Goal: Task Accomplishment & Management: Complete application form

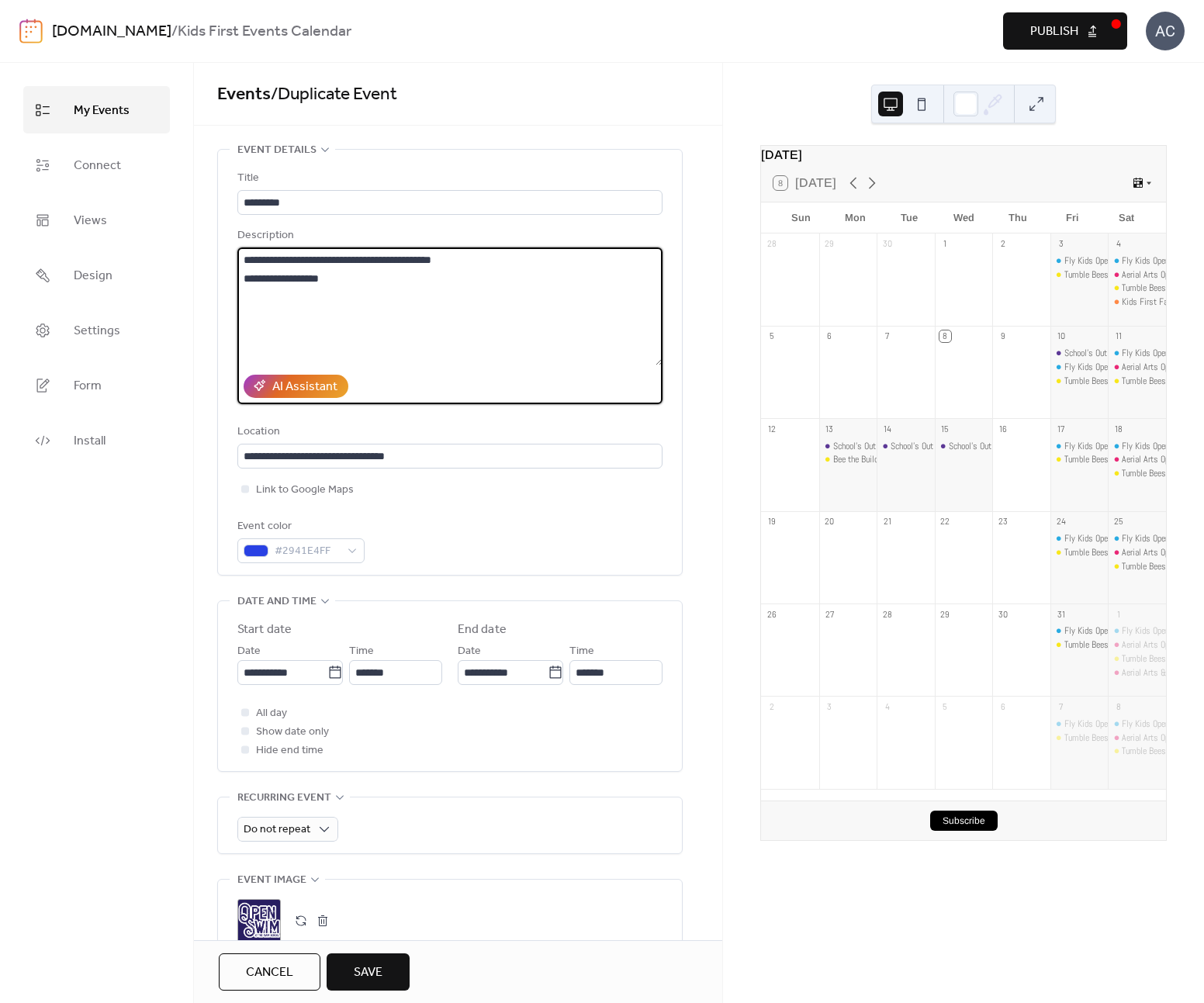
scroll to position [30122, 0]
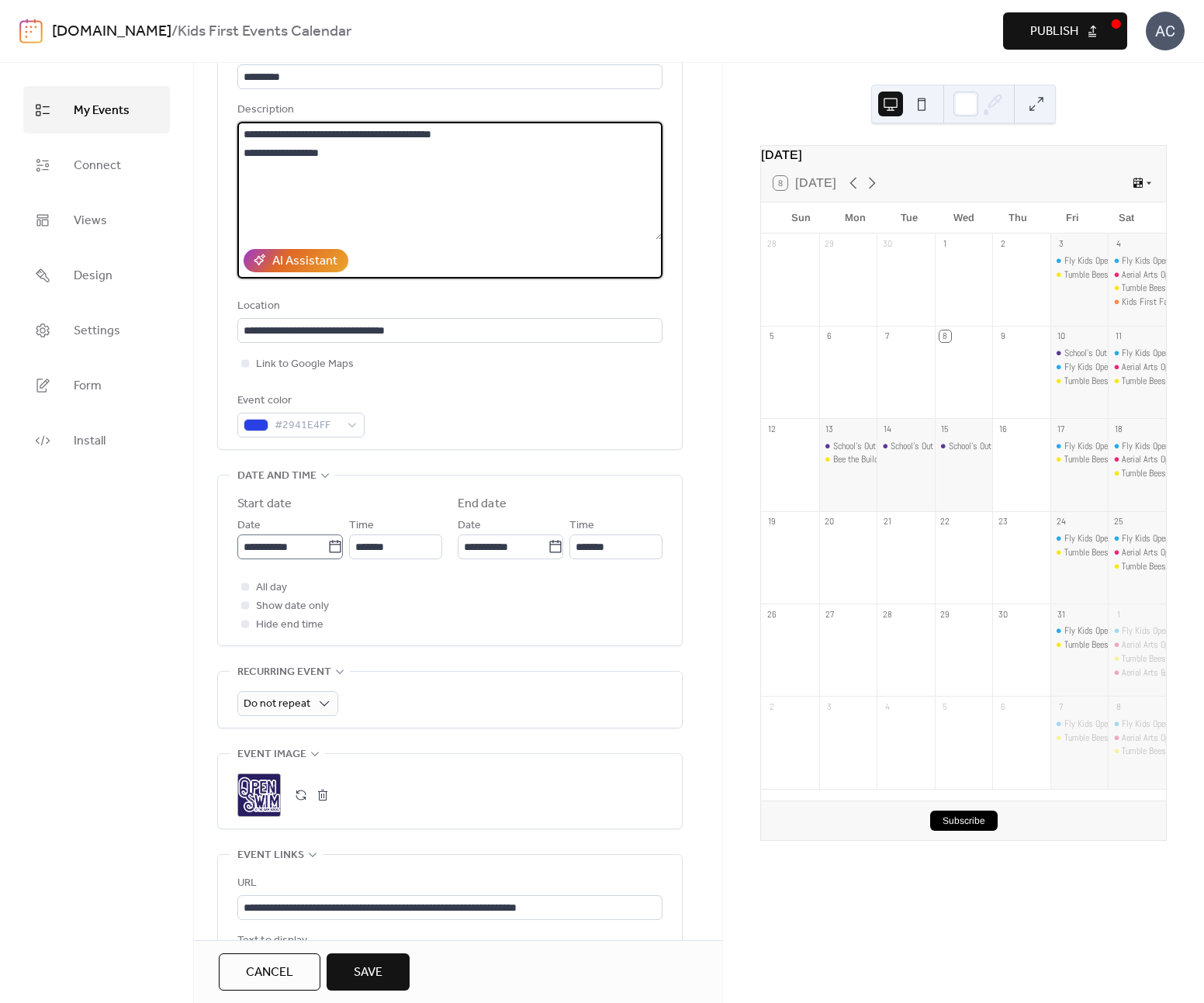
click at [329, 552] on icon at bounding box center [335, 546] width 12 height 12
click at [328, 552] on input "**********" at bounding box center [282, 546] width 90 height 25
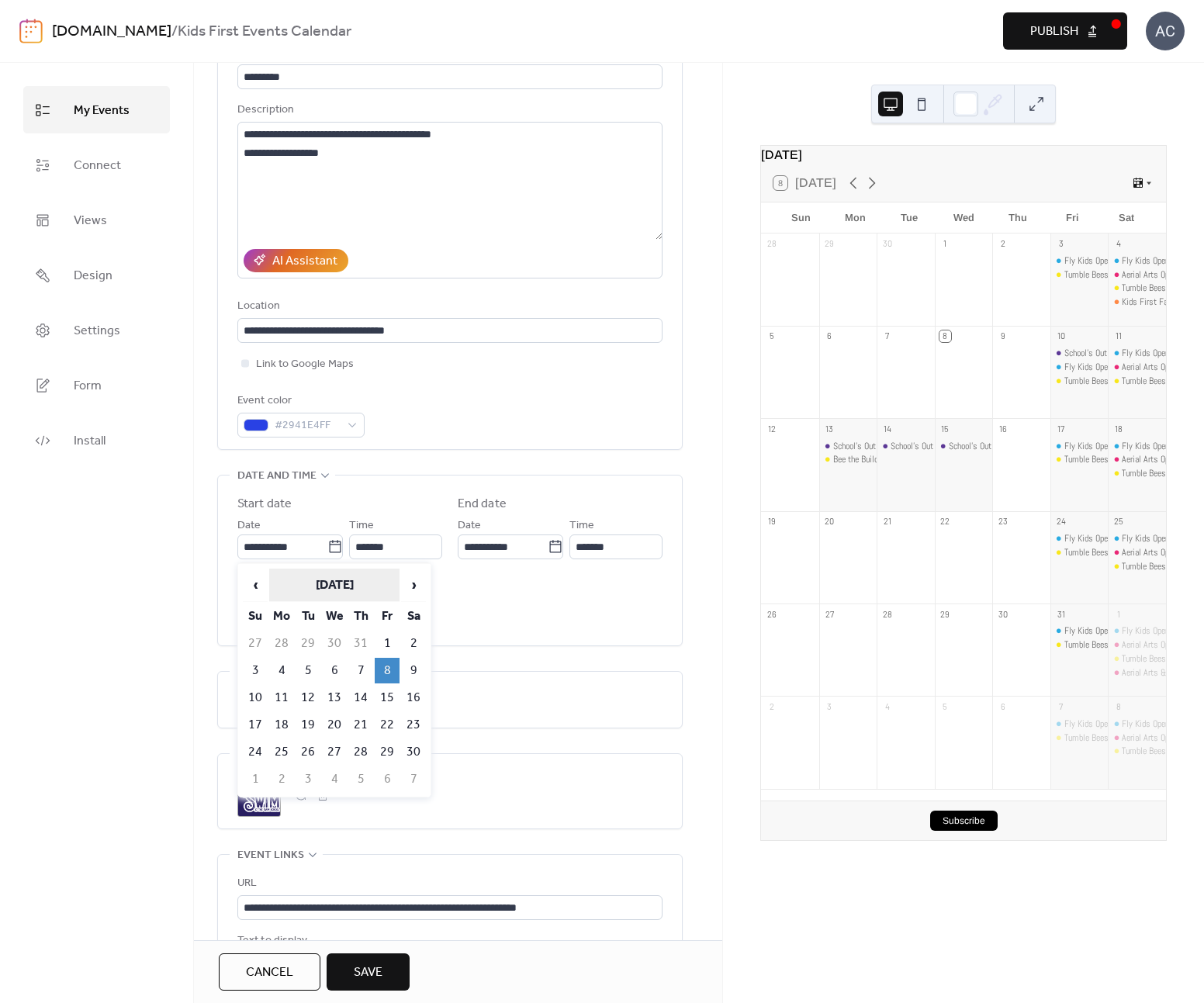
click at [377, 581] on th "[DATE]" at bounding box center [334, 586] width 131 height 34
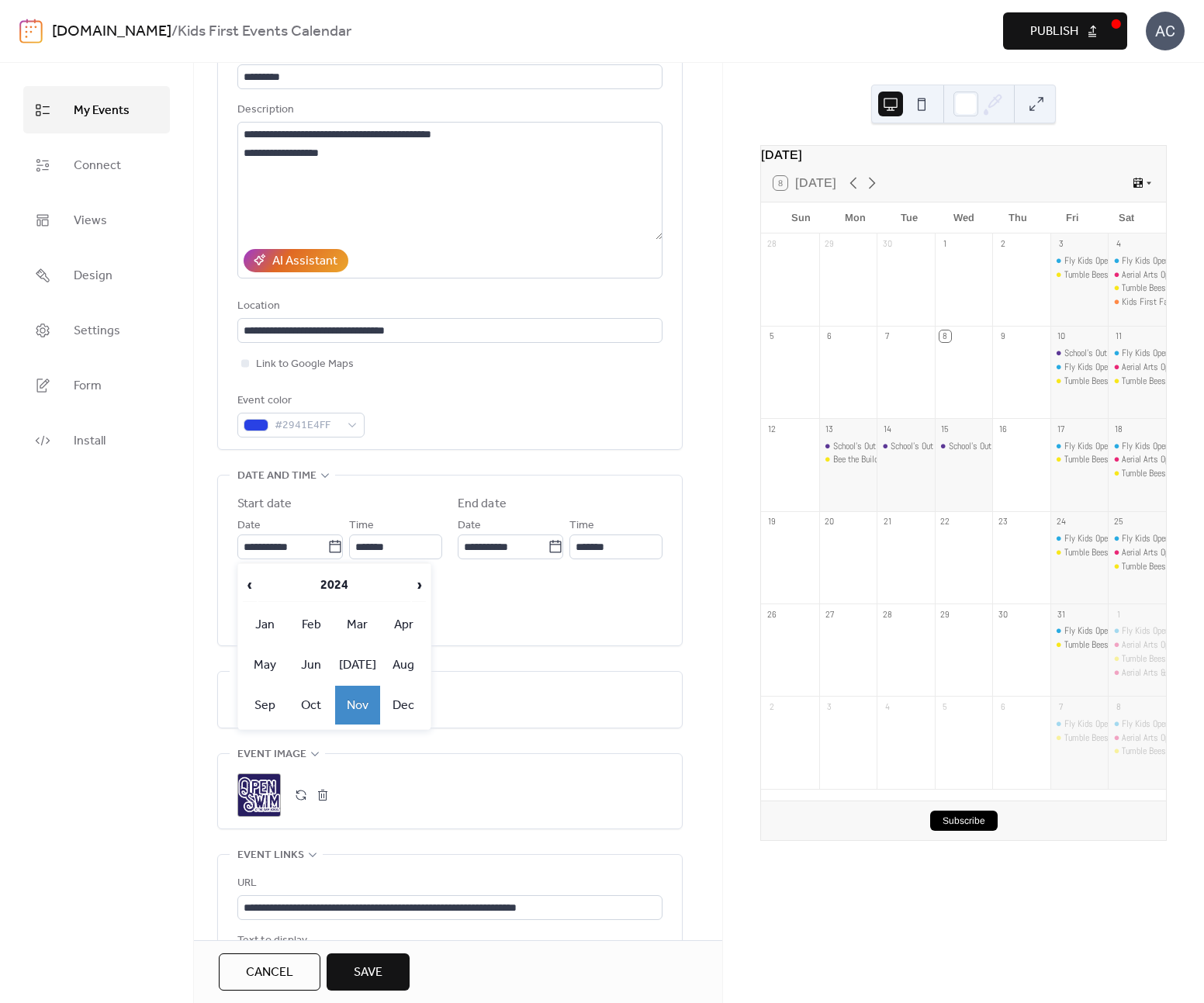
click at [369, 689] on td "Nov" at bounding box center [357, 705] width 45 height 38
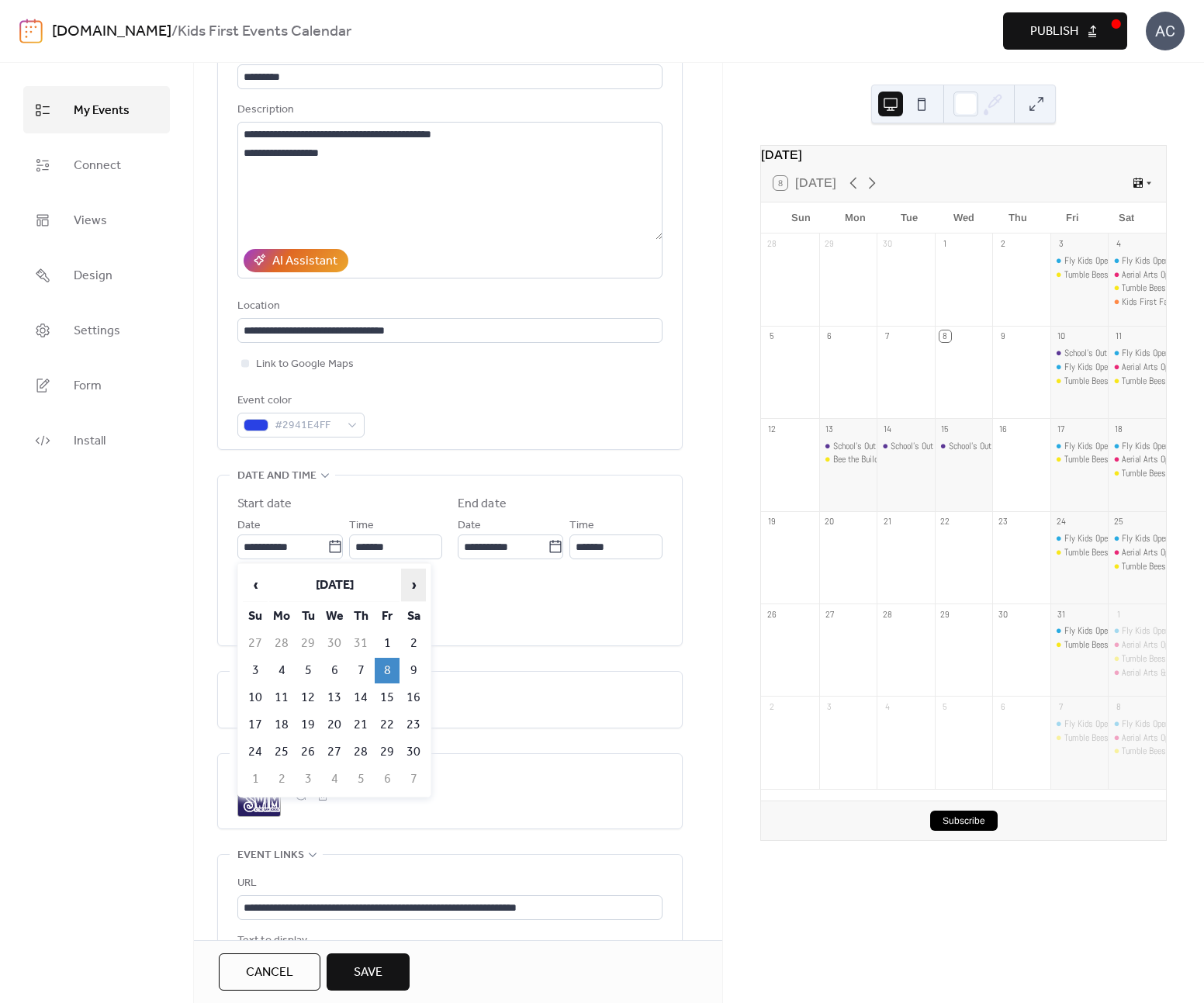
click at [408, 584] on span "›" at bounding box center [413, 585] width 23 height 31
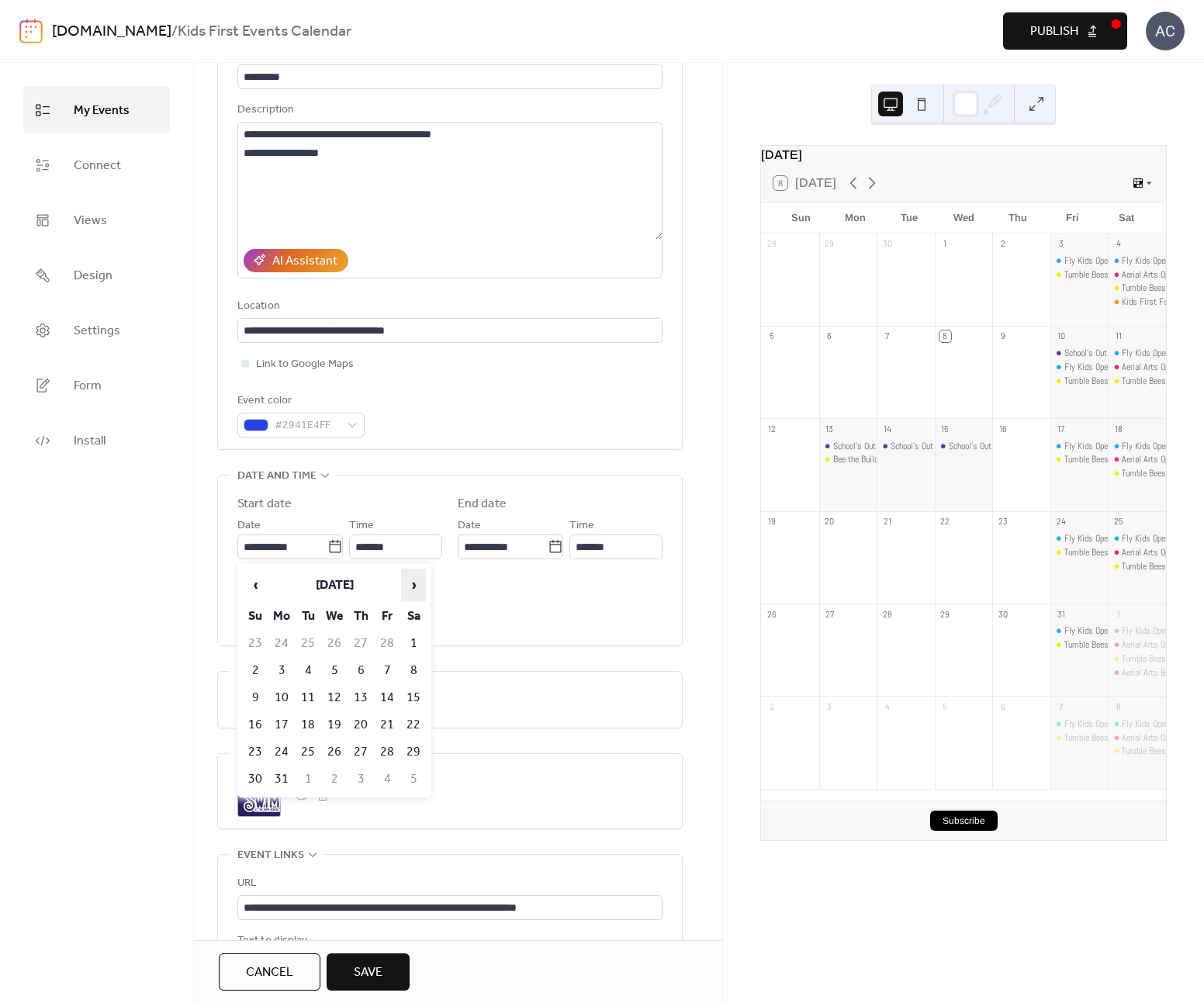
click at [408, 584] on span "›" at bounding box center [413, 585] width 23 height 31
click at [408, 583] on span "›" at bounding box center [413, 585] width 23 height 31
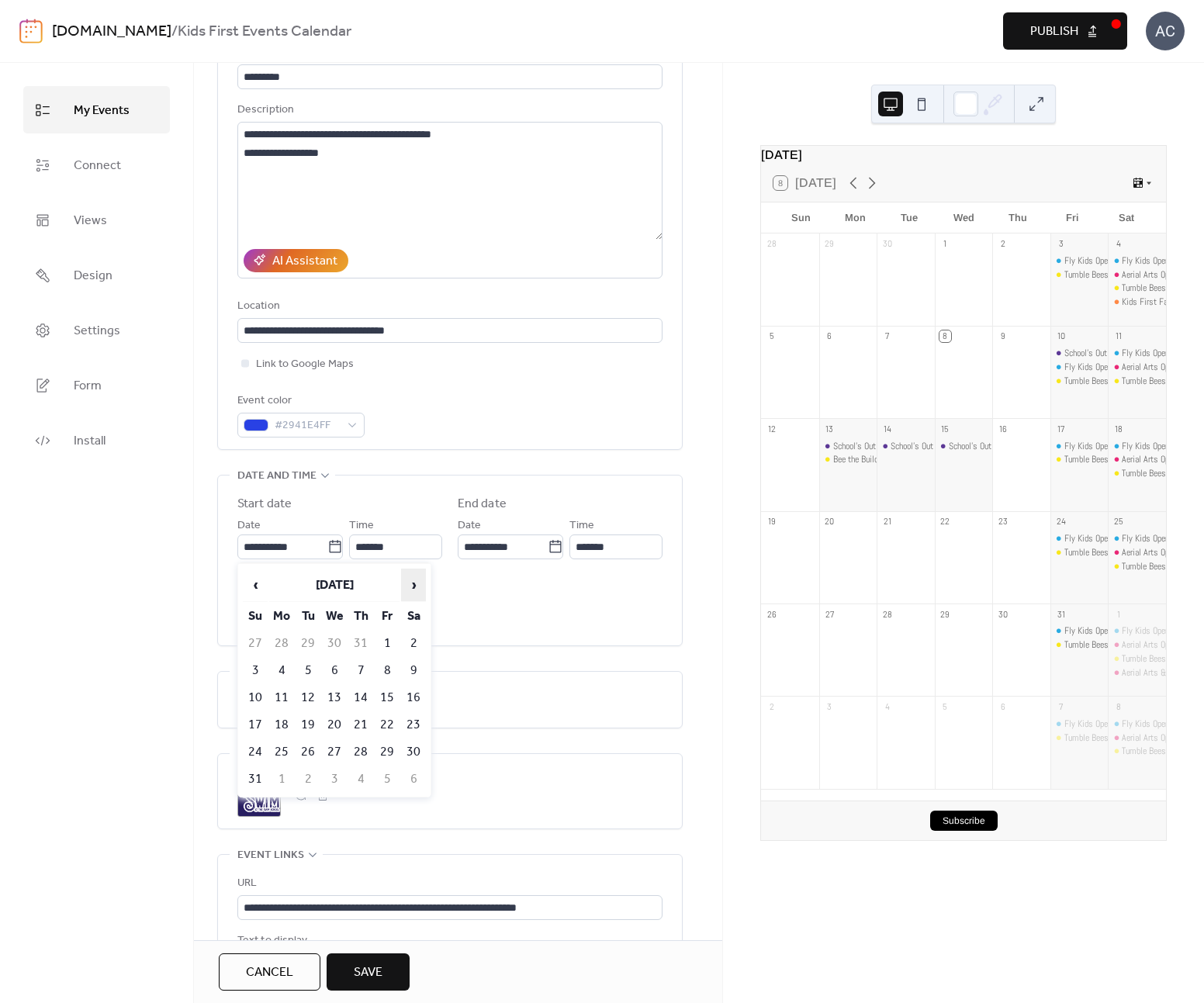
click at [408, 583] on span "›" at bounding box center [413, 585] width 23 height 31
click at [258, 579] on span "‹" at bounding box center [255, 585] width 23 height 31
click at [381, 712] on td "21" at bounding box center [387, 725] width 25 height 26
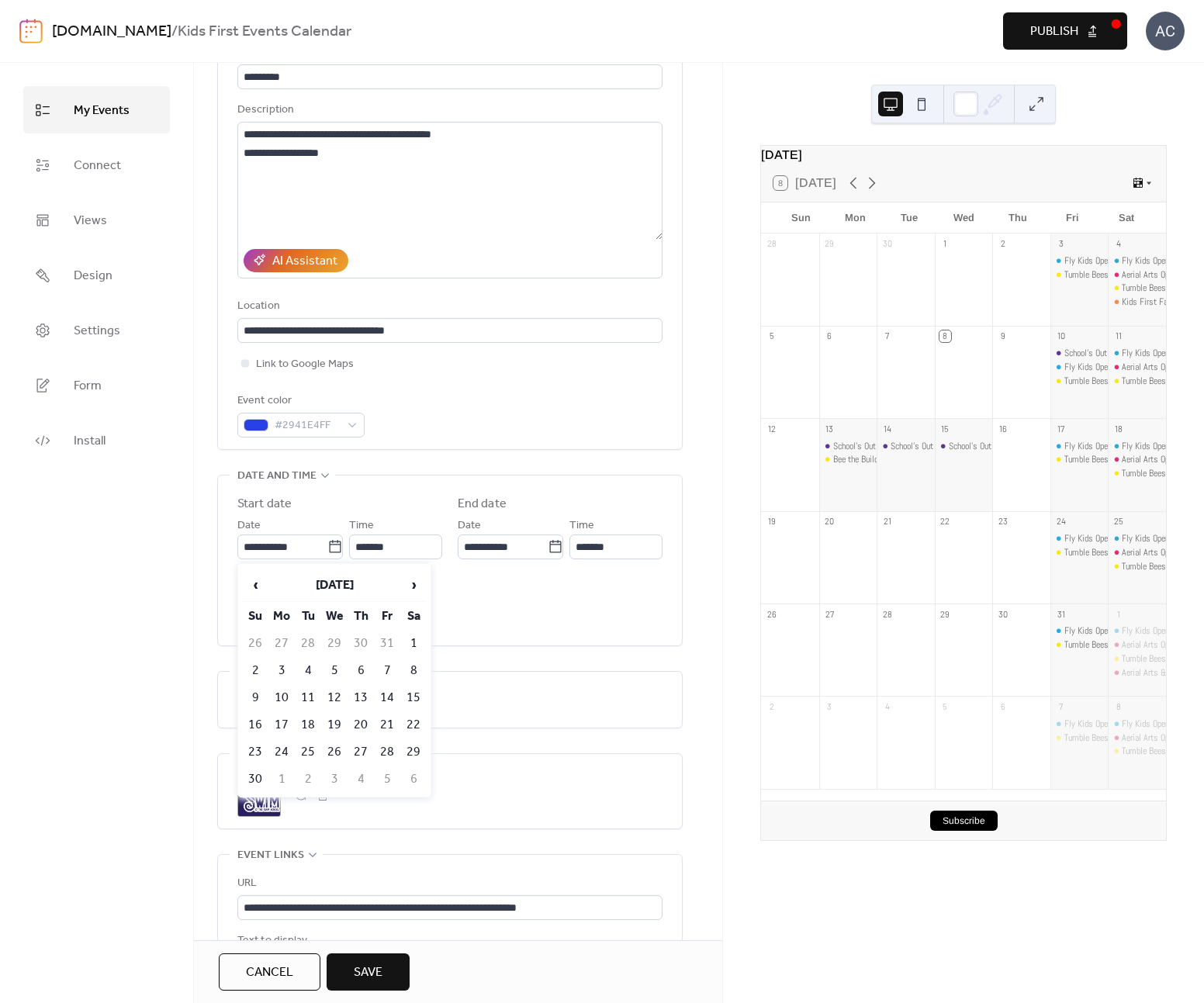
type input "**********"
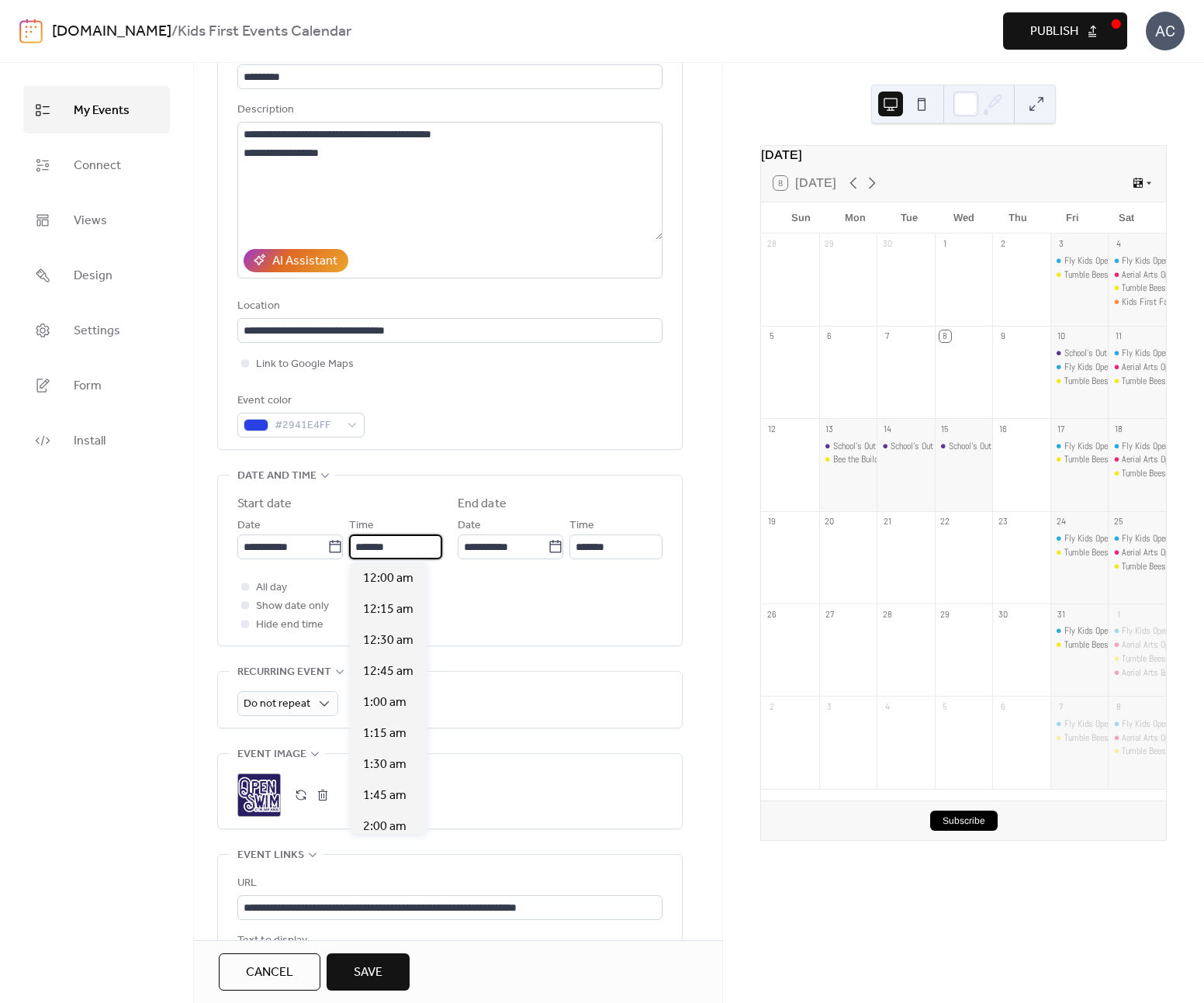
scroll to position [2111, 0]
drag, startPoint x: 360, startPoint y: 546, endPoint x: 353, endPoint y: 548, distance: 7.3
click at [353, 548] on input "*******" at bounding box center [396, 546] width 93 height 25
click at [381, 710] on span "6:00 pm" at bounding box center [385, 703] width 44 height 18
type input "*******"
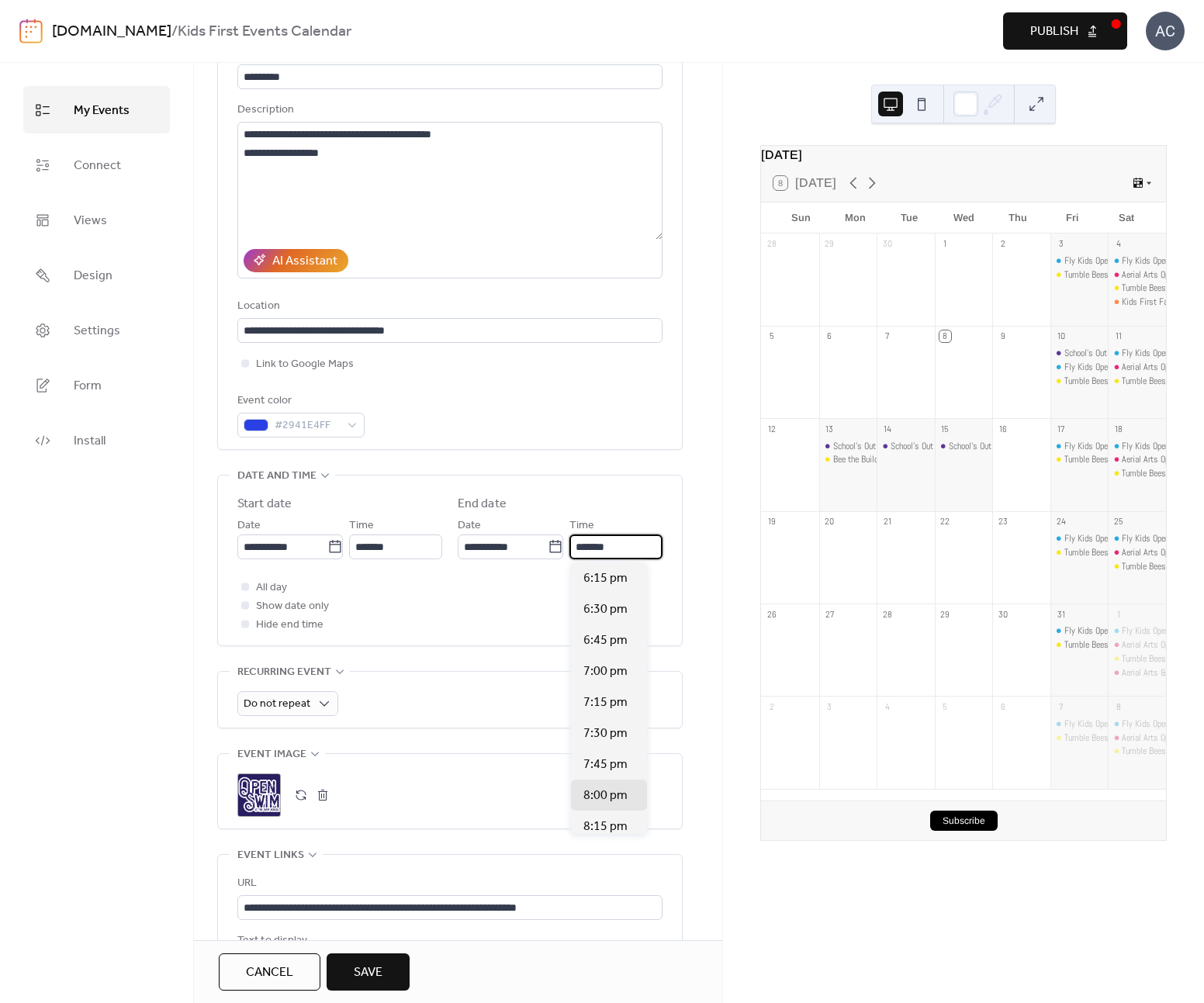
click at [591, 550] on input "*******" at bounding box center [616, 546] width 93 height 25
click at [601, 735] on span "7:30 pm" at bounding box center [605, 734] width 44 height 18
type input "*******"
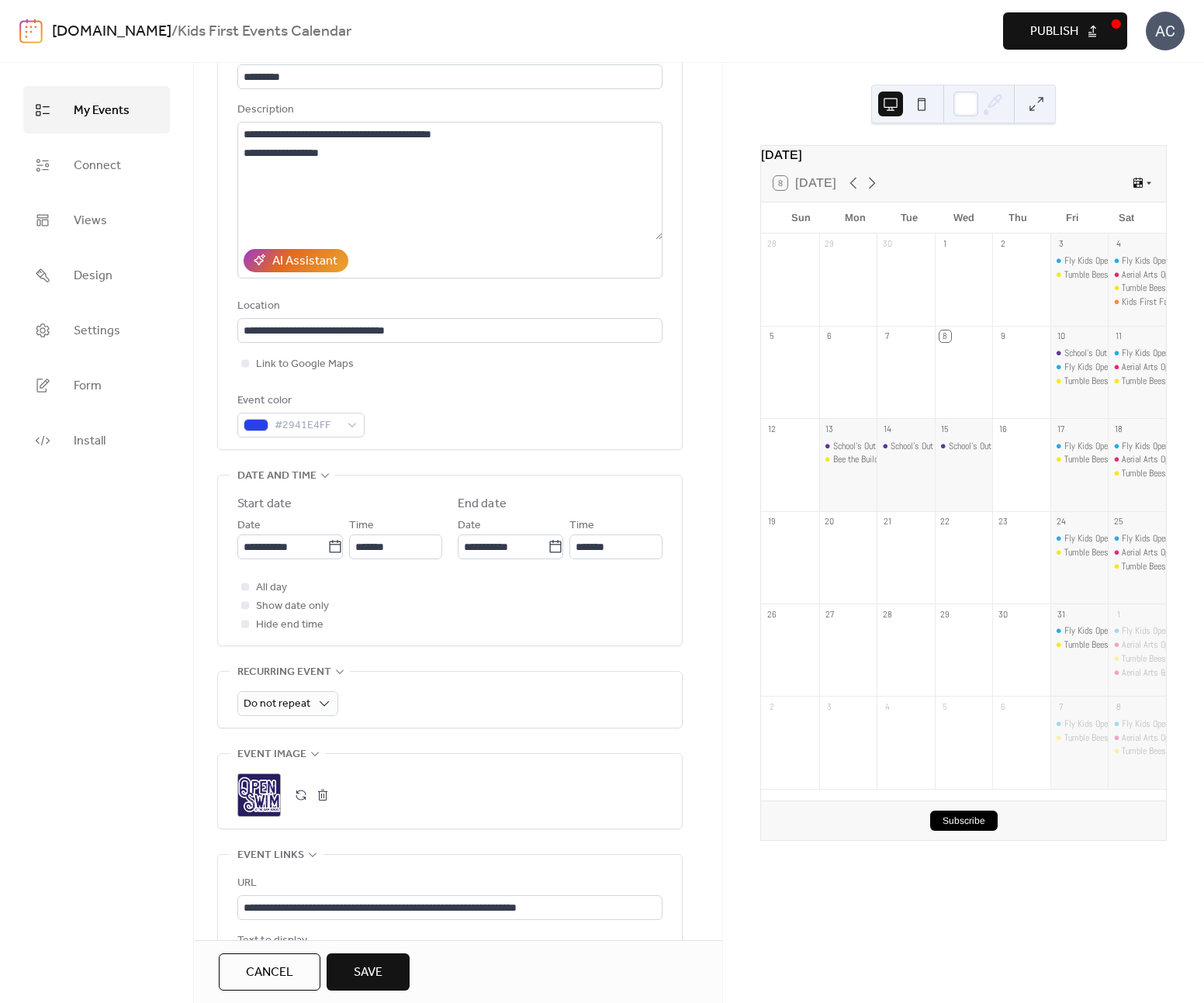
click at [323, 799] on button "button" at bounding box center [322, 795] width 22 height 22
click at [293, 799] on button "button" at bounding box center [300, 795] width 22 height 22
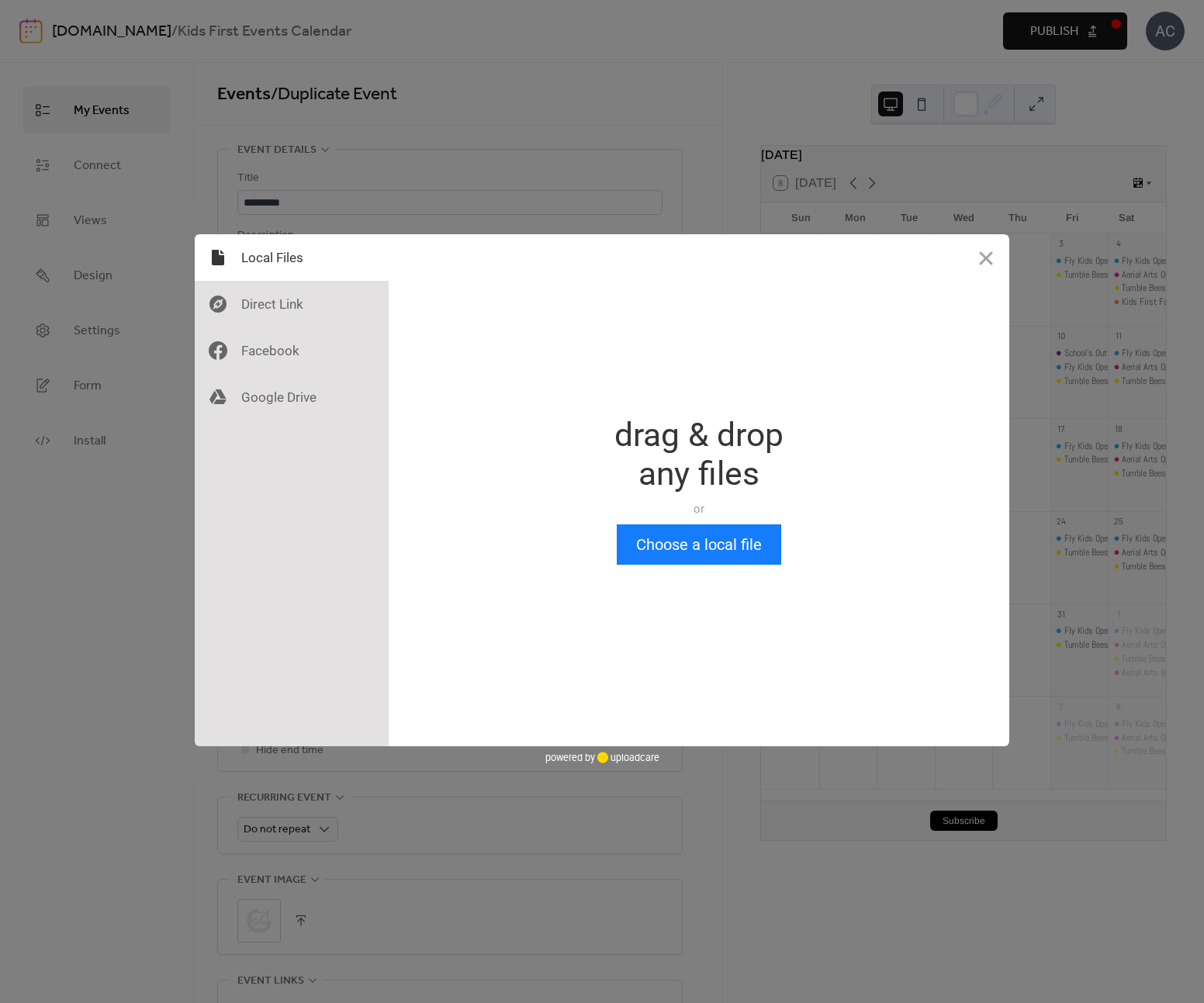
scroll to position [0, 0]
click at [673, 550] on button "Choose a local file" at bounding box center [699, 545] width 164 height 40
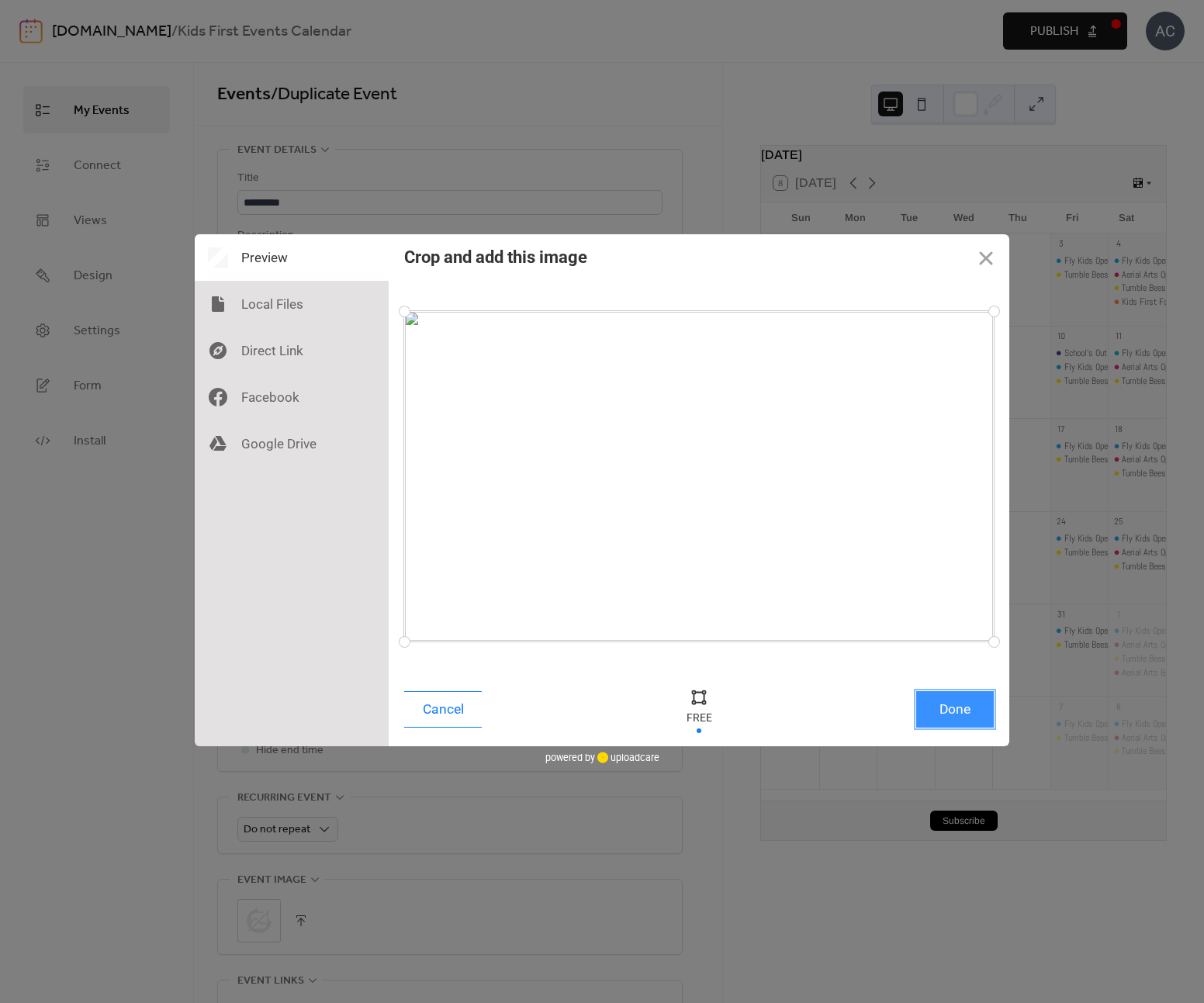
click at [950, 699] on button "Done" at bounding box center [955, 710] width 78 height 37
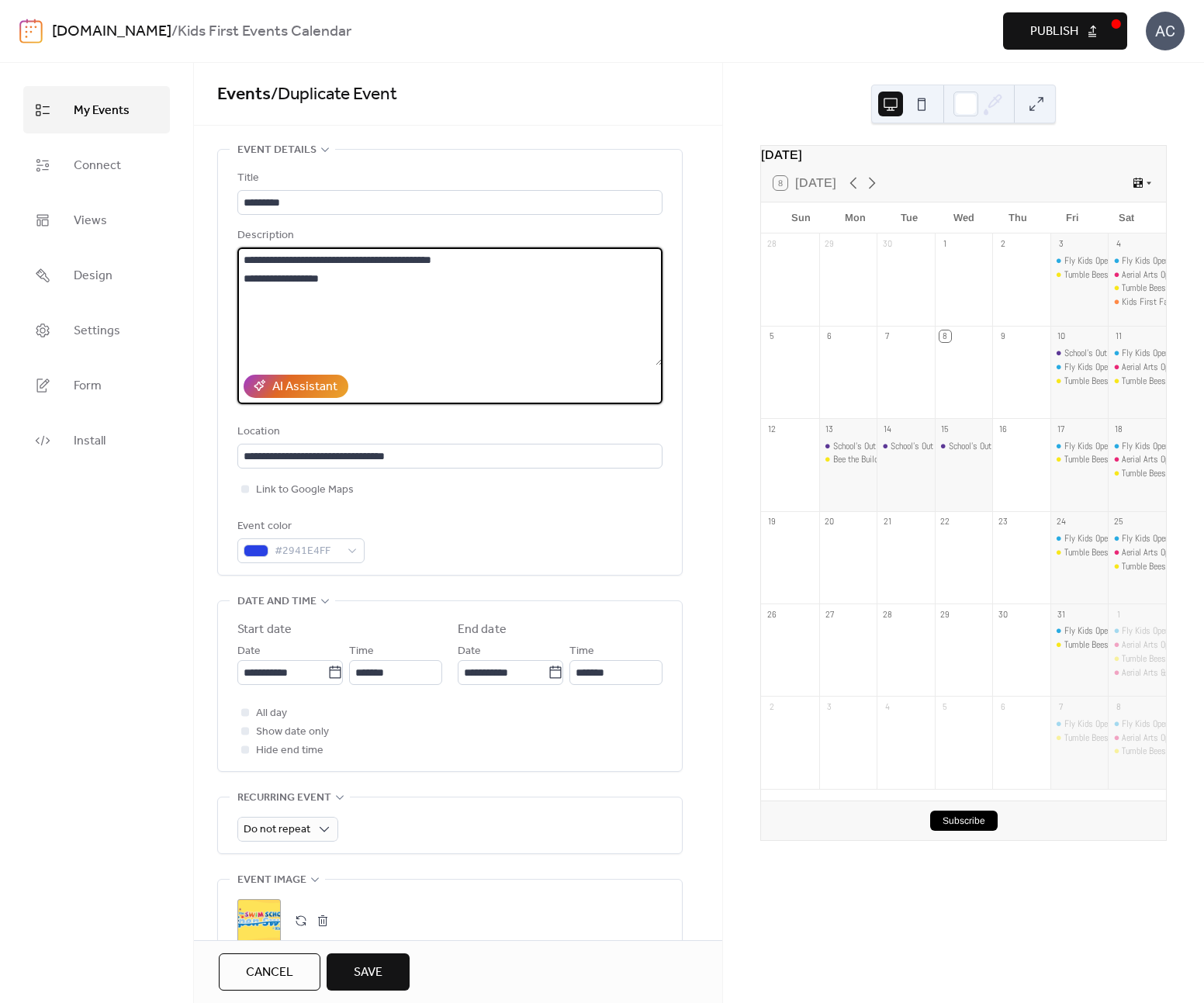
drag, startPoint x: 258, startPoint y: 261, endPoint x: 271, endPoint y: 266, distance: 13.9
click at [258, 261] on textarea "**********" at bounding box center [449, 306] width 425 height 118
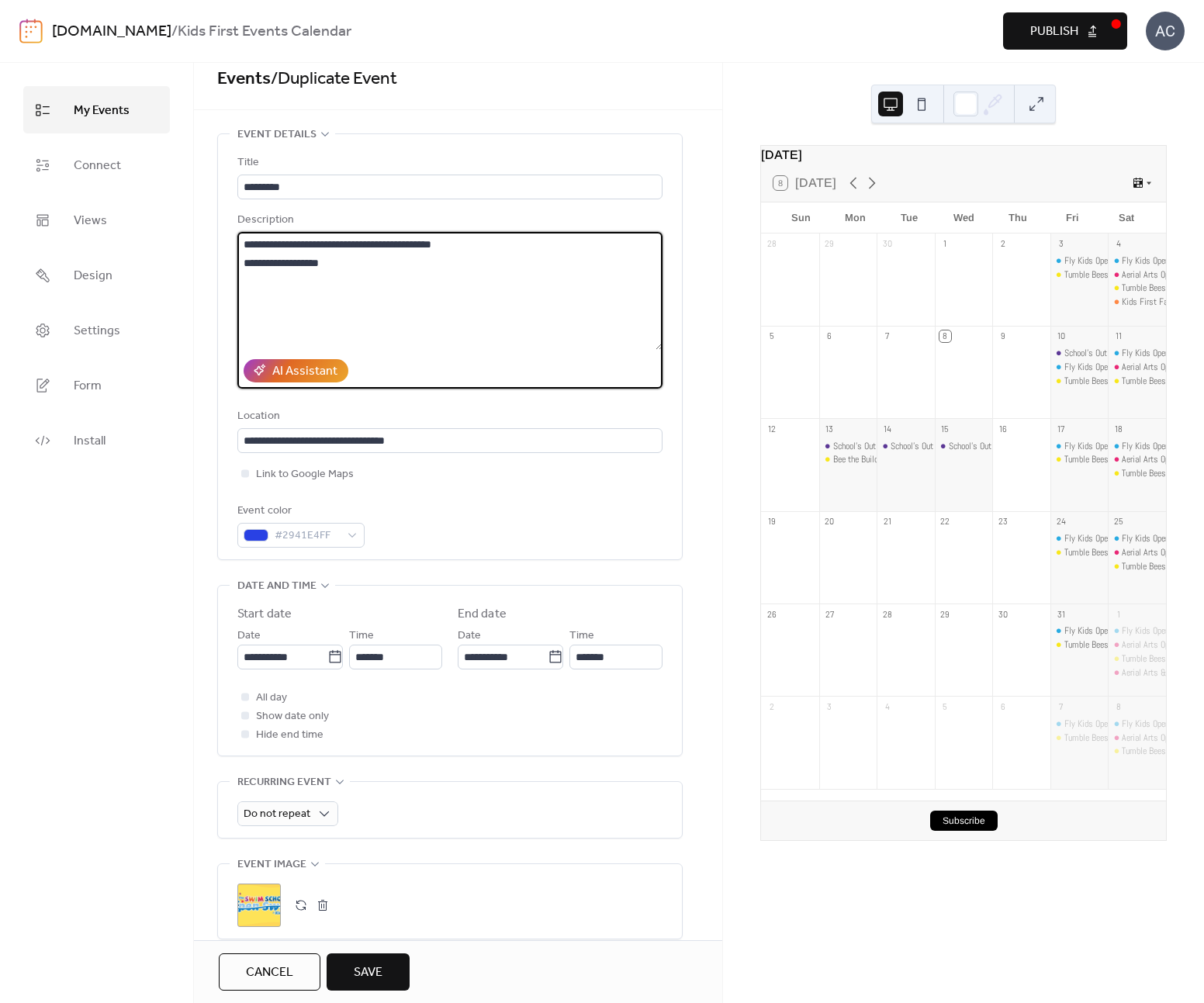
scroll to position [24, 0]
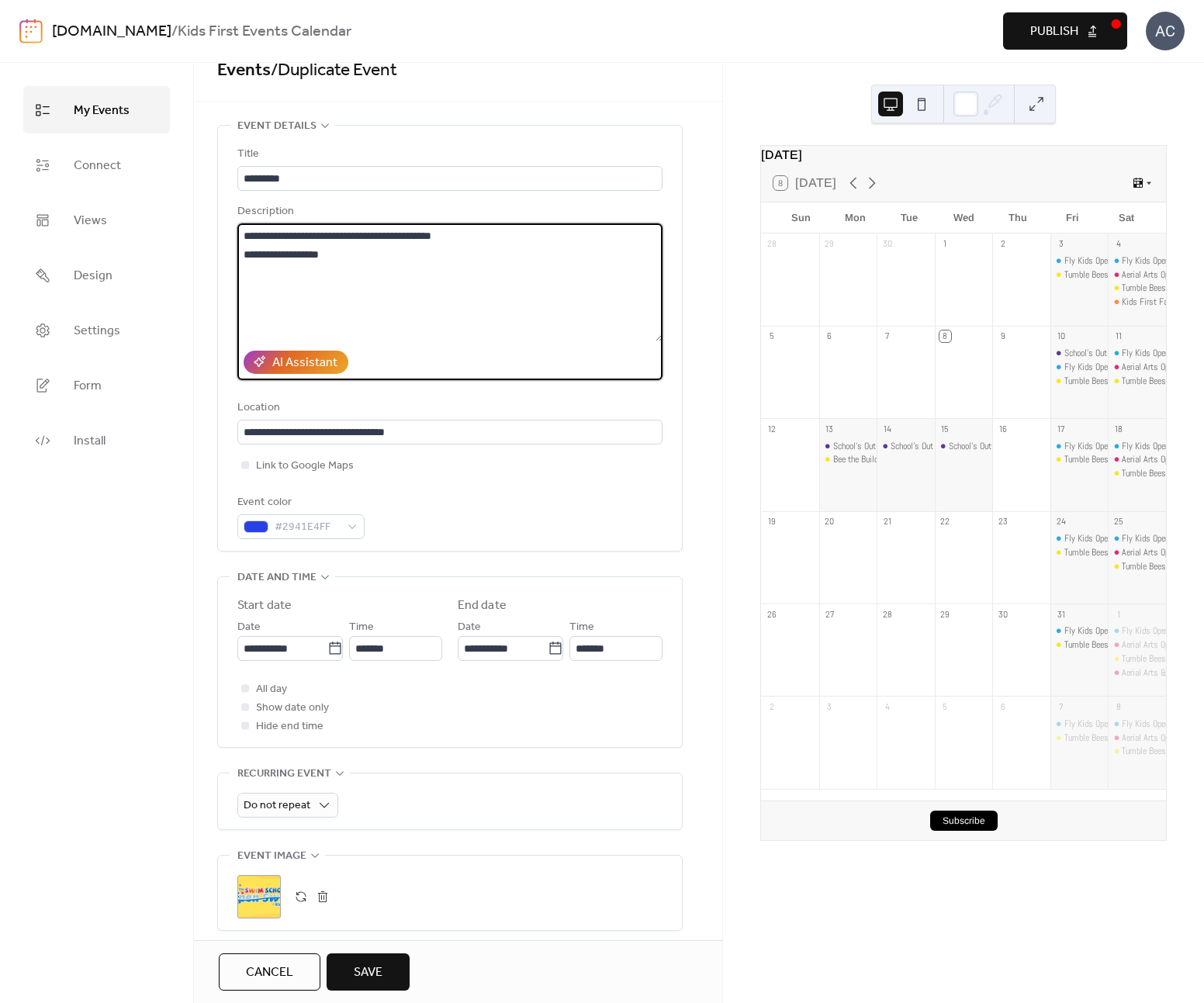
drag, startPoint x: 314, startPoint y: 255, endPoint x: 244, endPoint y: 254, distance: 70.0
click at [244, 254] on textarea "**********" at bounding box center [449, 282] width 425 height 118
click at [344, 264] on textarea "**********" at bounding box center [449, 282] width 425 height 118
drag, startPoint x: 334, startPoint y: 260, endPoint x: 409, endPoint y: 250, distance: 75.7
click at [251, 255] on textarea "**********" at bounding box center [449, 282] width 425 height 118
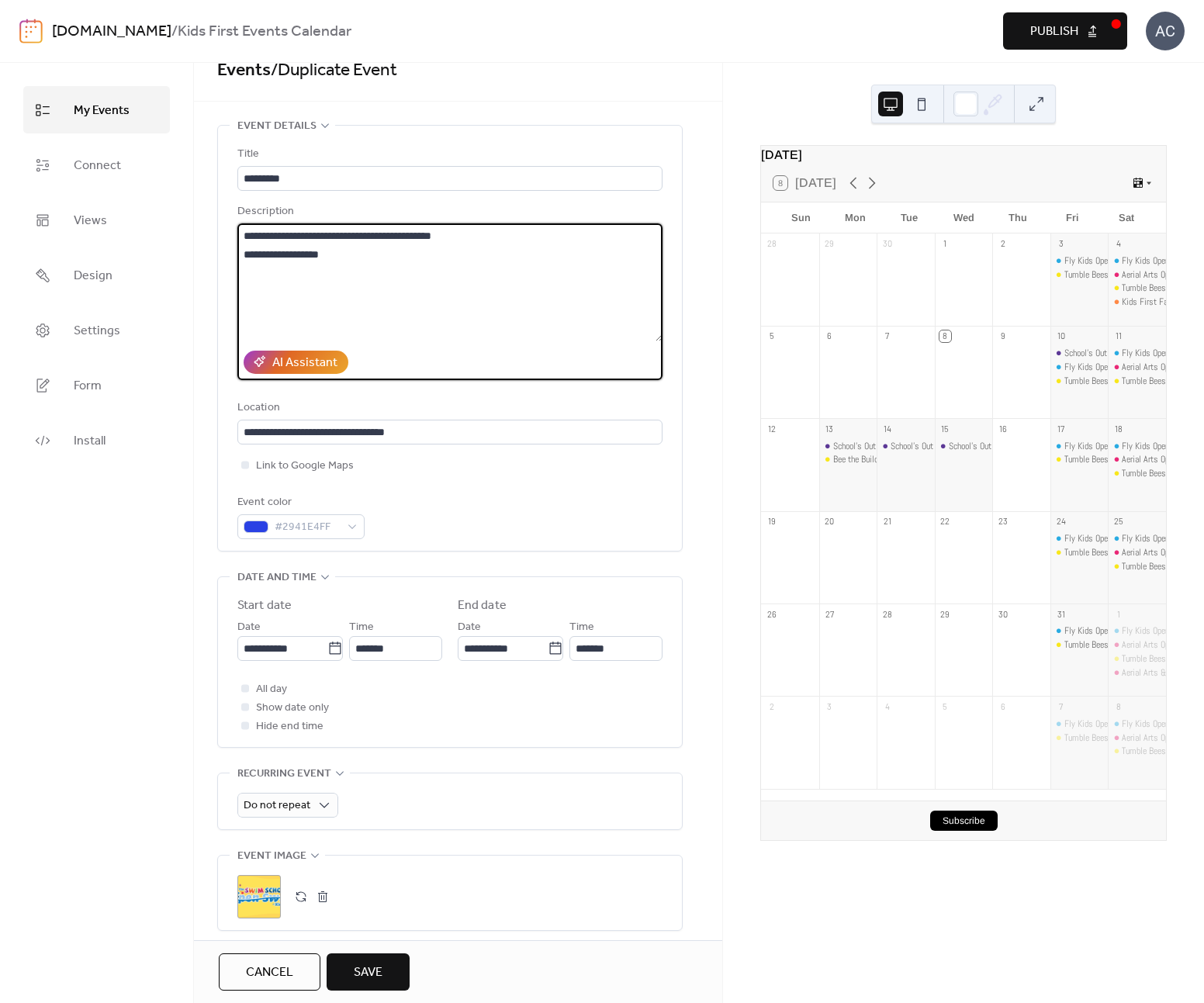
click at [471, 236] on textarea "**********" at bounding box center [449, 282] width 425 height 118
click at [235, 253] on div "**********" at bounding box center [449, 338] width 464 height 425
paste textarea "**********"
type textarea "**********"
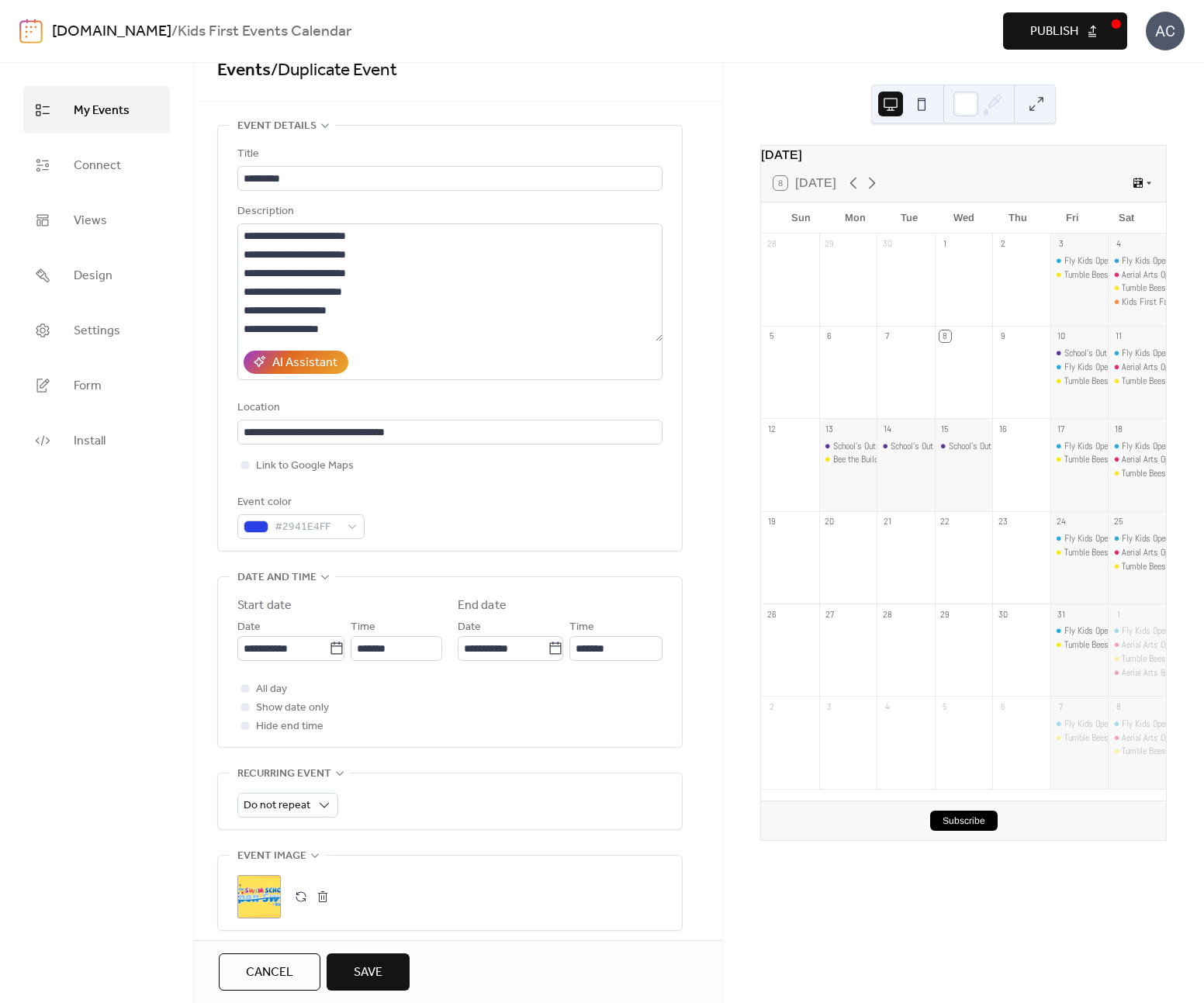
click at [360, 976] on span "Save" at bounding box center [368, 973] width 29 height 18
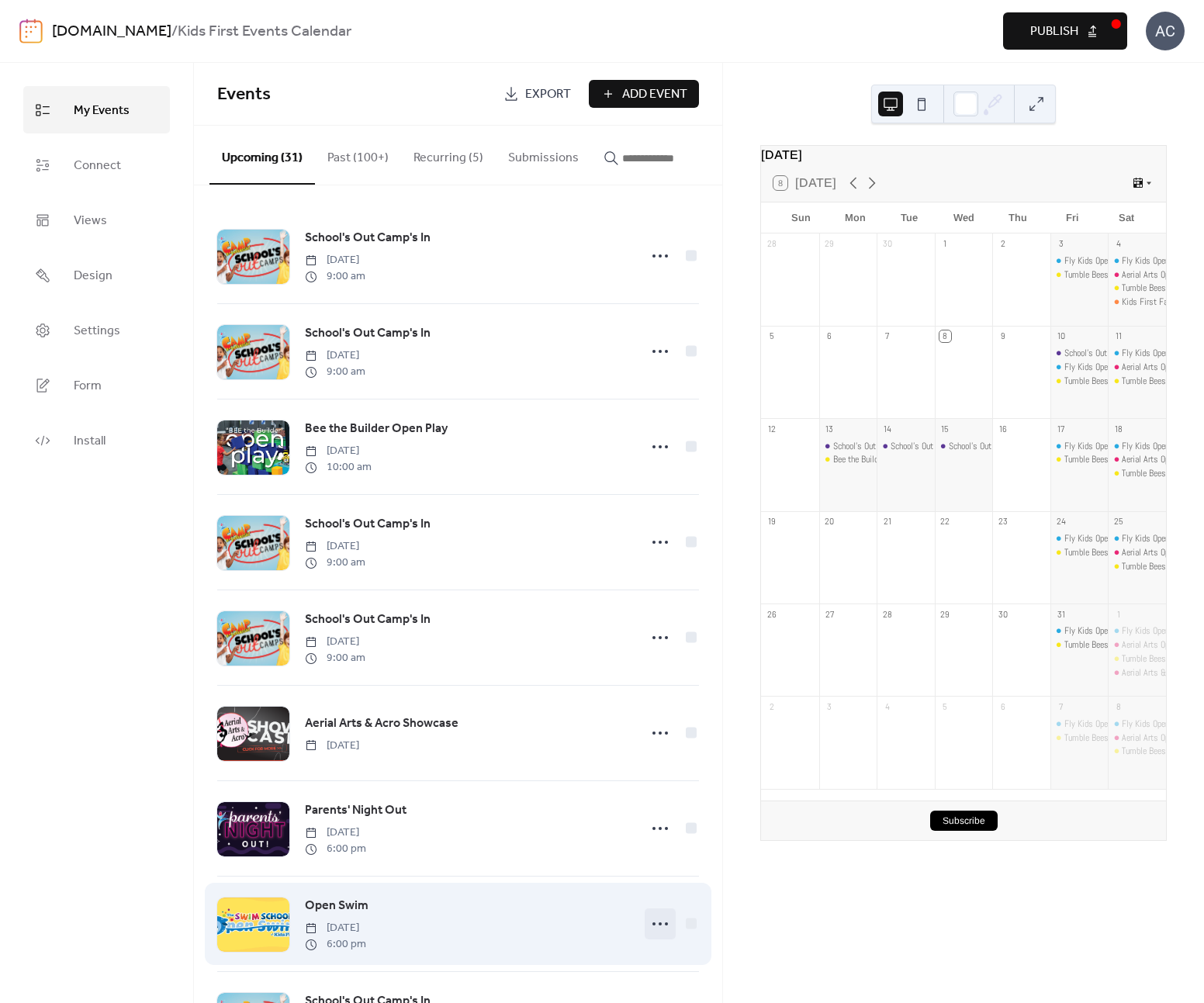
click at [658, 926] on circle at bounding box center [660, 924] width 3 height 3
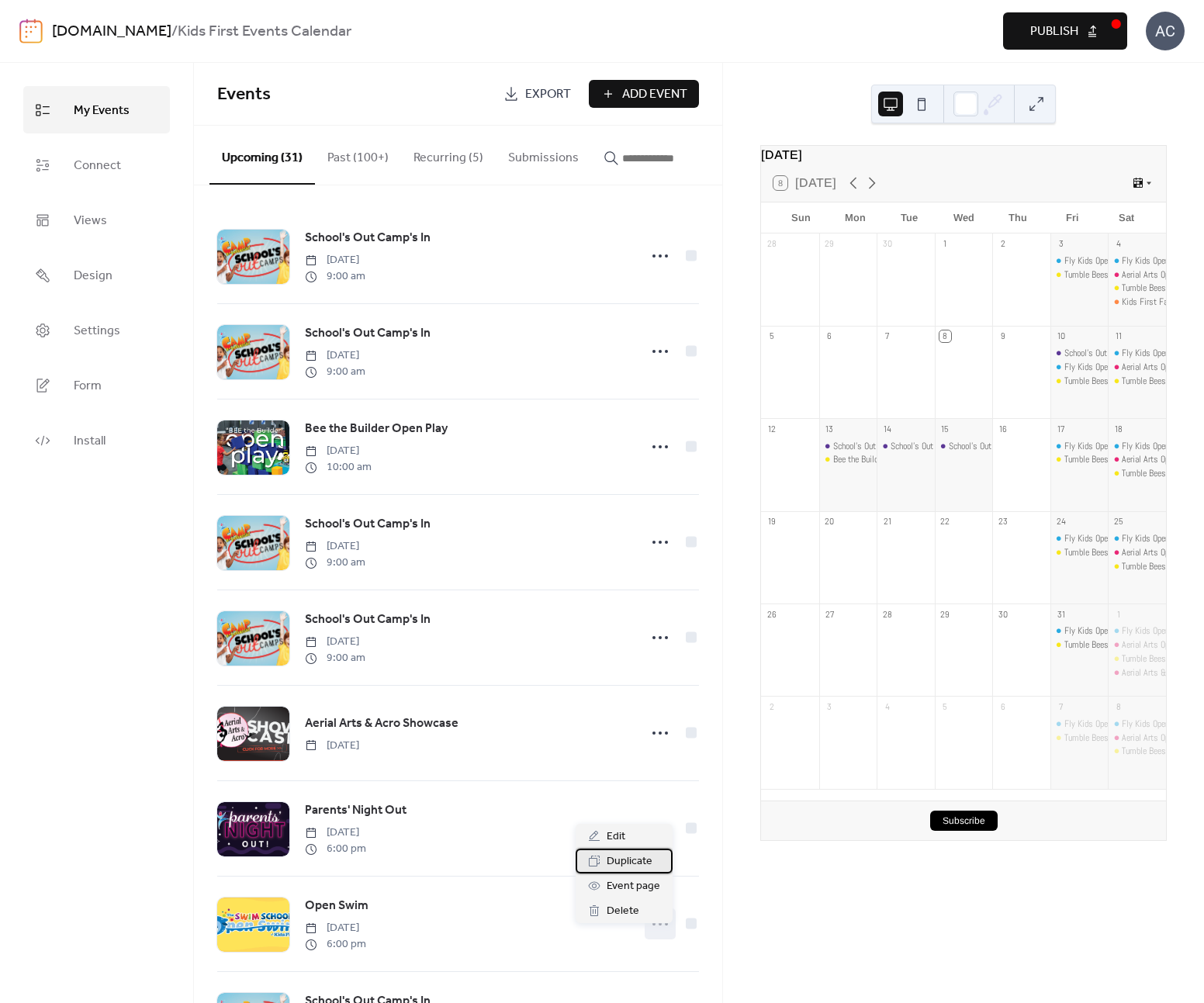
click at [643, 868] on span "Duplicate" at bounding box center [629, 862] width 46 height 18
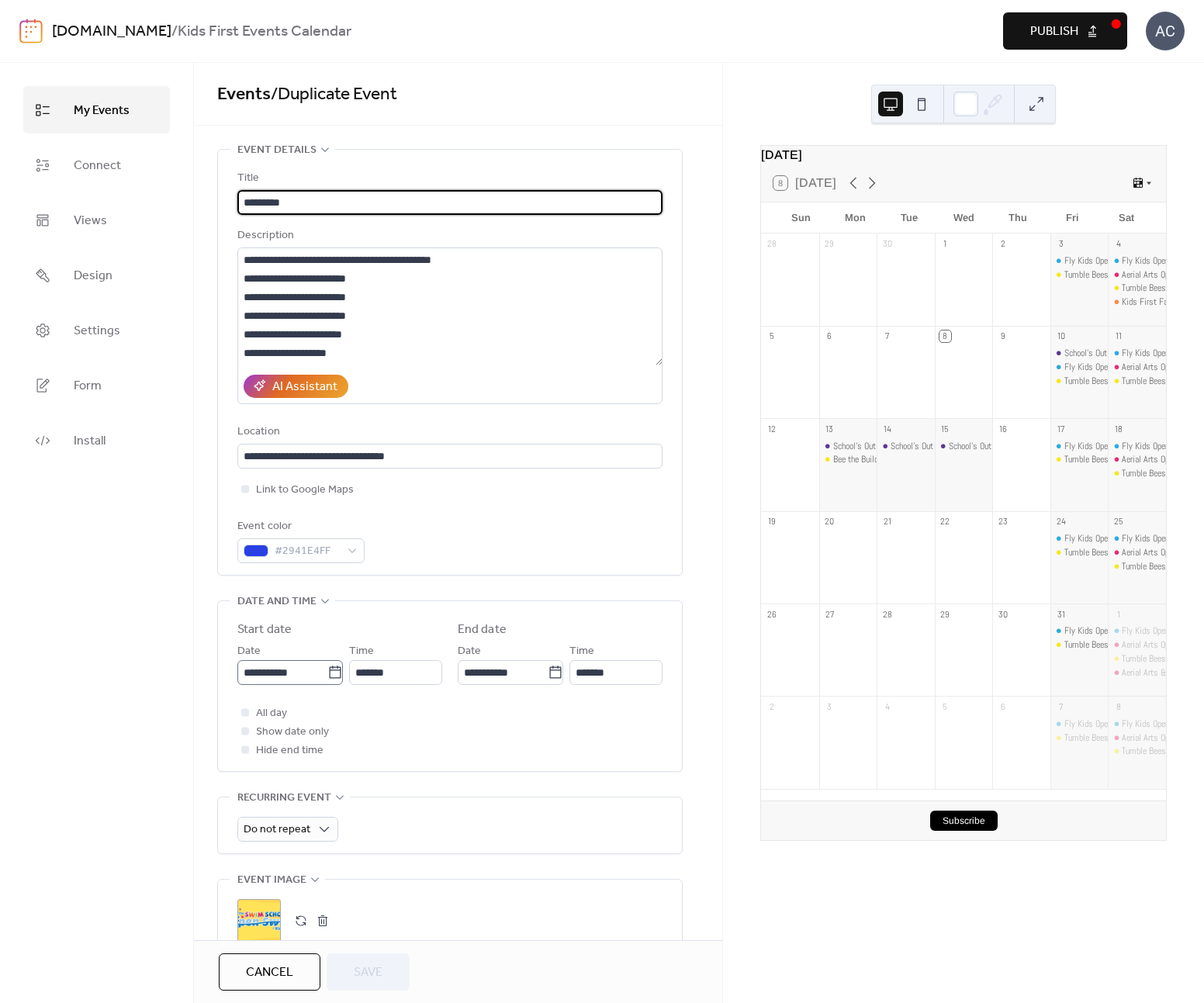
click at [336, 671] on icon at bounding box center [335, 672] width 15 height 15
click at [328, 671] on input "**********" at bounding box center [282, 672] width 90 height 25
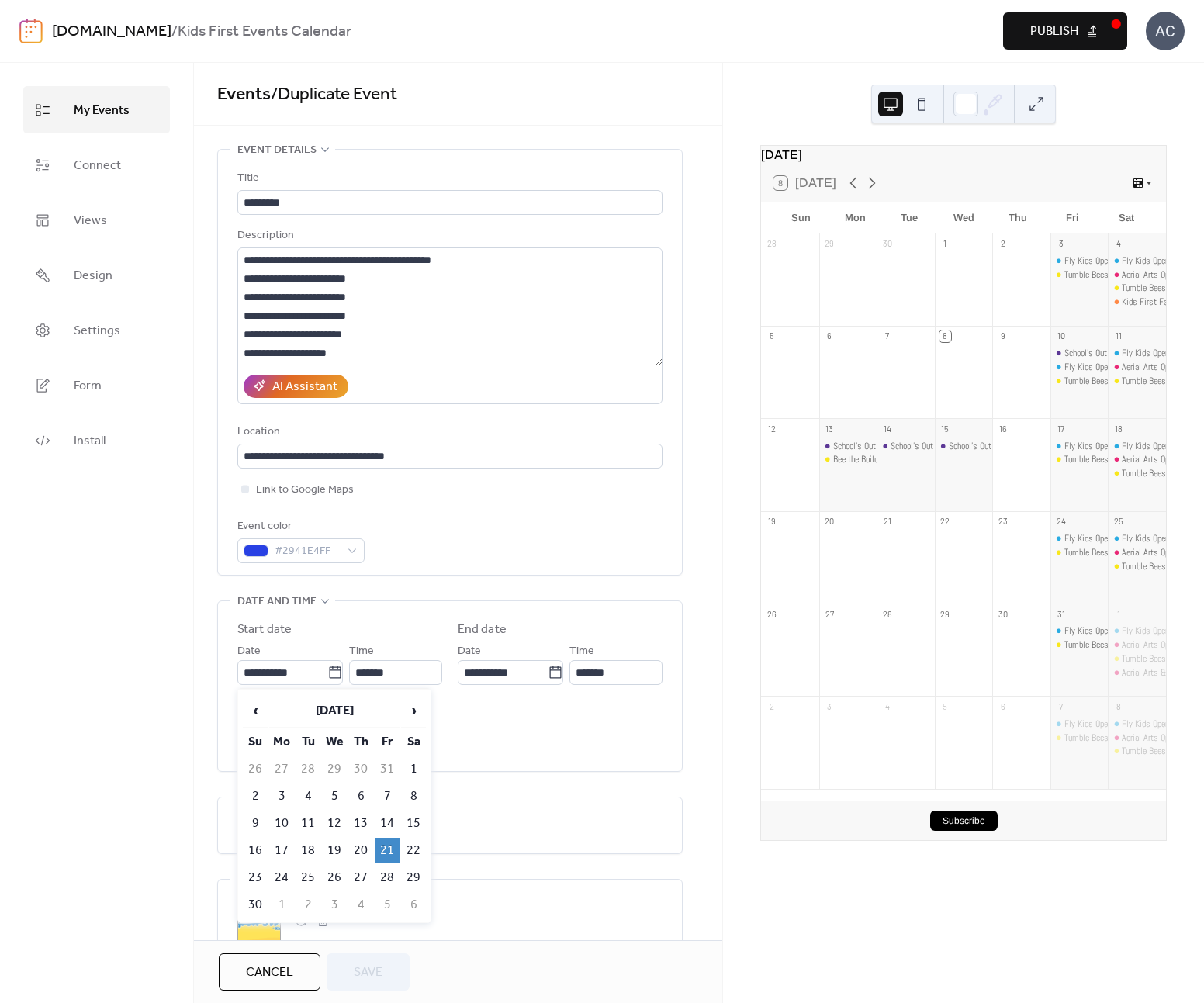
drag, startPoint x: 413, startPoint y: 701, endPoint x: 408, endPoint y: 723, distance: 22.6
click at [413, 701] on span "›" at bounding box center [413, 711] width 23 height 31
click at [385, 811] on td "19" at bounding box center [387, 824] width 25 height 26
type input "**********"
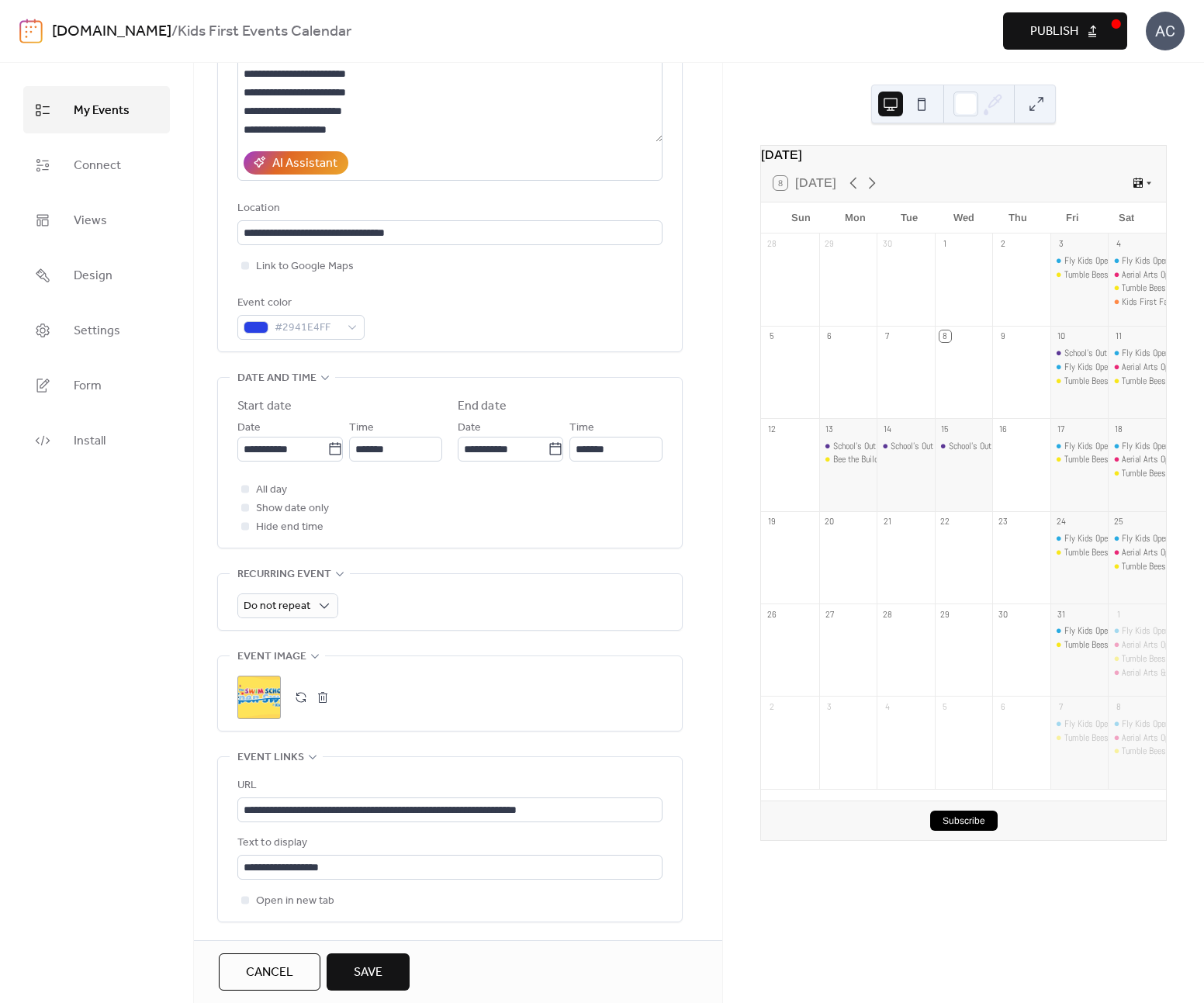
scroll to position [347, 0]
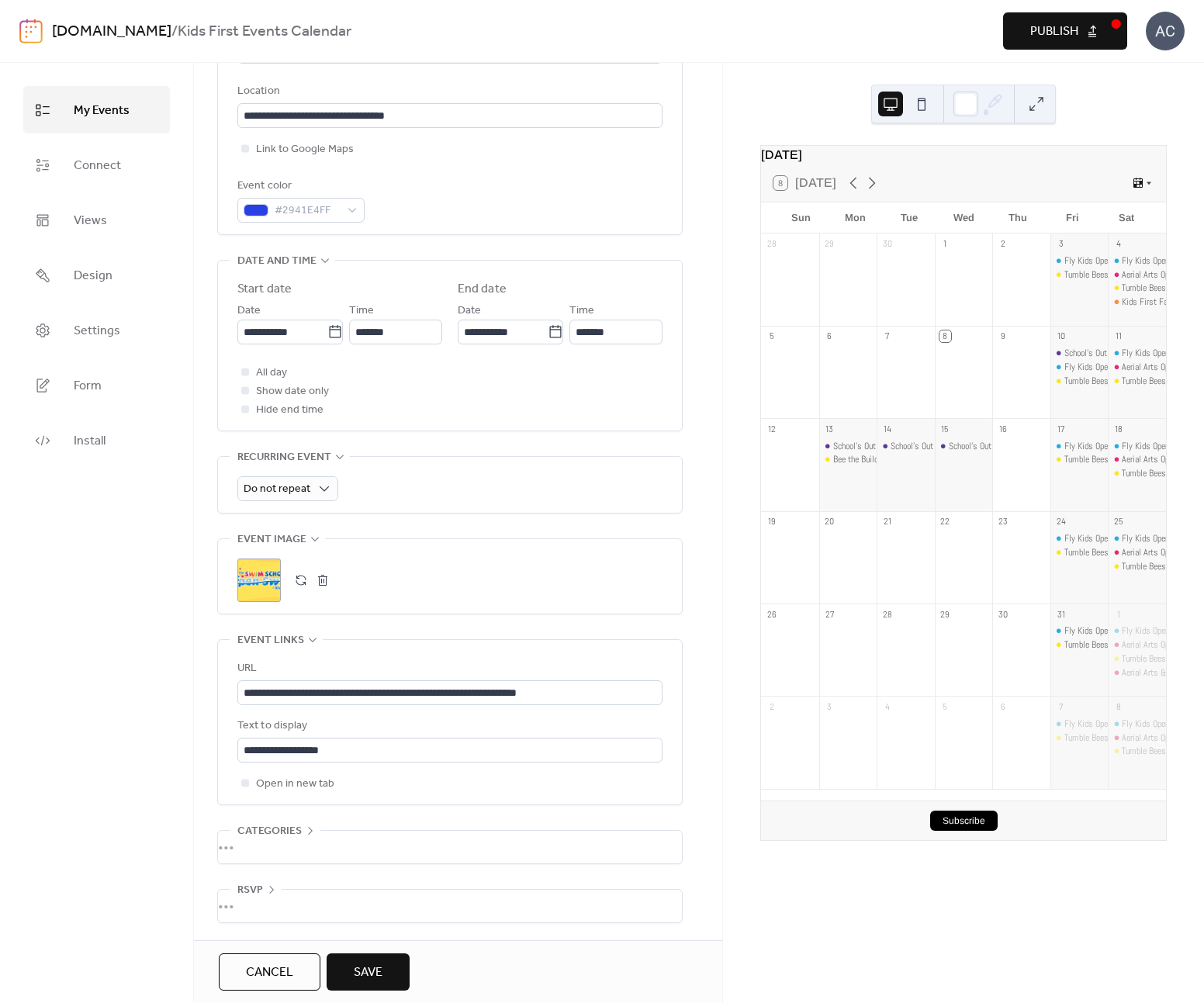
click at [365, 959] on button "Save" at bounding box center [368, 972] width 83 height 37
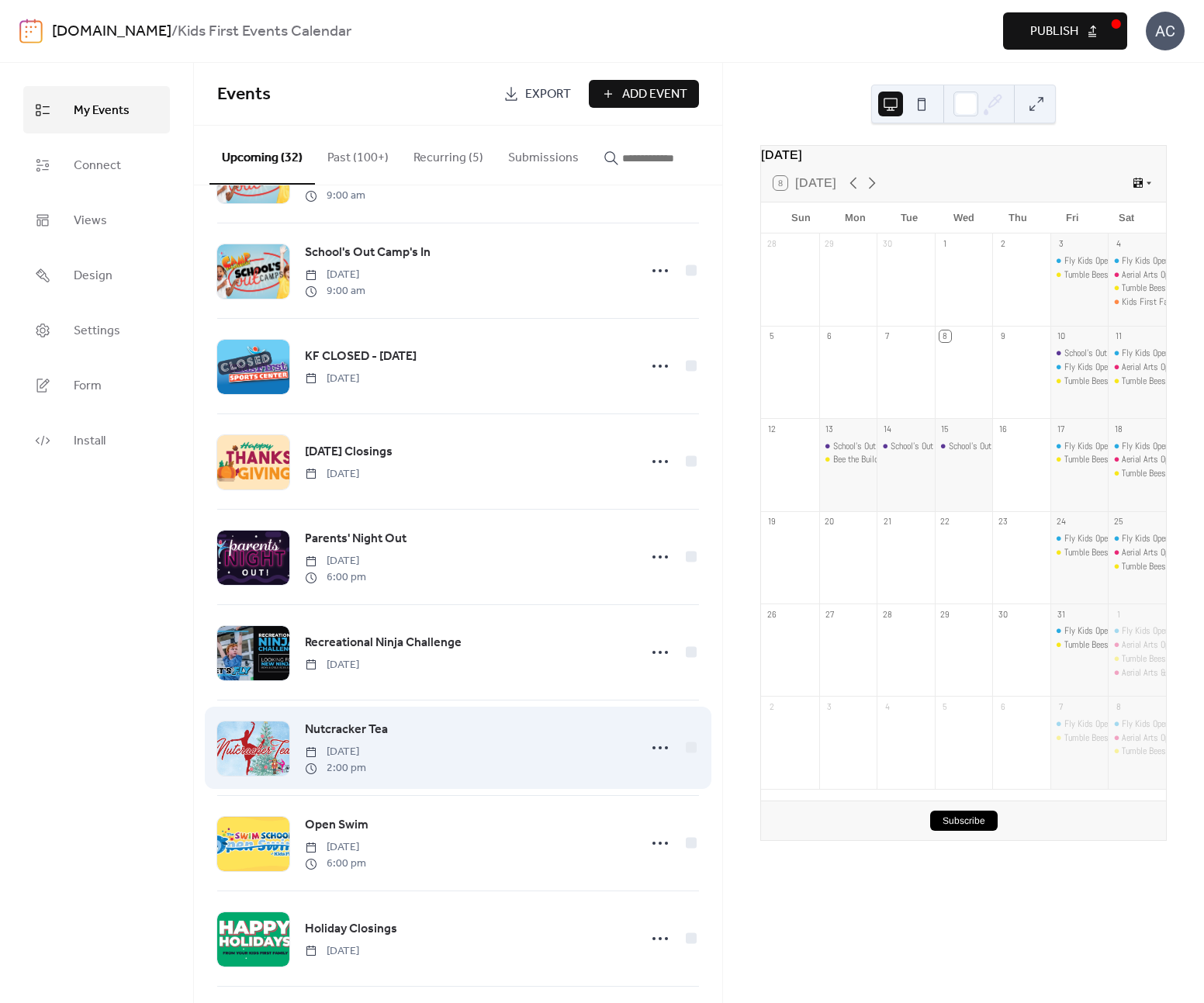
scroll to position [1001, 0]
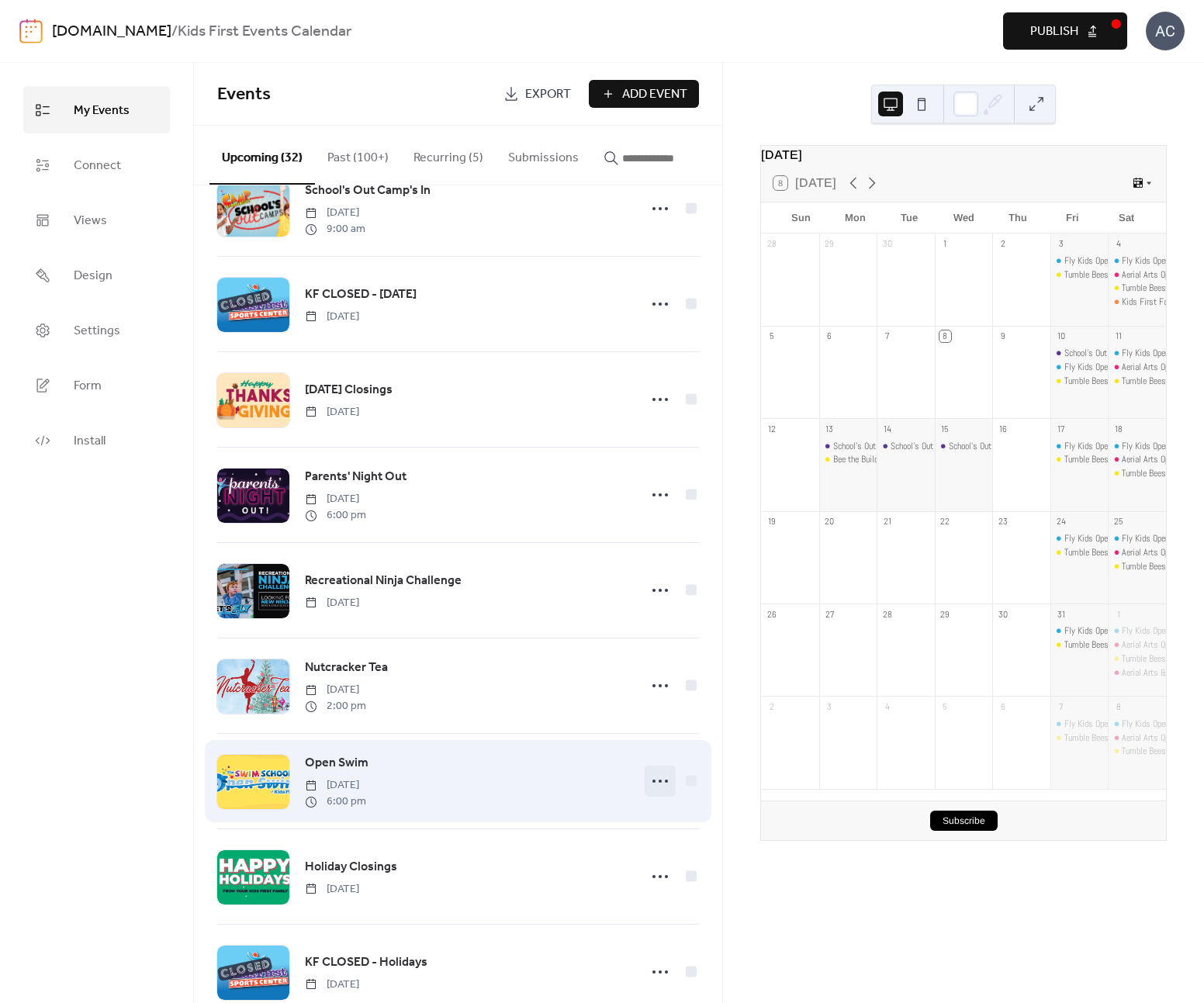
click at [655, 794] on icon at bounding box center [660, 781] width 25 height 25
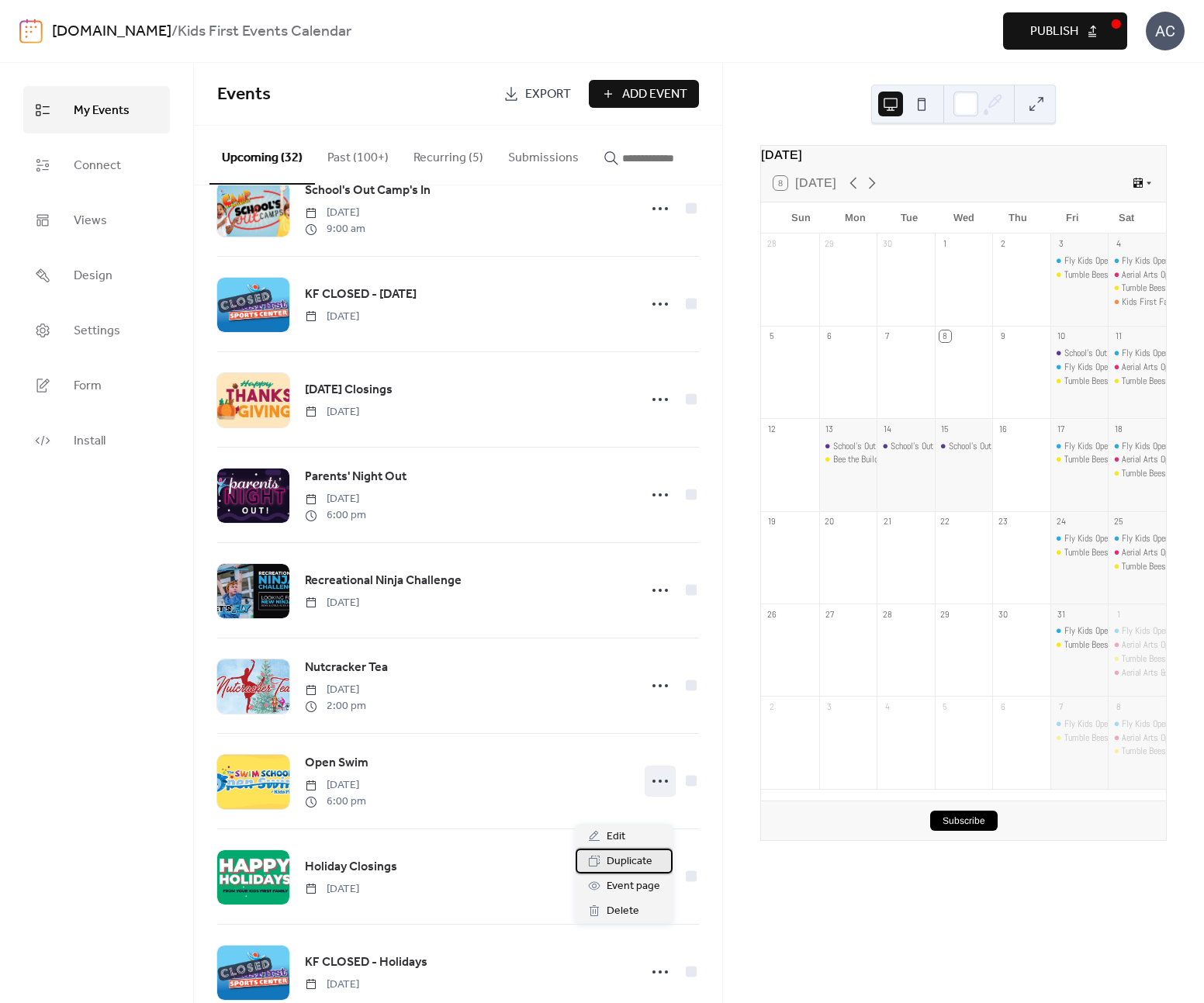
click at [638, 862] on span "Duplicate" at bounding box center [629, 862] width 46 height 18
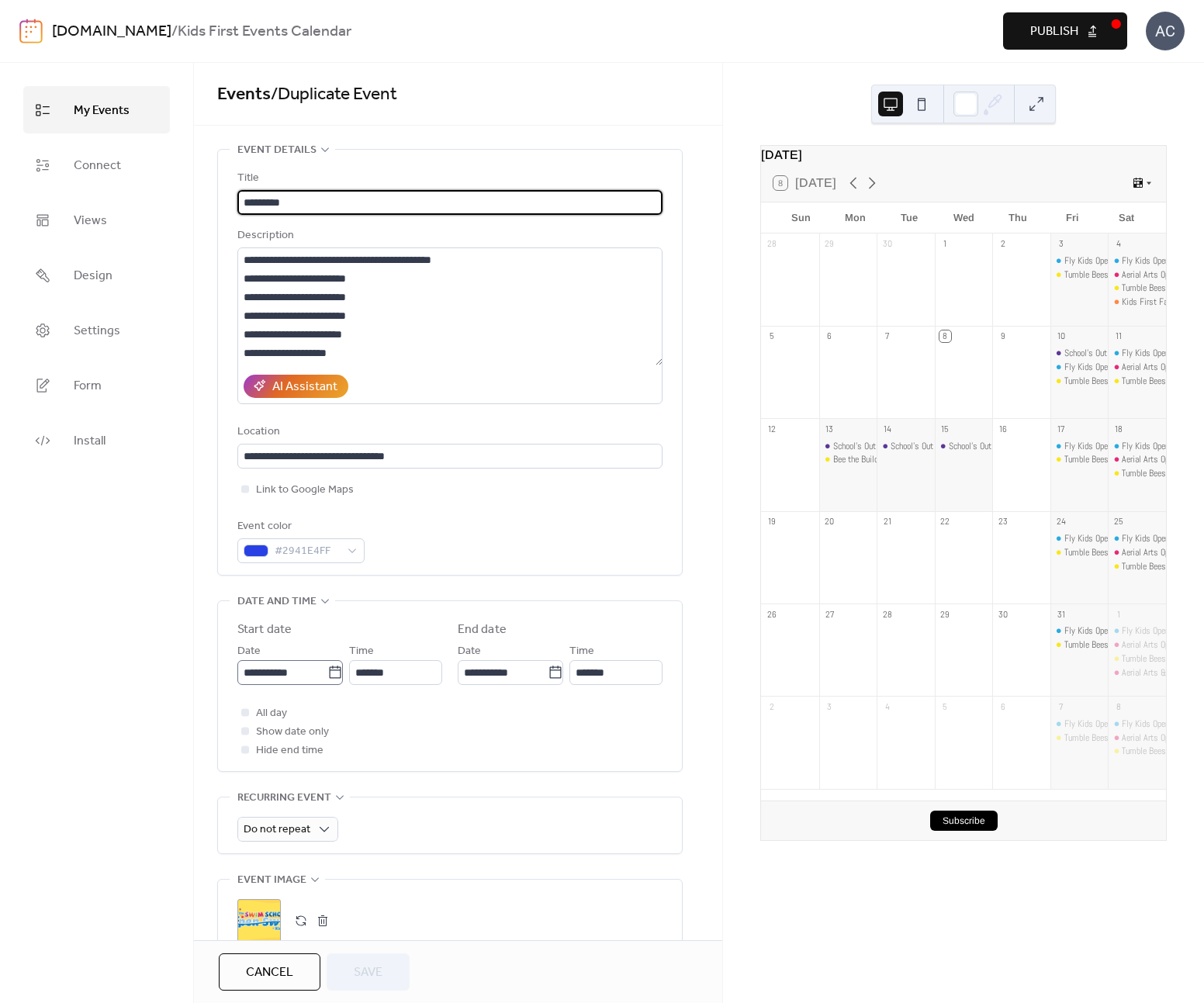
click at [332, 676] on icon at bounding box center [335, 672] width 15 height 15
click at [328, 676] on input "**********" at bounding box center [282, 672] width 90 height 25
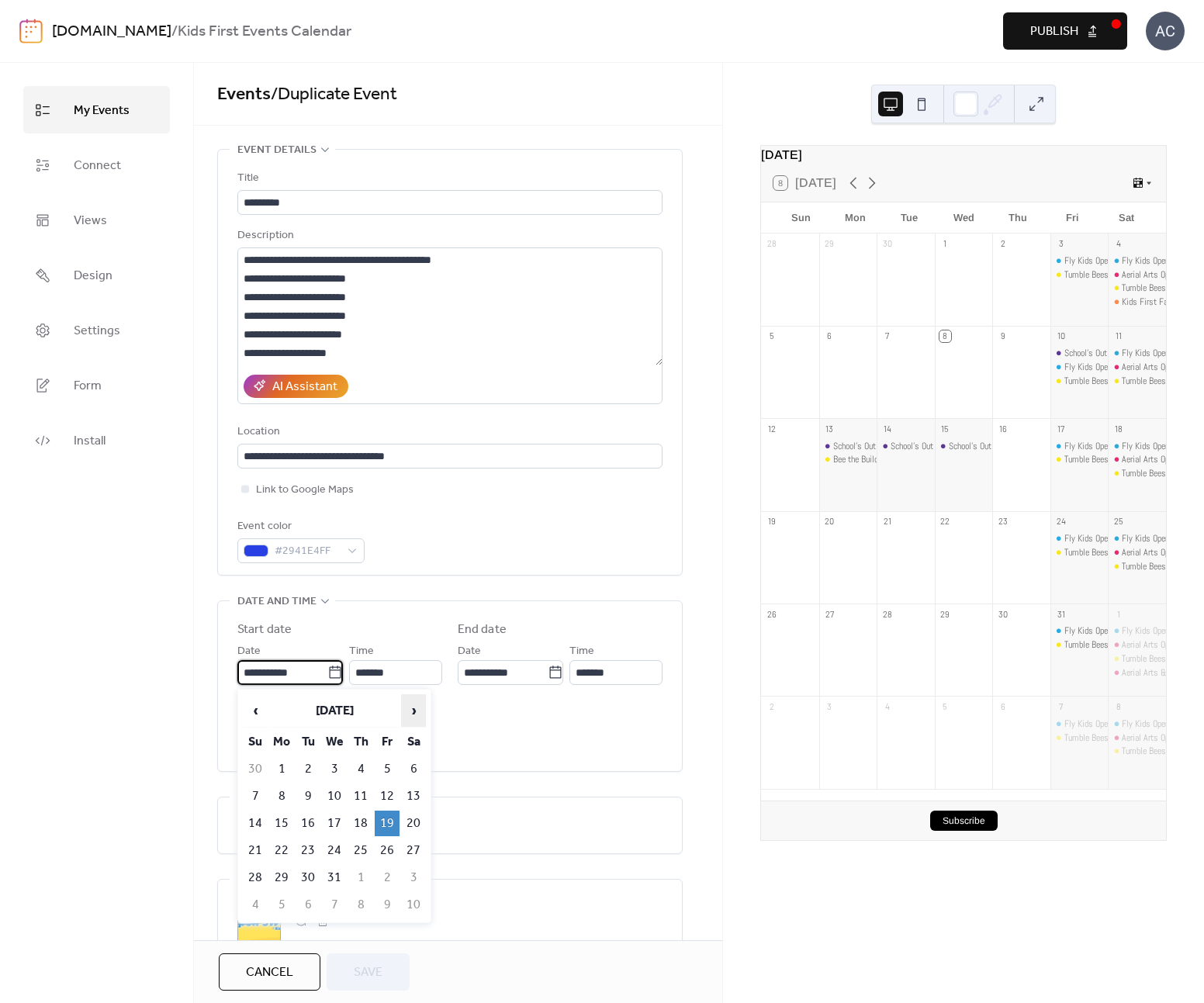
click at [410, 706] on span "›" at bounding box center [413, 711] width 23 height 31
click at [384, 811] on td "16" at bounding box center [387, 824] width 25 height 26
type input "**********"
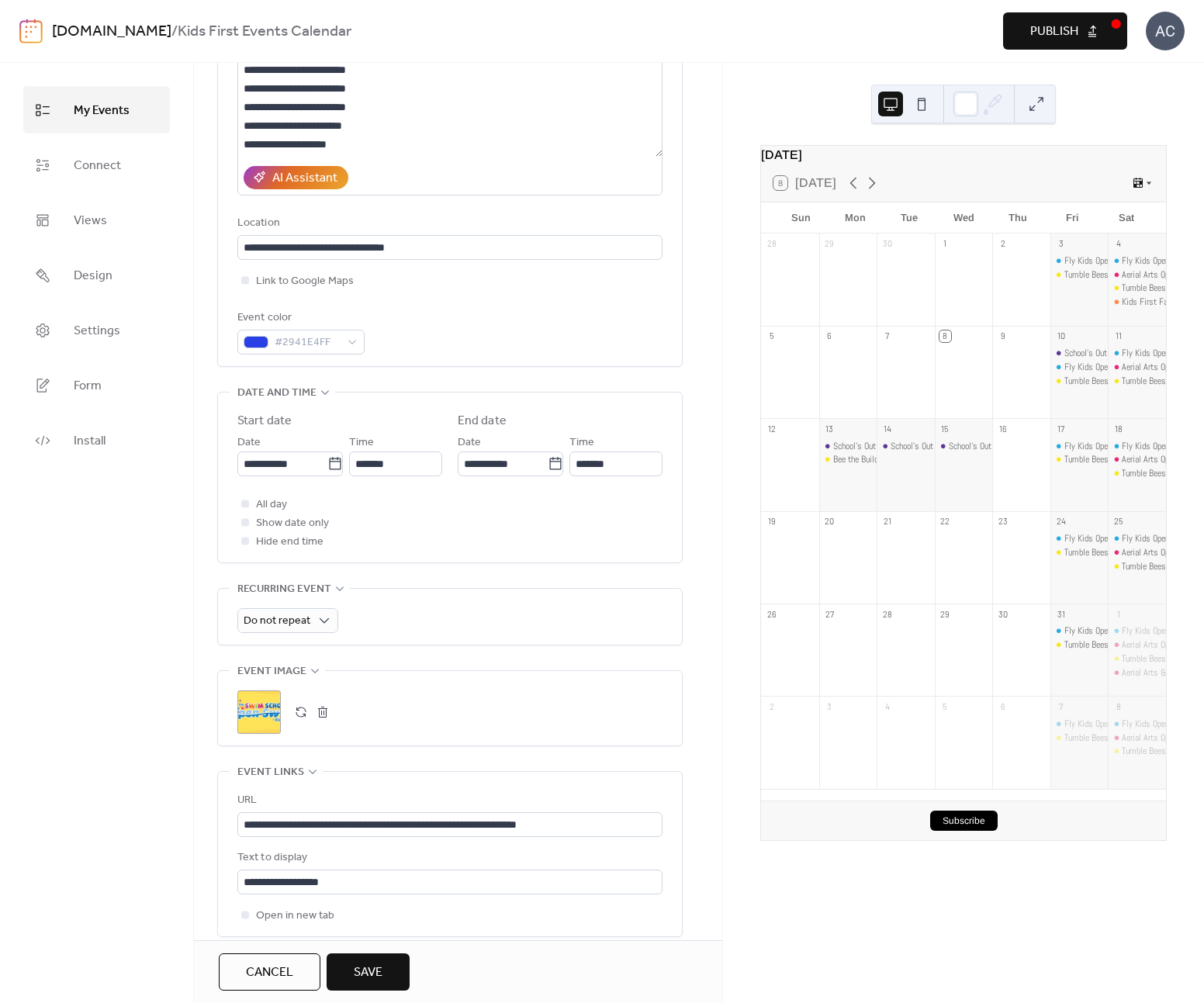
scroll to position [223, 0]
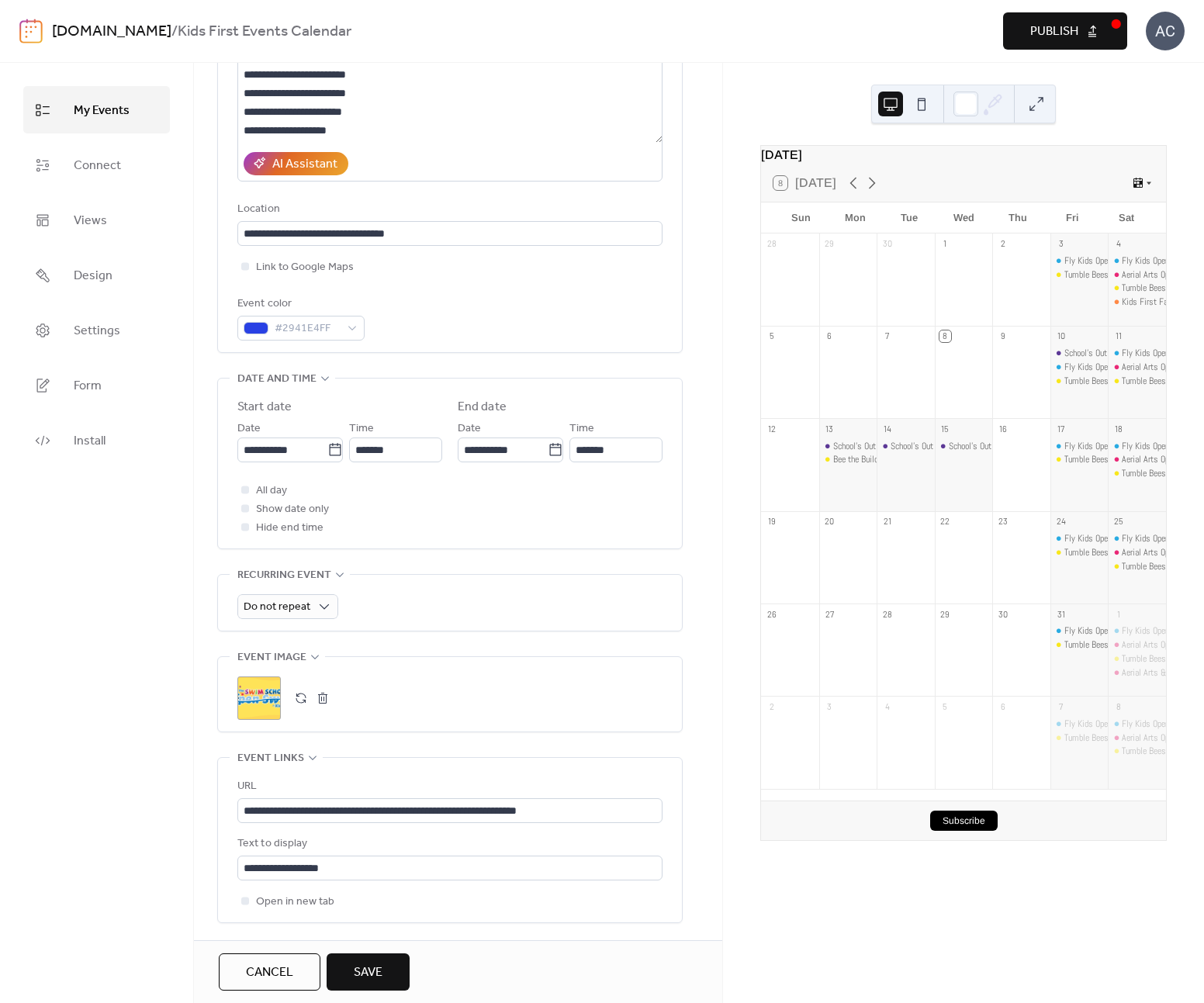
click at [365, 964] on span "Save" at bounding box center [368, 973] width 29 height 18
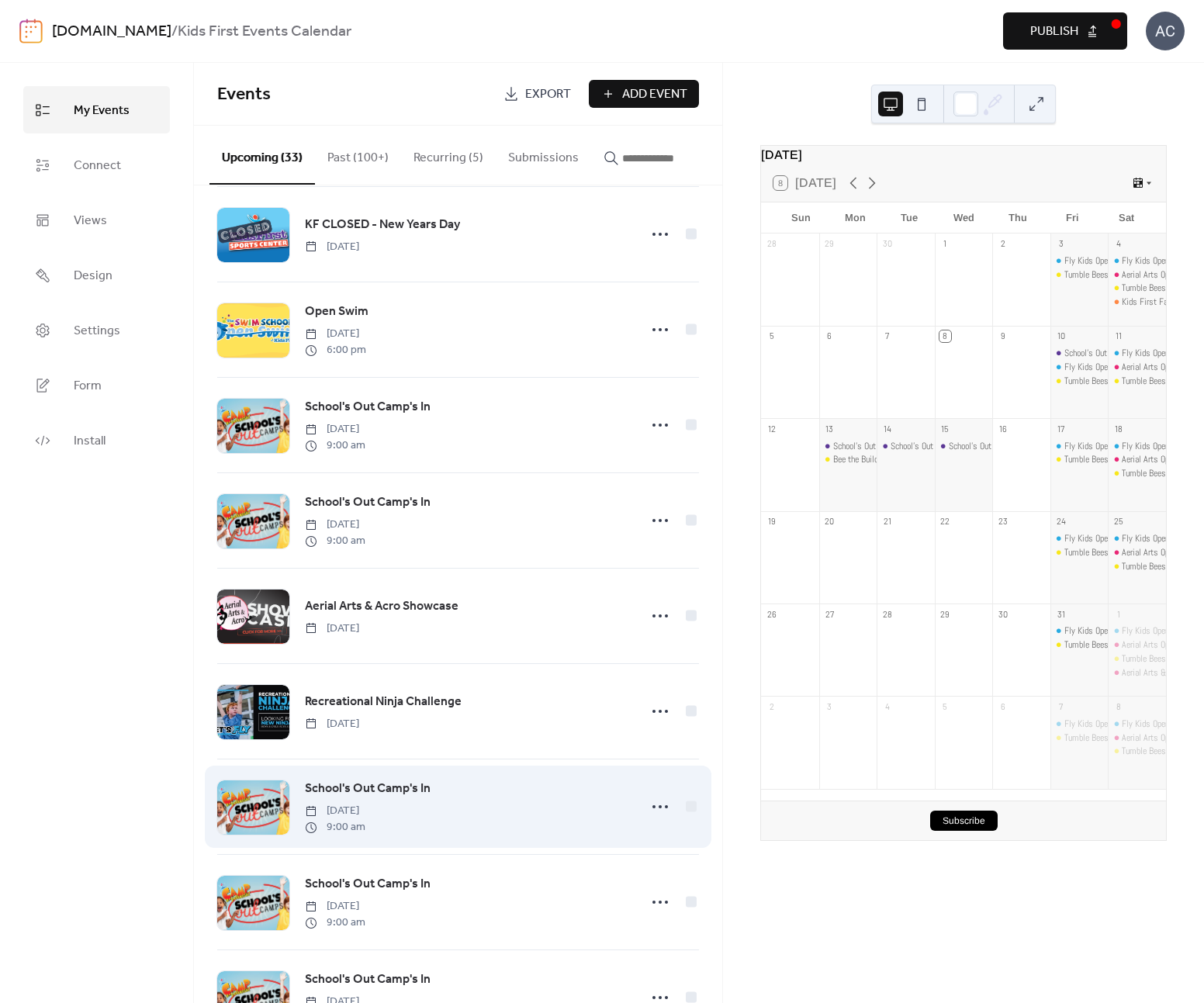
scroll to position [1658, 0]
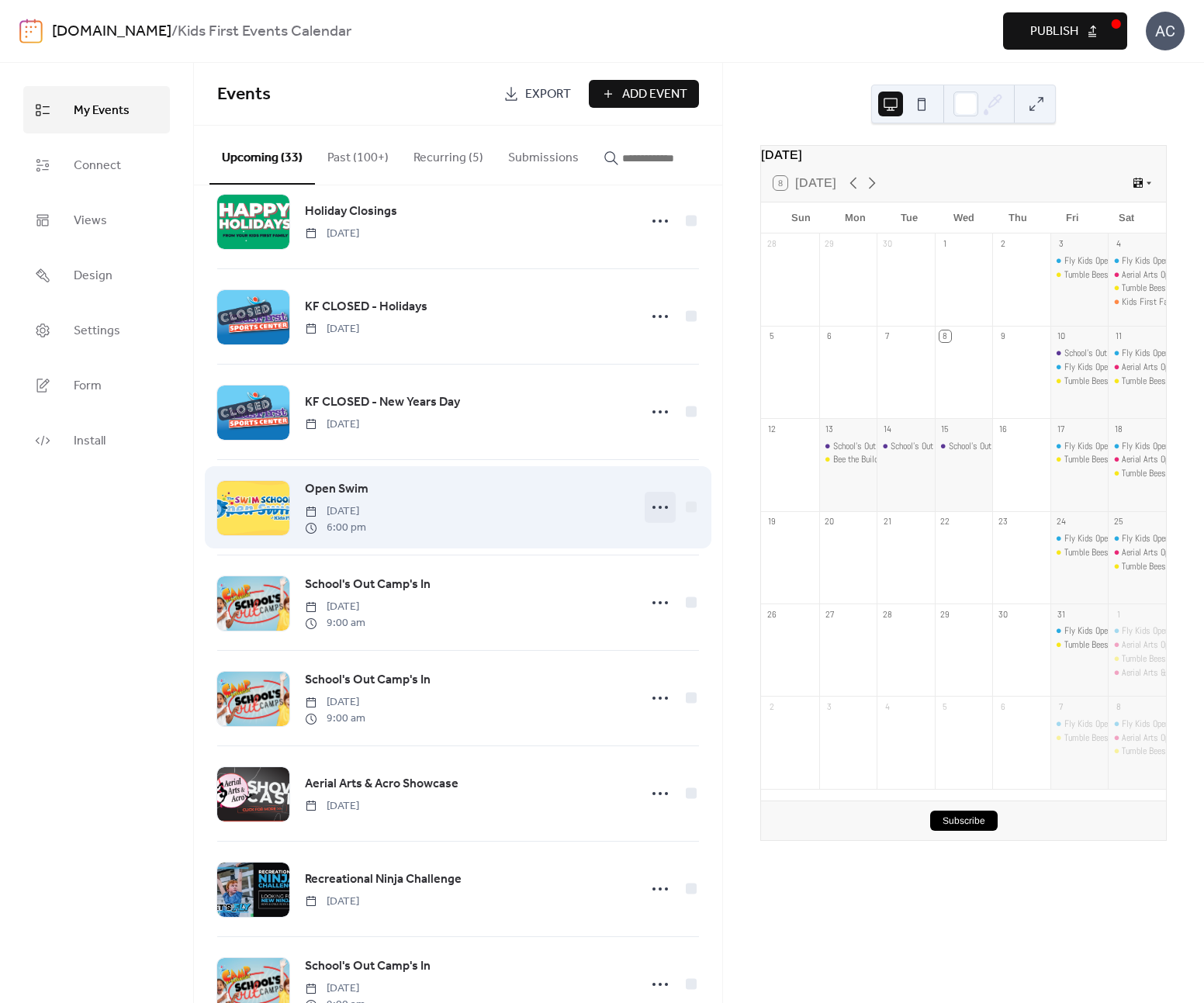
click at [657, 520] on icon at bounding box center [660, 507] width 25 height 25
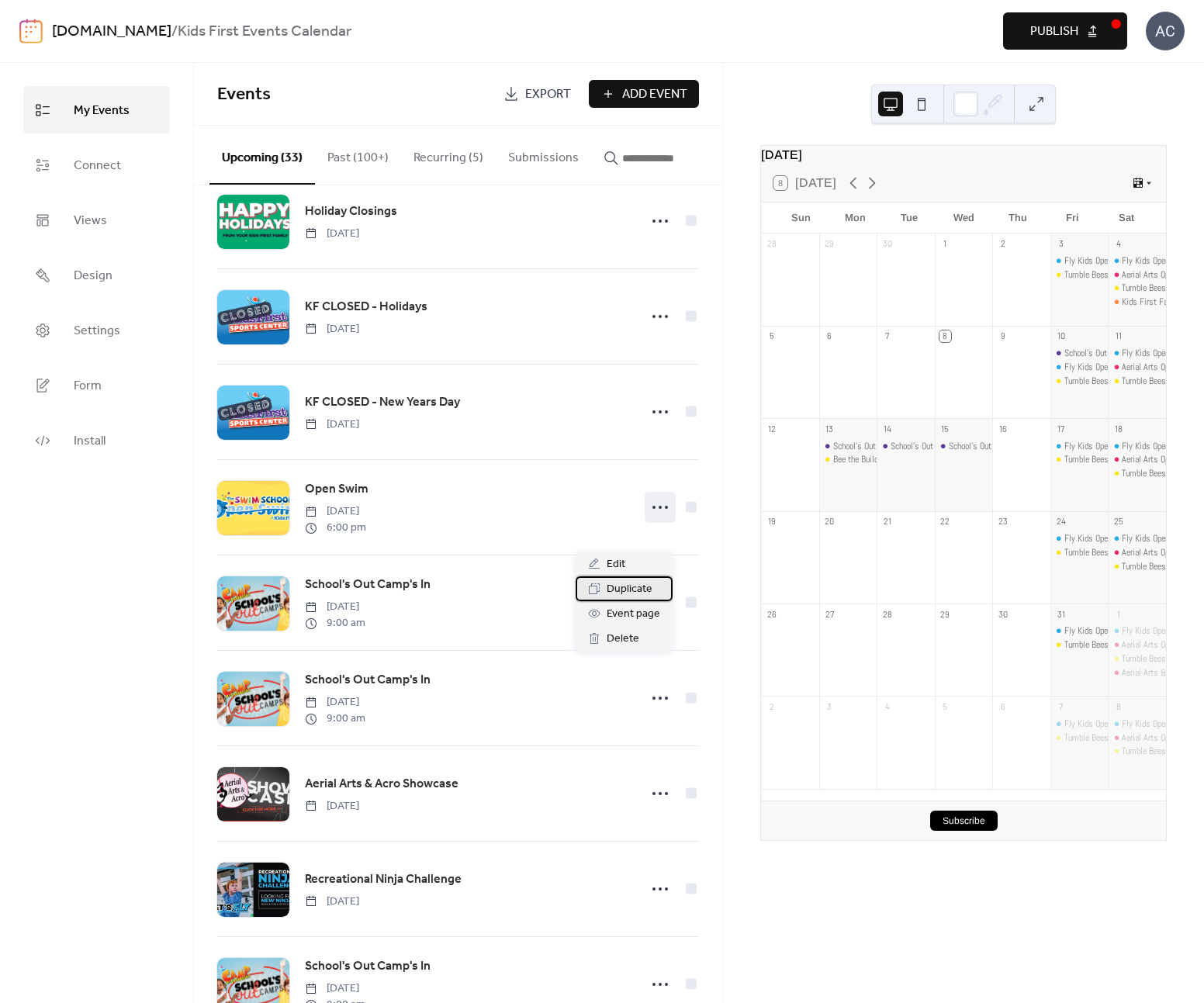
click at [650, 595] on span "Duplicate" at bounding box center [629, 590] width 46 height 18
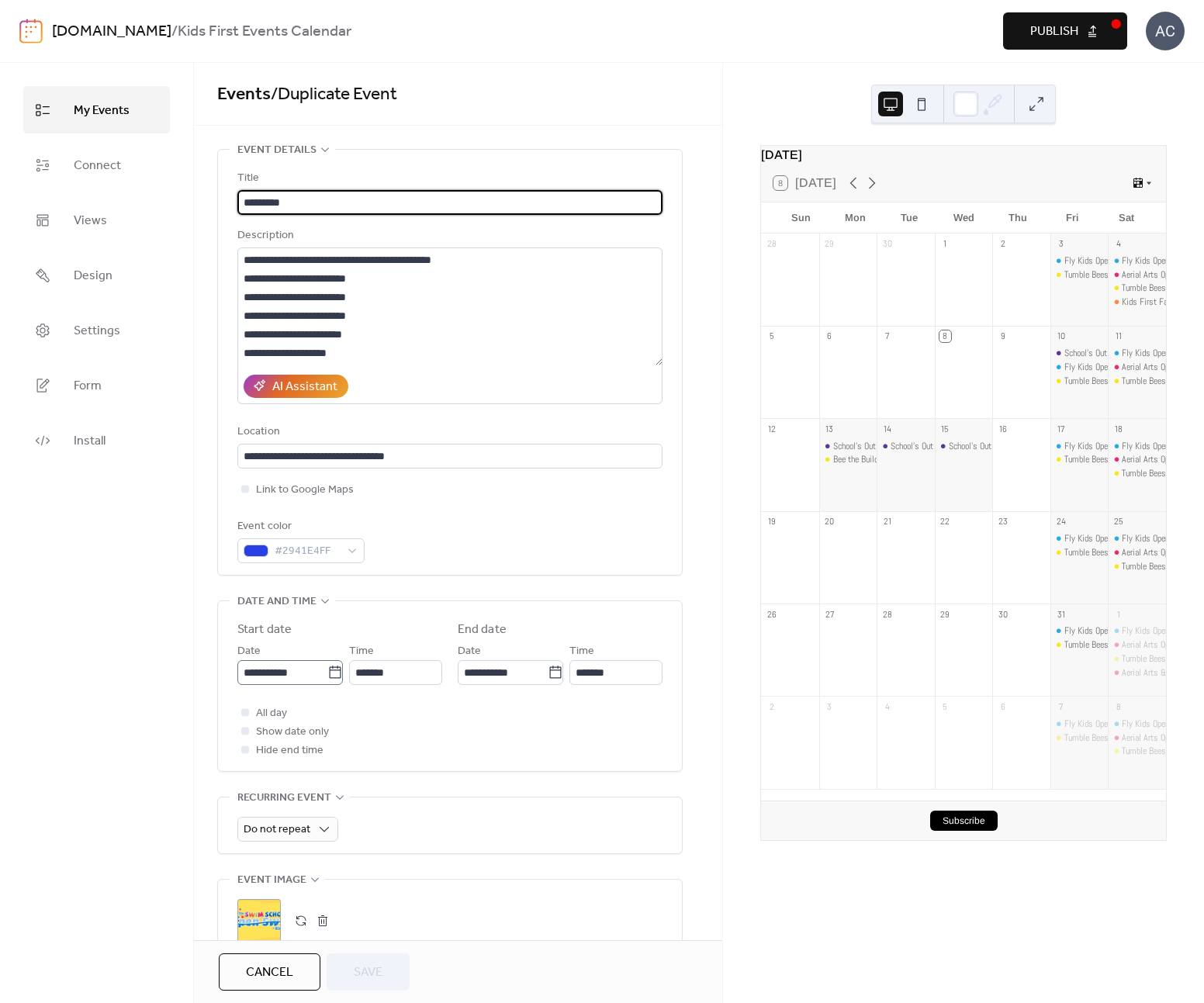
click at [328, 676] on icon at bounding box center [335, 672] width 15 height 15
click at [326, 676] on input "**********" at bounding box center [282, 672] width 90 height 25
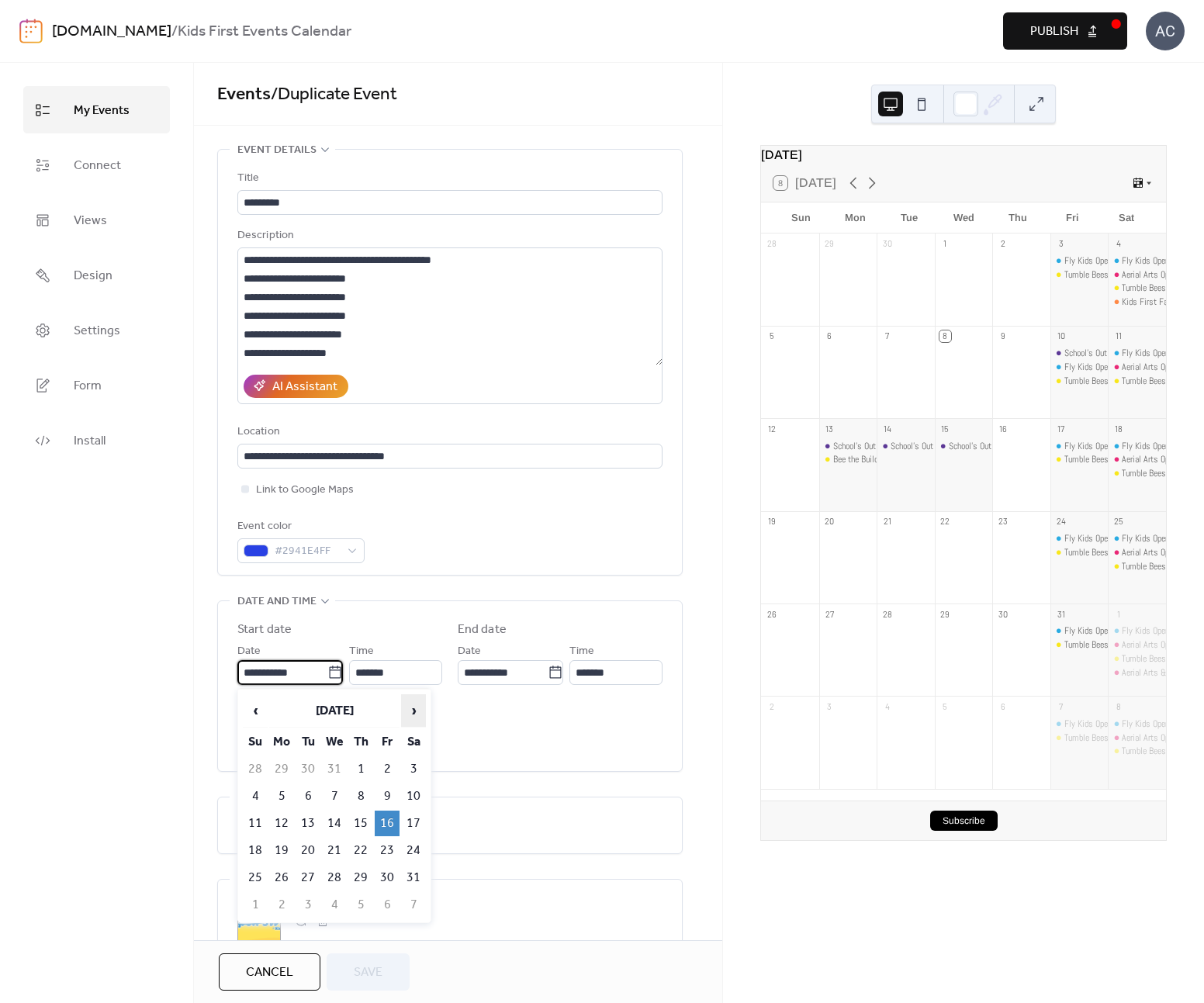
click at [412, 709] on span "›" at bounding box center [413, 711] width 23 height 31
drag, startPoint x: 385, startPoint y: 798, endPoint x: 394, endPoint y: 796, distance: 9.2
click at [385, 811] on td "13" at bounding box center [387, 824] width 25 height 26
type input "**********"
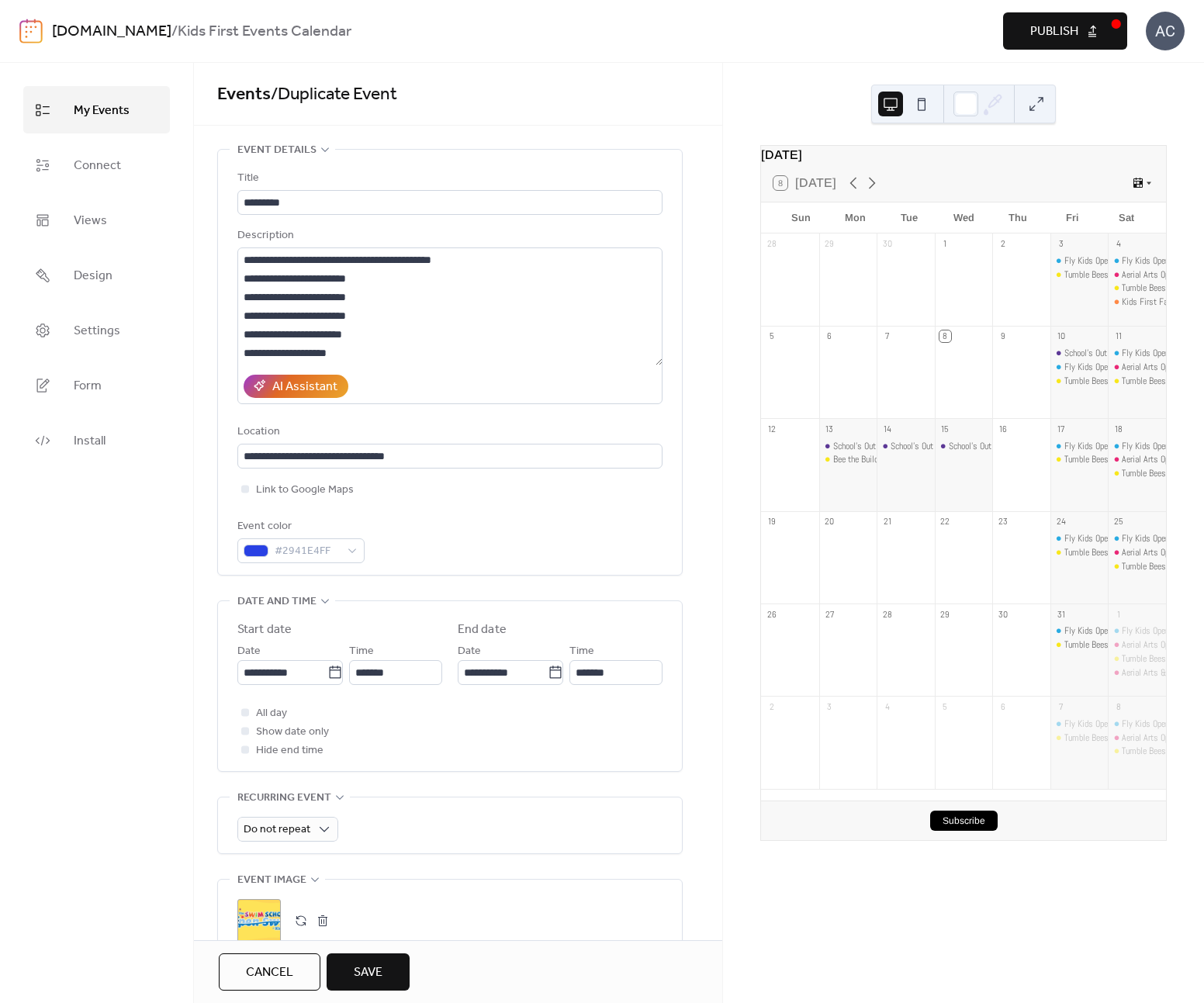
click at [372, 969] on span "Save" at bounding box center [368, 973] width 29 height 18
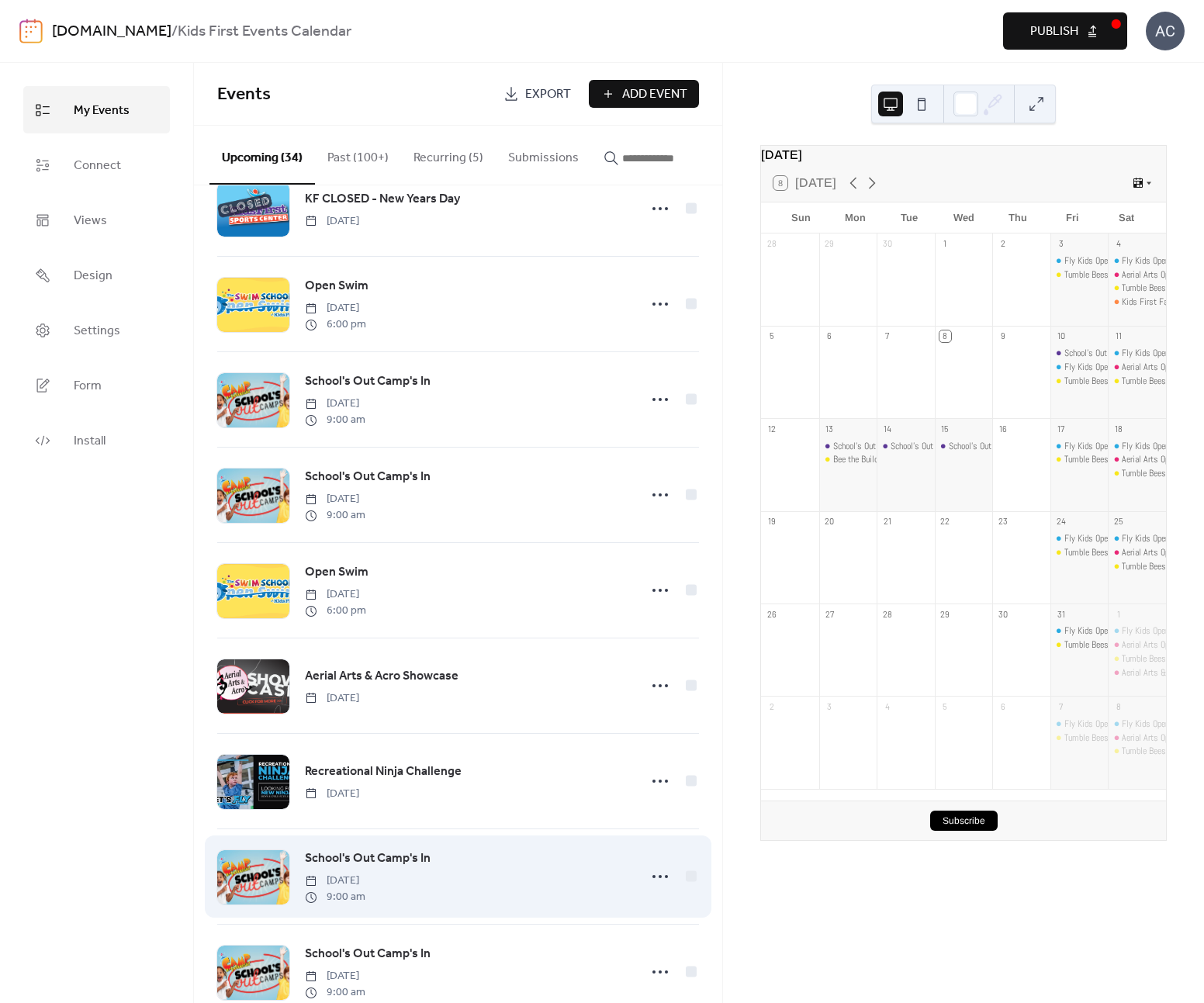
scroll to position [1820, 0]
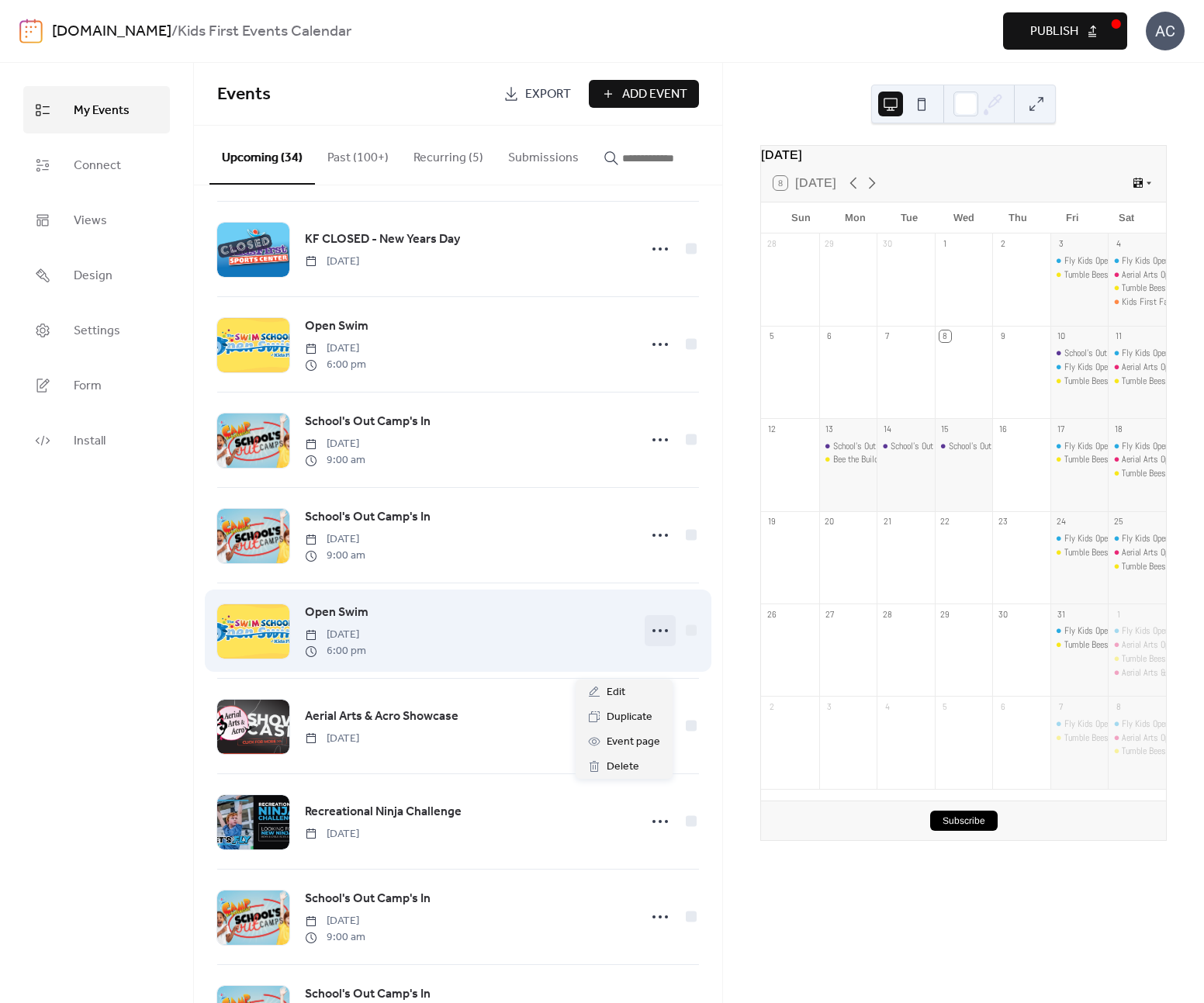
drag, startPoint x: 656, startPoint y: 662, endPoint x: 656, endPoint y: 675, distance: 13.0
click at [656, 643] on icon at bounding box center [660, 630] width 25 height 25
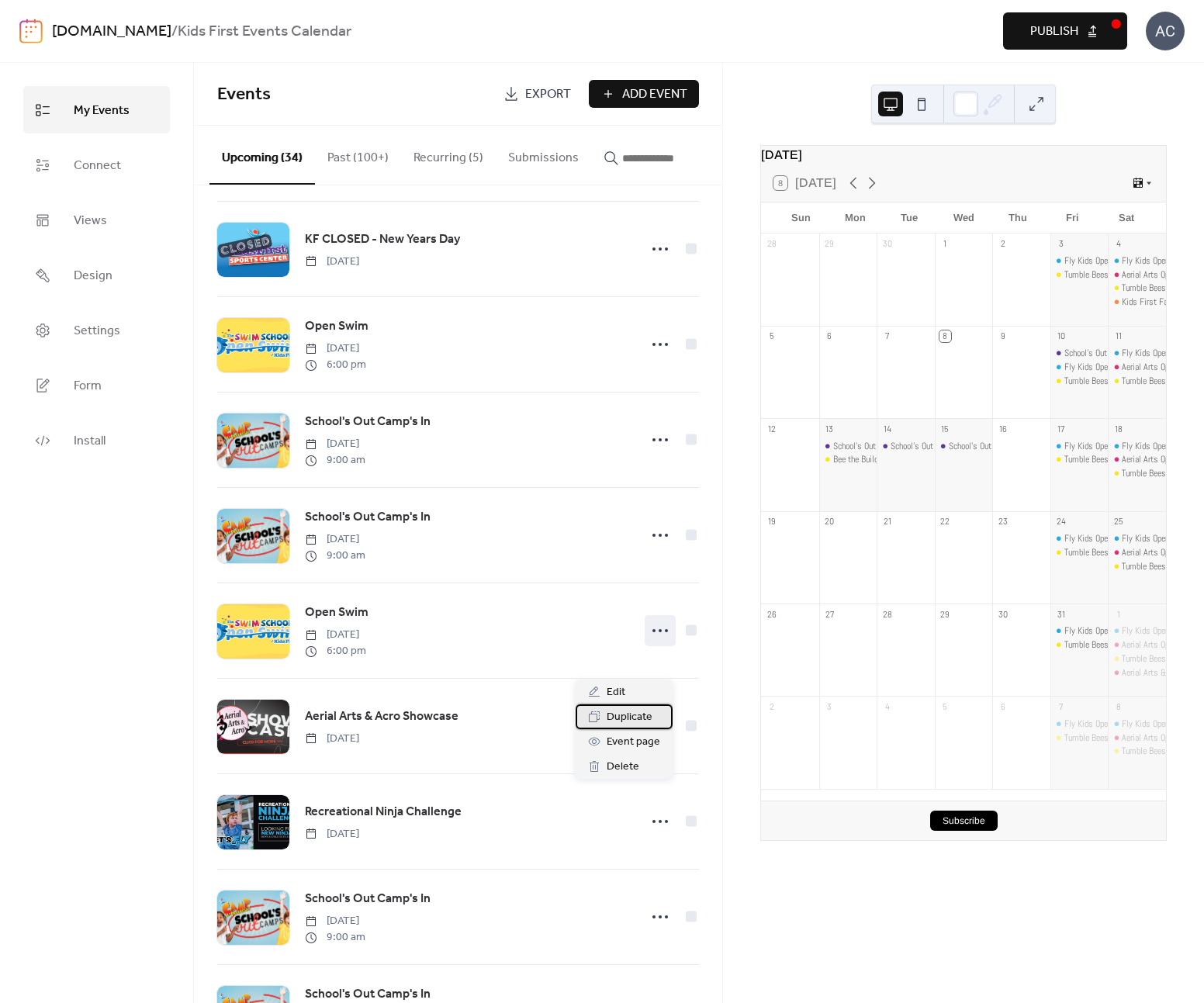
click at [651, 722] on span "Duplicate" at bounding box center [629, 717] width 46 height 18
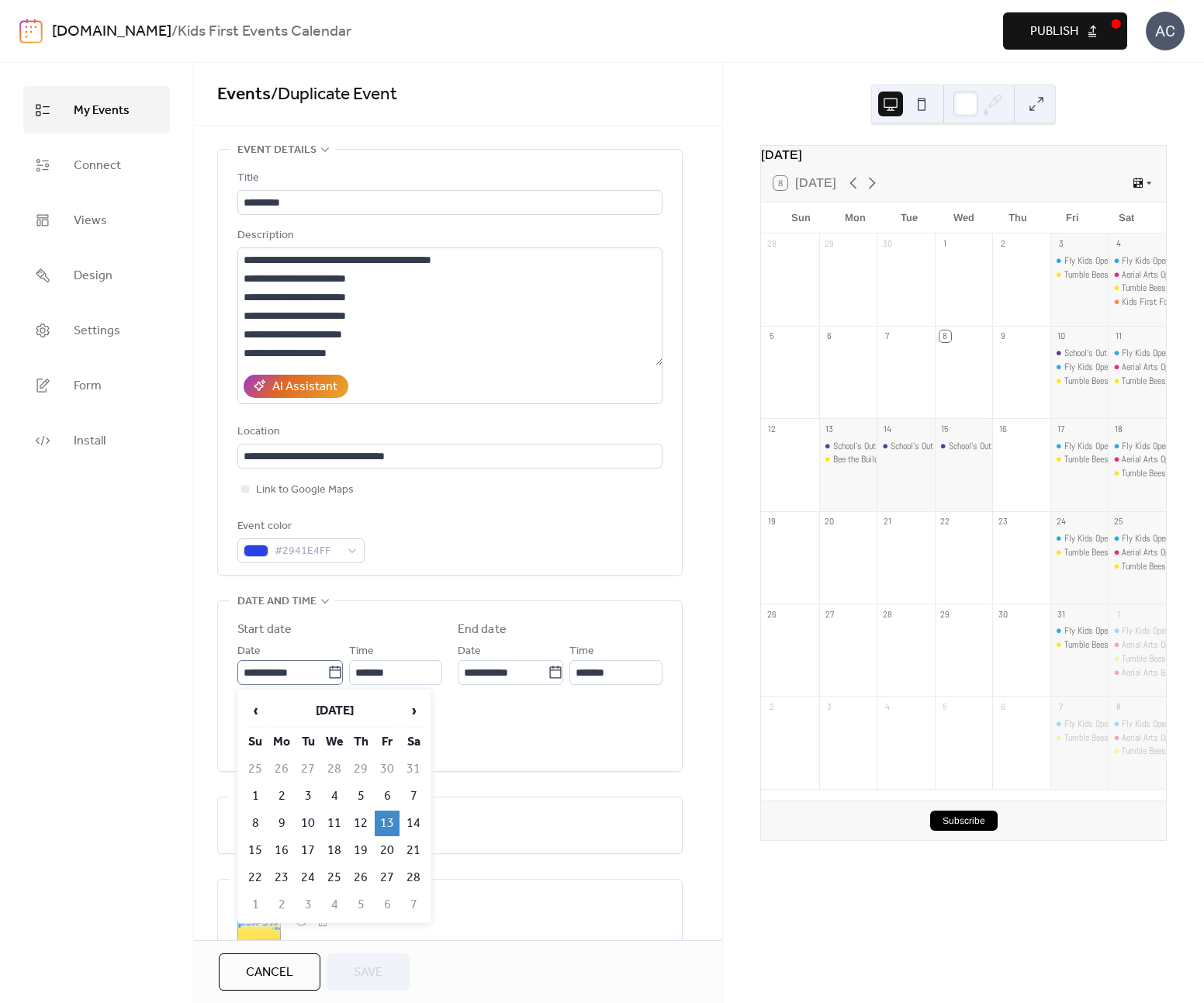
click at [328, 679] on icon at bounding box center [335, 672] width 15 height 15
click at [328, 679] on input "**********" at bounding box center [282, 672] width 90 height 25
drag, startPoint x: 408, startPoint y: 707, endPoint x: 407, endPoint y: 719, distance: 12.0
click at [408, 707] on span "›" at bounding box center [413, 711] width 23 height 31
drag, startPoint x: 393, startPoint y: 803, endPoint x: 408, endPoint y: 790, distance: 19.8
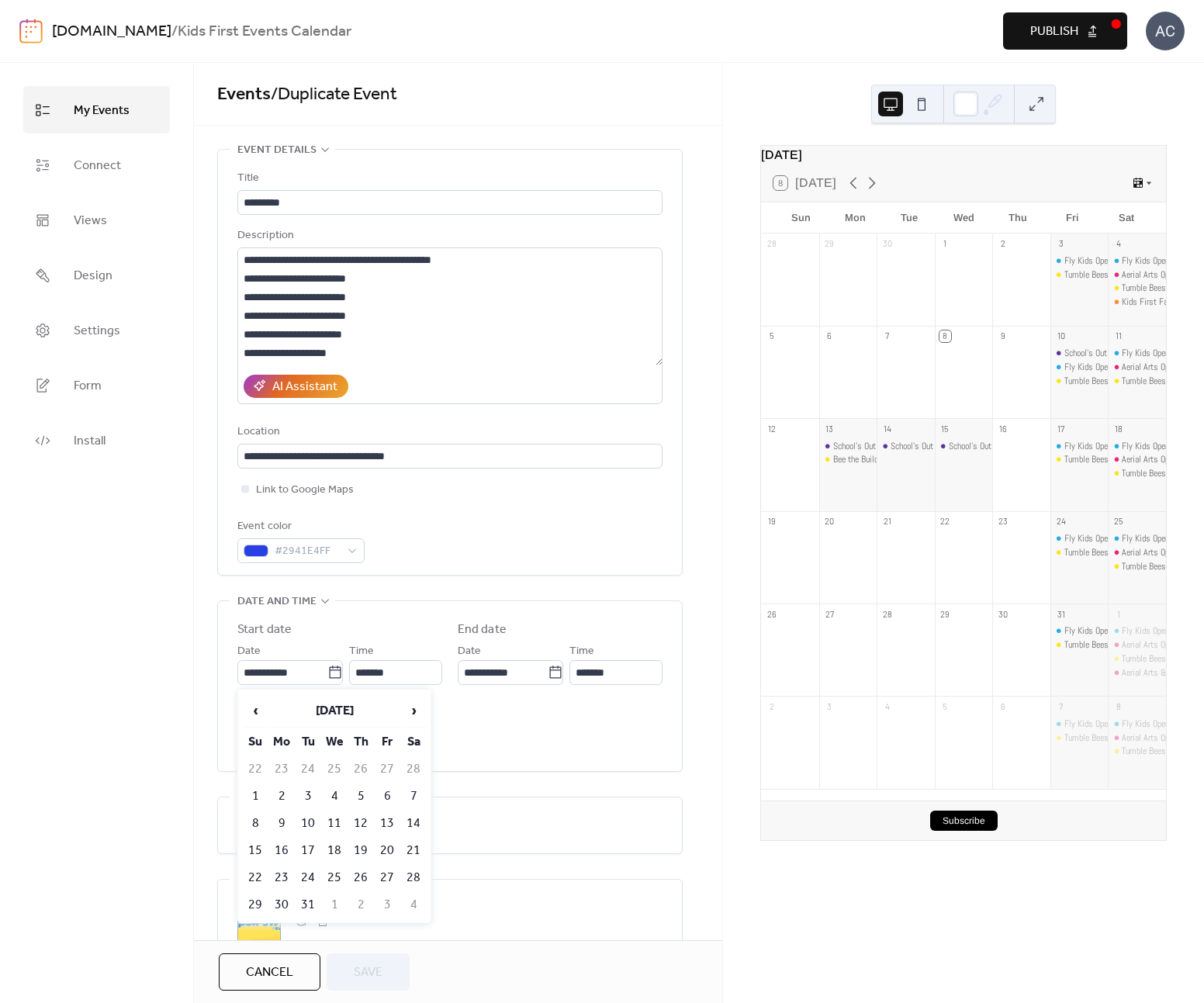
click at [392, 811] on td "13" at bounding box center [387, 824] width 25 height 26
type input "**********"
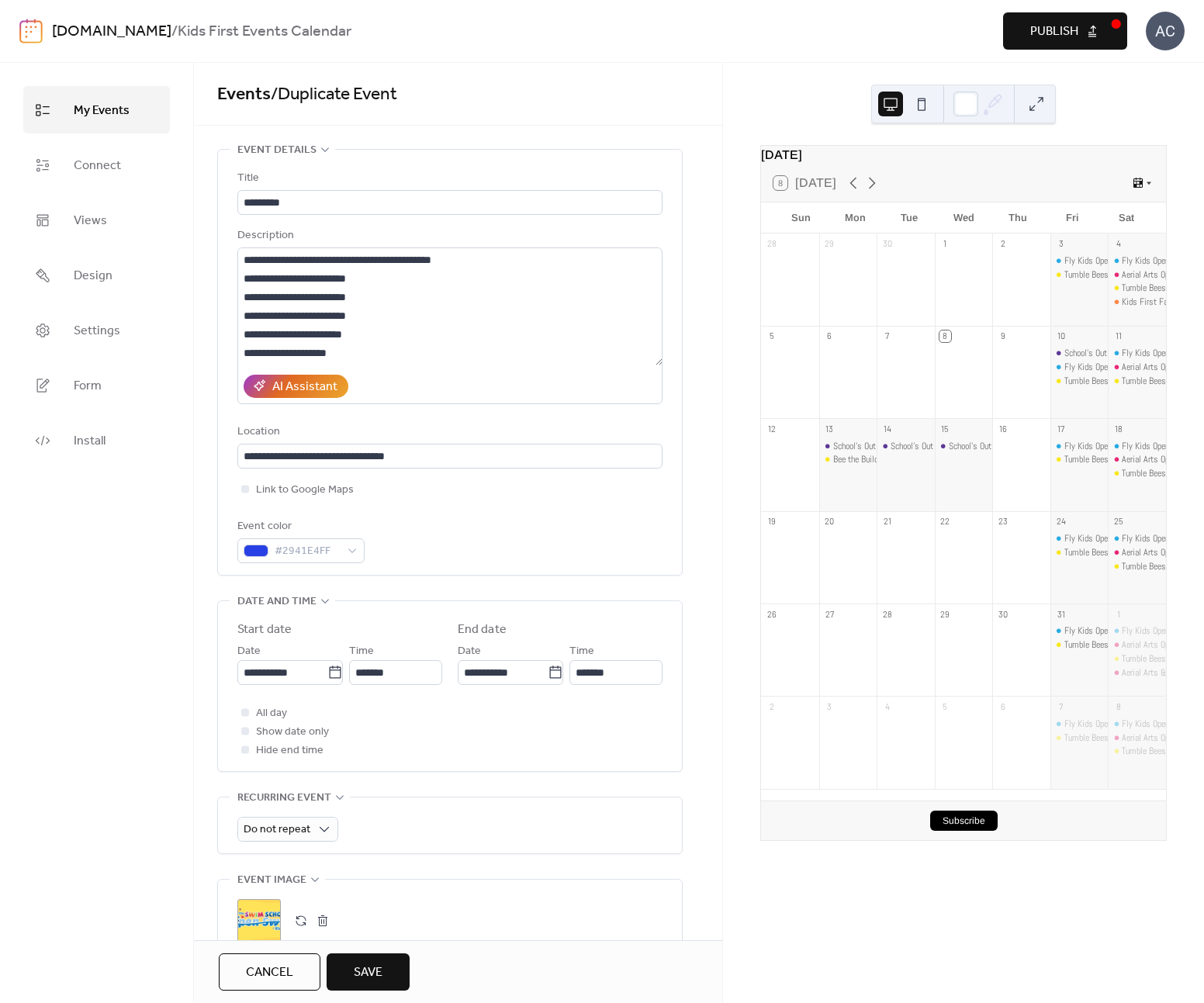
click at [386, 966] on button "Save" at bounding box center [368, 972] width 83 height 37
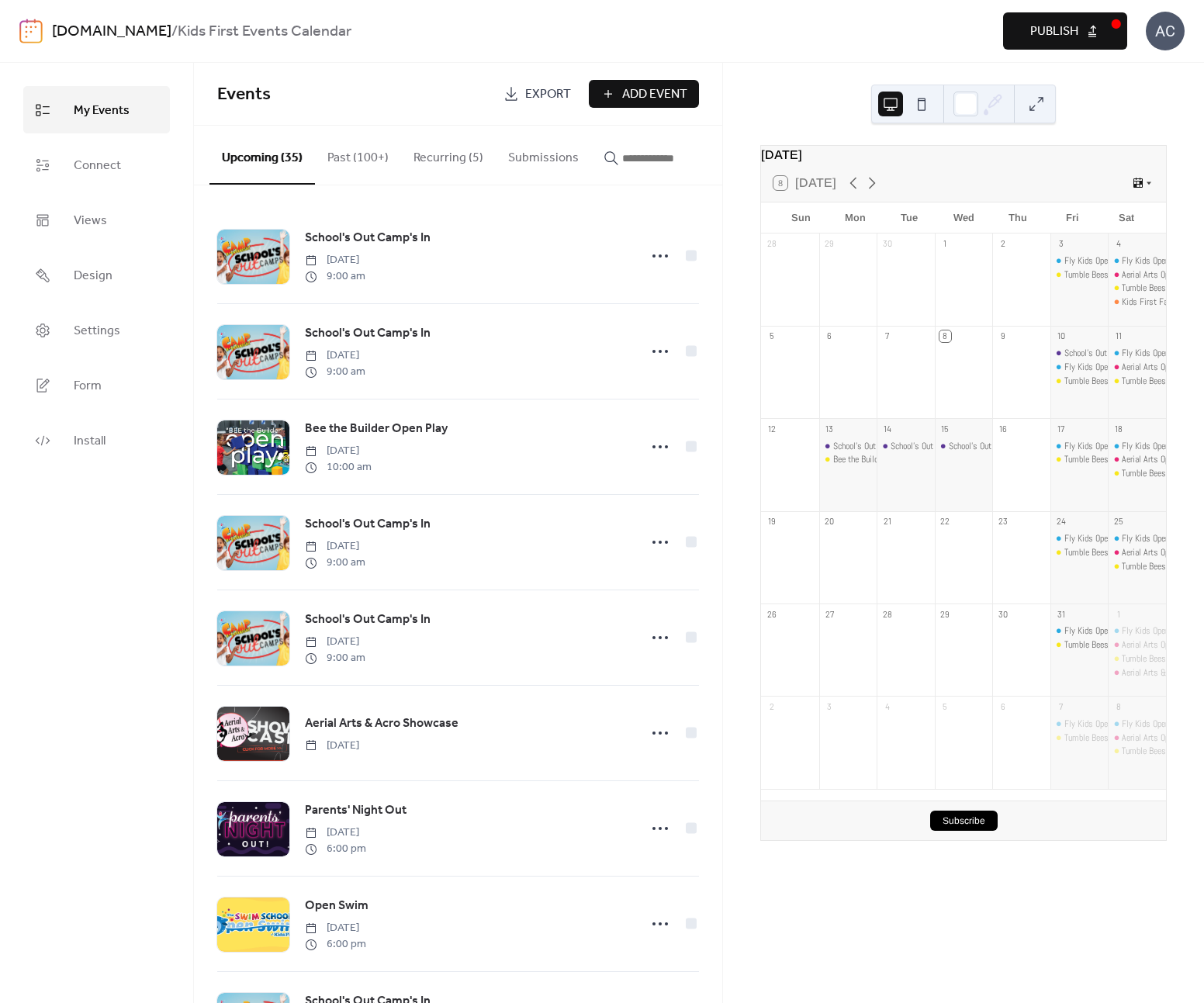
click at [1030, 33] on span "Publish" at bounding box center [1054, 31] width 48 height 18
click at [88, 43] on div "[DOMAIN_NAME] / Kids First Events Calendar Preview Publish AC" at bounding box center [602, 30] width 1166 height 62
click at [95, 37] on link "[DOMAIN_NAME]" at bounding box center [111, 31] width 119 height 30
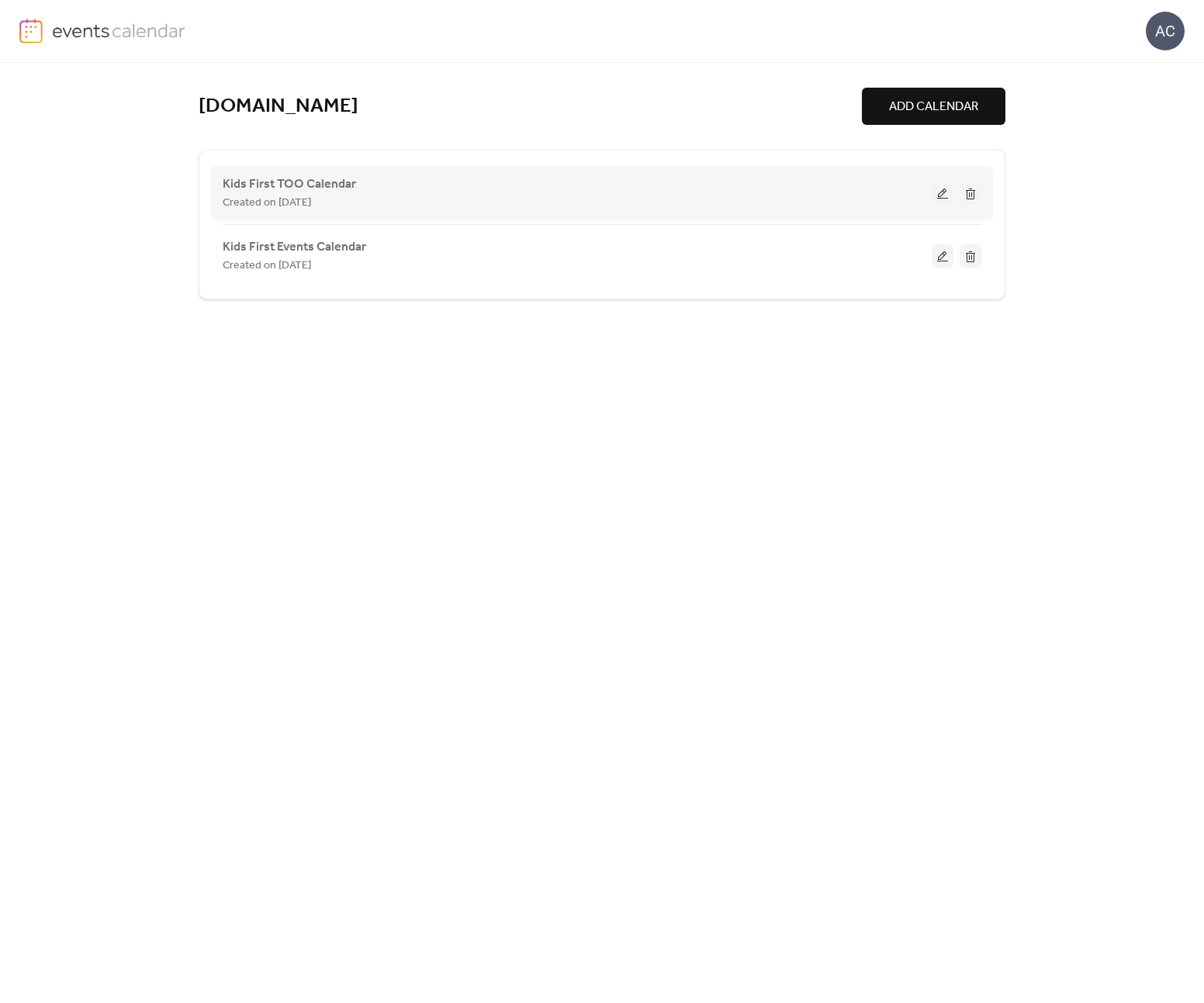
click at [942, 191] on button at bounding box center [942, 193] width 22 height 23
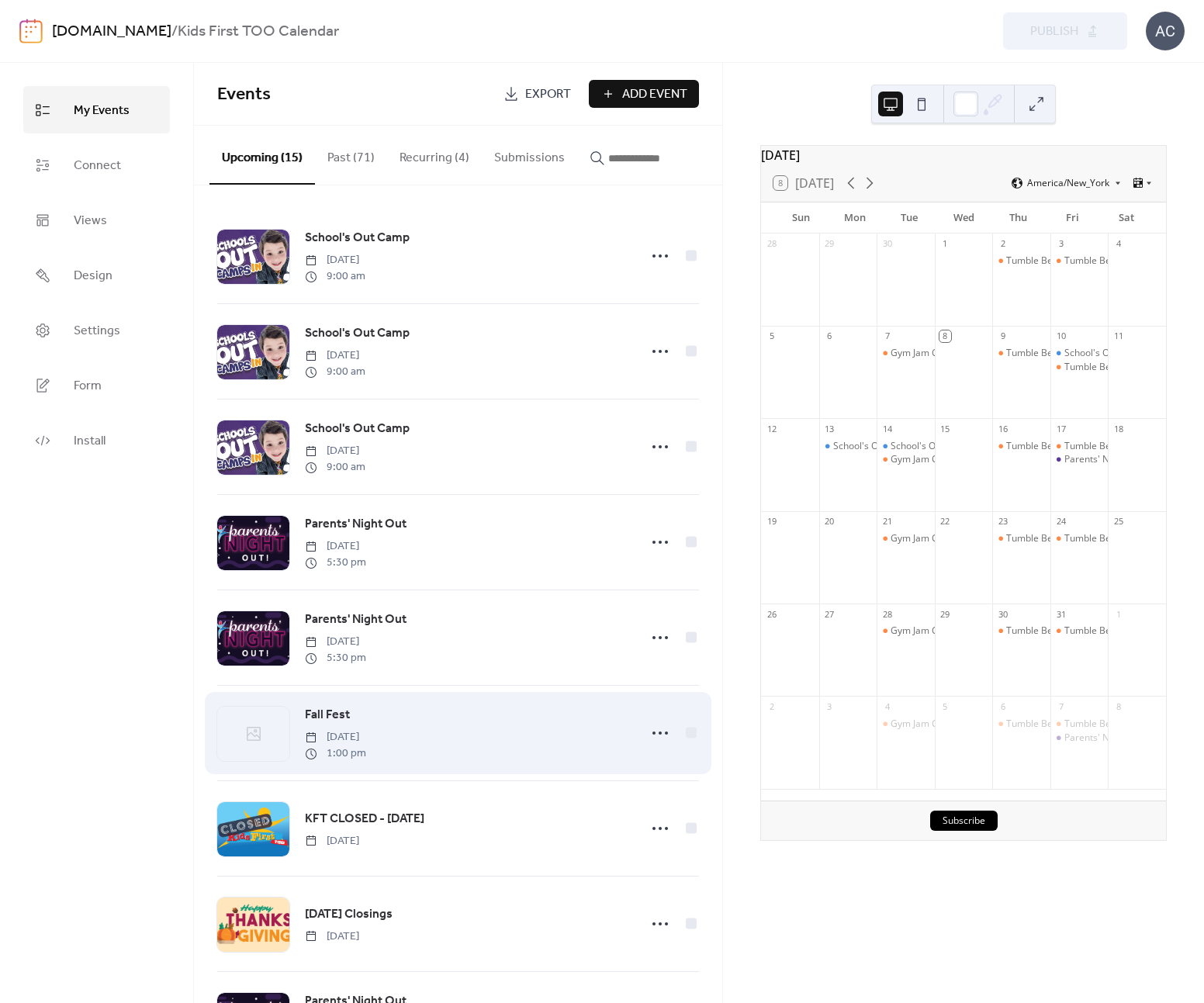
click at [343, 726] on link "Fall Fest" at bounding box center [328, 715] width 45 height 20
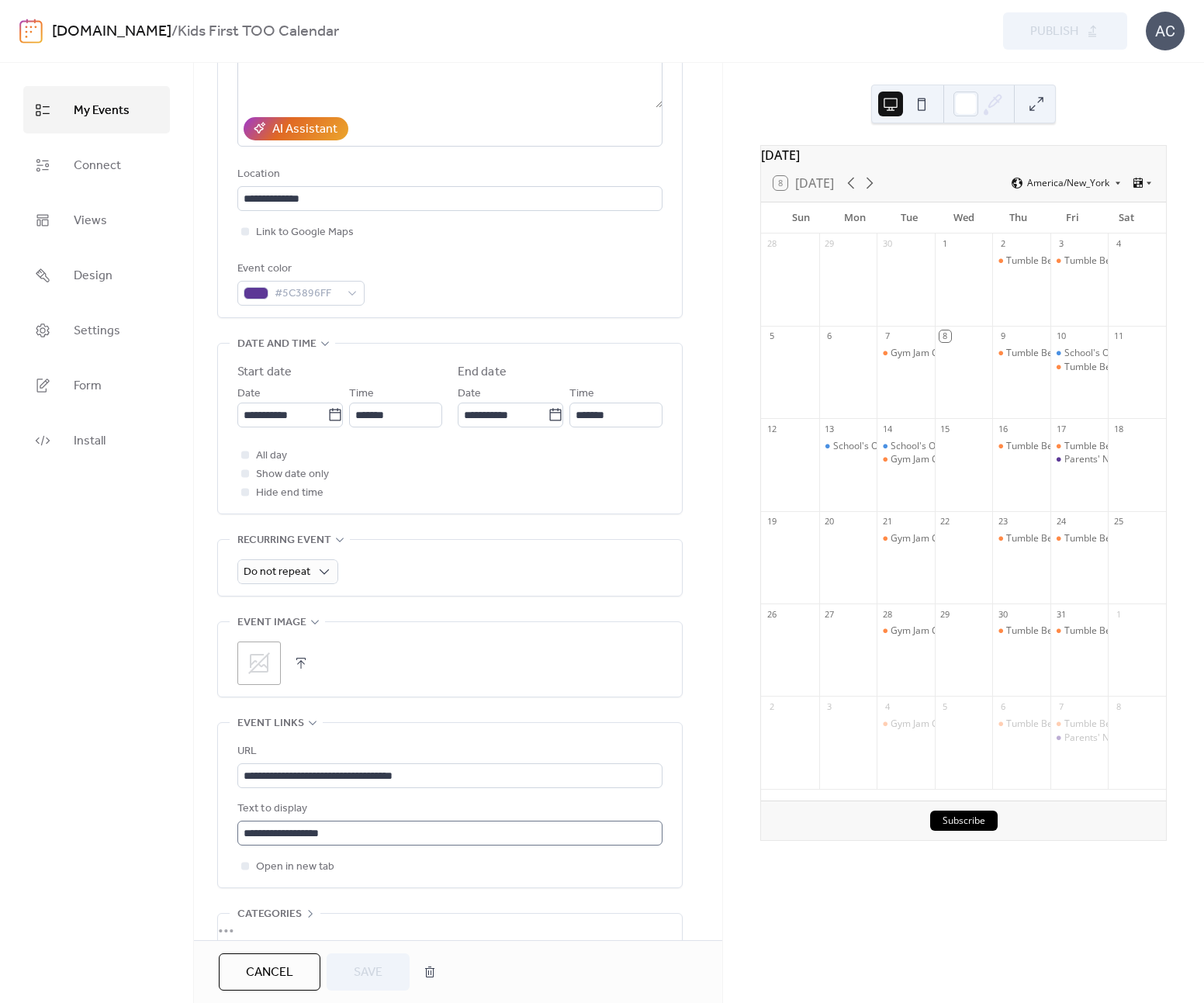
scroll to position [273, 0]
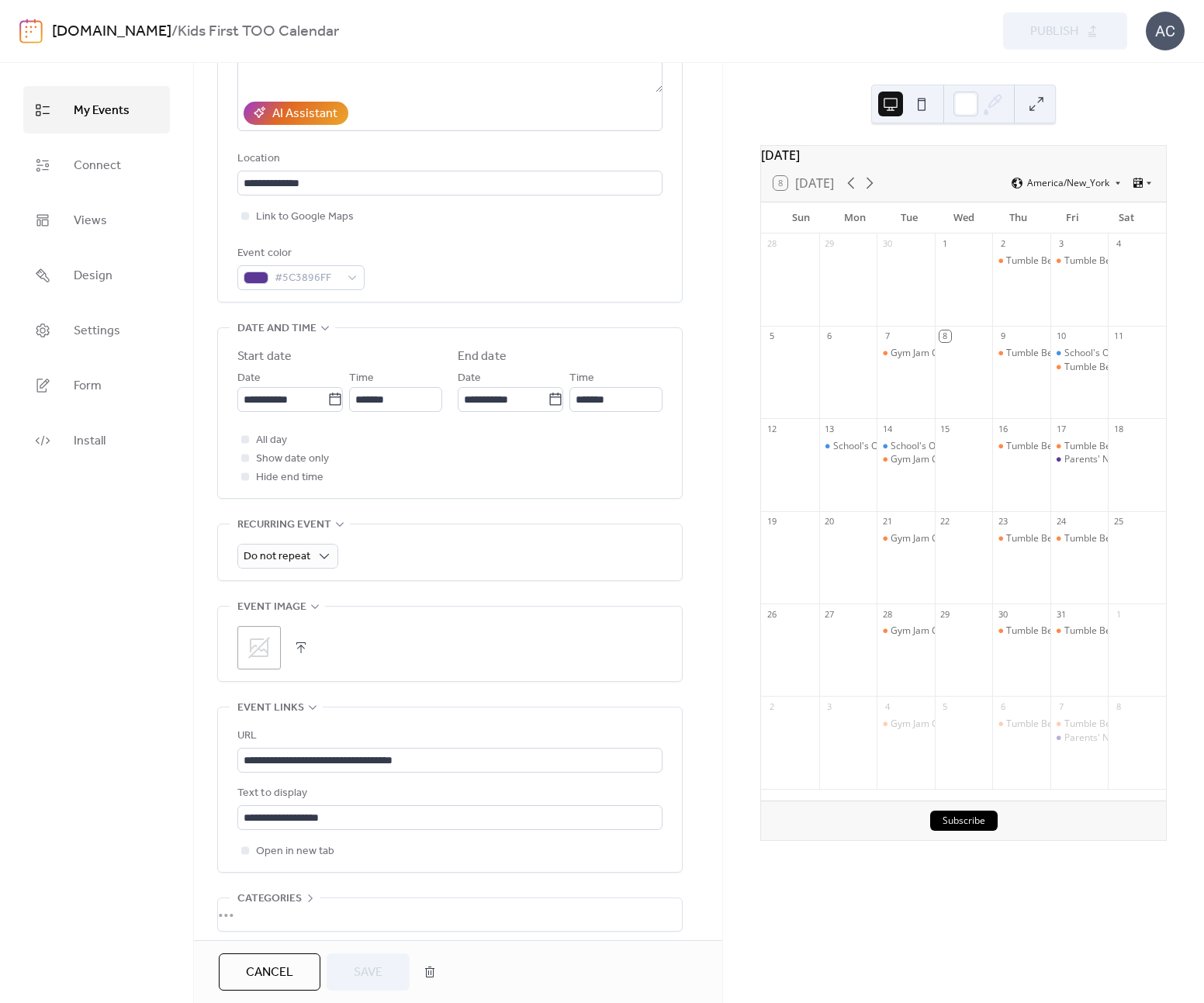
click at [292, 648] on button "button" at bounding box center [300, 647] width 22 height 22
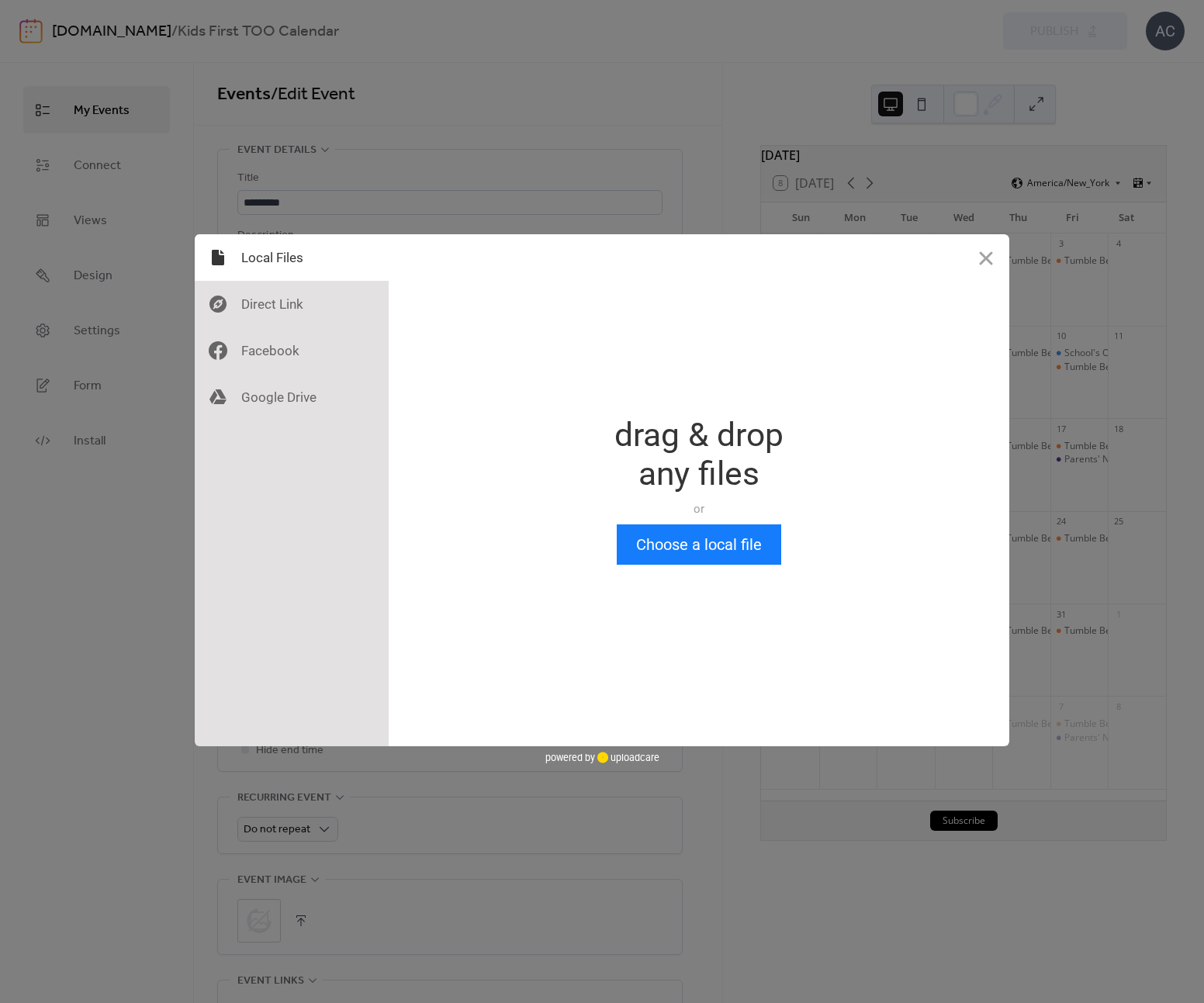
scroll to position [0, 0]
click at [701, 554] on button "Choose a local file" at bounding box center [699, 545] width 164 height 40
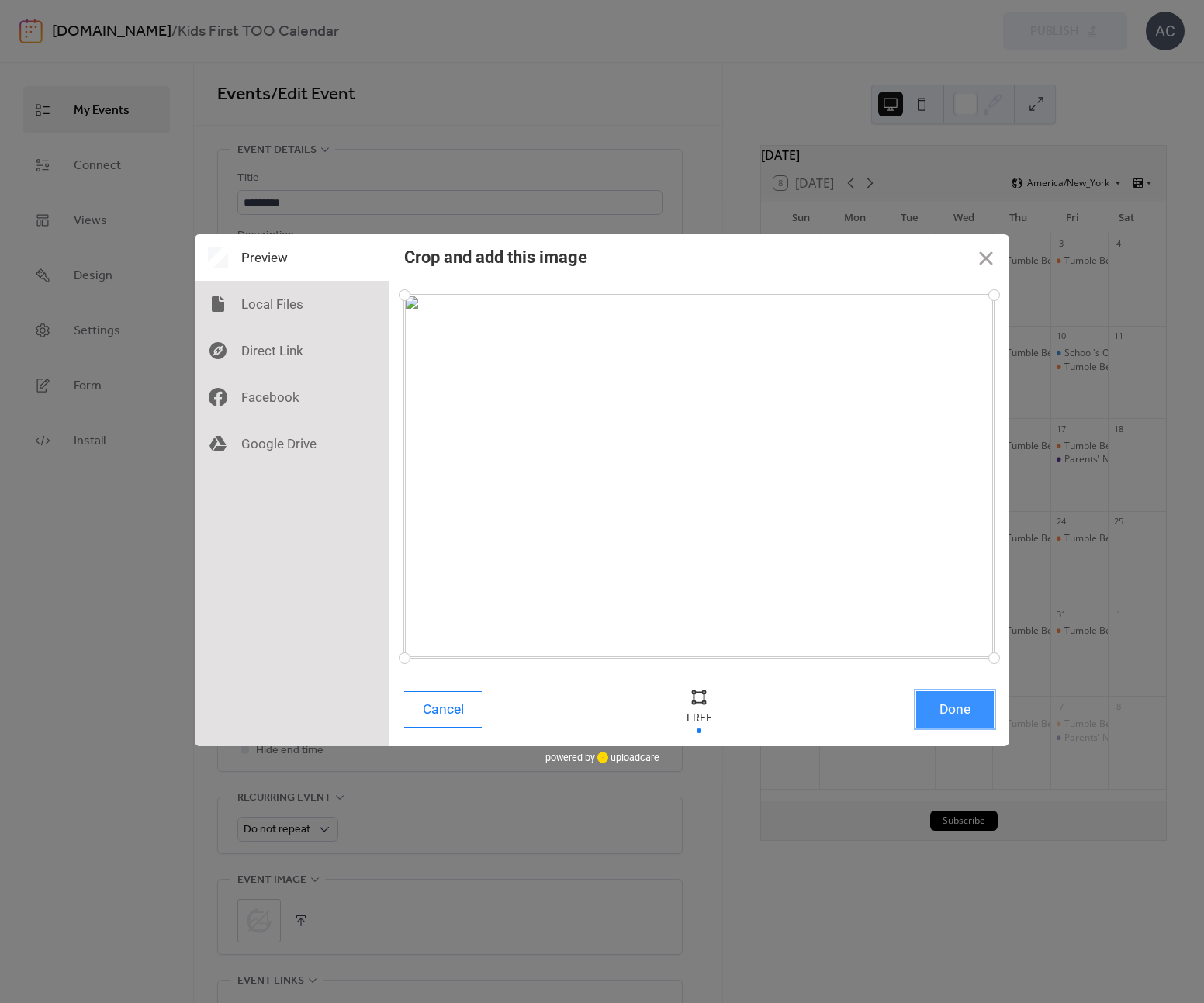
click at [921, 704] on button "Done" at bounding box center [955, 710] width 78 height 37
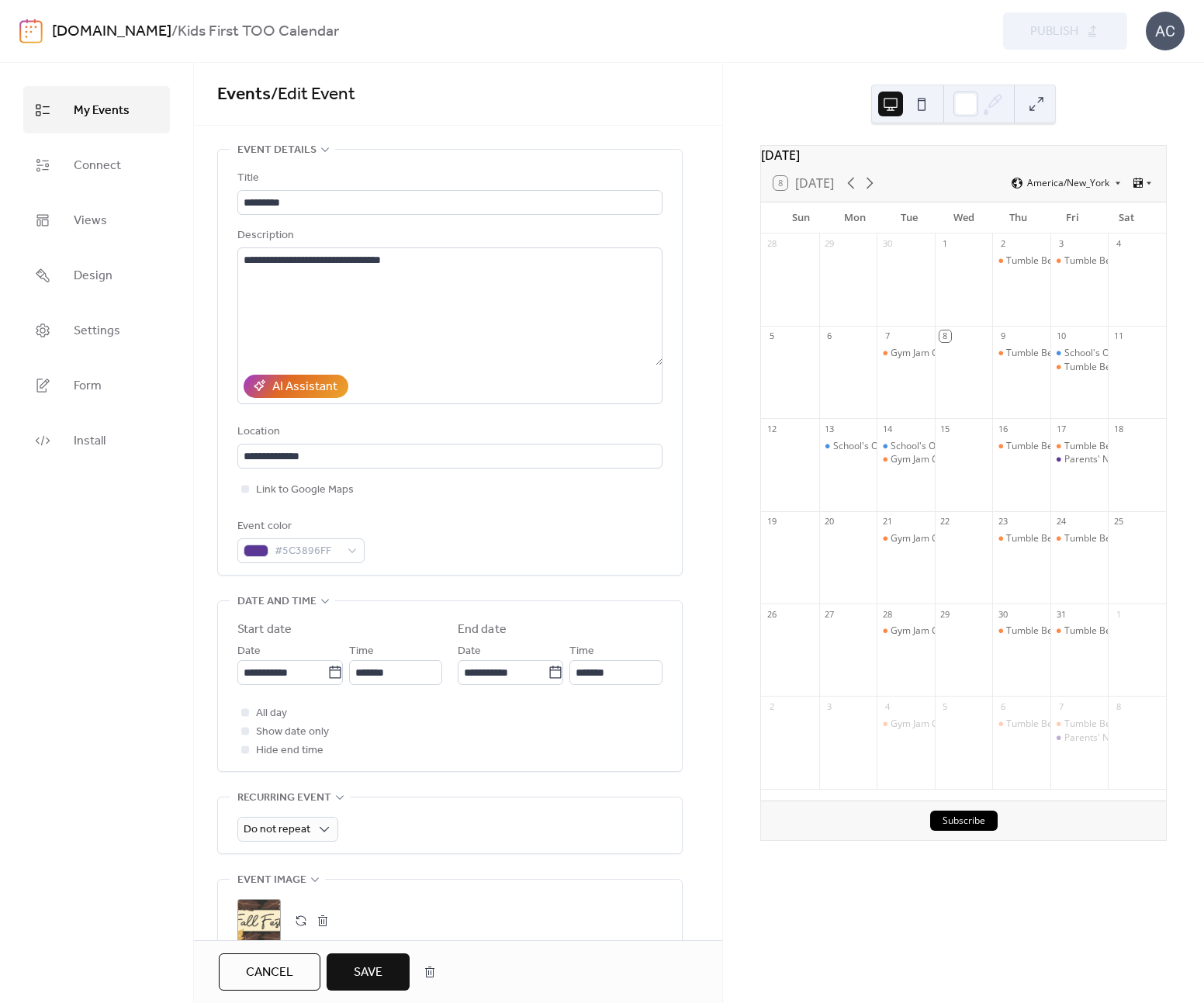
click at [376, 979] on span "Save" at bounding box center [368, 973] width 29 height 18
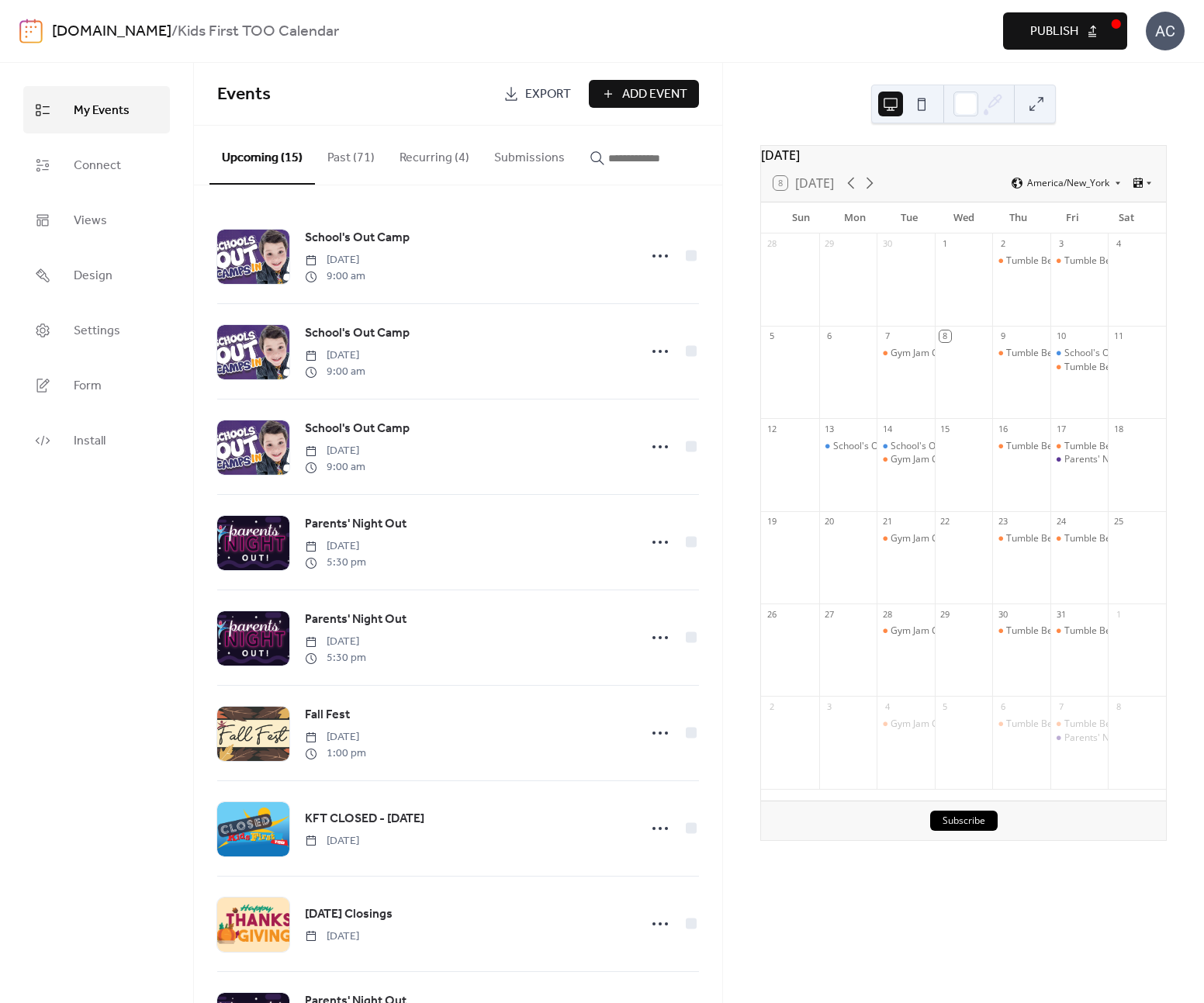
click at [1034, 41] on span "Publish" at bounding box center [1054, 31] width 48 height 18
click at [364, 151] on button "Past (71)" at bounding box center [351, 155] width 72 height 58
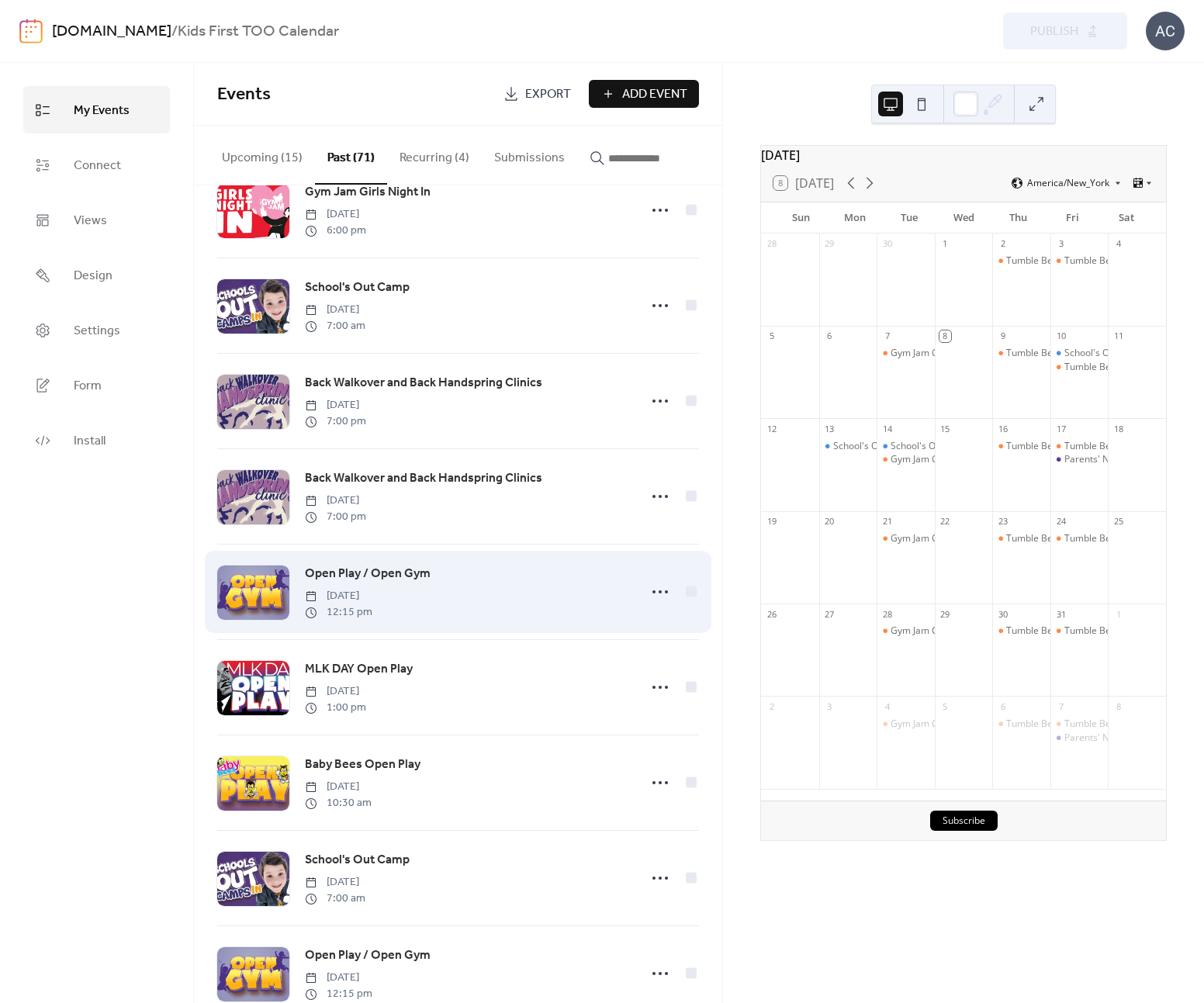
scroll to position [2431, 0]
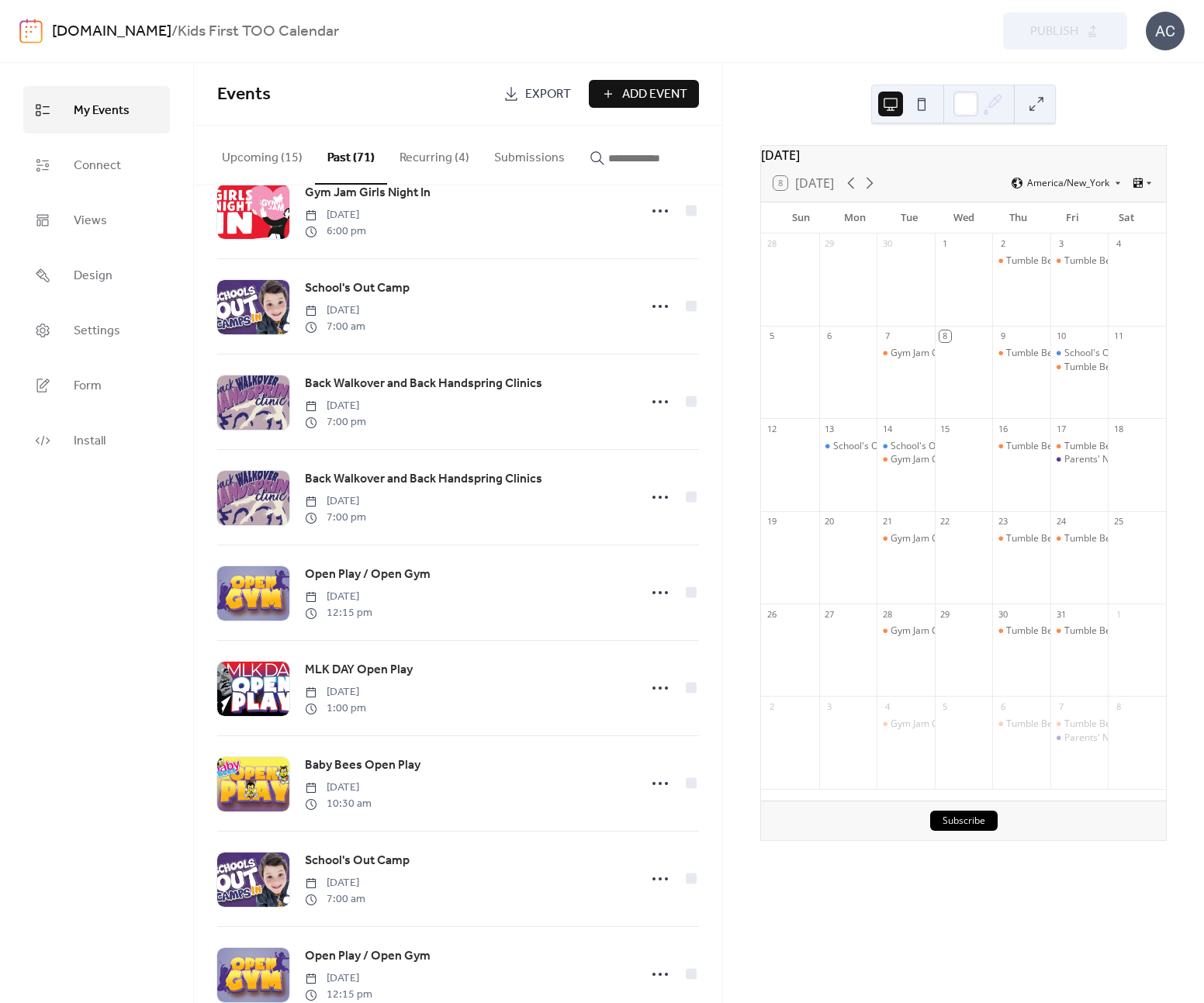
click at [438, 161] on button "Recurring (4)" at bounding box center [434, 155] width 95 height 58
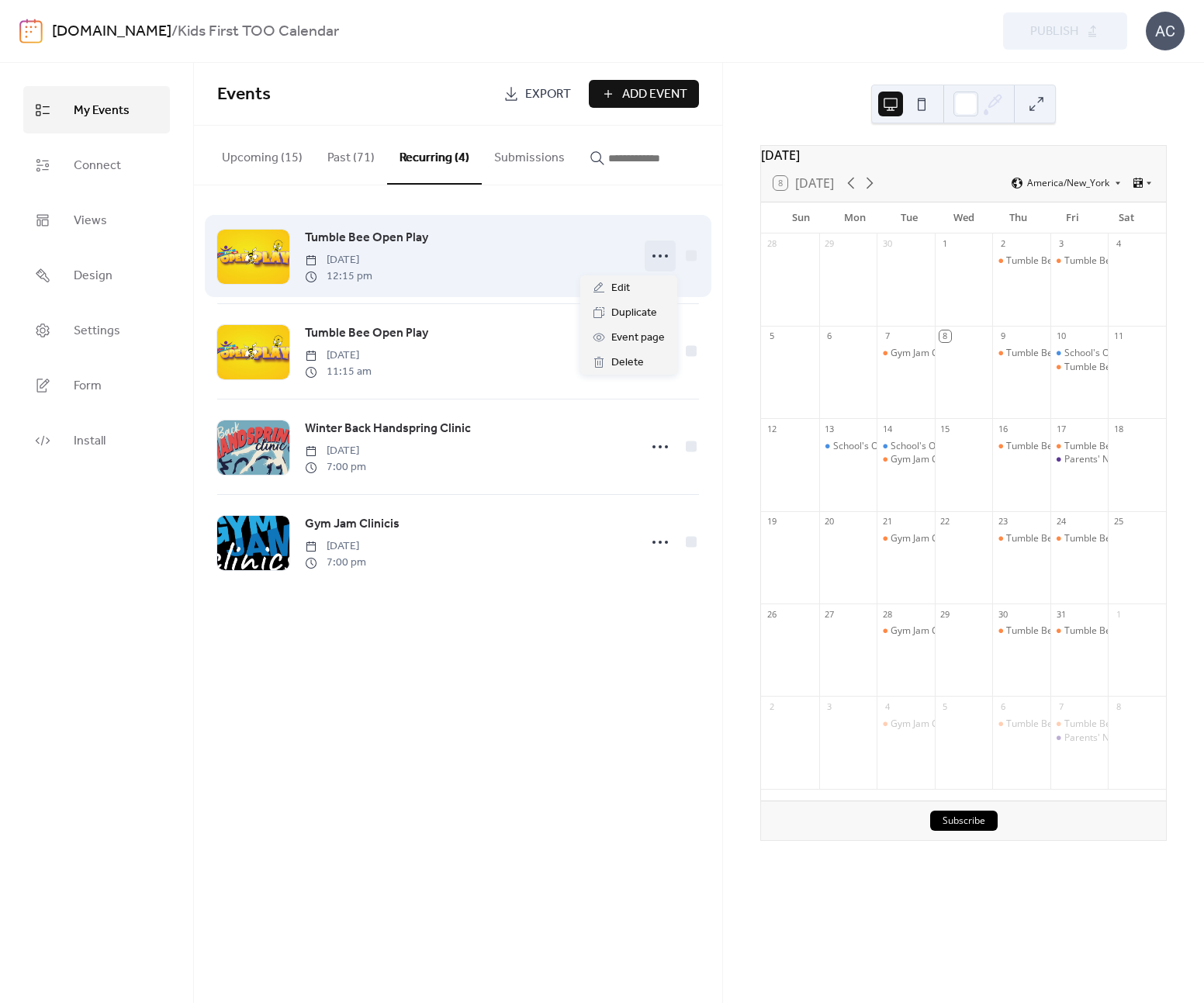
click at [663, 258] on icon at bounding box center [660, 256] width 25 height 25
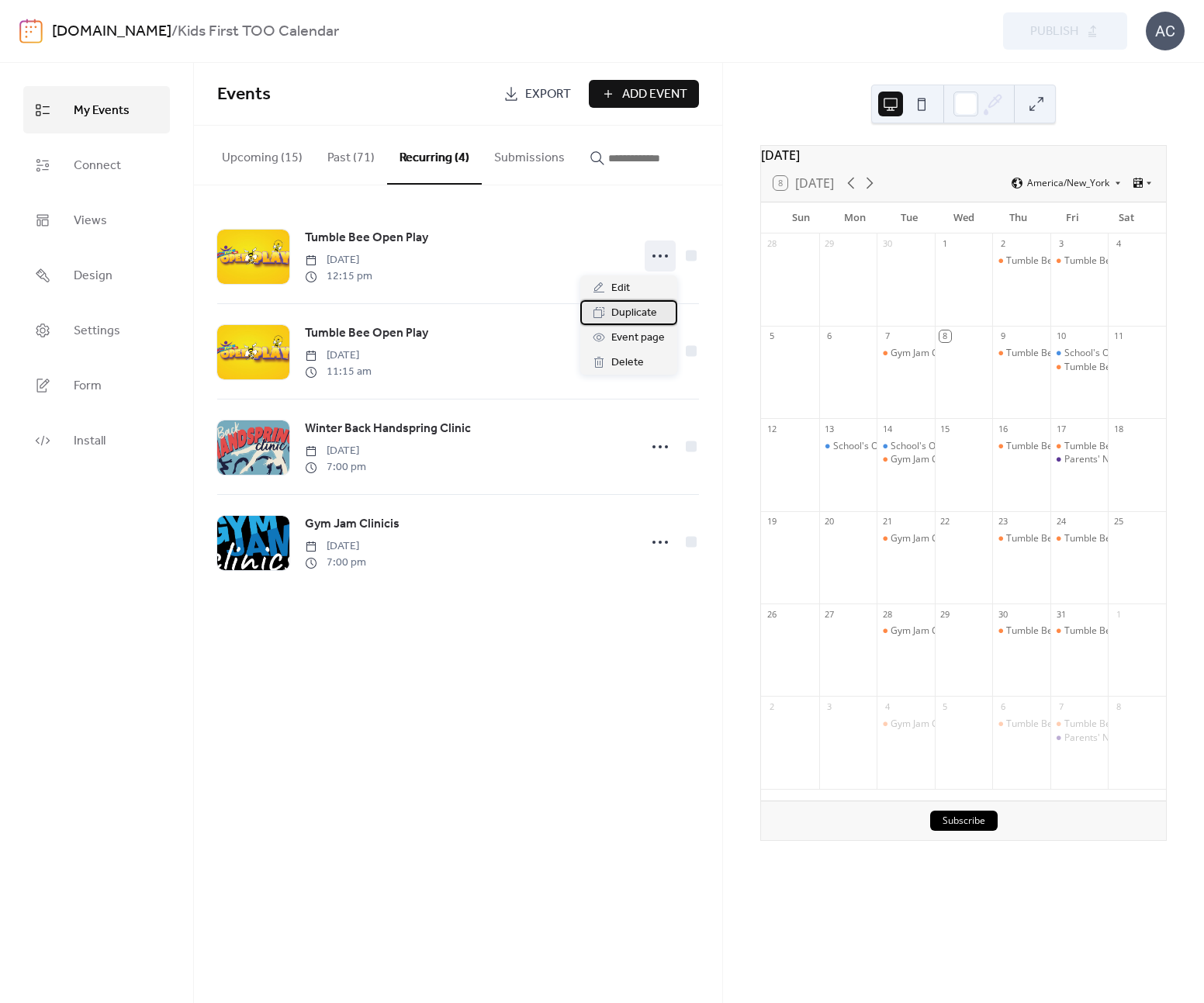
click at [635, 308] on span "Duplicate" at bounding box center [634, 313] width 46 height 18
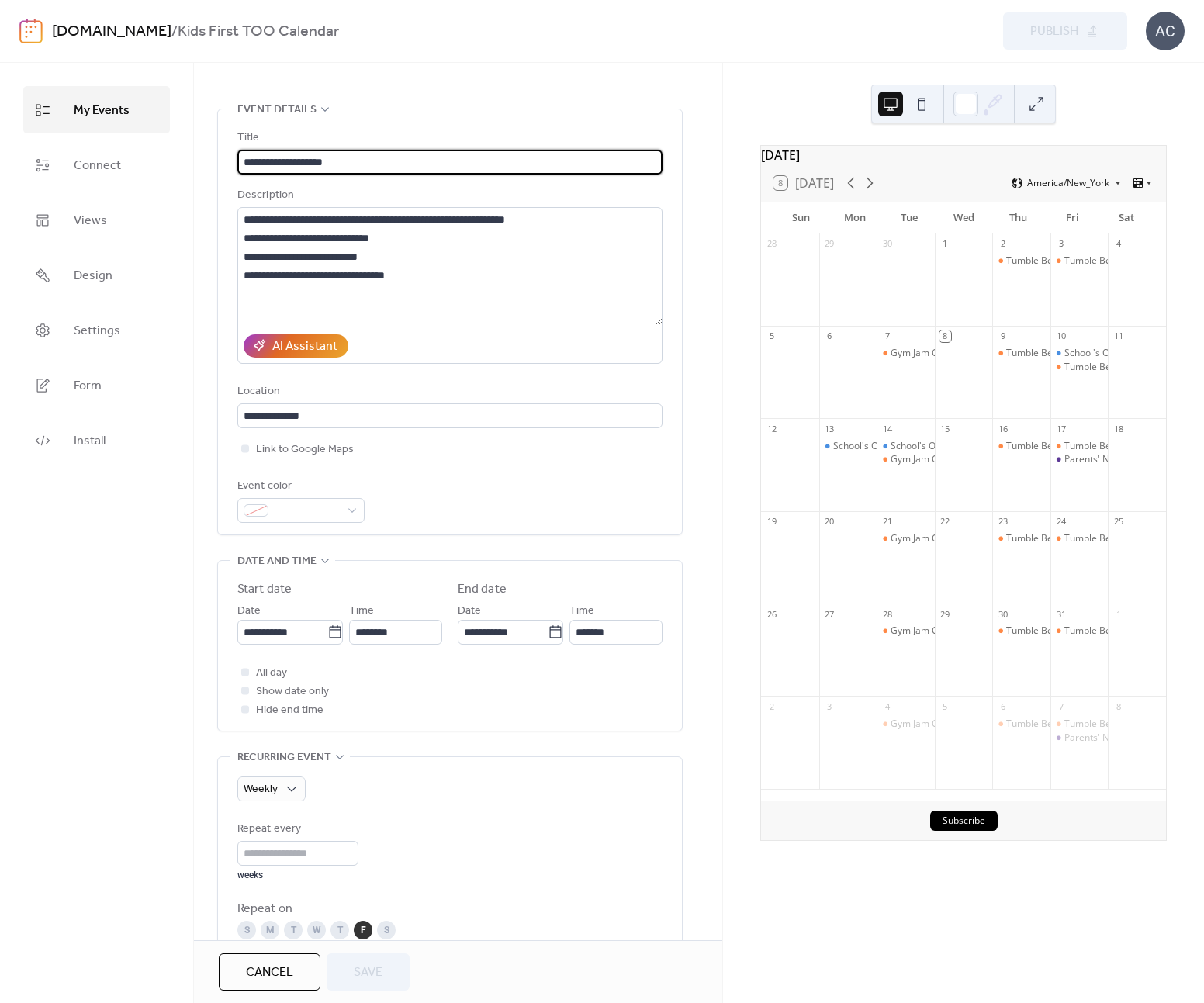
scroll to position [49, 0]
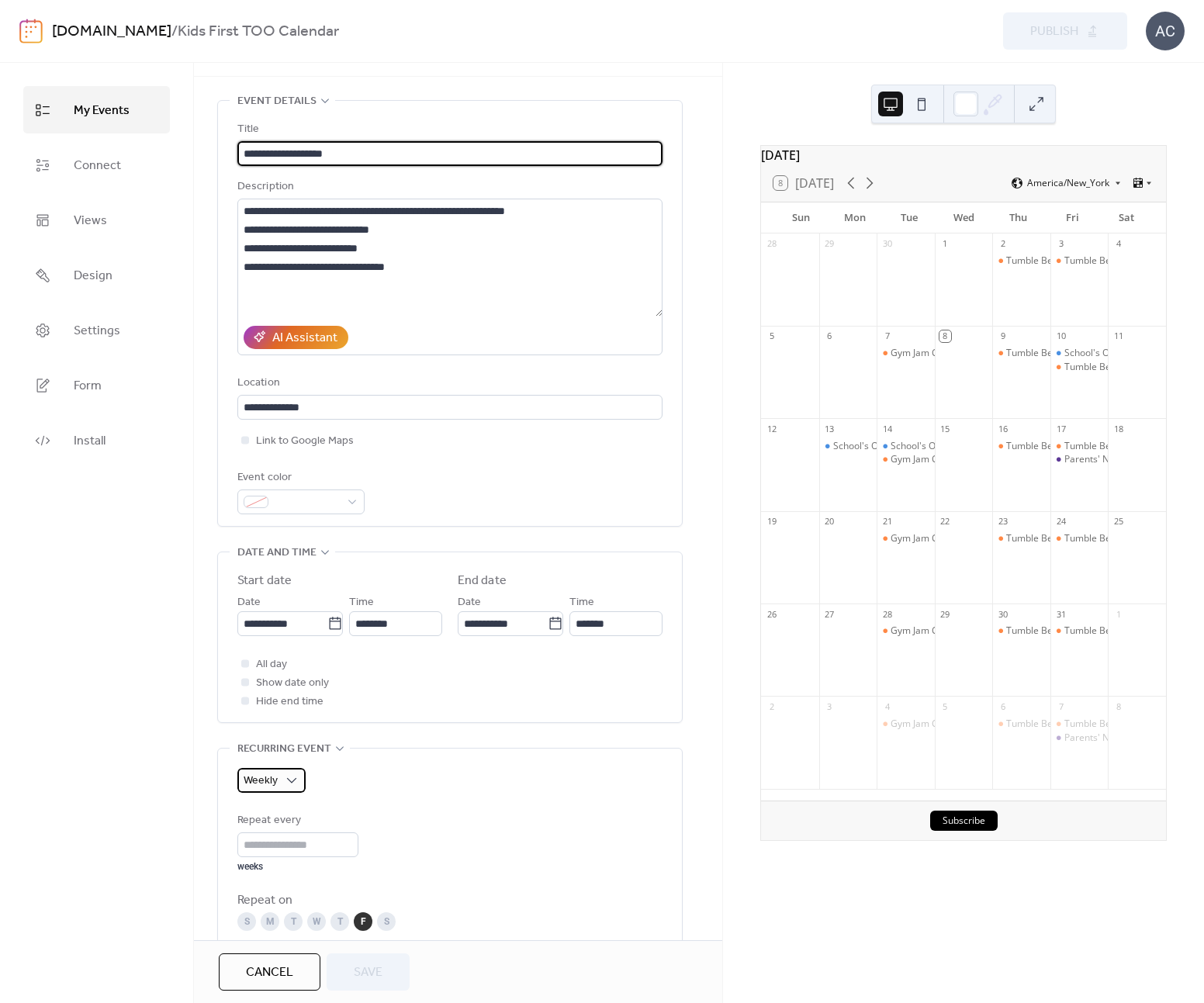
click at [280, 773] on div "Weekly" at bounding box center [271, 780] width 68 height 25
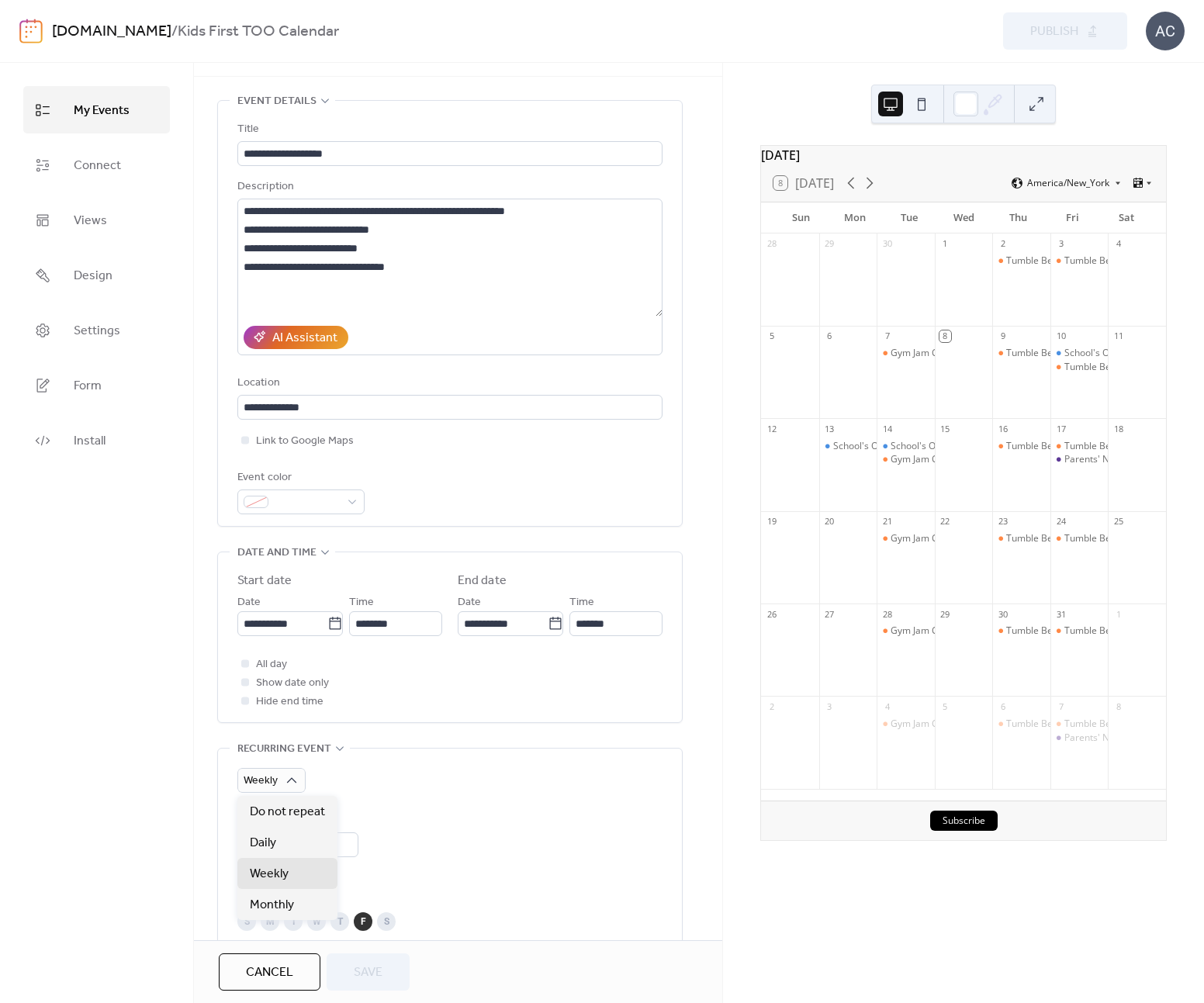
click at [208, 719] on div "**********" at bounding box center [458, 812] width 529 height 1424
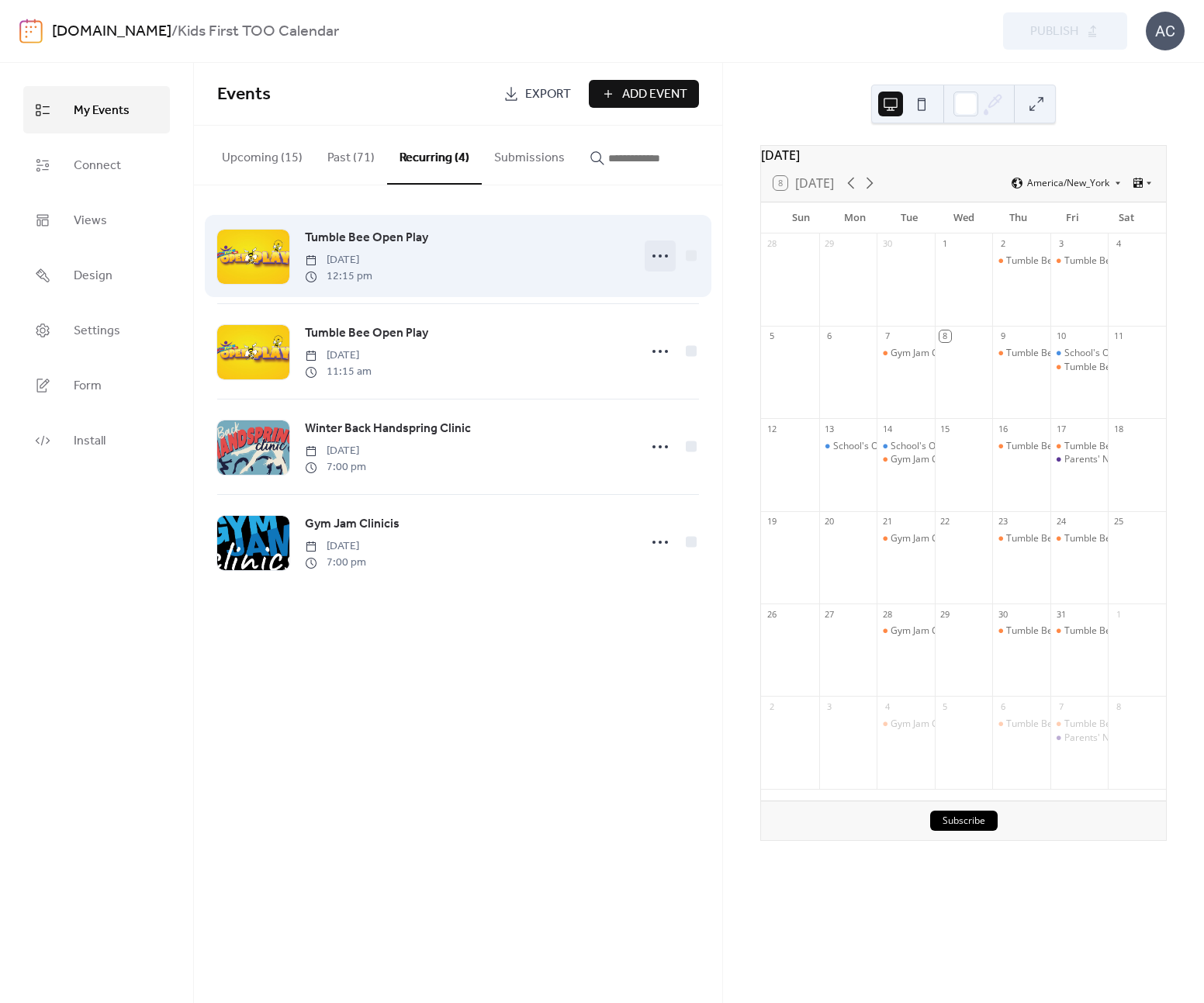
click at [665, 254] on icon at bounding box center [660, 256] width 25 height 25
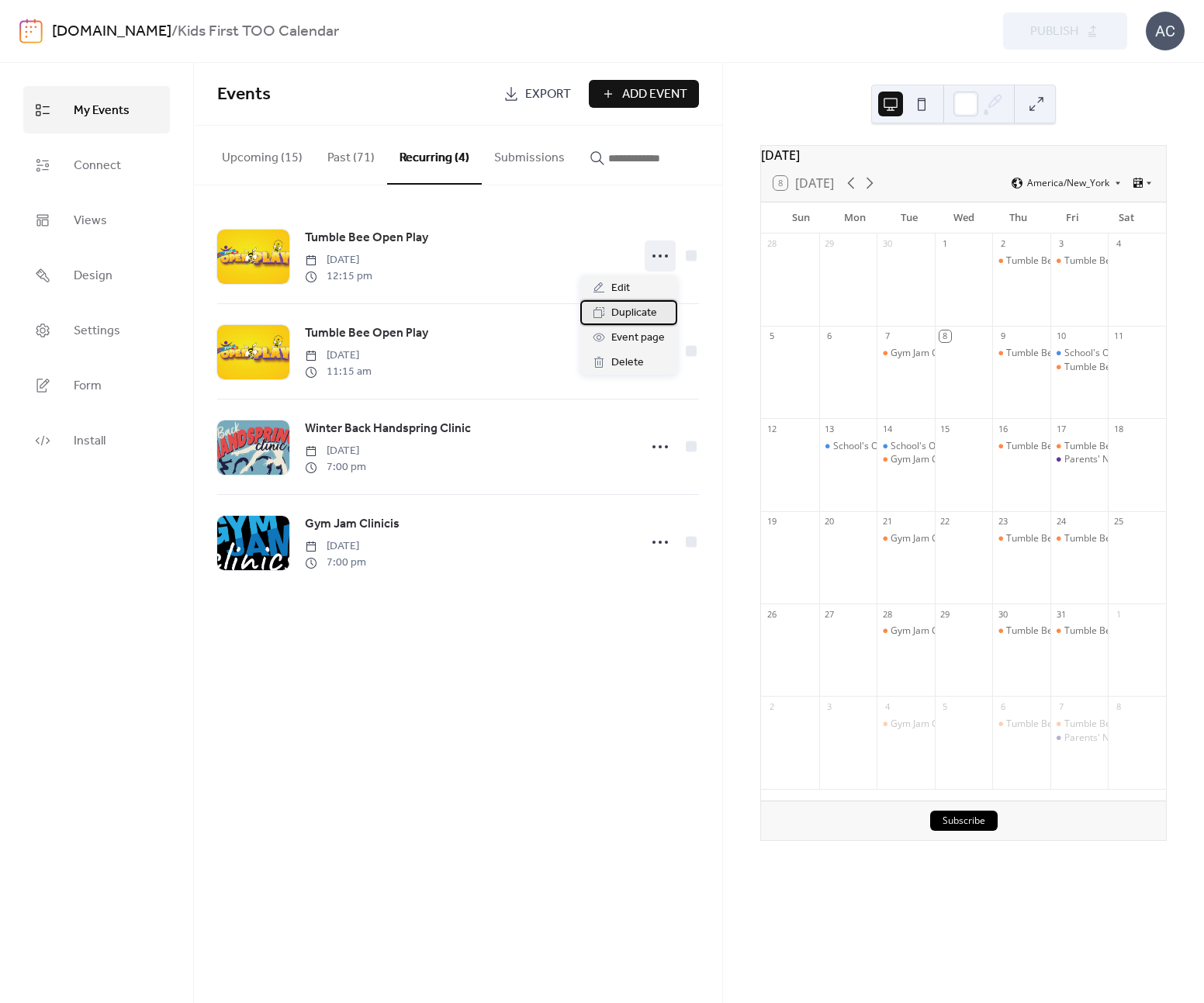
click at [650, 315] on span "Duplicate" at bounding box center [634, 313] width 46 height 18
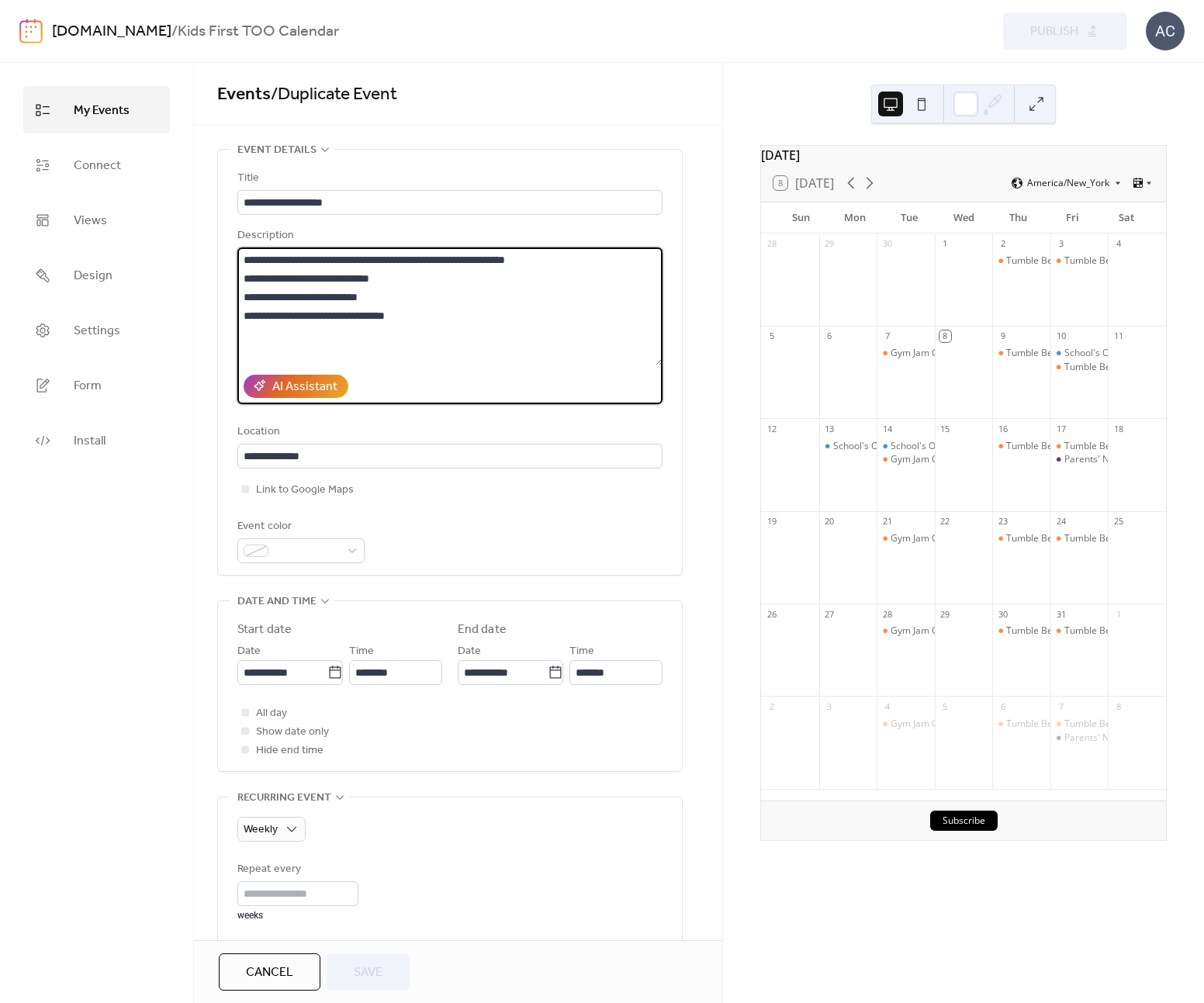
click at [433, 259] on textarea "**********" at bounding box center [449, 306] width 425 height 118
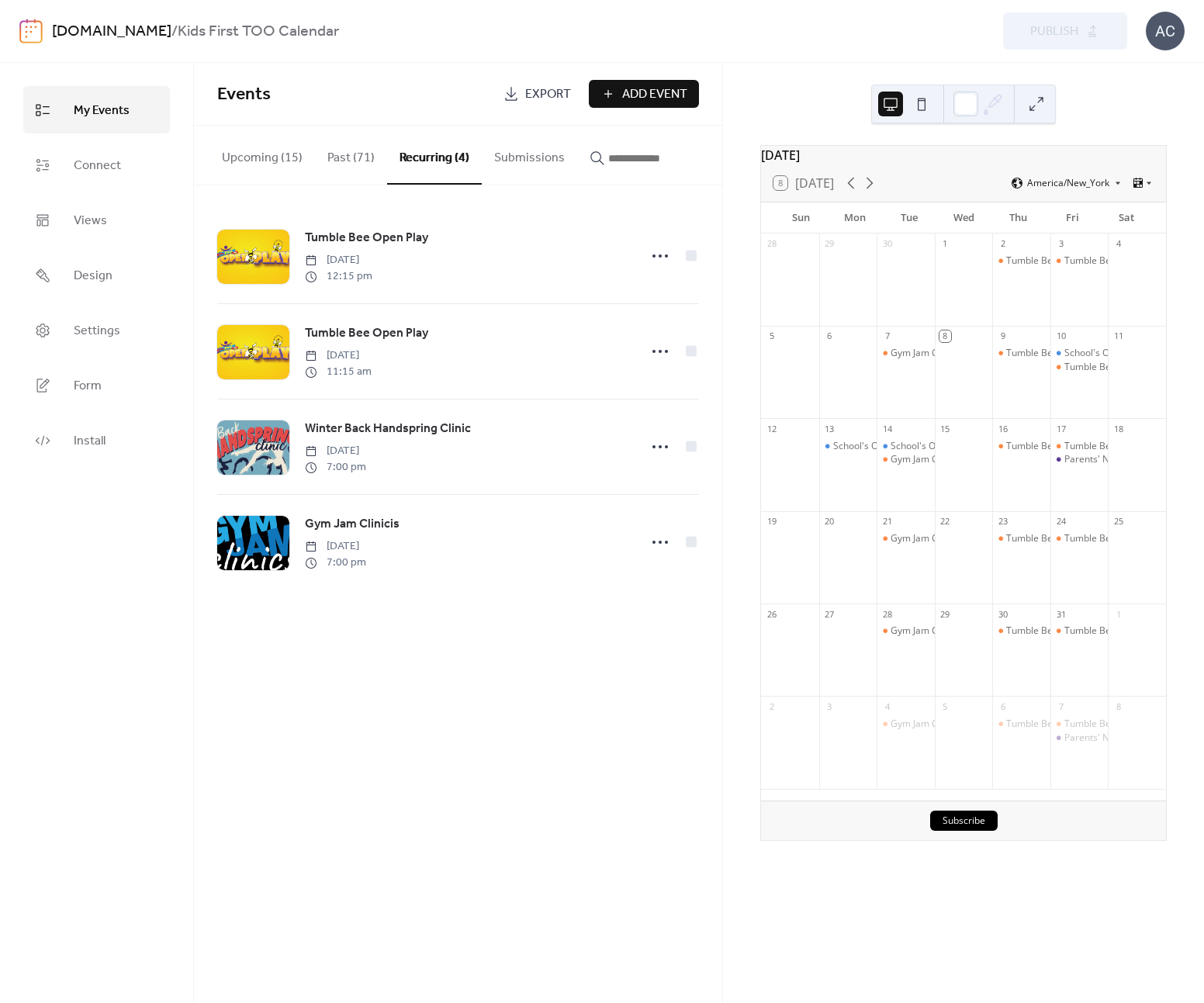
click at [245, 155] on button "Upcoming (15)" at bounding box center [263, 155] width 106 height 58
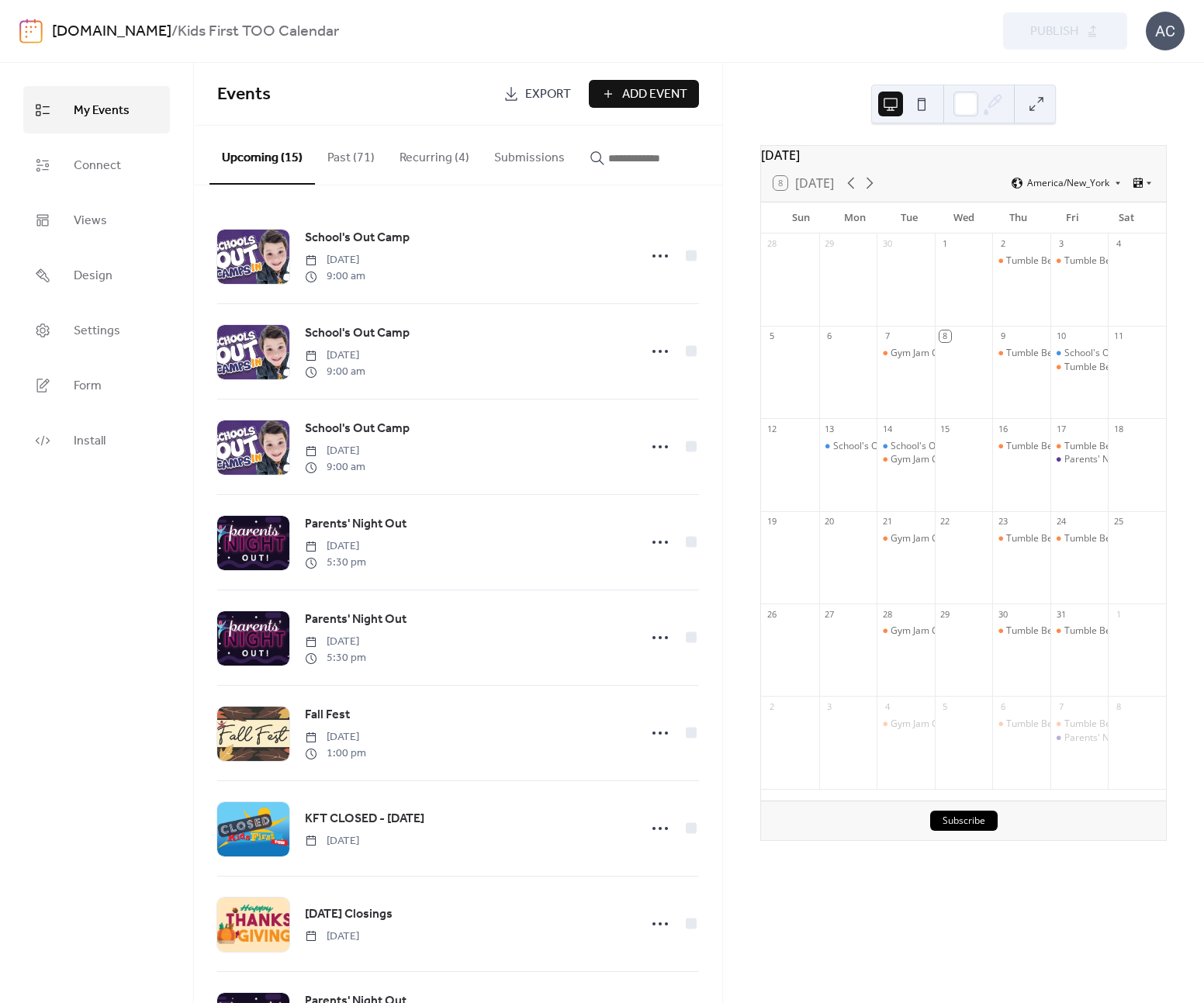
click at [413, 153] on button "Recurring (4)" at bounding box center [434, 155] width 95 height 58
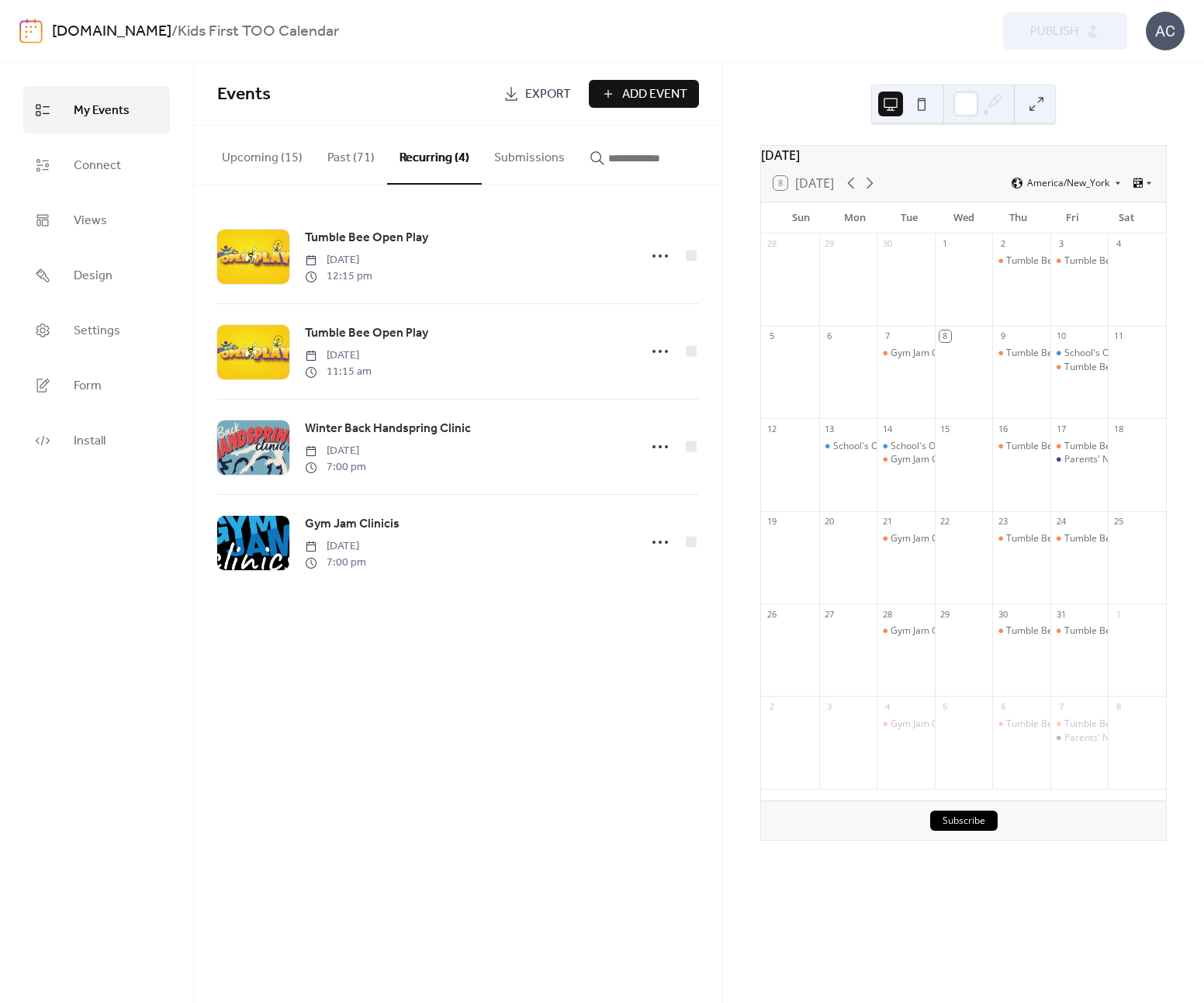
click at [358, 154] on button "Past (71)" at bounding box center [351, 155] width 72 height 58
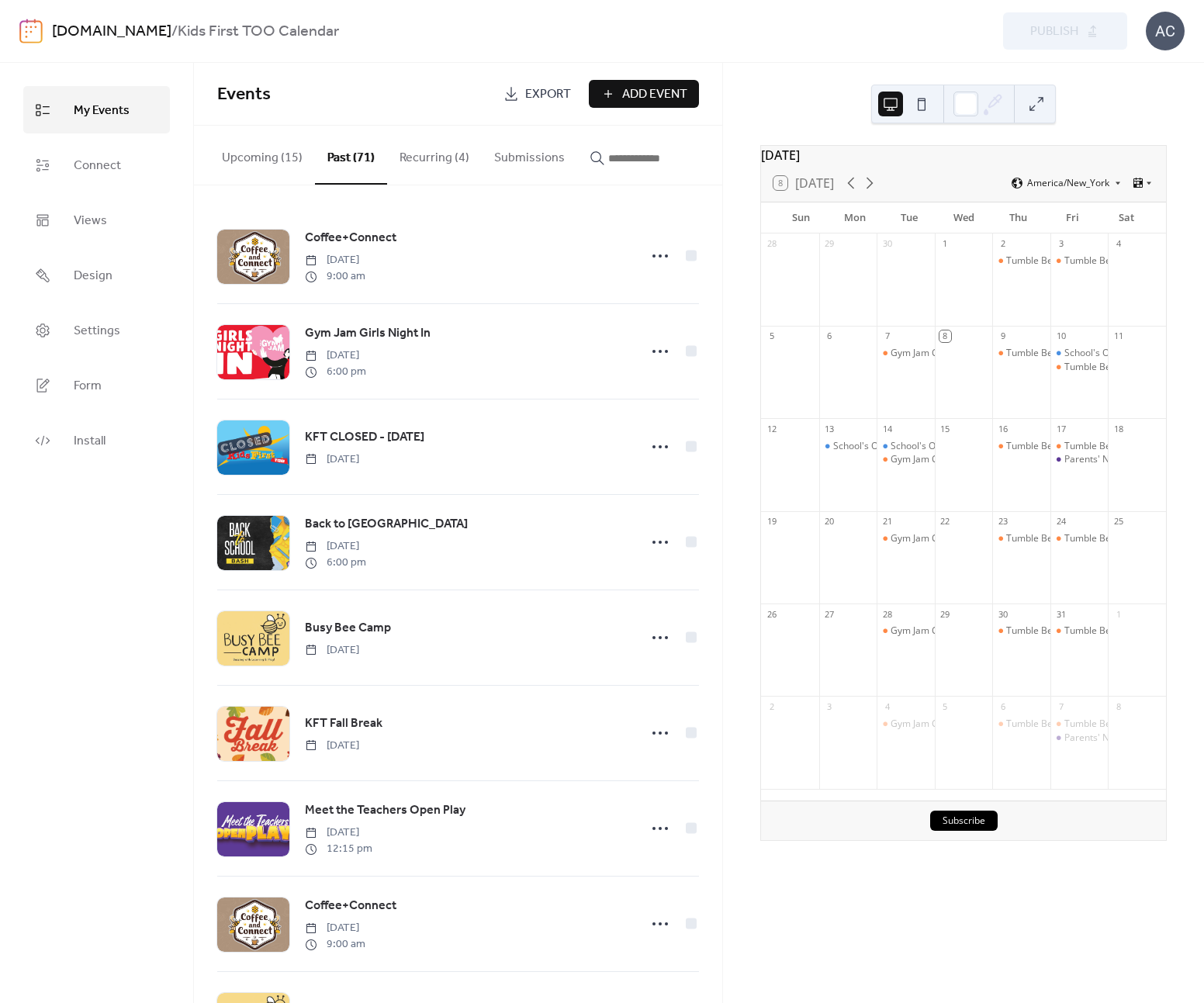
click at [422, 157] on button "Recurring (4)" at bounding box center [434, 155] width 95 height 58
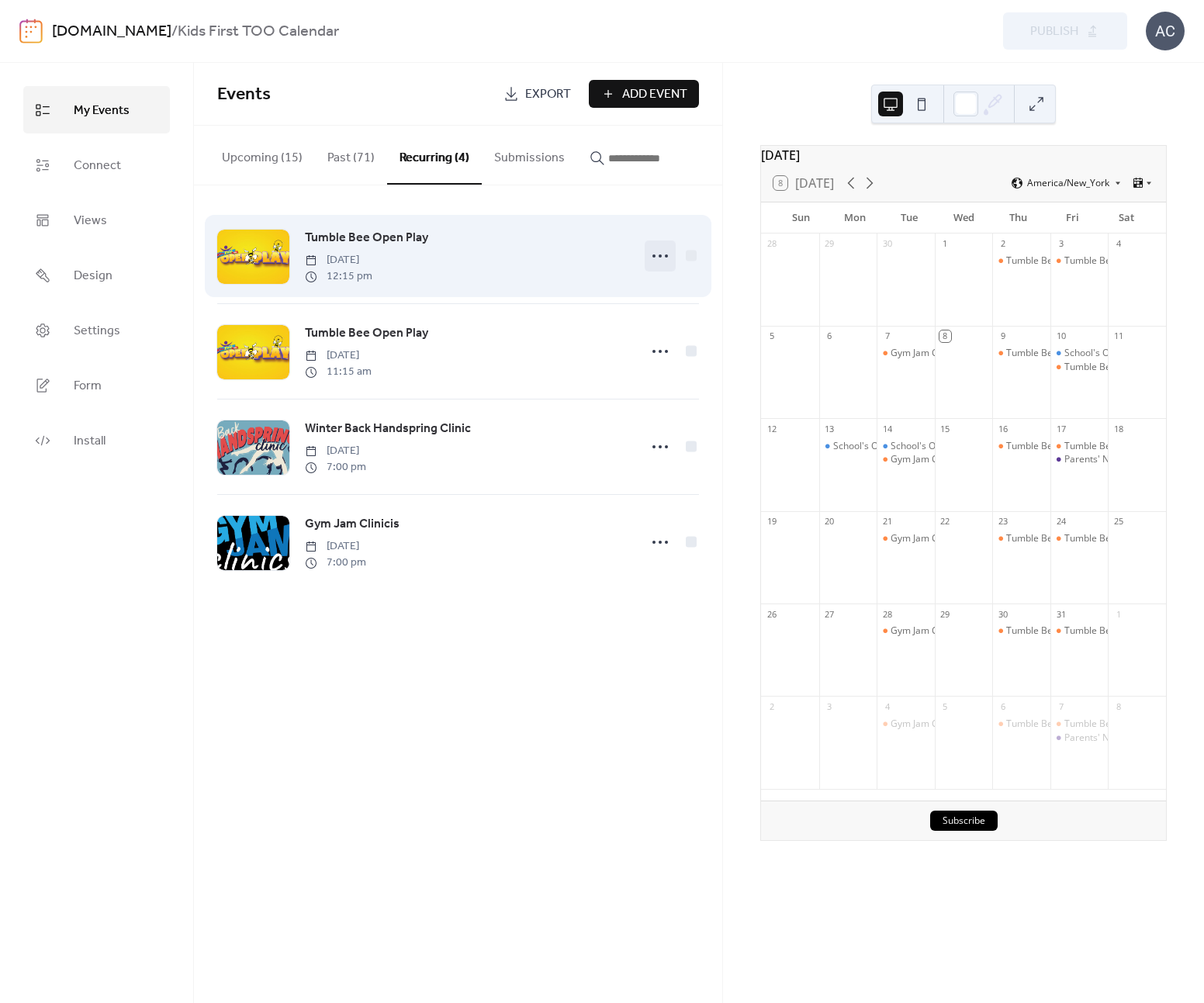
click at [654, 252] on icon at bounding box center [660, 256] width 25 height 25
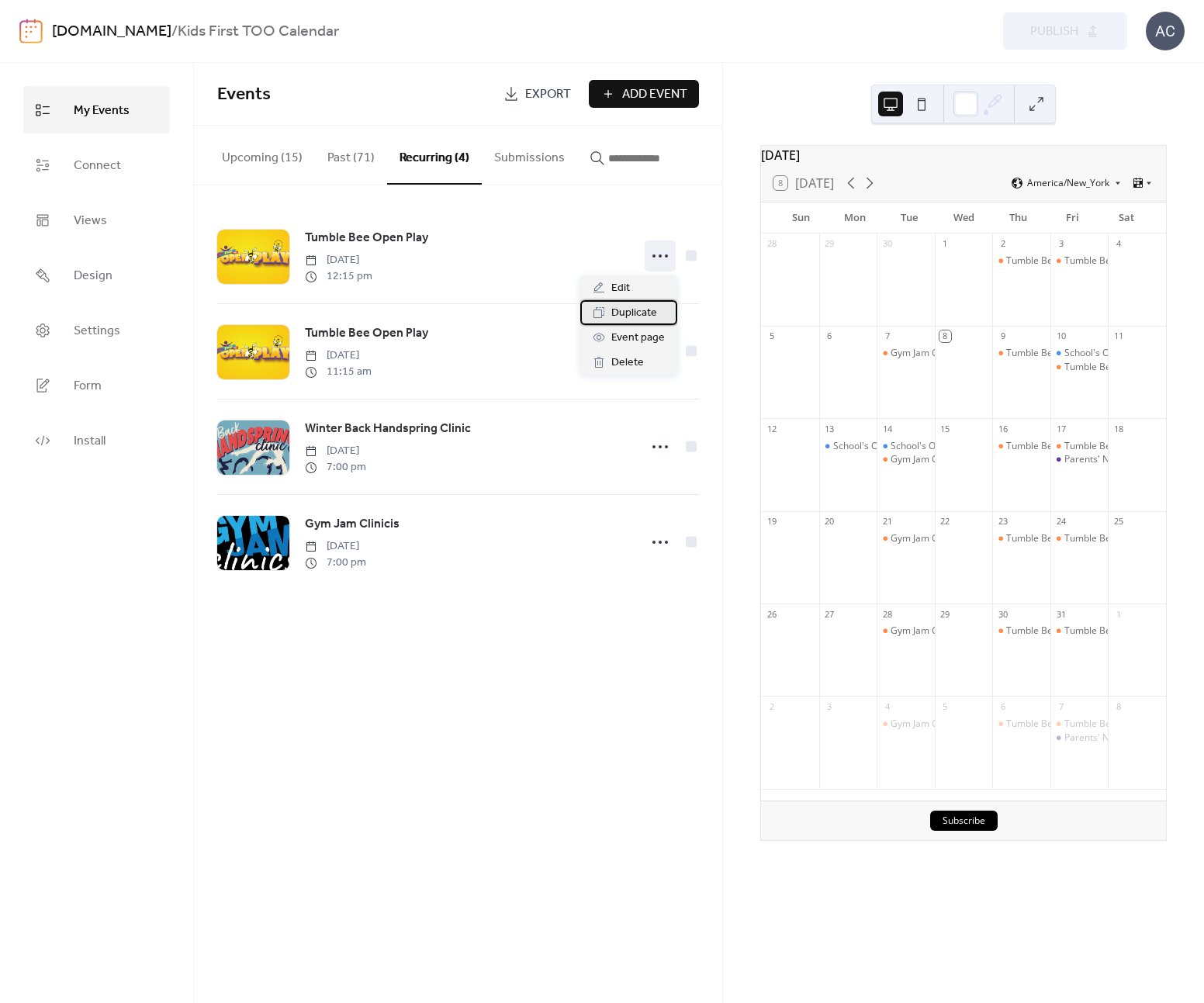
click at [650, 312] on span "Duplicate" at bounding box center [634, 313] width 46 height 18
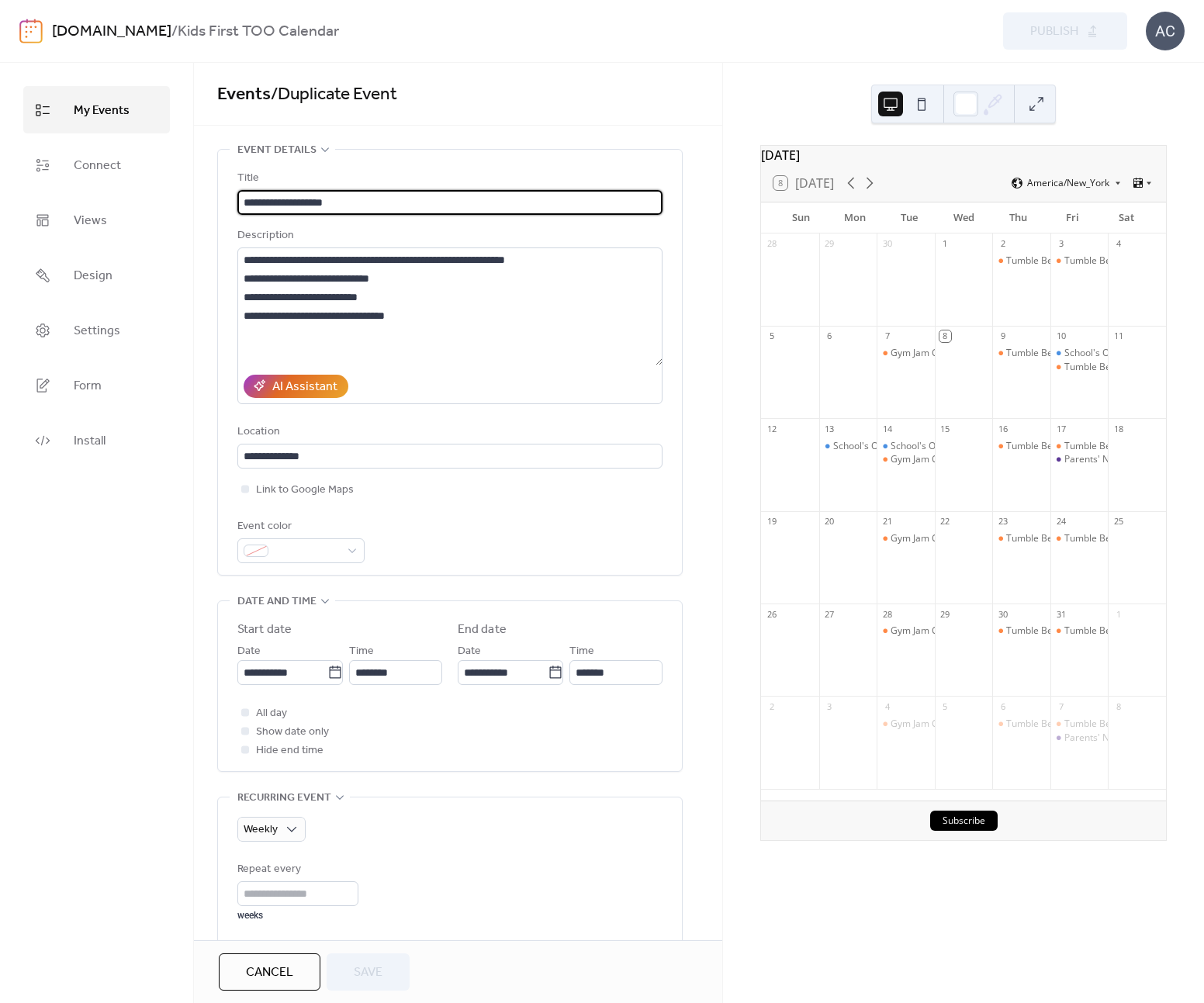
scroll to position [175, 0]
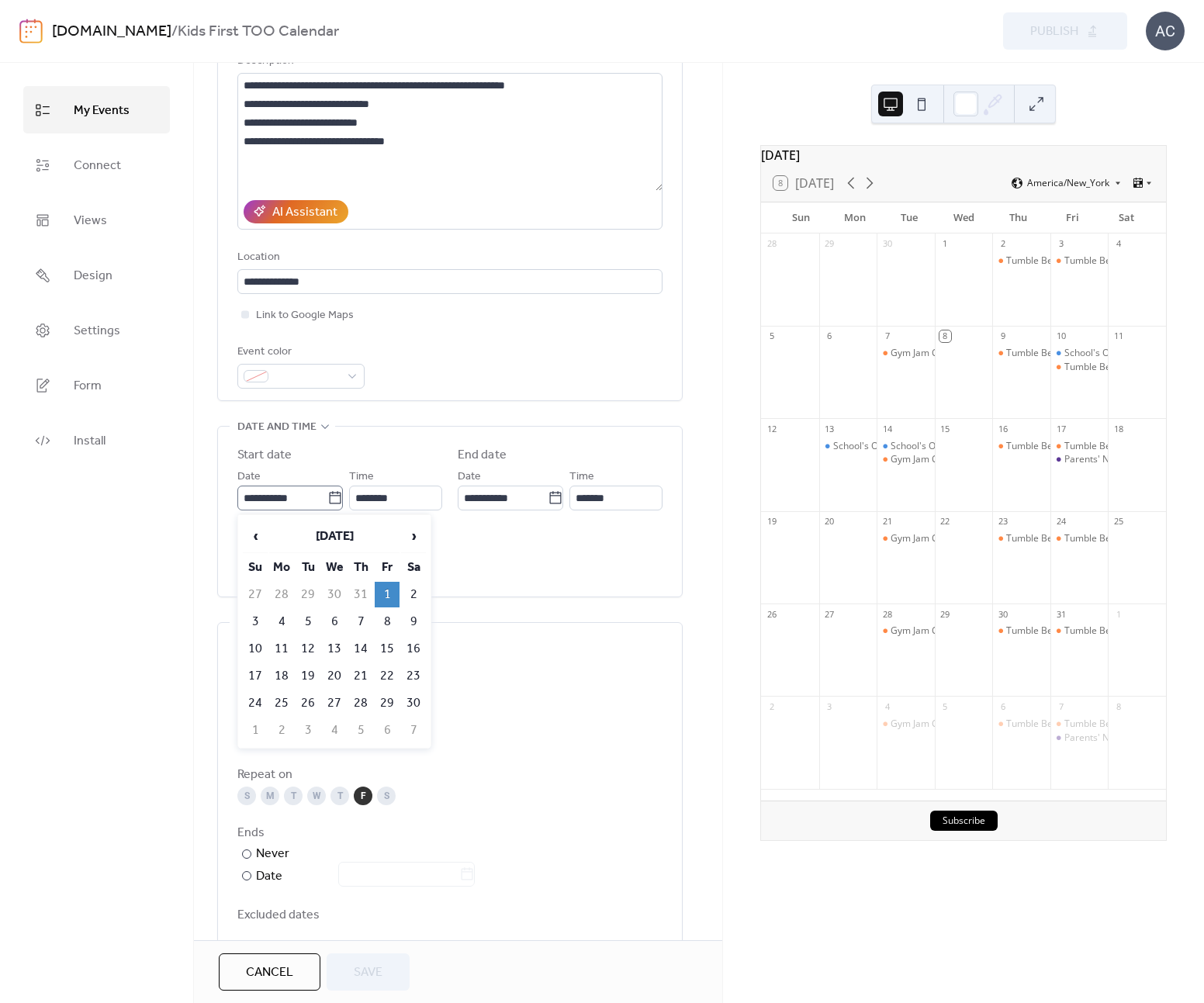
click at [332, 499] on icon at bounding box center [335, 497] width 15 height 15
click at [328, 499] on input "**********" at bounding box center [282, 497] width 90 height 25
click at [408, 535] on span "›" at bounding box center [413, 536] width 23 height 31
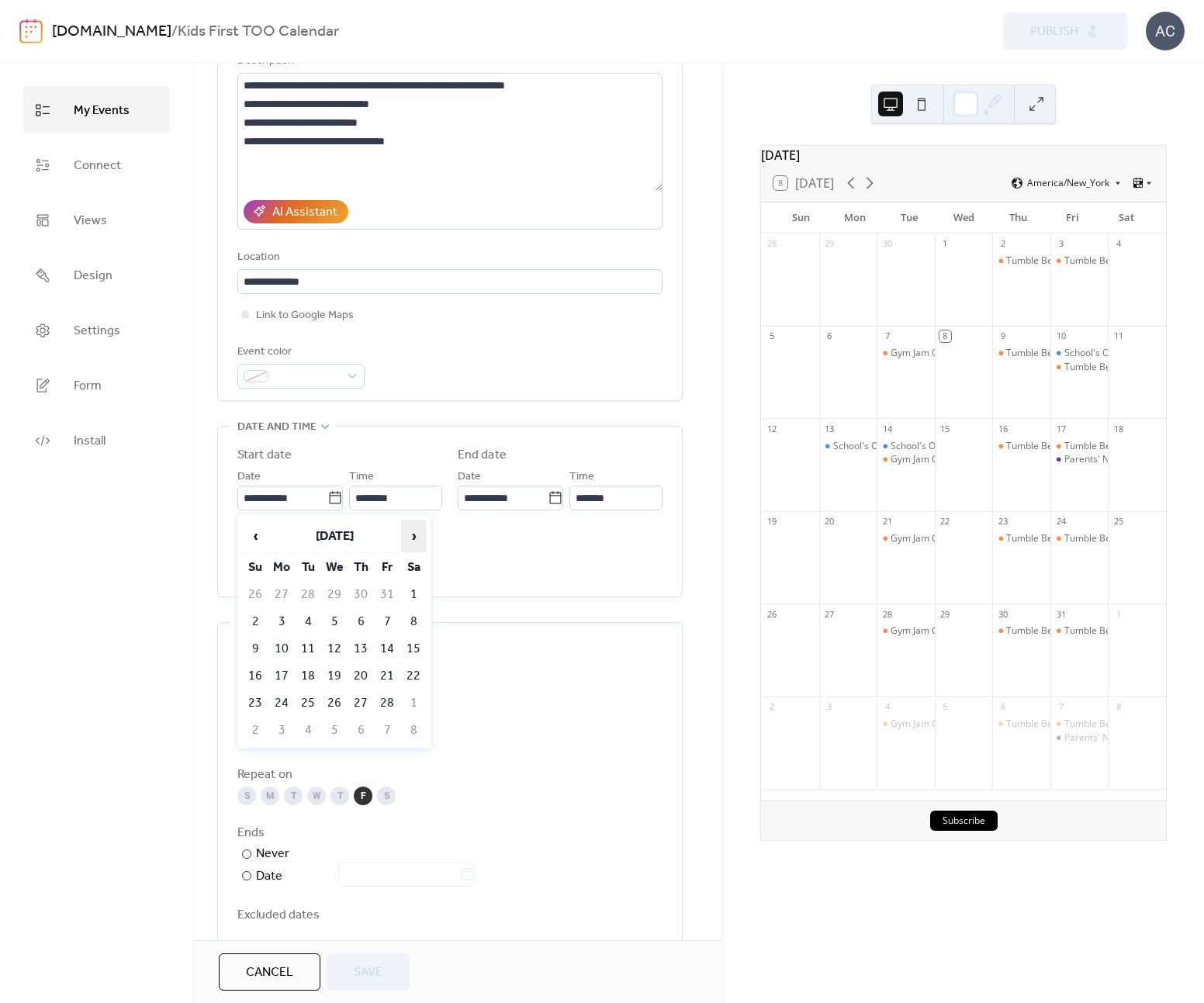
click at [408, 535] on span "›" at bounding box center [413, 536] width 23 height 31
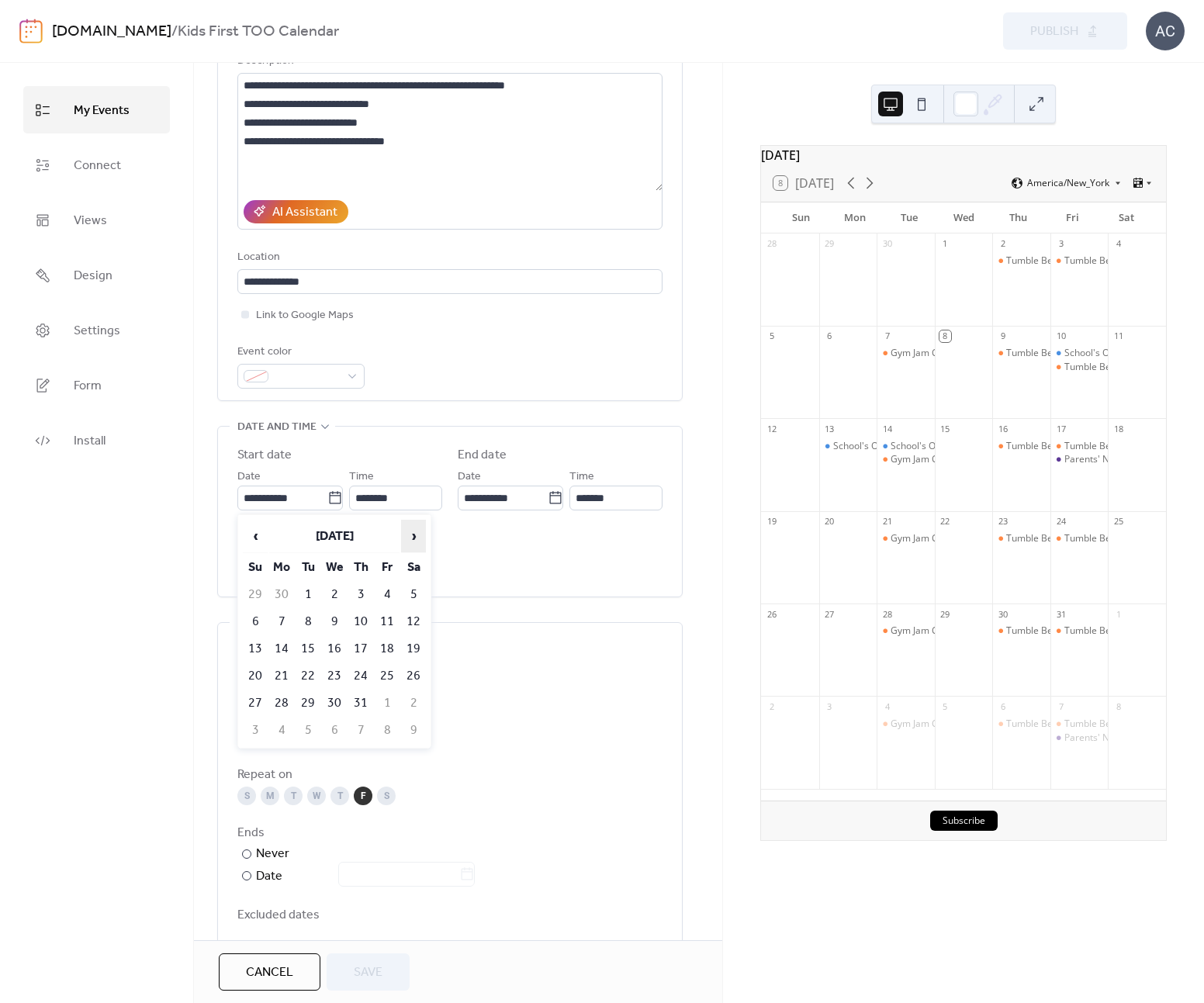
click at [408, 535] on span "›" at bounding box center [413, 536] width 23 height 31
click at [405, 534] on span "›" at bounding box center [413, 536] width 23 height 31
click at [409, 534] on span "›" at bounding box center [413, 536] width 23 height 31
click at [414, 636] on td "18" at bounding box center [413, 649] width 25 height 26
type input "**********"
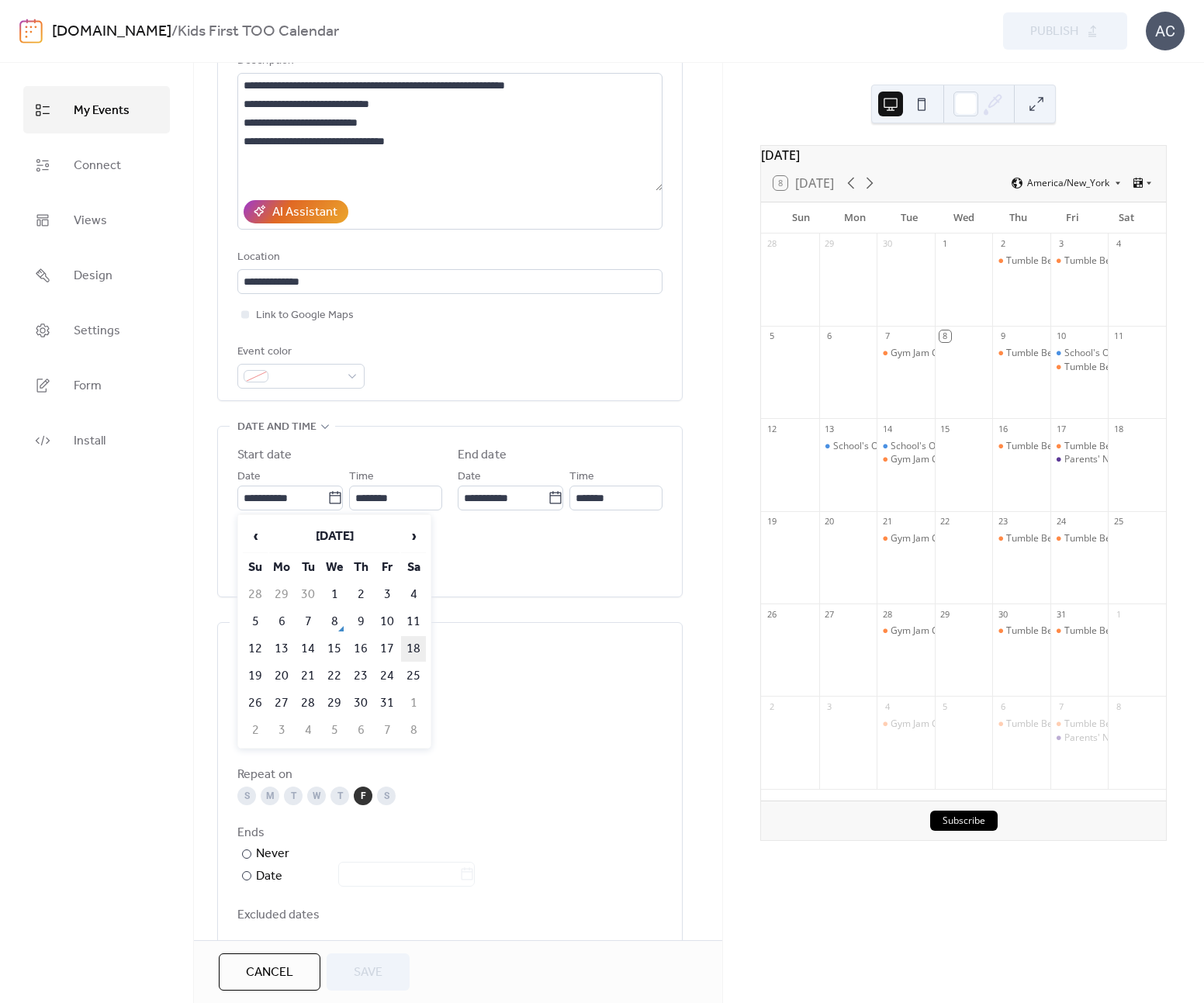
type input "**********"
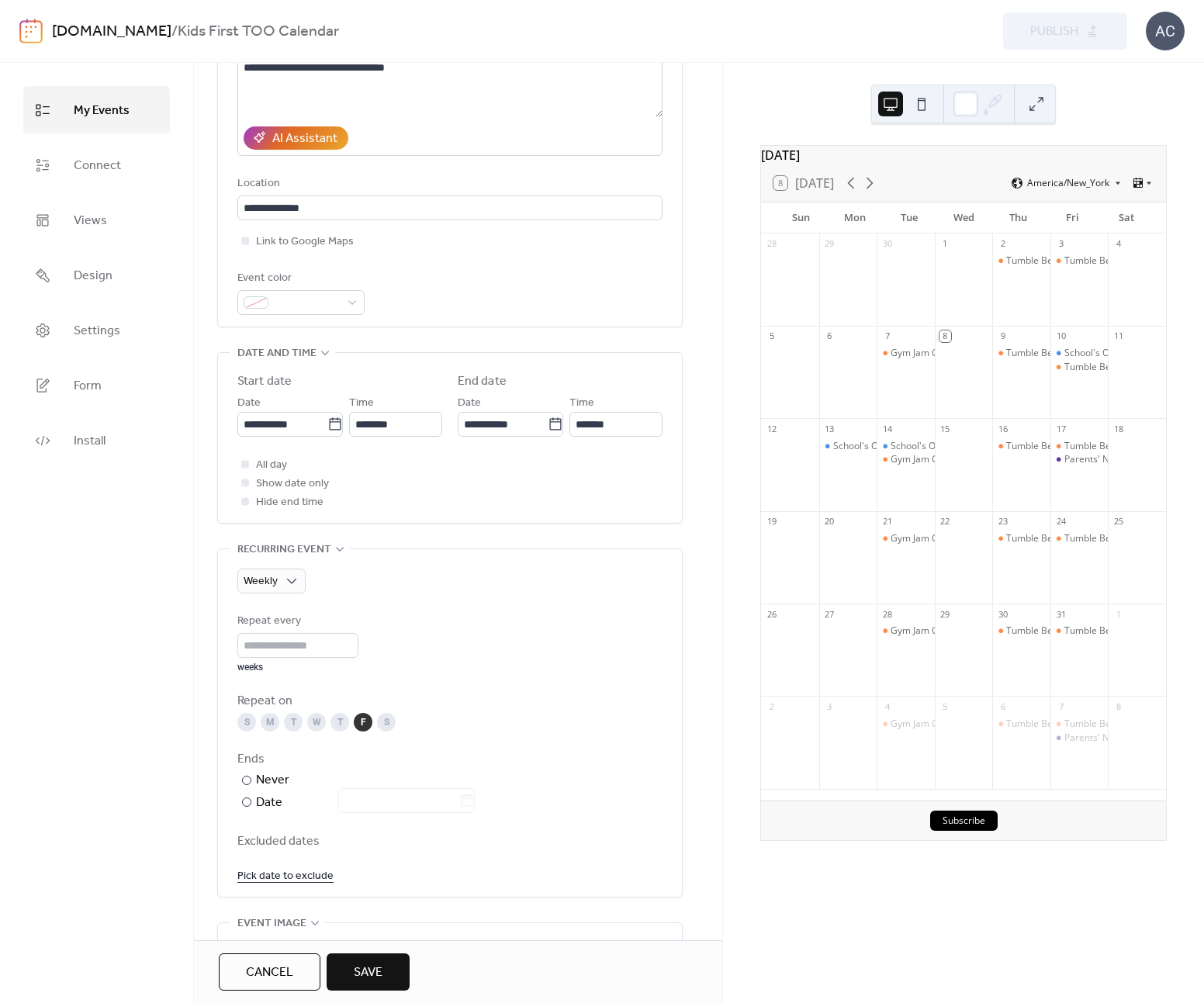
scroll to position [264, 0]
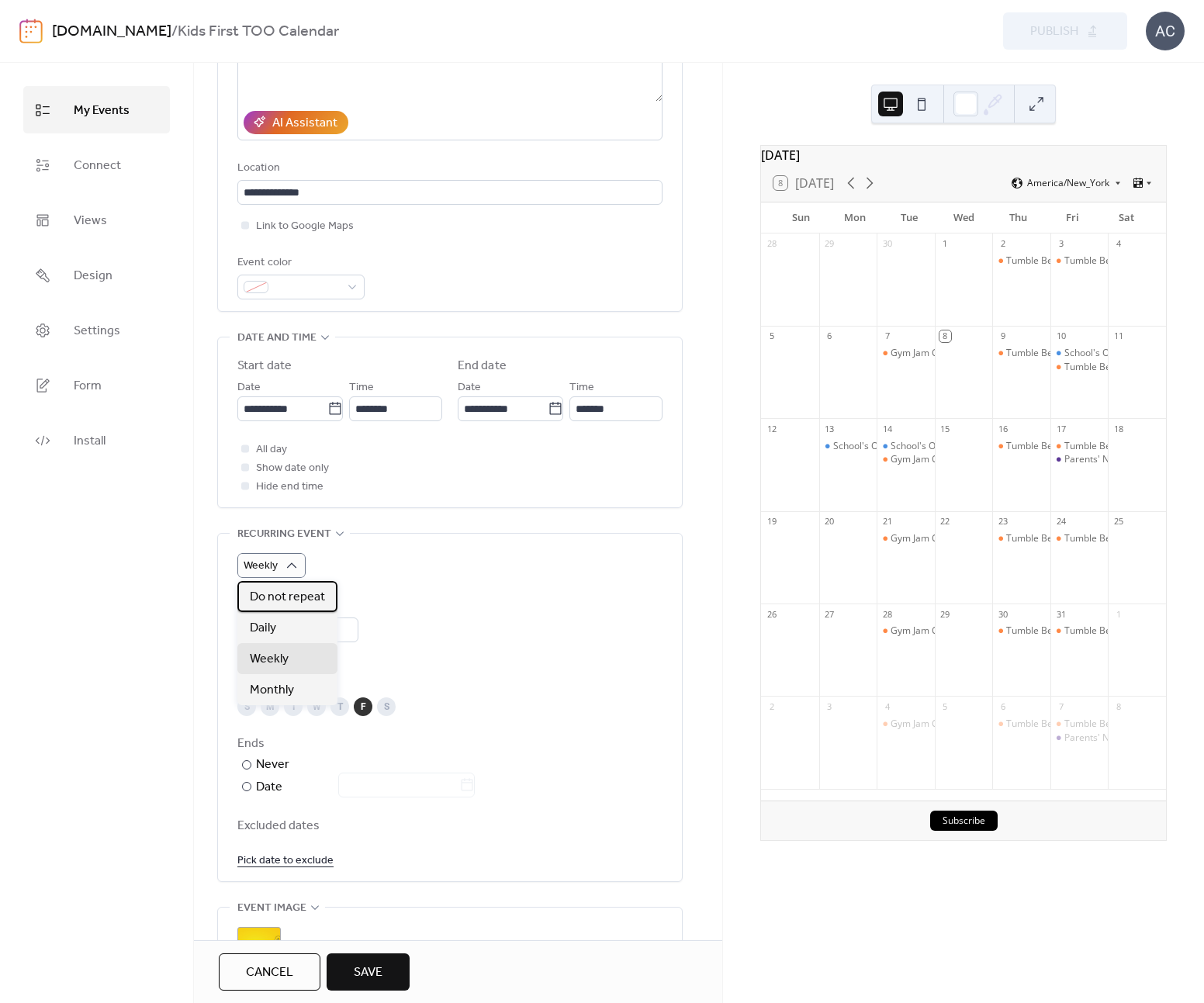
click at [290, 594] on span "Do not repeat" at bounding box center [288, 597] width 75 height 18
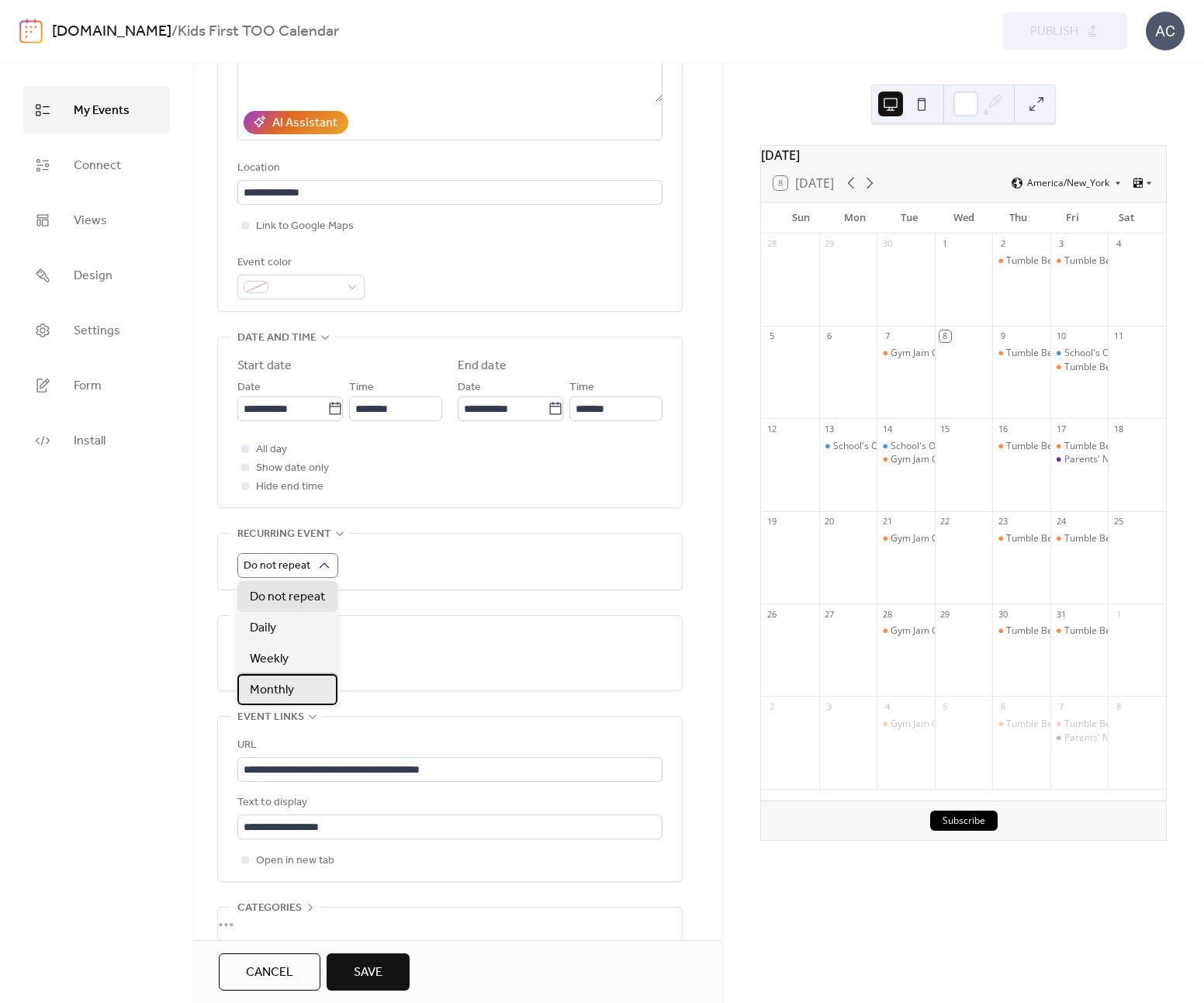
click at [309, 699] on div "Monthly" at bounding box center [287, 690] width 100 height 31
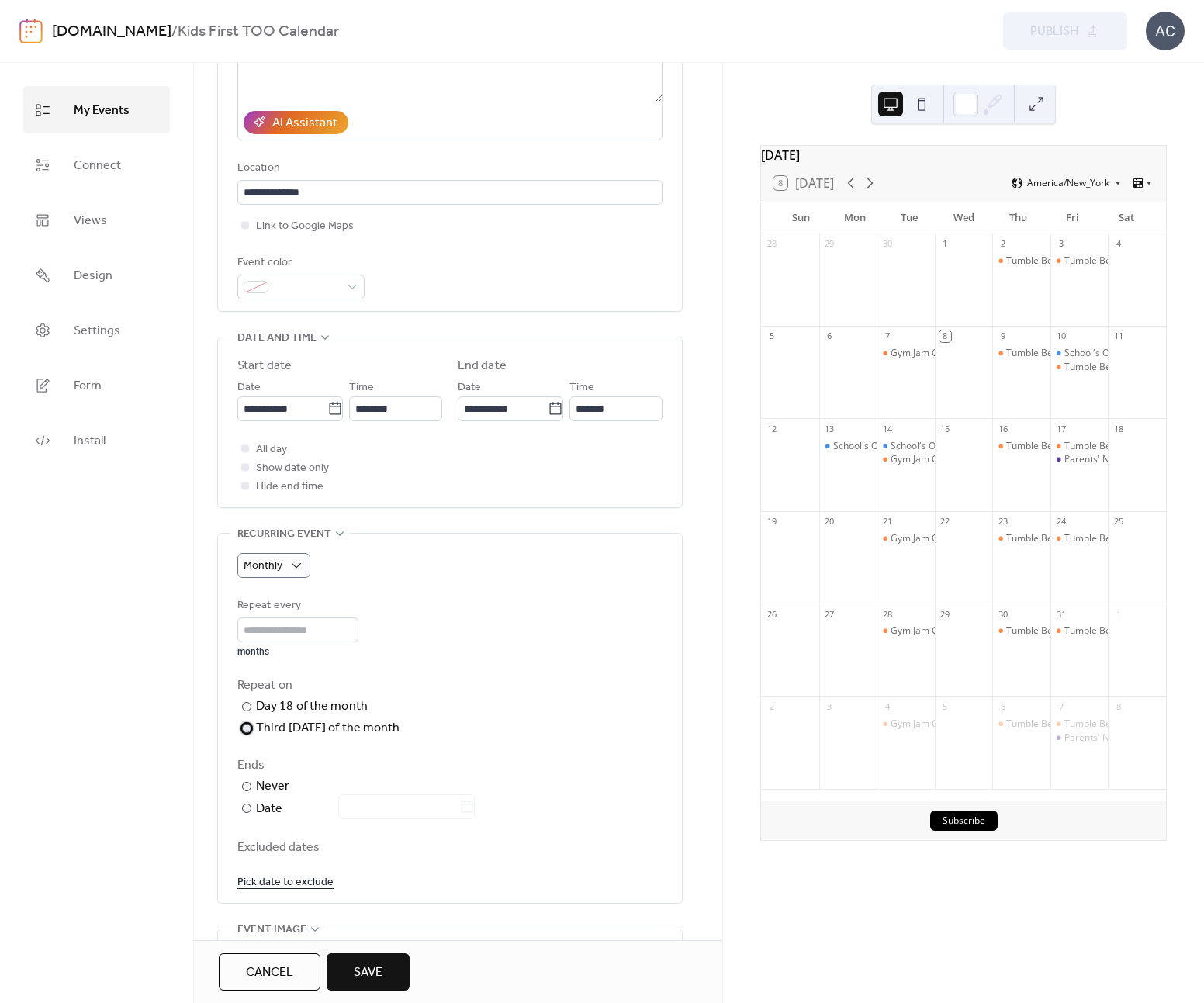
click at [300, 731] on div "Third [DATE] of the month" at bounding box center [328, 728] width 144 height 18
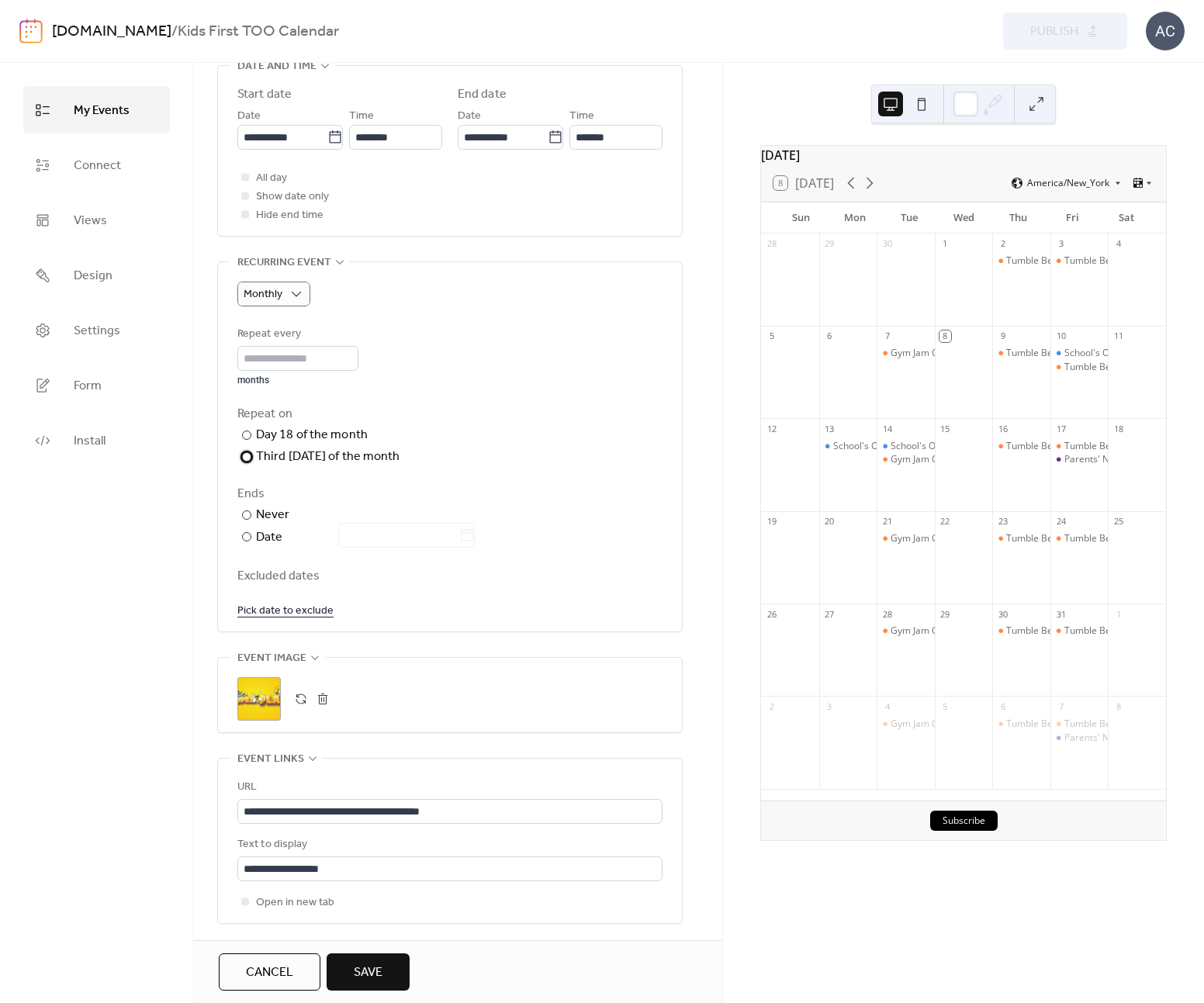
scroll to position [558, 0]
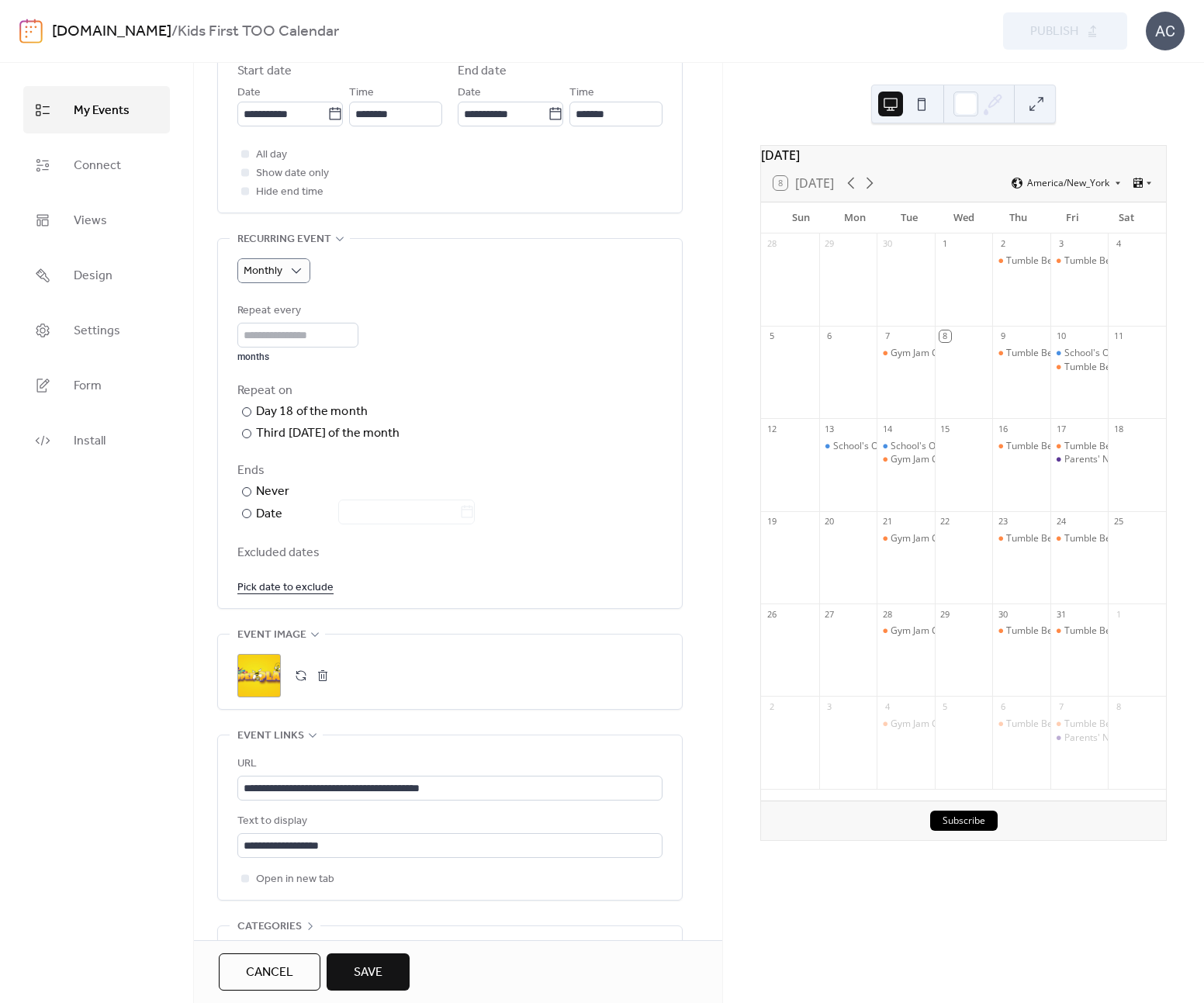
click at [371, 977] on span "Save" at bounding box center [368, 973] width 29 height 18
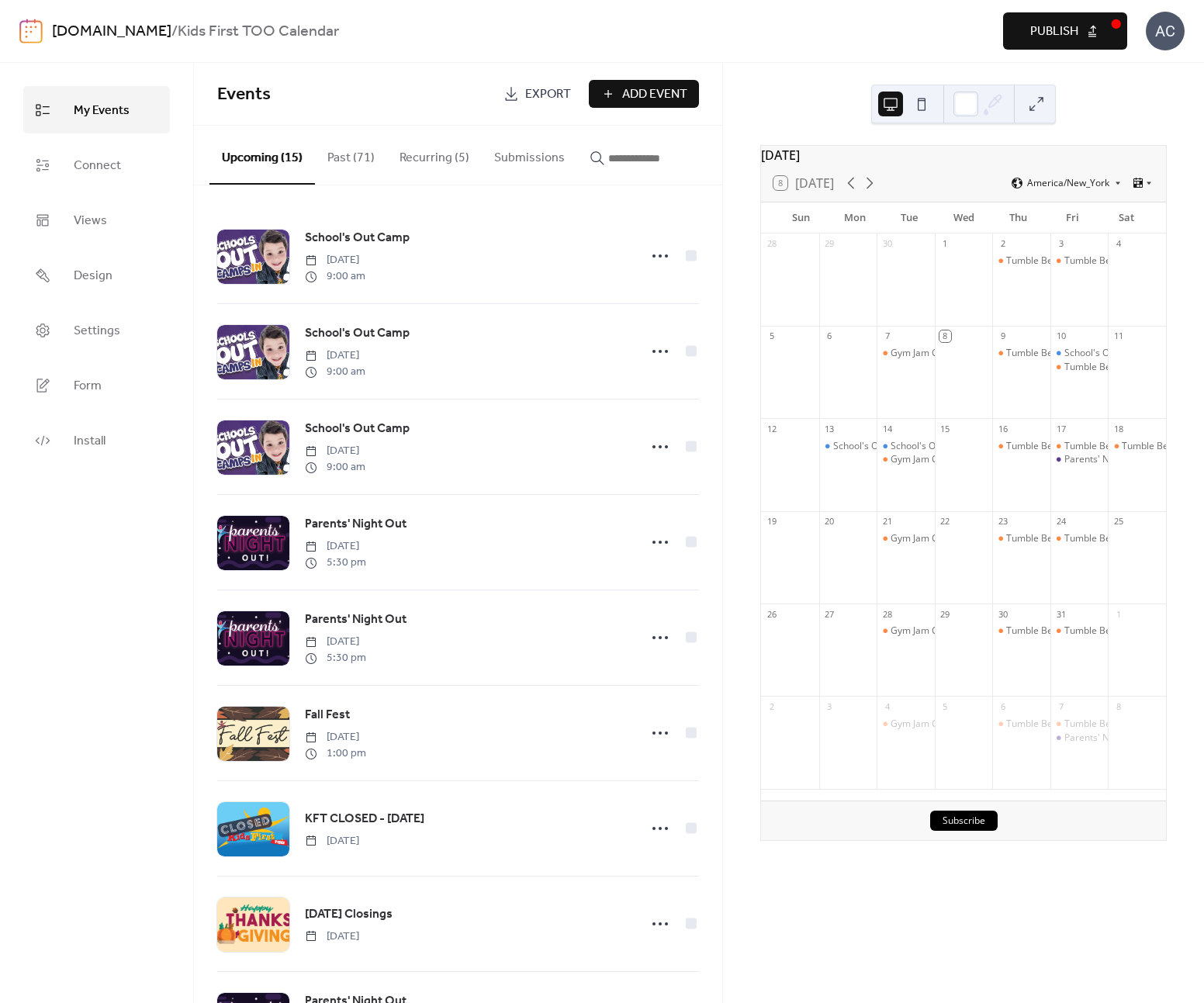
click at [417, 158] on button "Recurring (5)" at bounding box center [434, 155] width 95 height 58
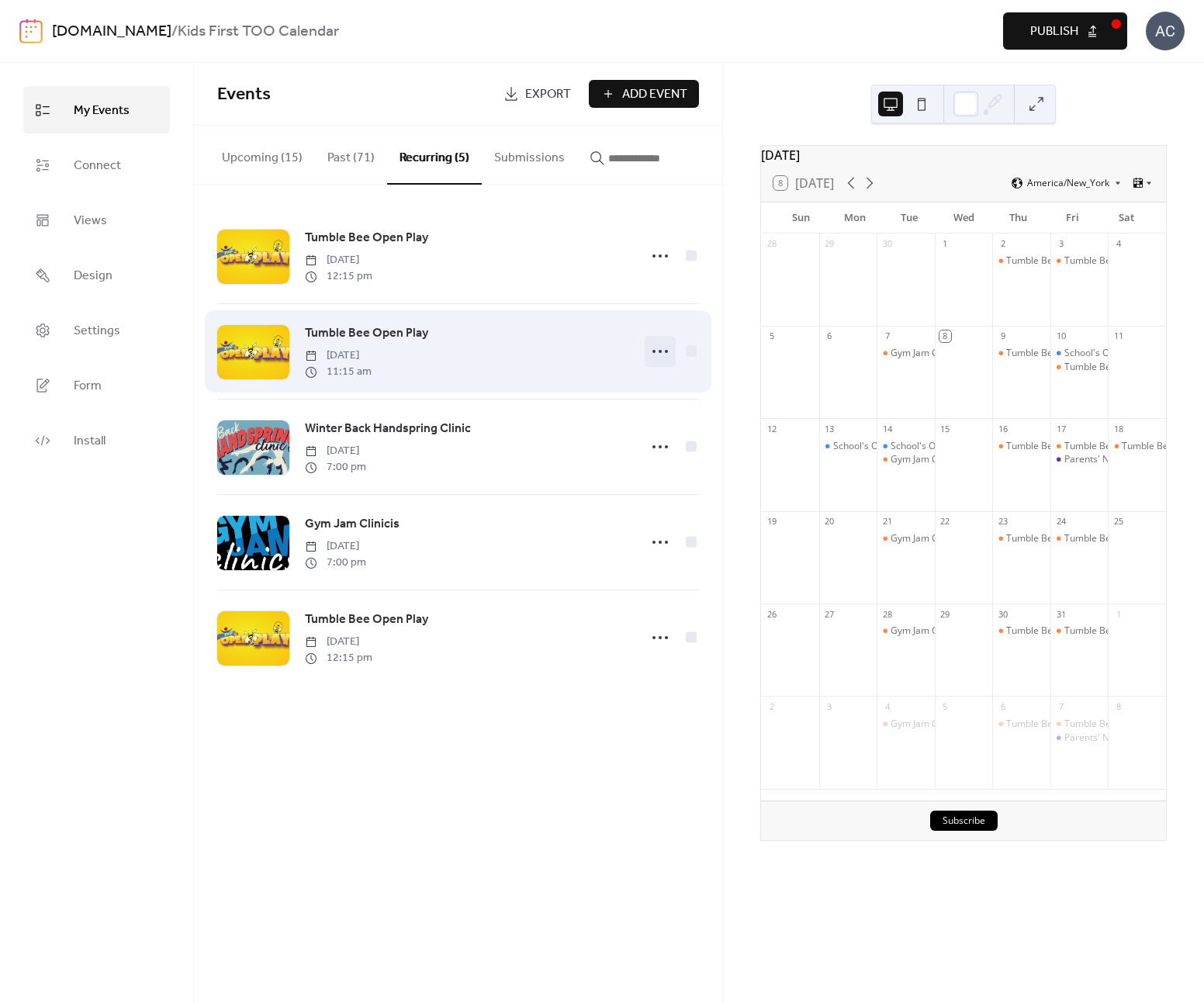
click at [666, 353] on circle at bounding box center [666, 352] width 3 height 3
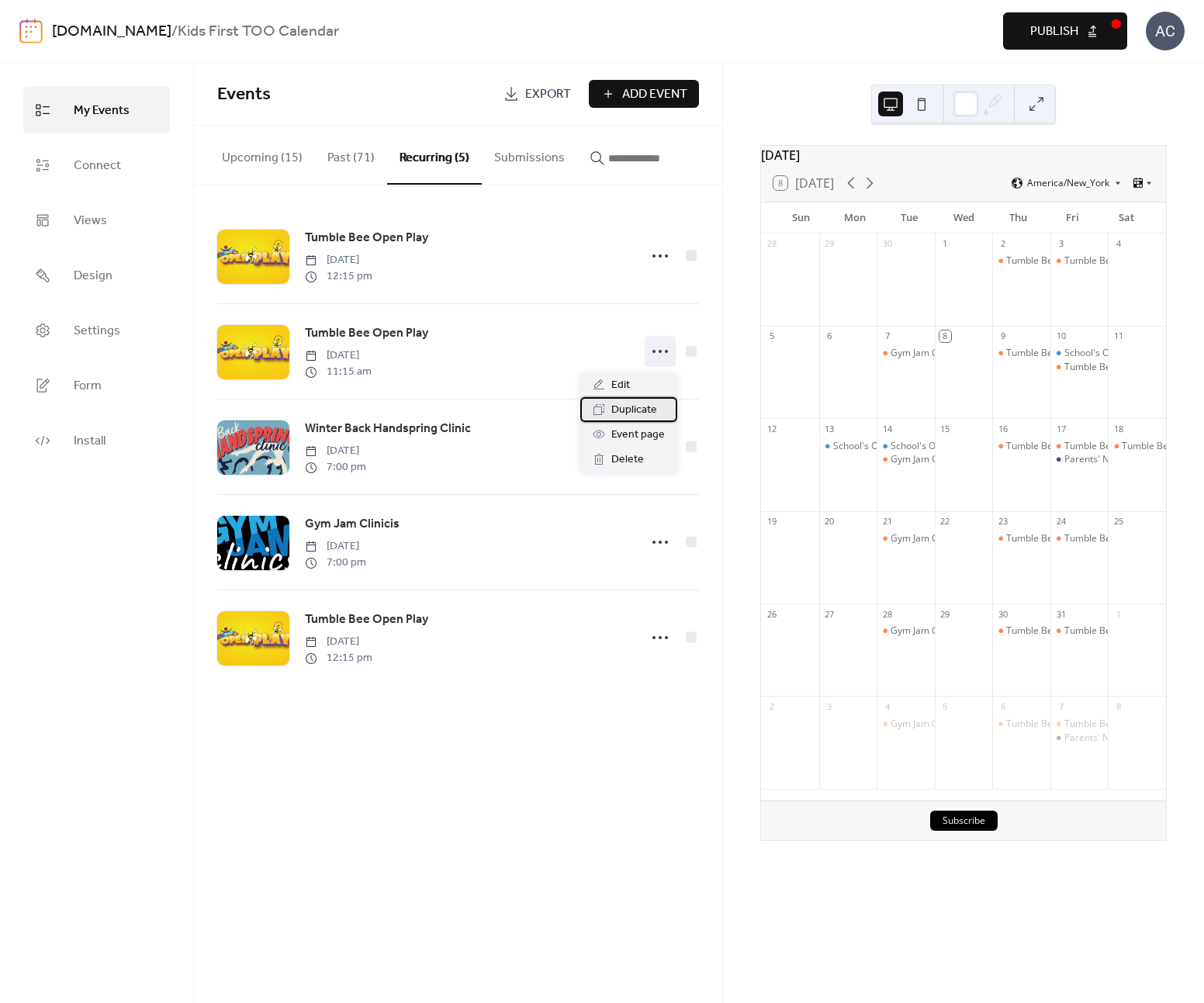
click at [647, 408] on span "Duplicate" at bounding box center [634, 410] width 46 height 18
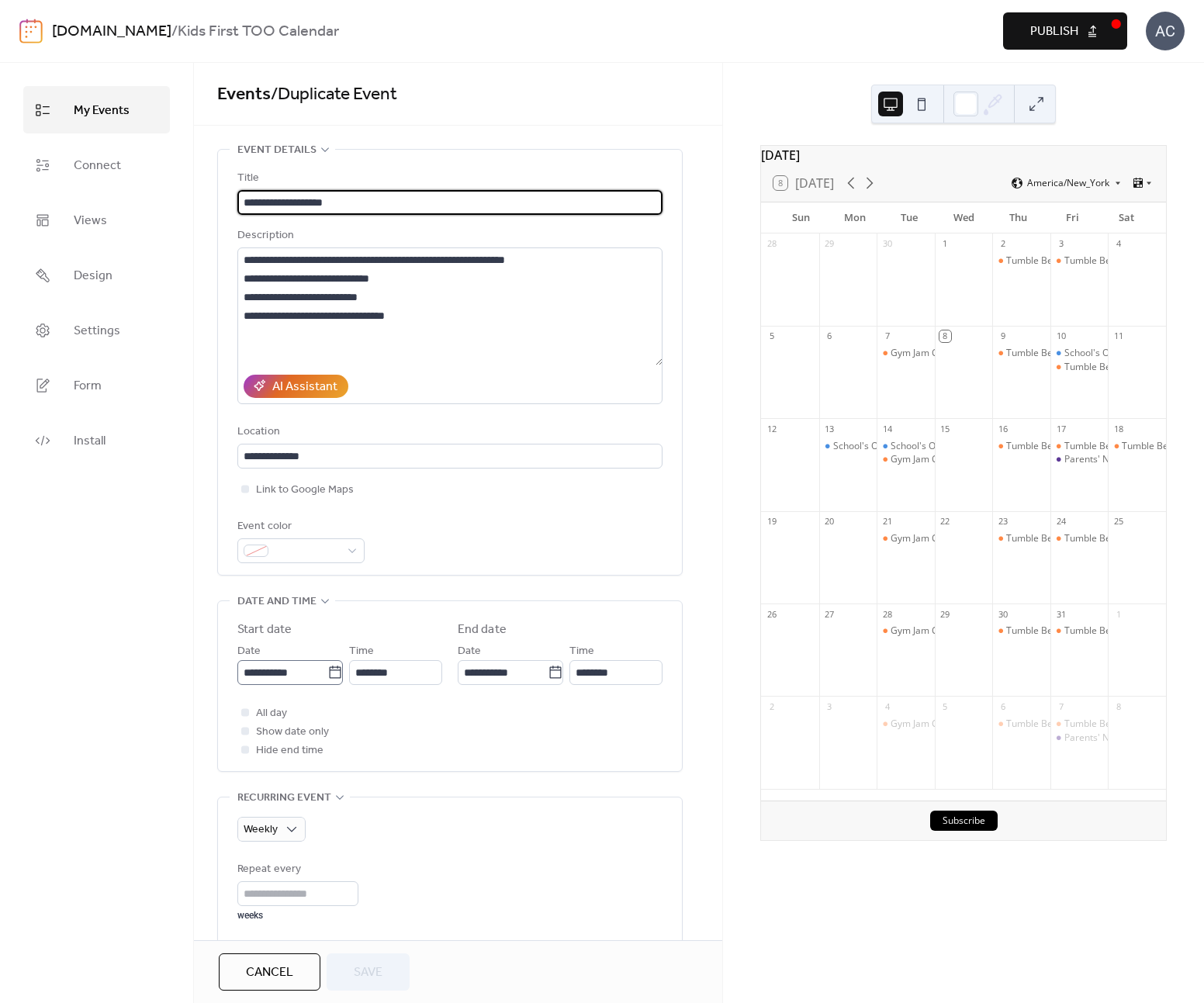
click at [332, 675] on icon at bounding box center [335, 672] width 15 height 15
click at [328, 675] on input "**********" at bounding box center [282, 672] width 90 height 25
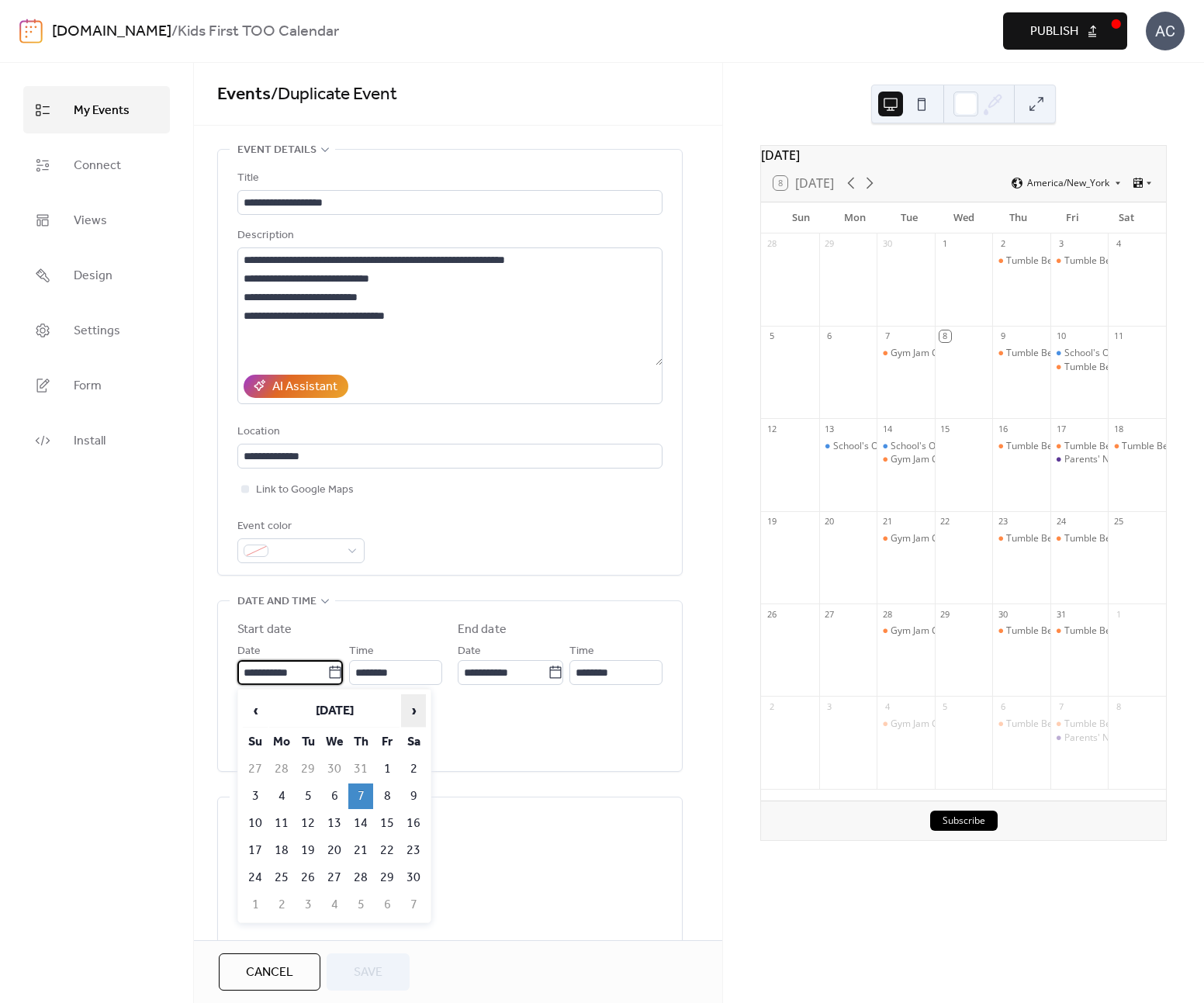
click at [414, 706] on span "›" at bounding box center [413, 711] width 23 height 31
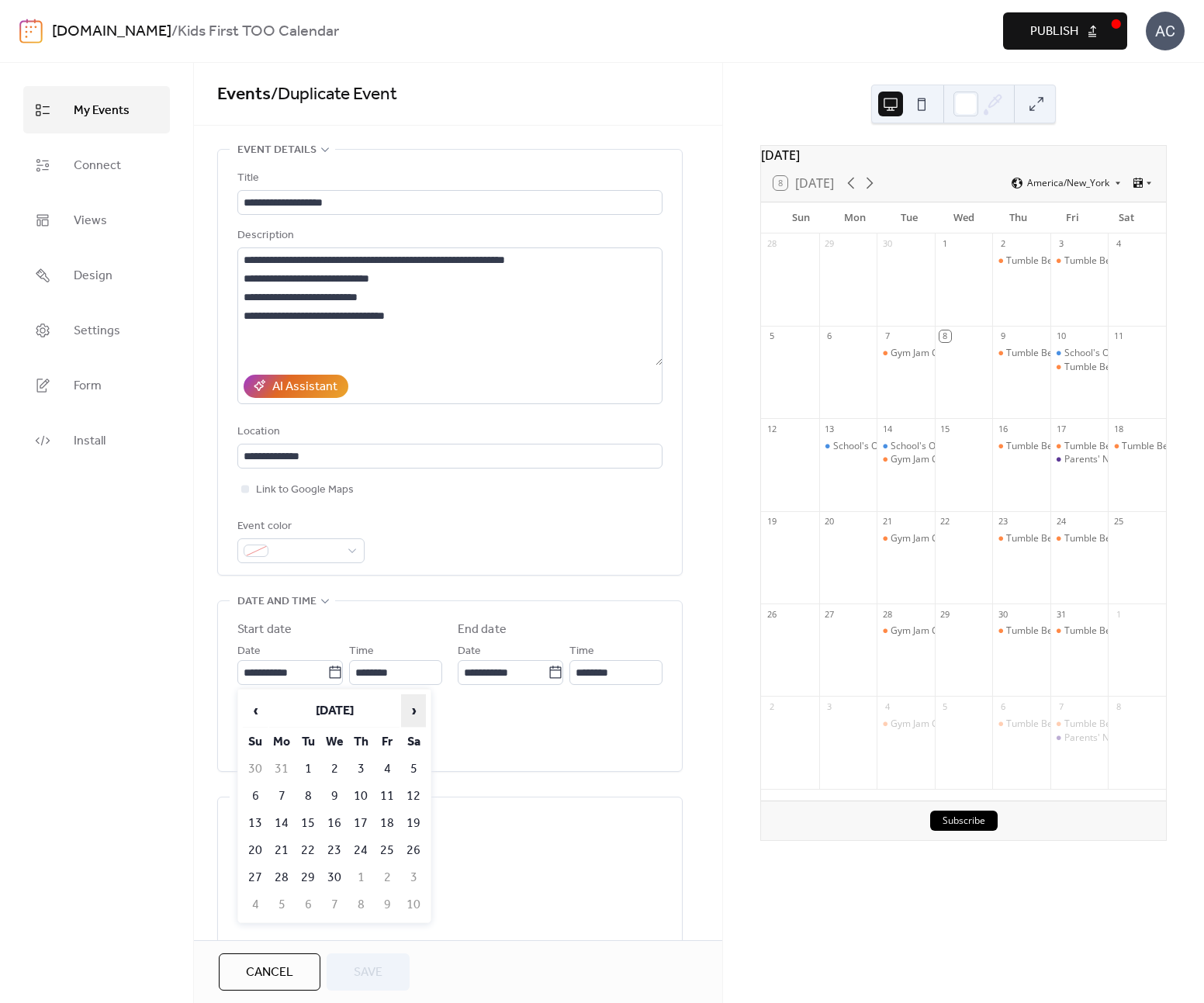
click at [414, 706] on span "›" at bounding box center [413, 711] width 23 height 31
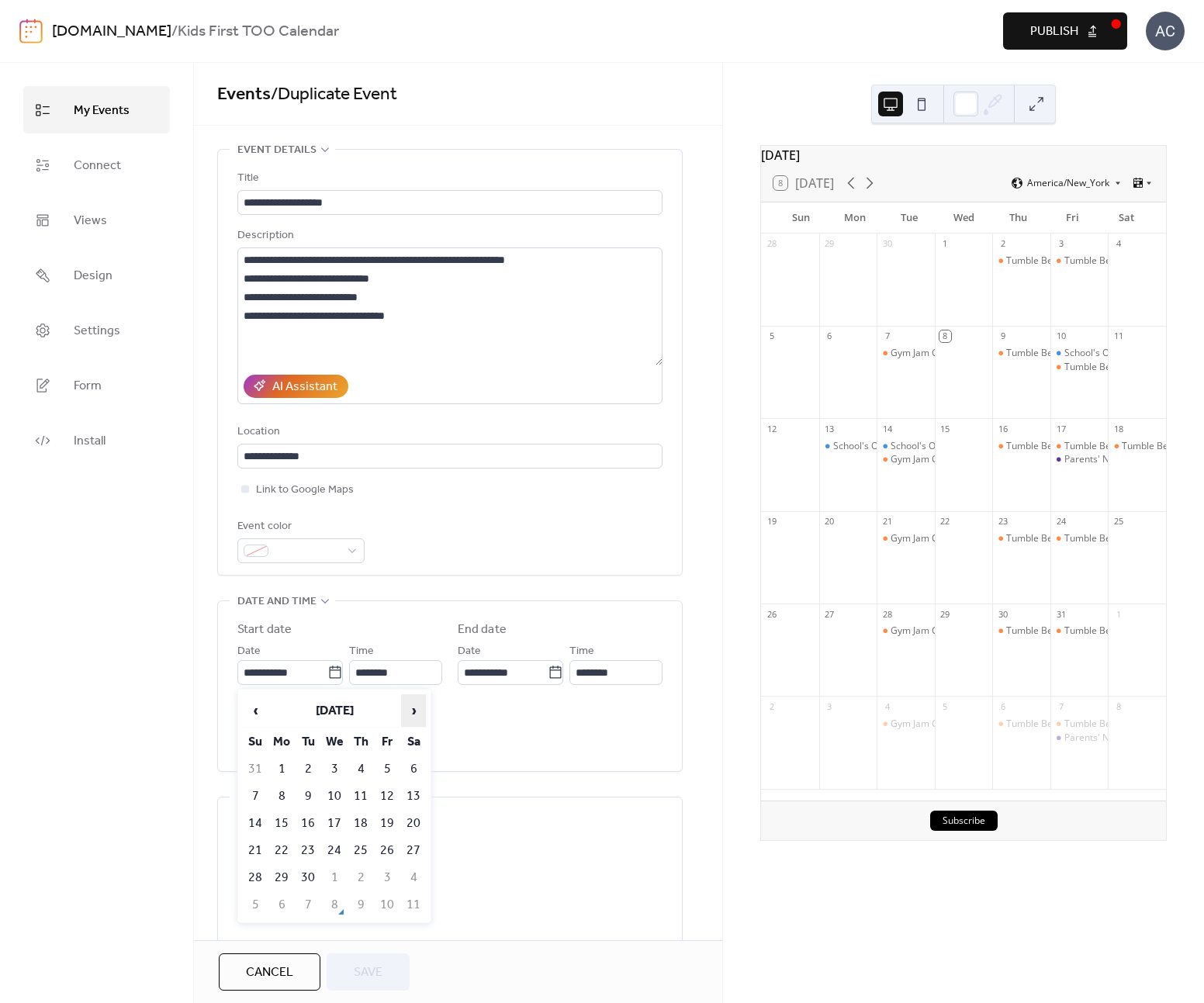
click at [414, 706] on span "›" at bounding box center [413, 711] width 23 height 31
click at [413, 756] on td "1" at bounding box center [413, 769] width 25 height 26
type input "**********"
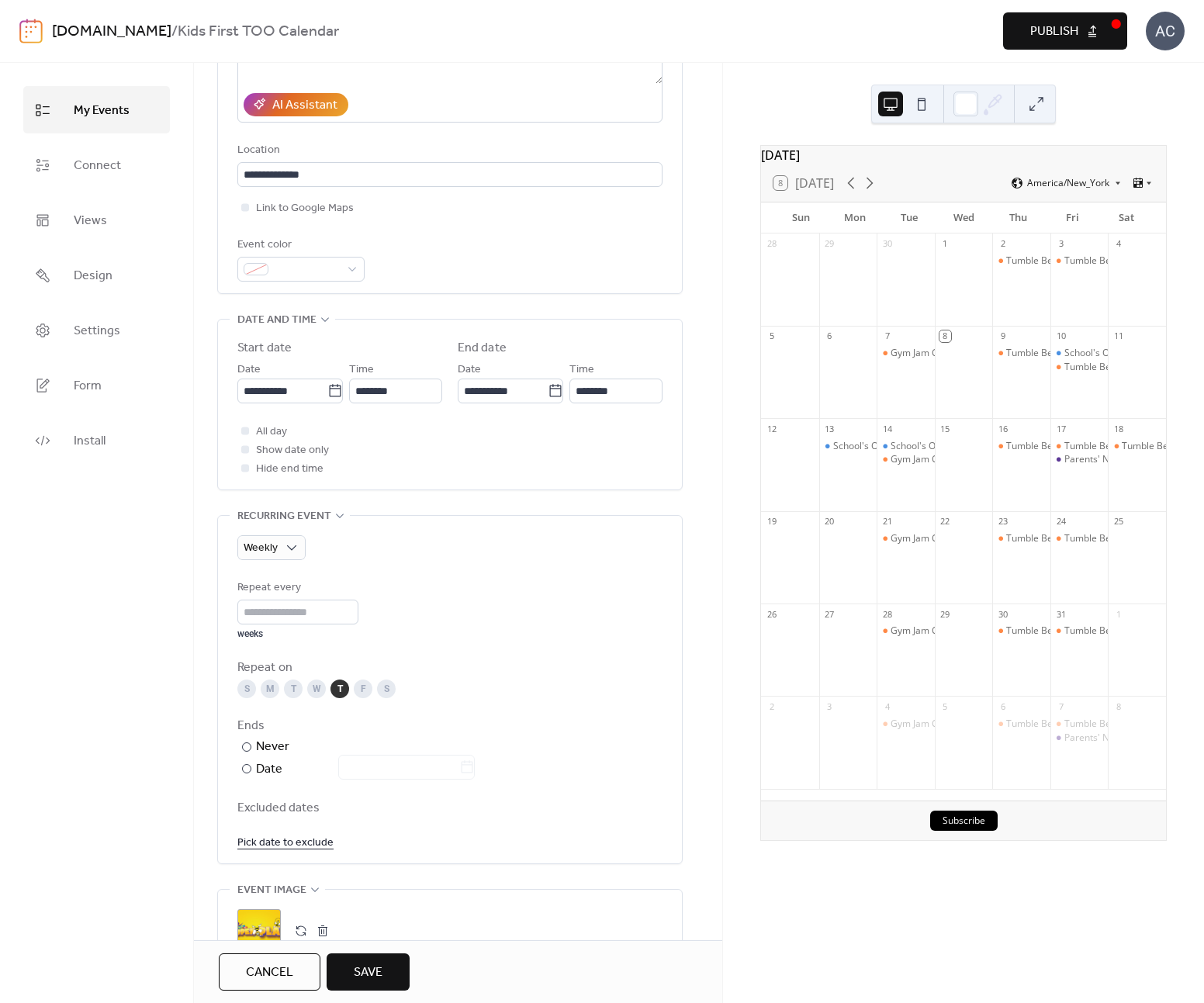
scroll to position [283, 0]
click at [283, 547] on div "Weekly" at bounding box center [271, 546] width 68 height 25
click at [287, 669] on span "Monthly" at bounding box center [272, 671] width 44 height 18
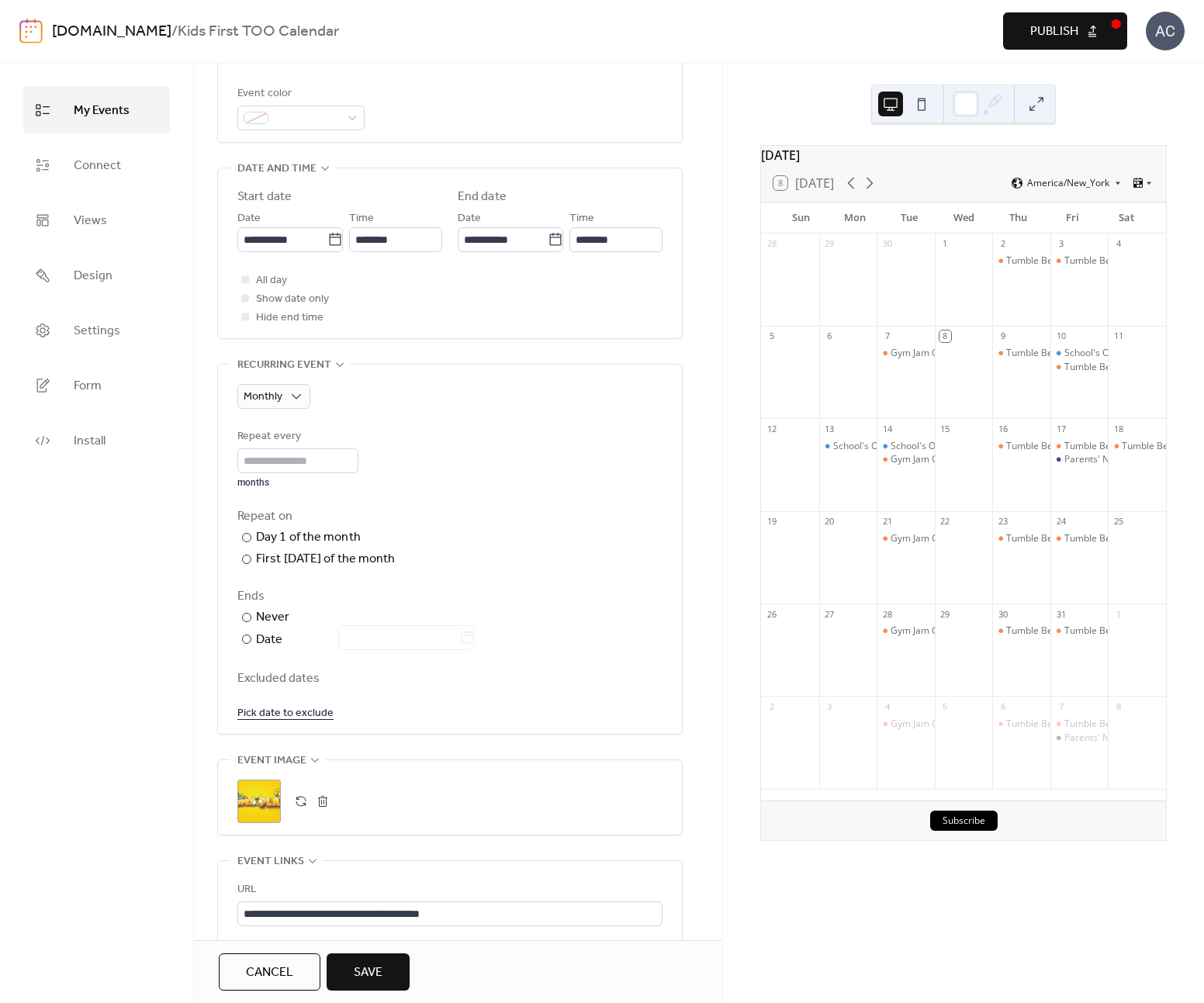
scroll to position [435, 0]
click at [362, 973] on span "Save" at bounding box center [368, 973] width 29 height 18
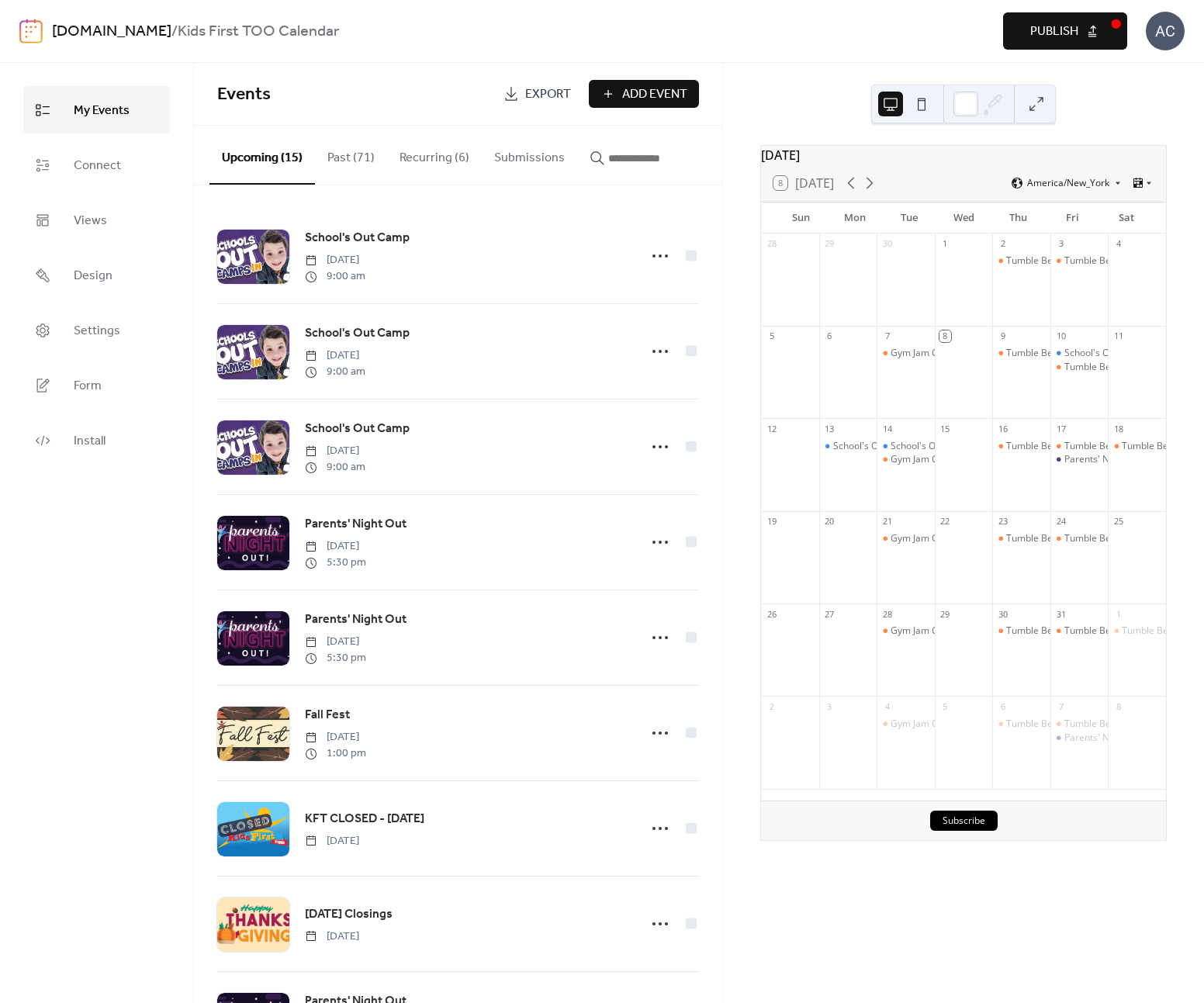
click at [408, 160] on button "Recurring (6)" at bounding box center [434, 155] width 95 height 58
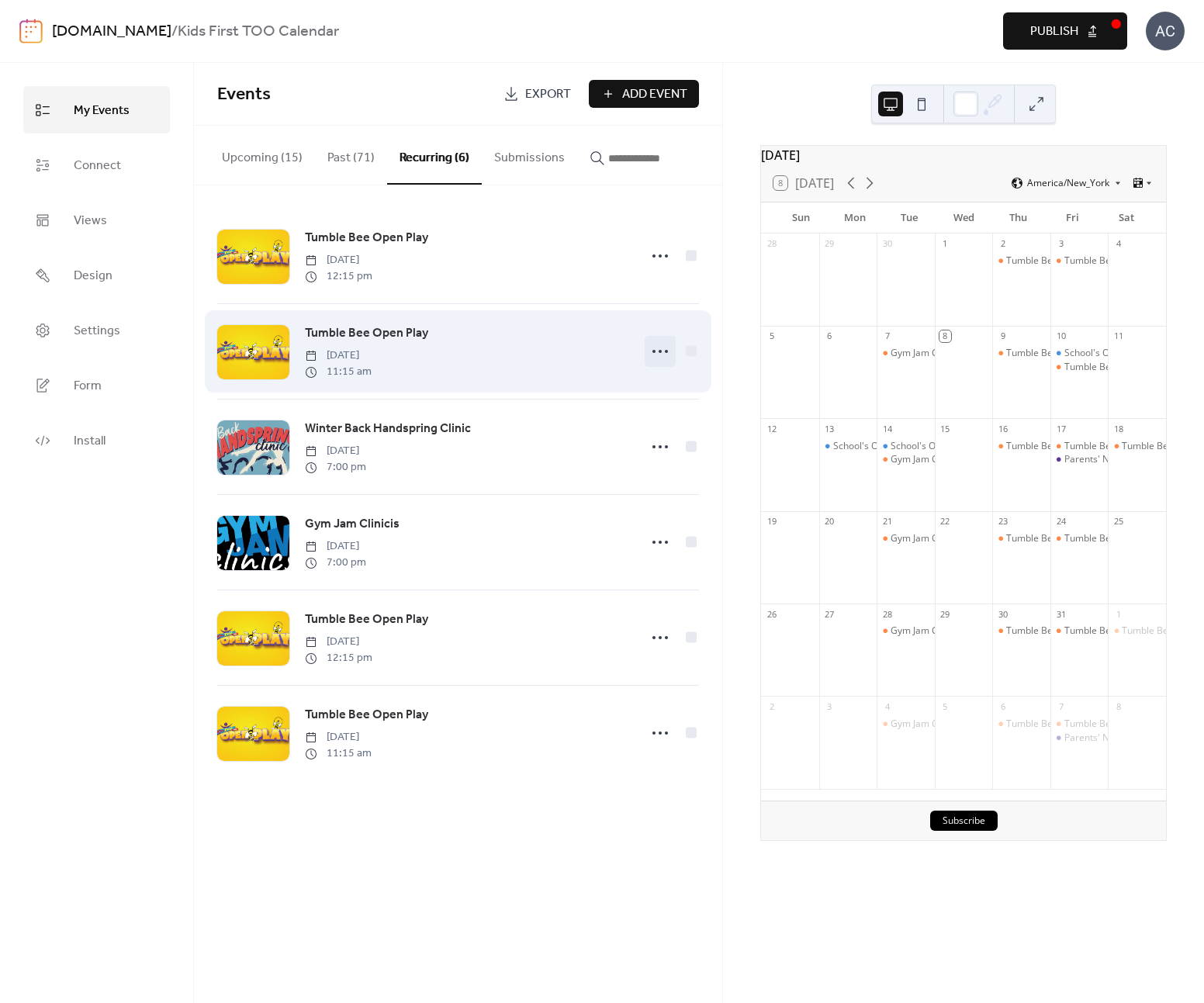
click at [662, 357] on icon at bounding box center [660, 351] width 25 height 25
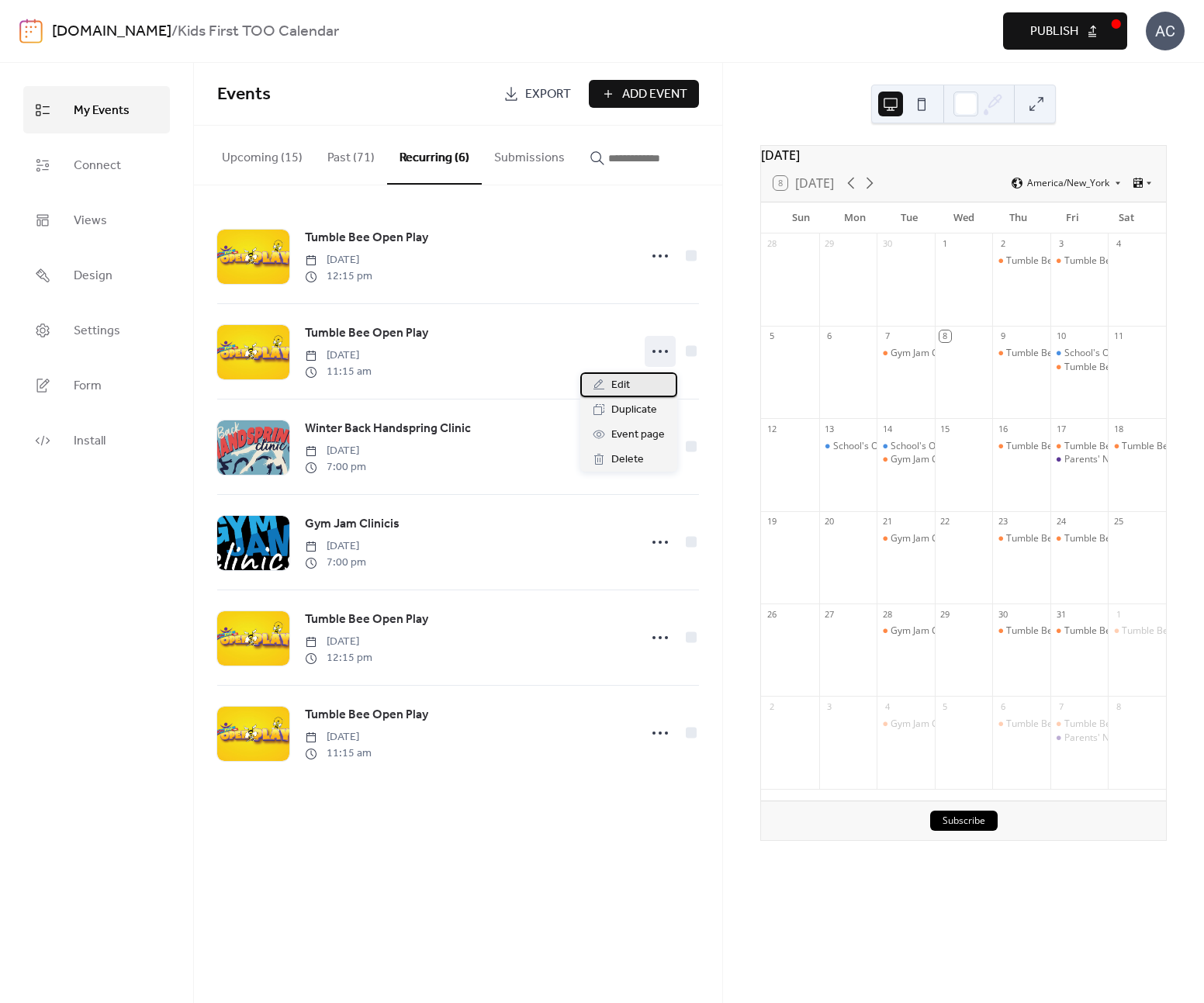
click at [655, 391] on div "Edit" at bounding box center [629, 385] width 97 height 25
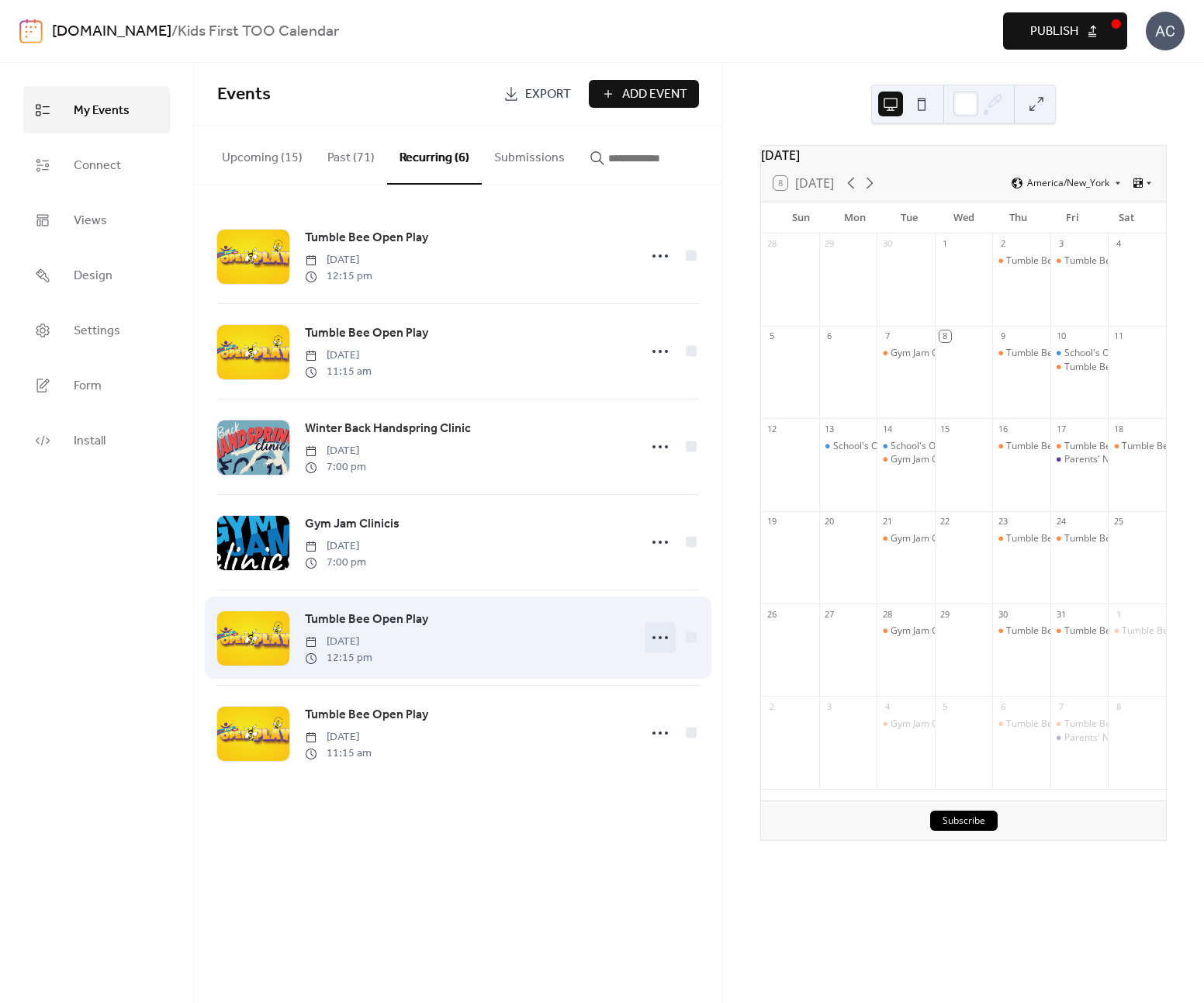
click at [665, 647] on icon at bounding box center [660, 638] width 25 height 25
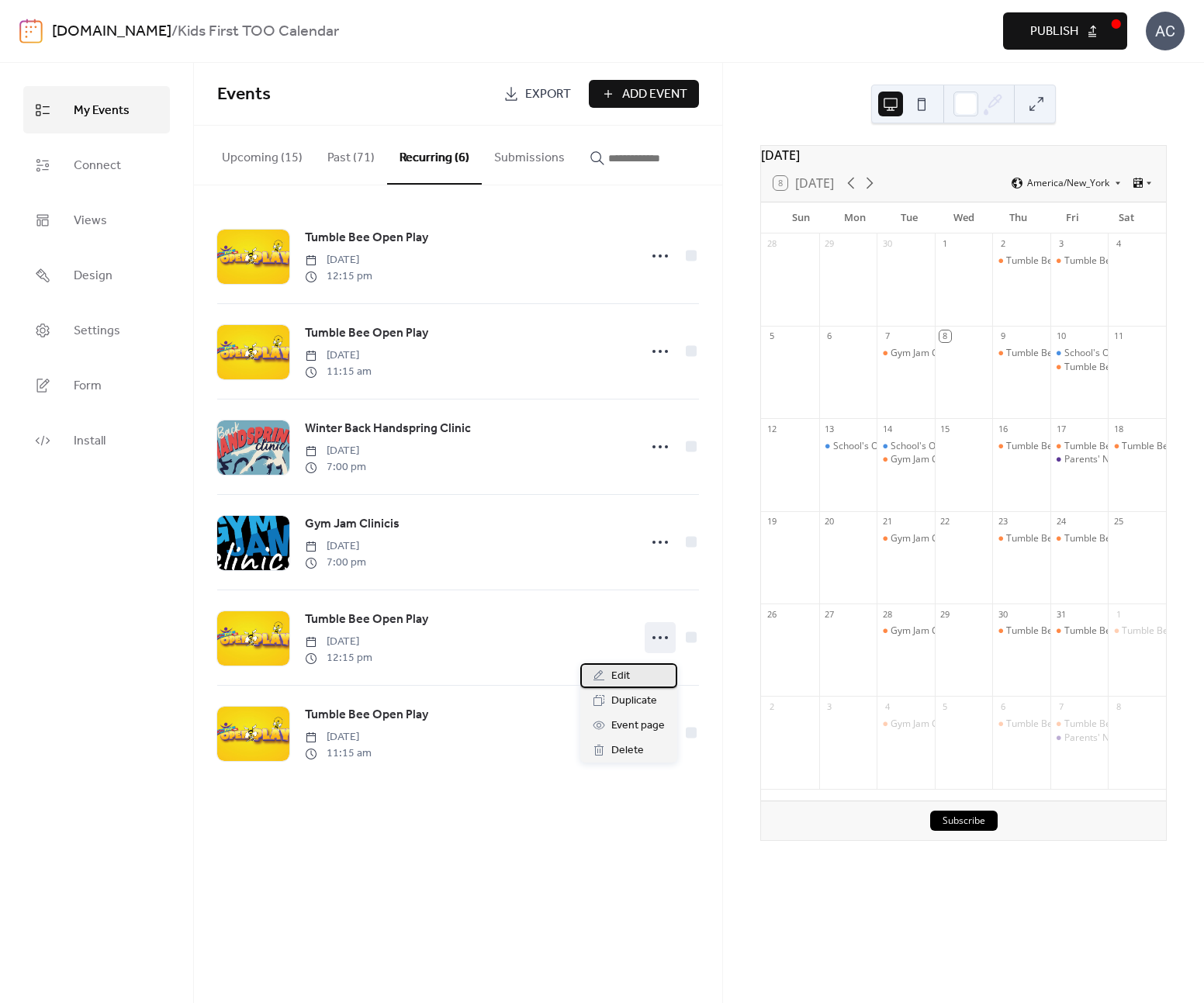
click at [639, 679] on div "Edit" at bounding box center [629, 675] width 97 height 25
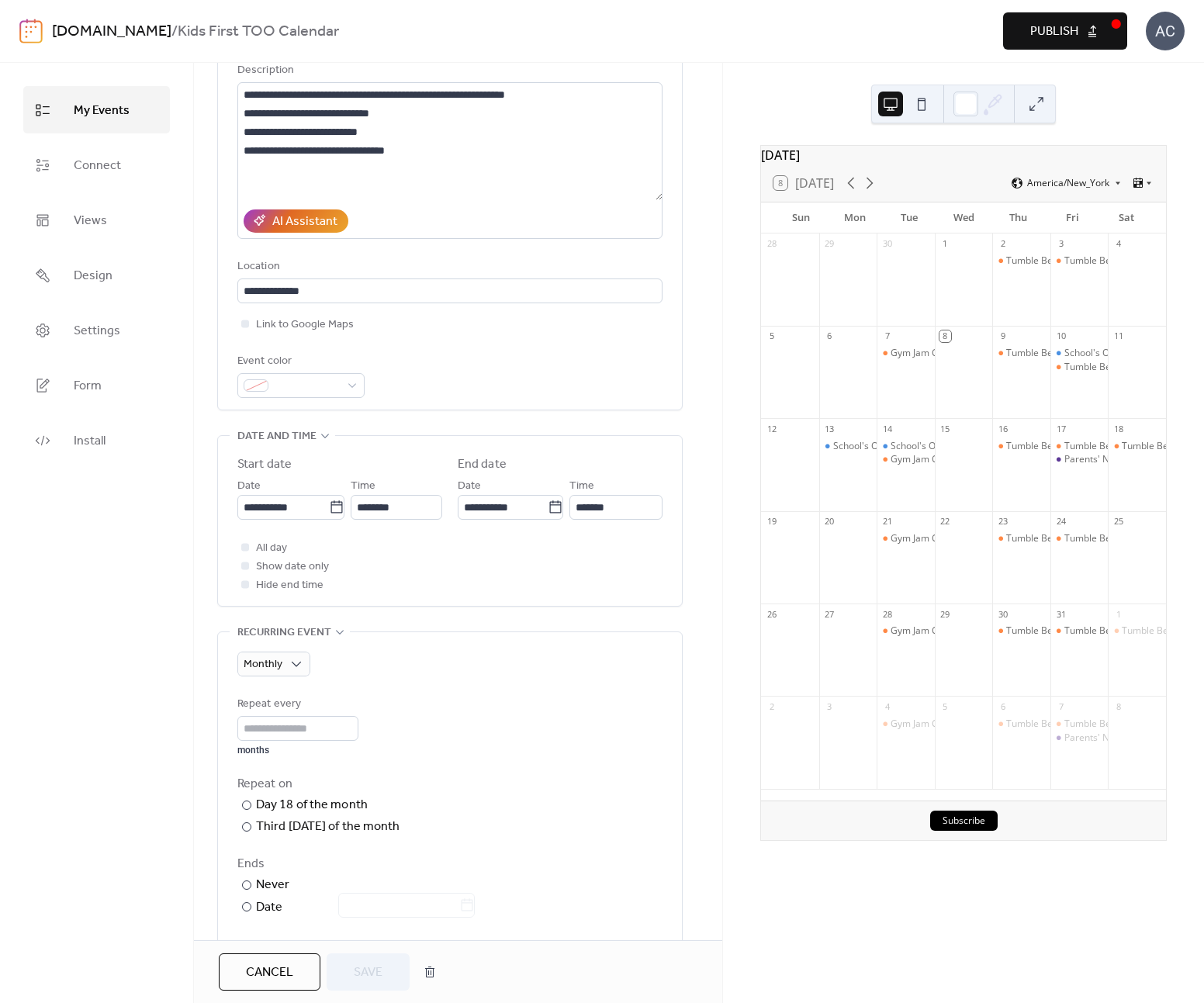
scroll to position [166, 0]
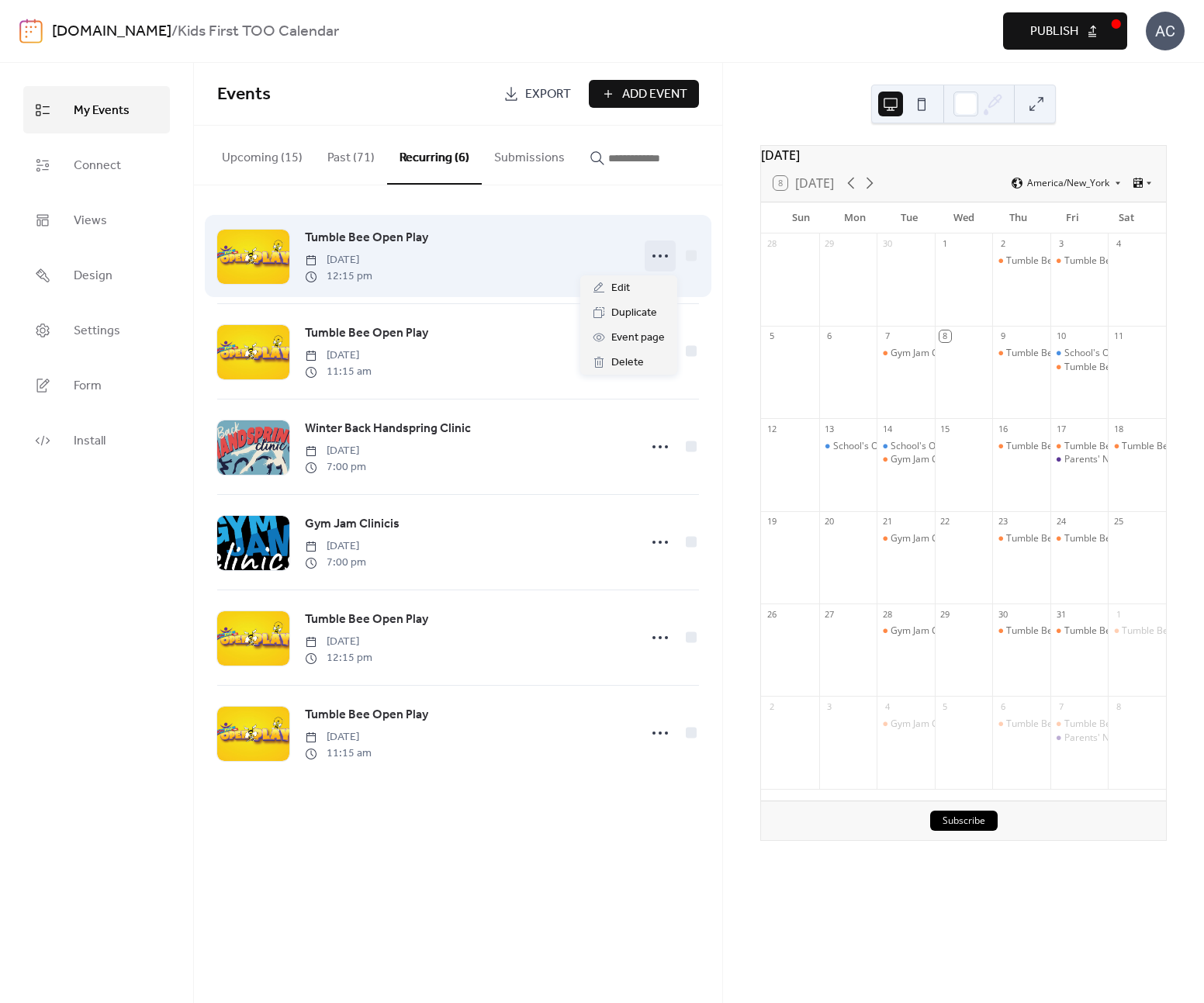
click at [660, 258] on circle at bounding box center [660, 256] width 3 height 3
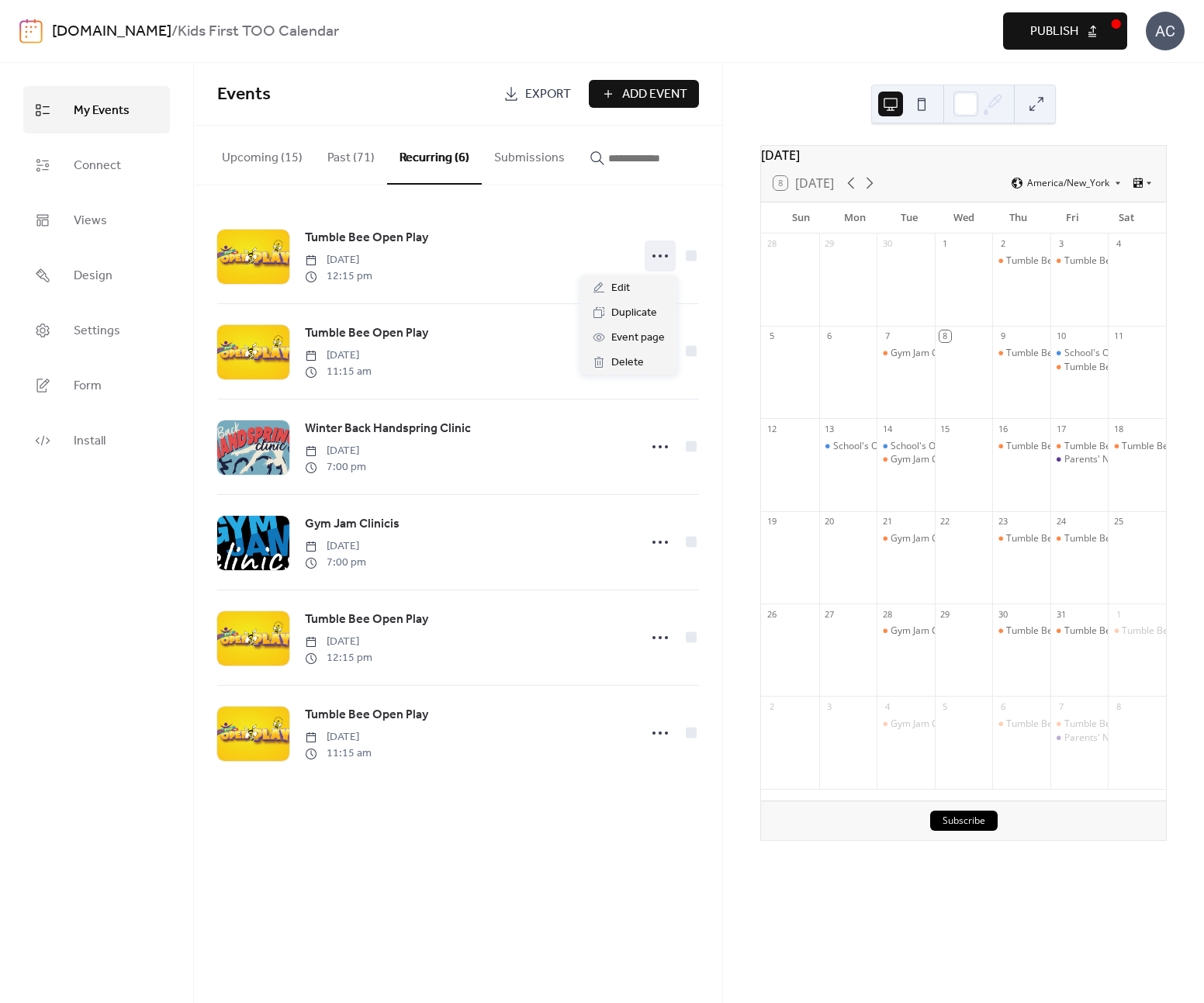
click at [425, 933] on div "Events Export Add Event Upcoming (15) Past (71) Recurring (6) Submissions Tumbl…" at bounding box center [458, 533] width 529 height 941
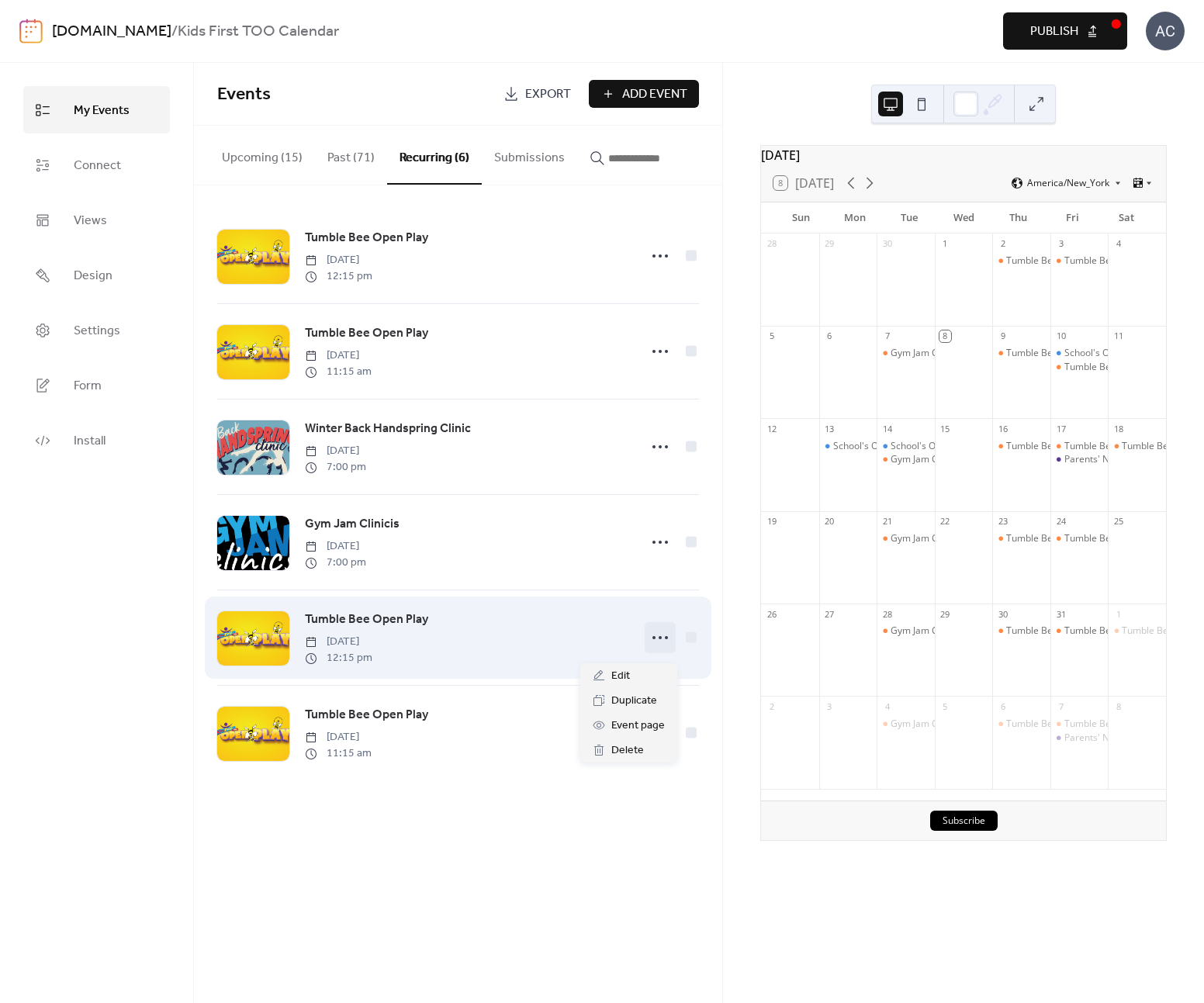
click at [654, 639] on circle at bounding box center [654, 638] width 3 height 3
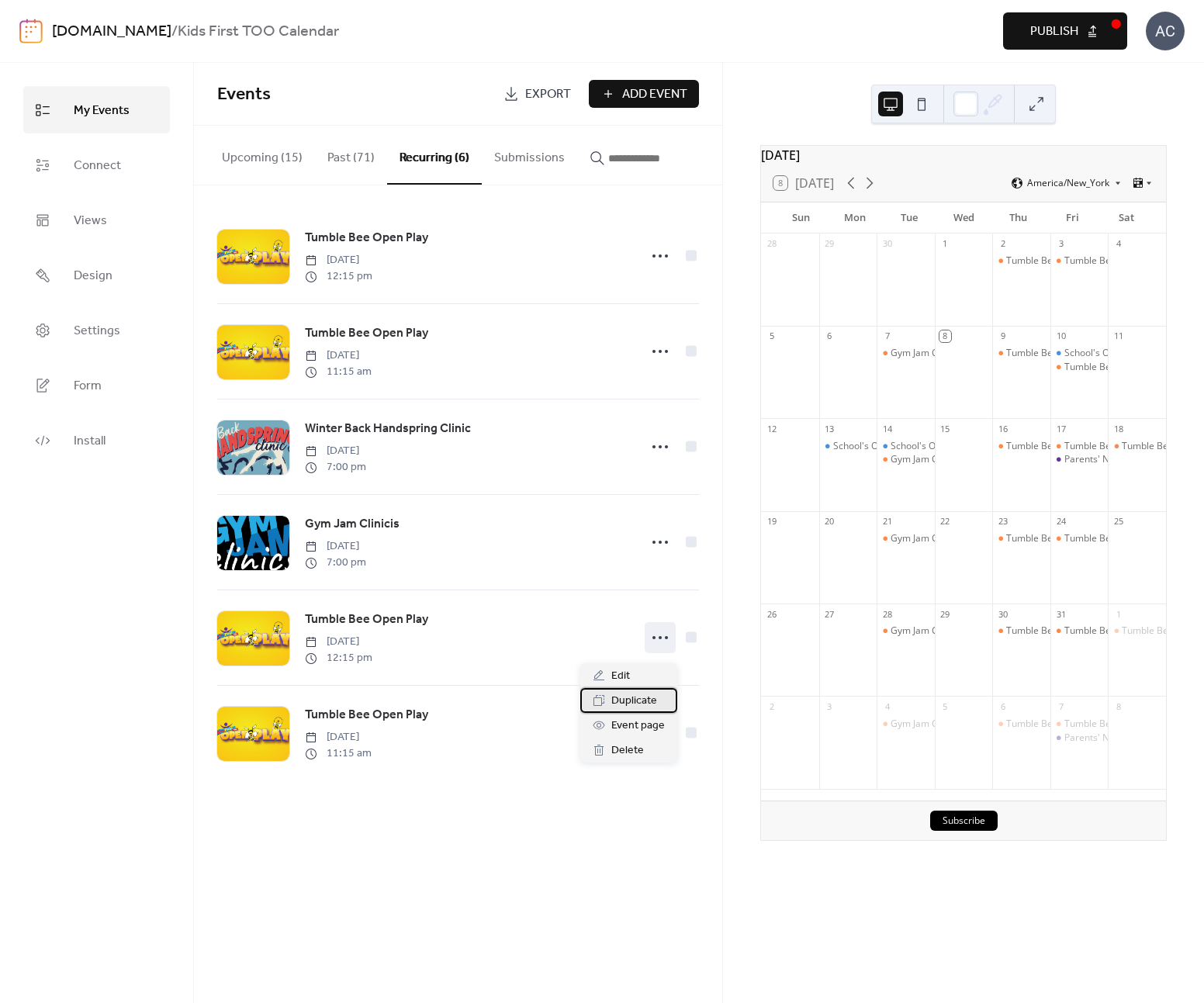
click at [652, 697] on span "Duplicate" at bounding box center [634, 701] width 46 height 18
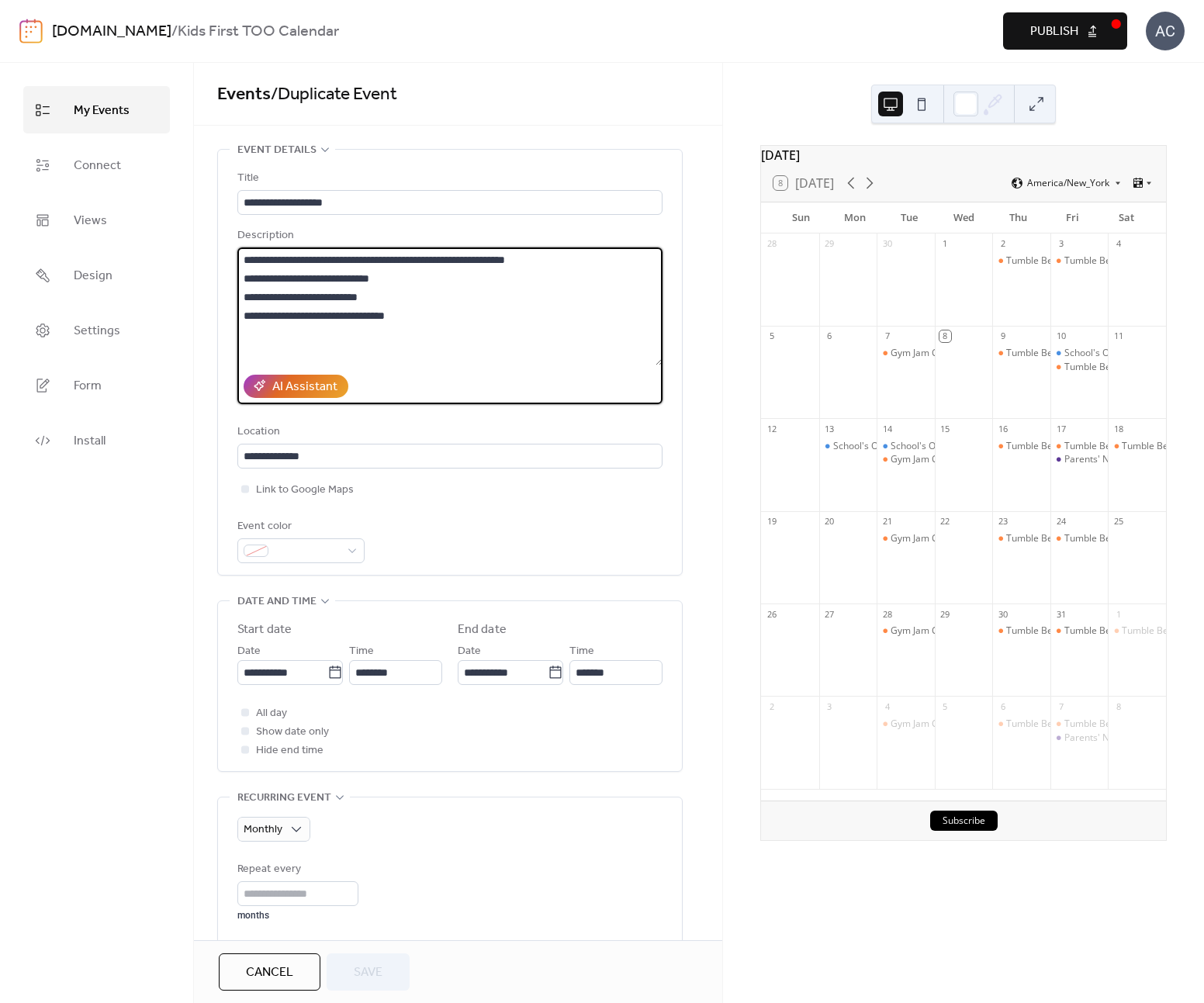
drag, startPoint x: 465, startPoint y: 317, endPoint x: 225, endPoint y: 245, distance: 250.6
click at [225, 245] on div "**********" at bounding box center [449, 362] width 464 height 425
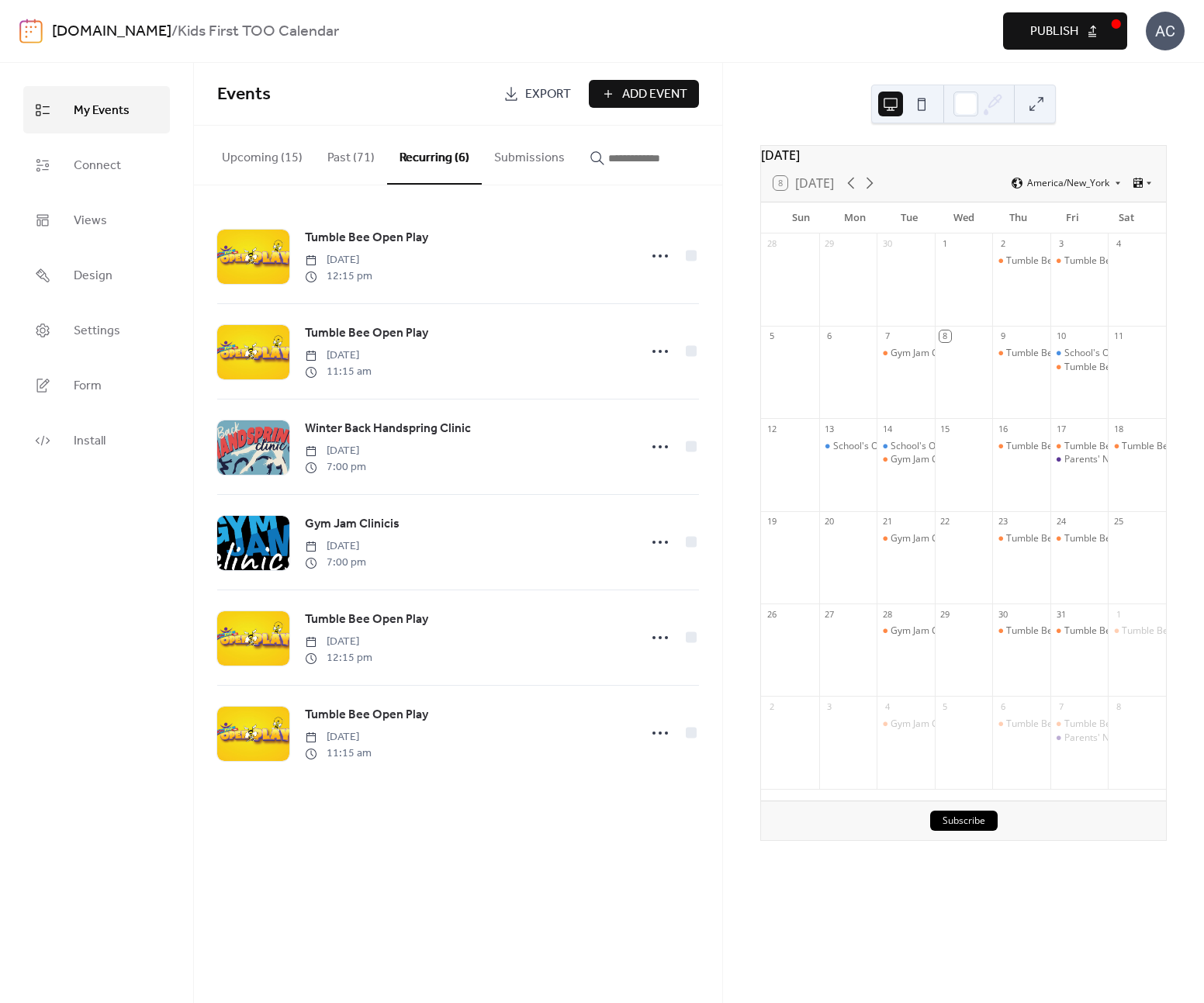
drag, startPoint x: 271, startPoint y: 142, endPoint x: 305, endPoint y: 148, distance: 34.5
click at [270, 142] on button "Upcoming (15)" at bounding box center [263, 155] width 106 height 58
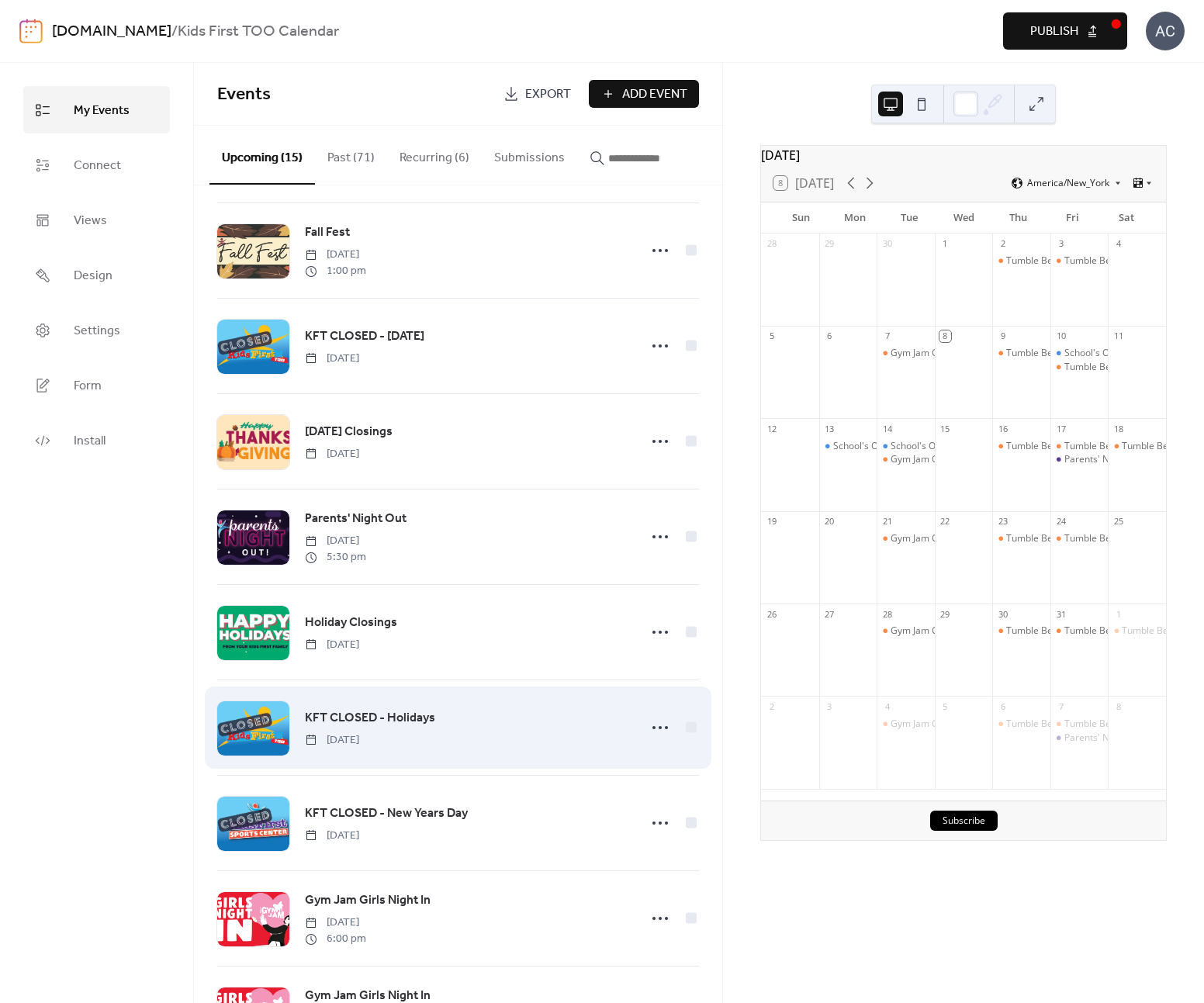
scroll to position [675, 0]
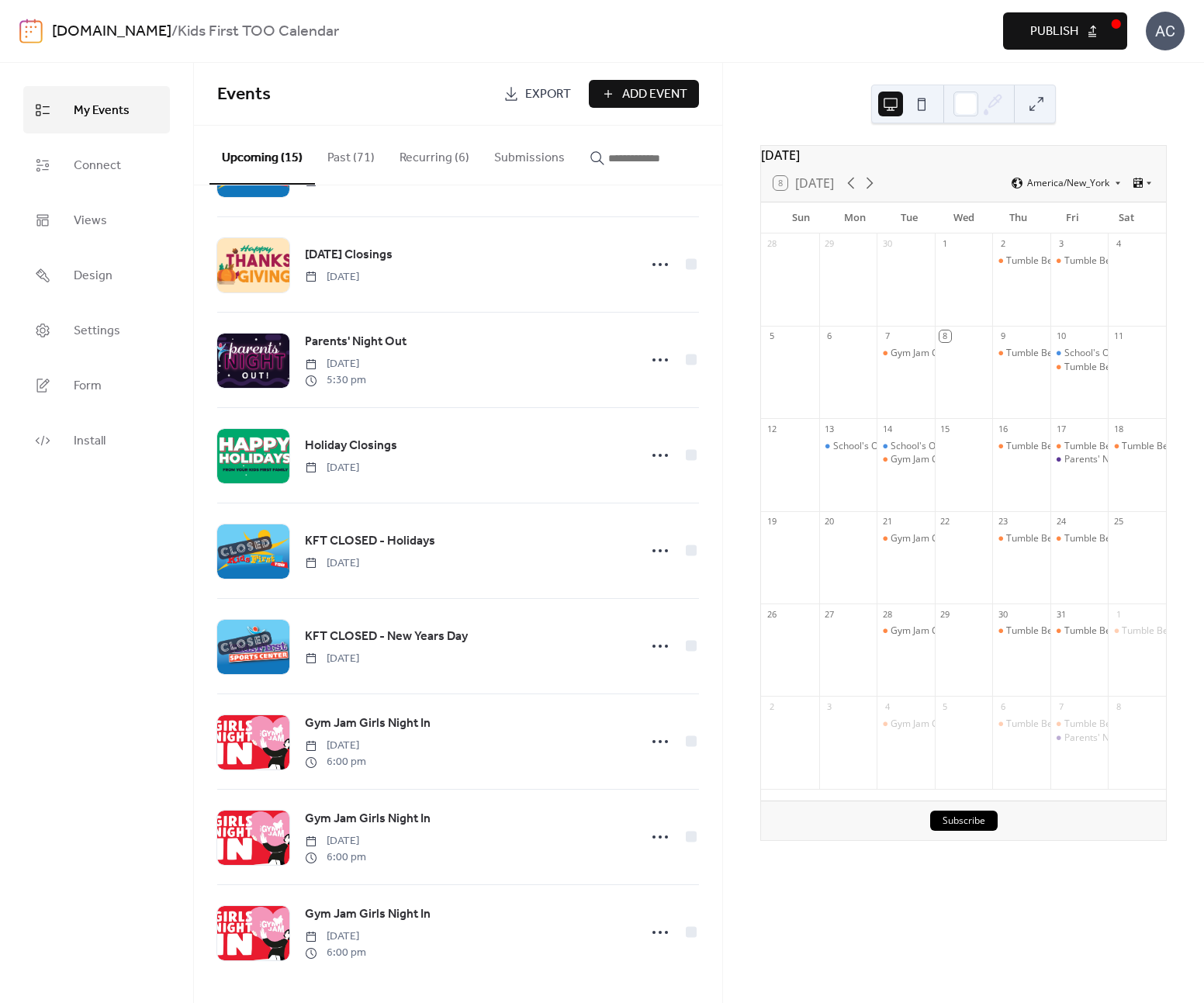
click at [350, 161] on button "Past (71)" at bounding box center [351, 155] width 72 height 58
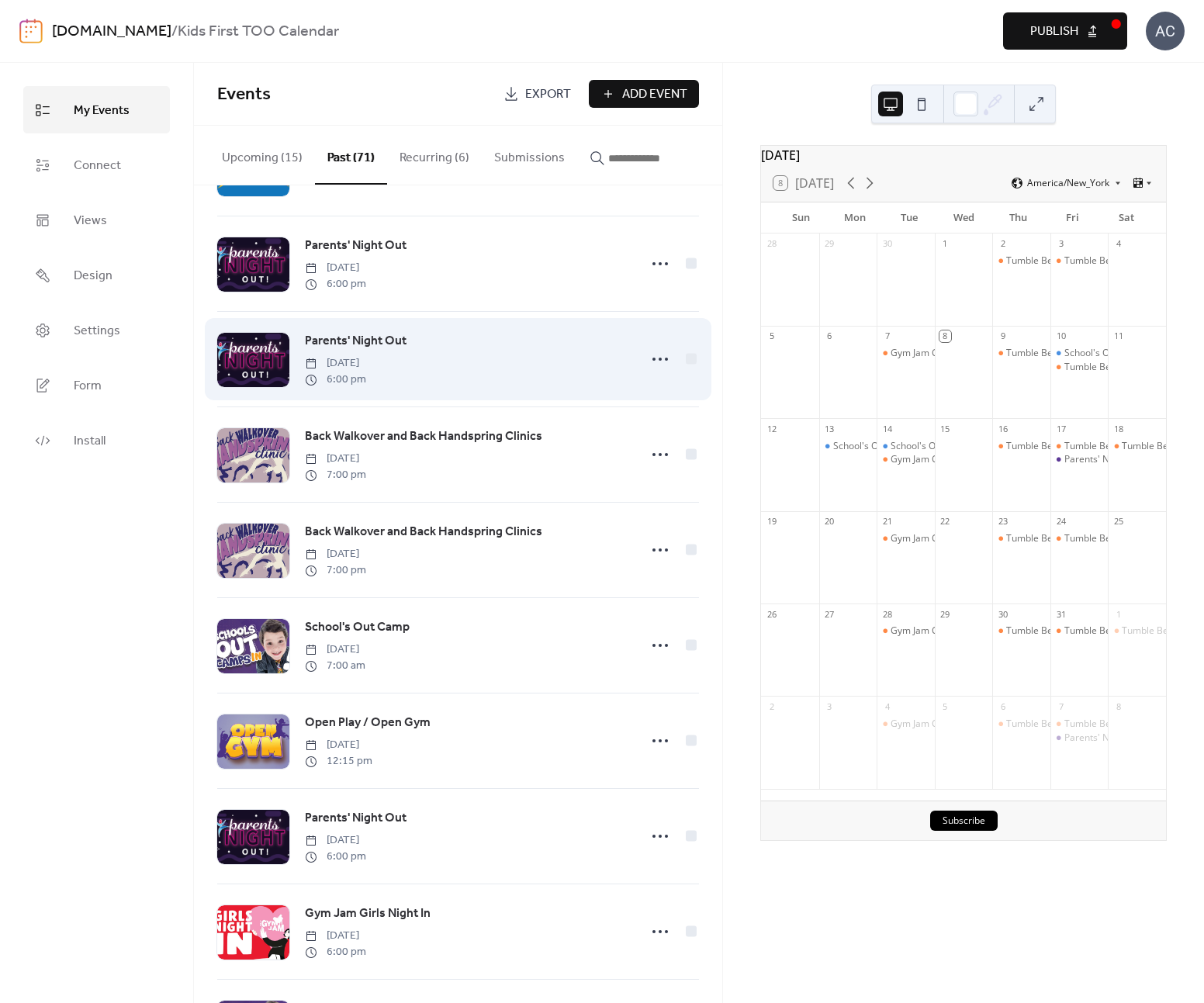
scroll to position [1735, 0]
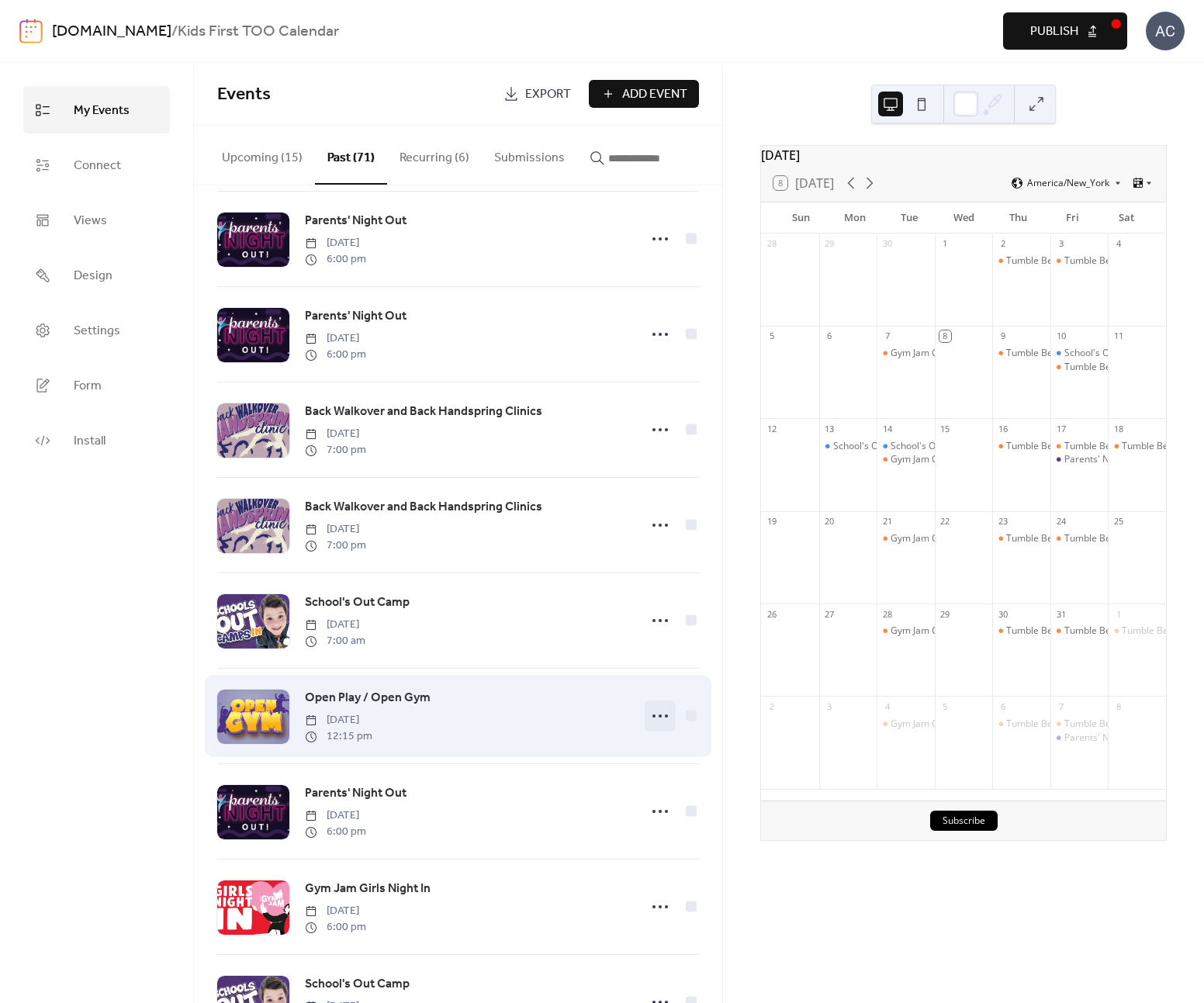
click at [658, 729] on icon at bounding box center [660, 716] width 25 height 25
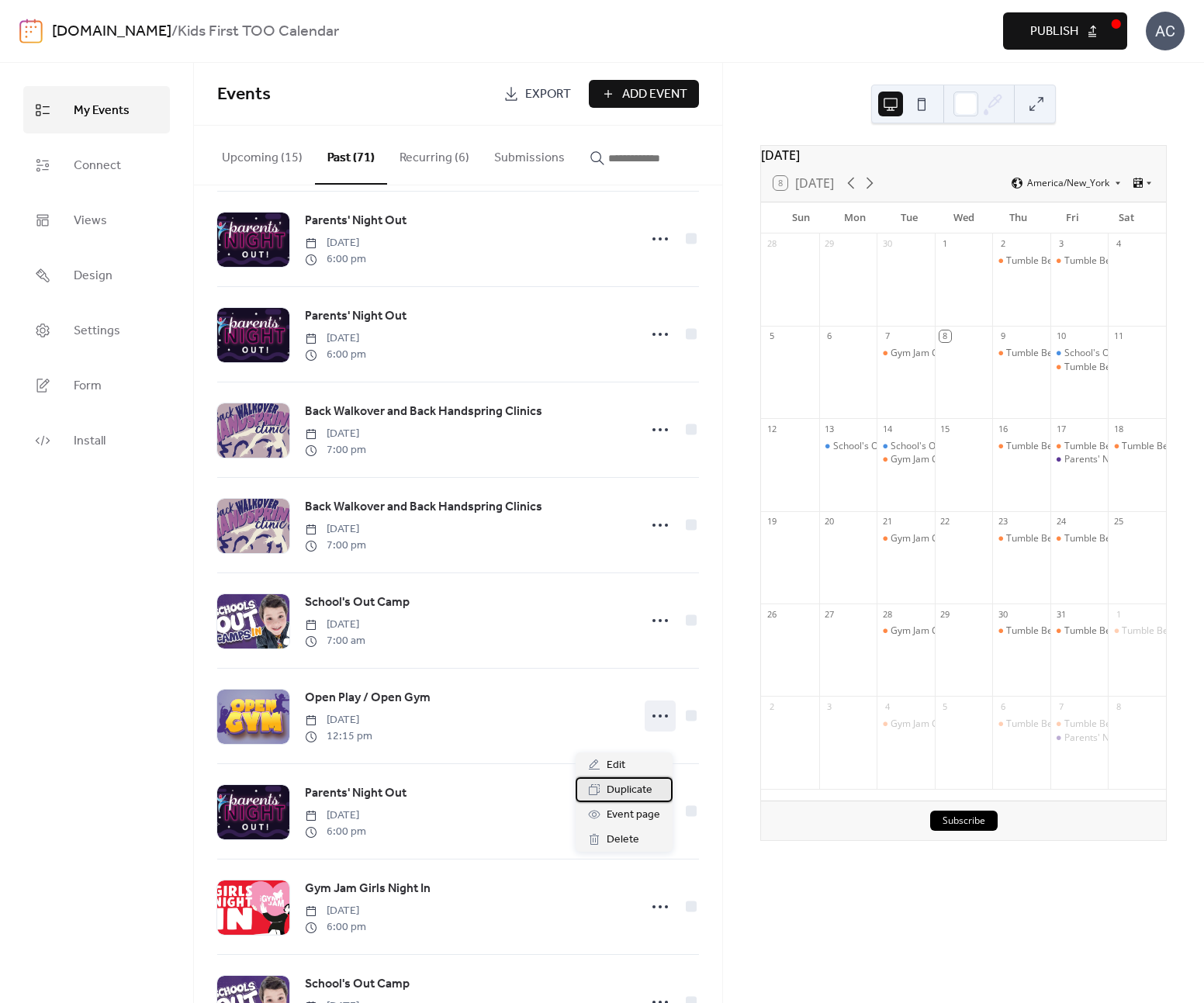
click at [633, 785] on span "Duplicate" at bounding box center [629, 790] width 46 height 18
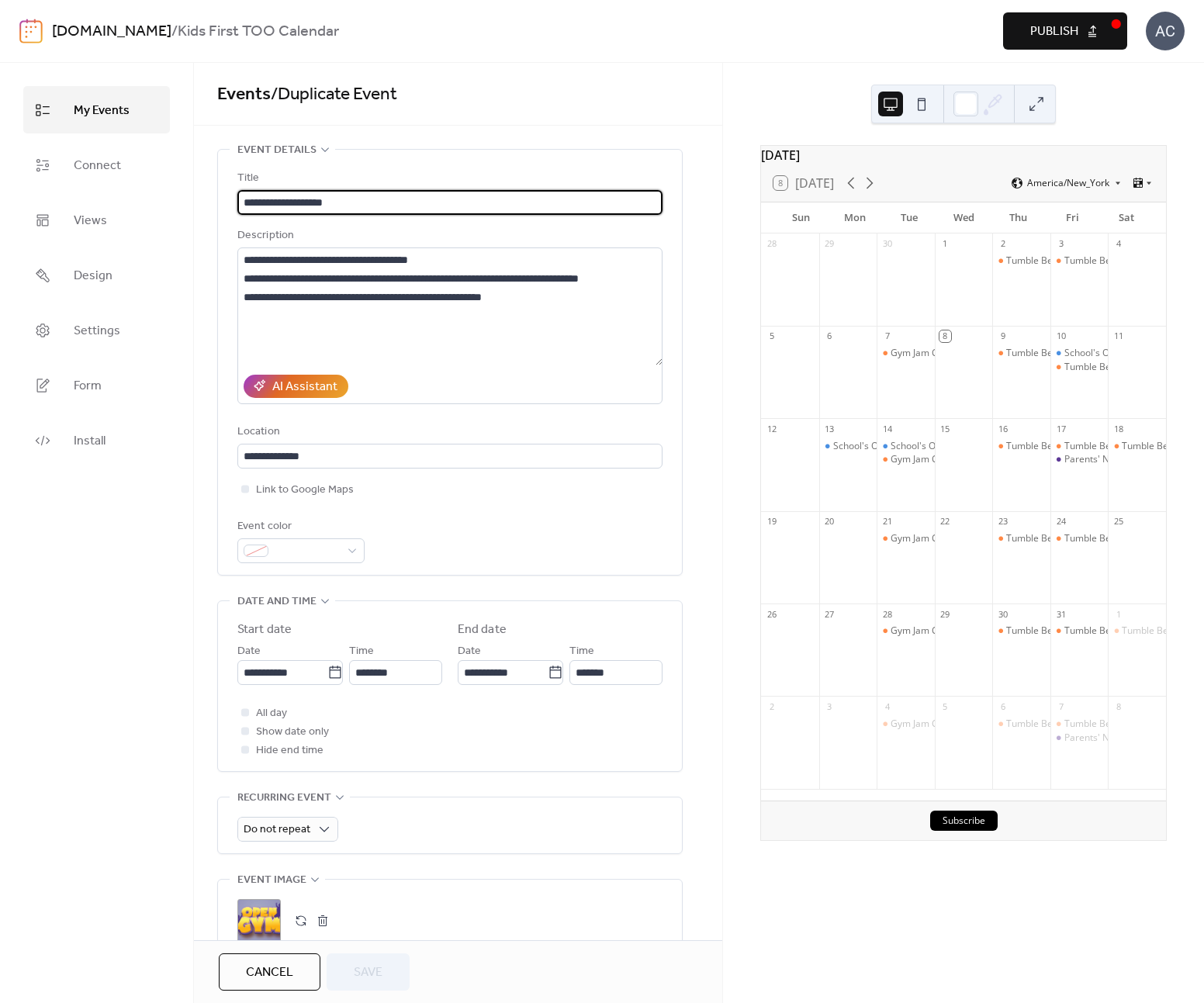
drag, startPoint x: 300, startPoint y: 202, endPoint x: 233, endPoint y: 200, distance: 67.0
click at [233, 200] on div "**********" at bounding box center [449, 362] width 464 height 425
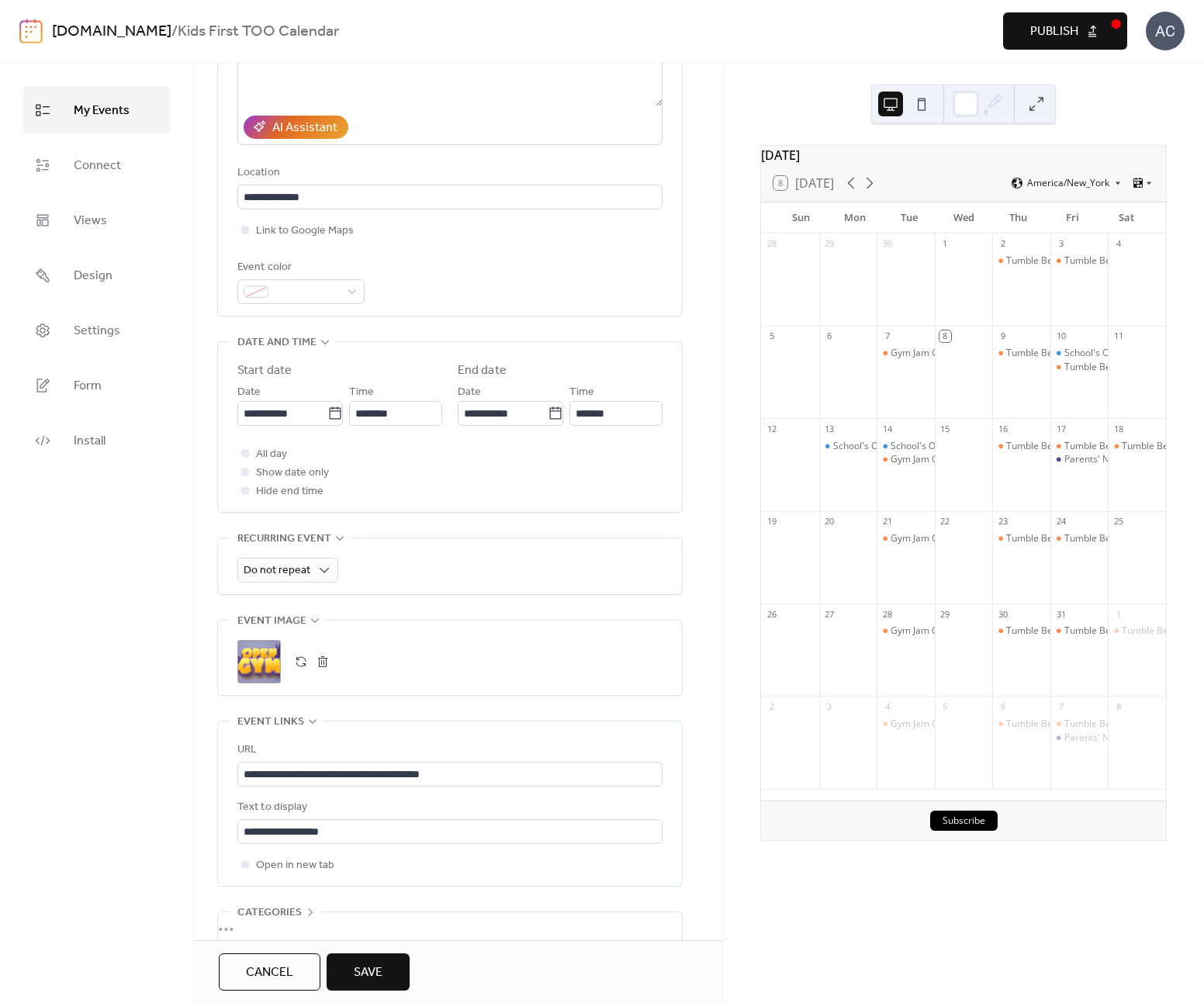
scroll to position [347, 0]
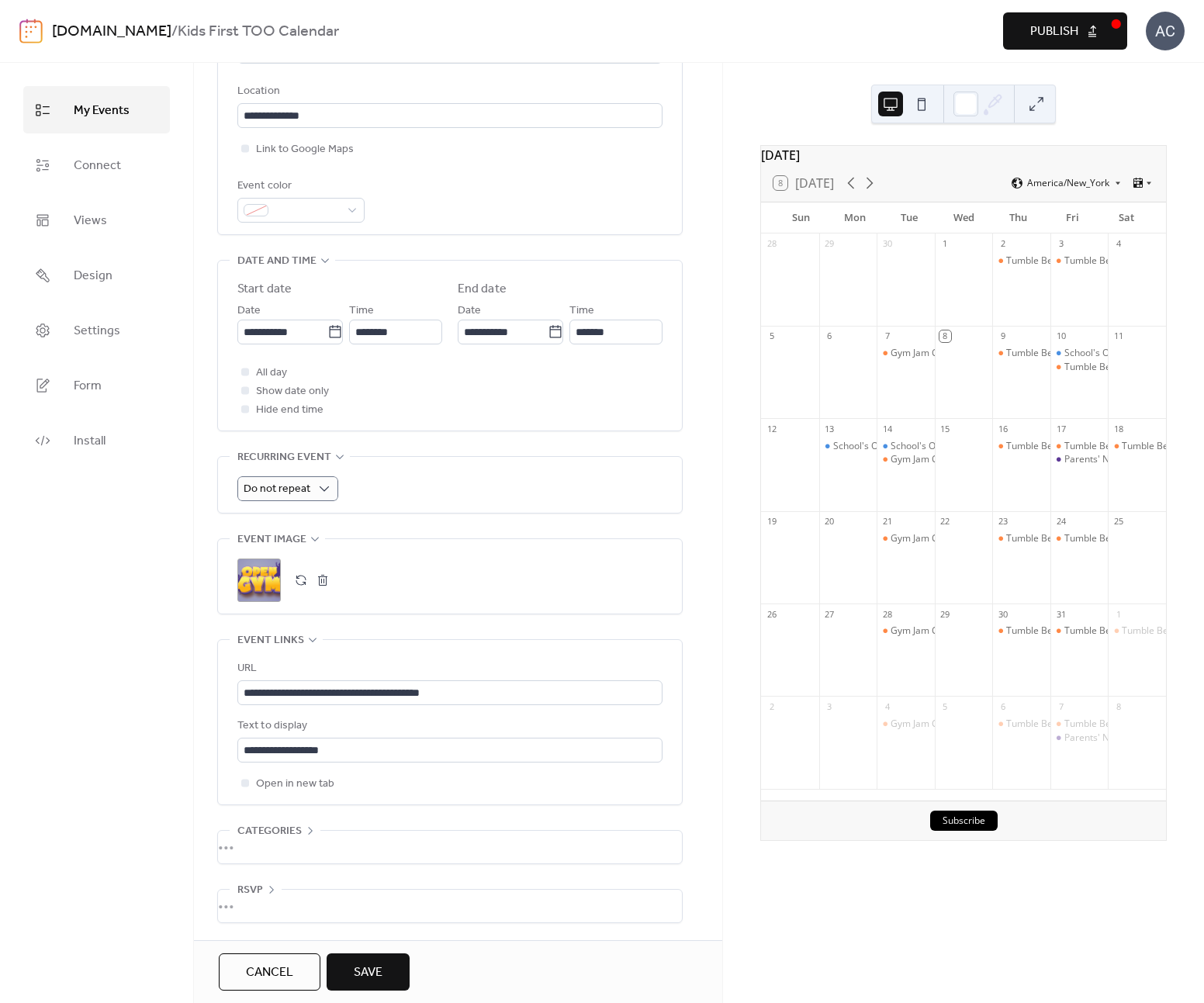
type input "********"
click at [310, 601] on div "Monthly" at bounding box center [287, 606] width 100 height 31
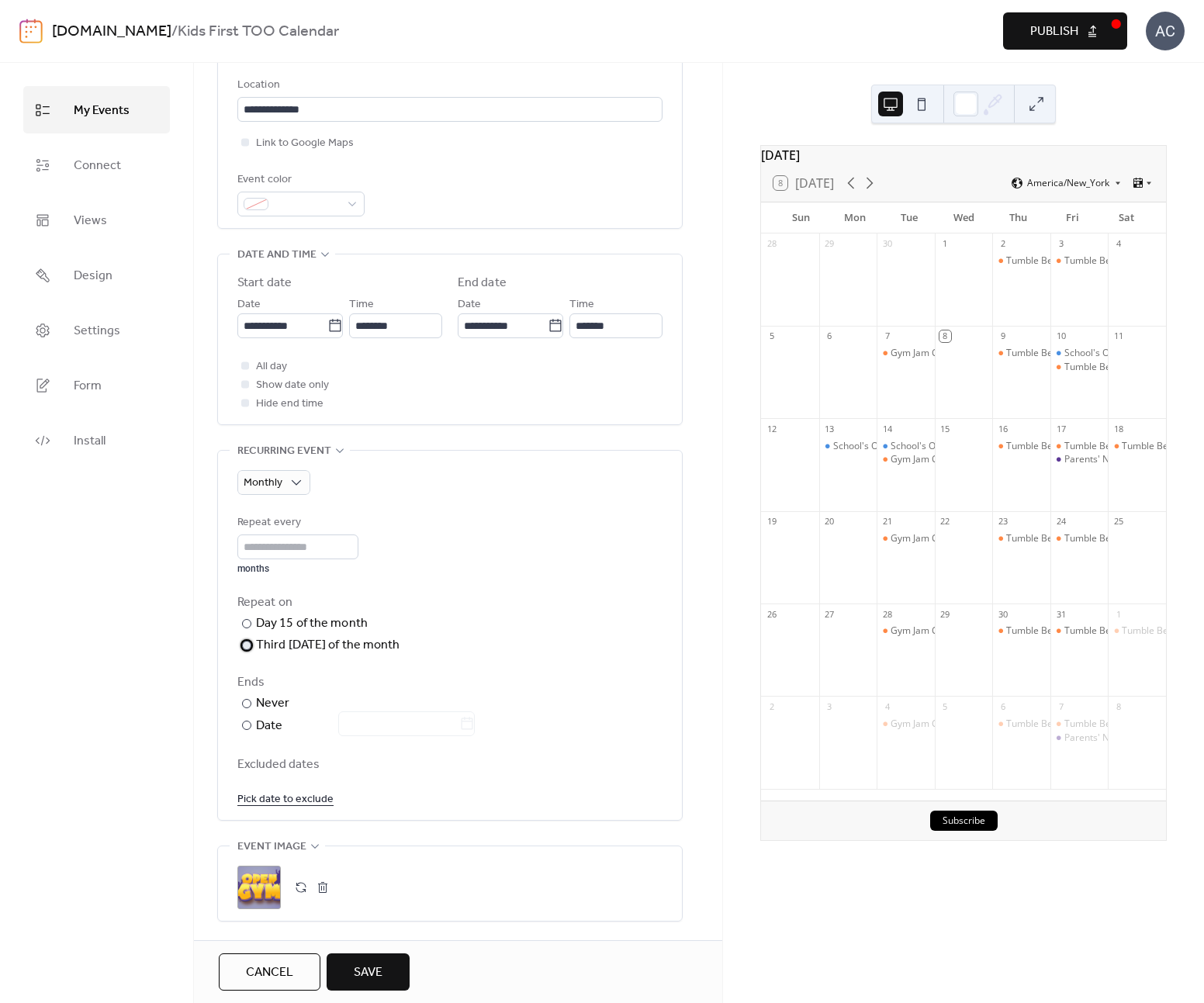
drag, startPoint x: 308, startPoint y: 645, endPoint x: 328, endPoint y: 642, distance: 20.2
click at [308, 644] on div "Third [DATE] of the month" at bounding box center [328, 645] width 144 height 18
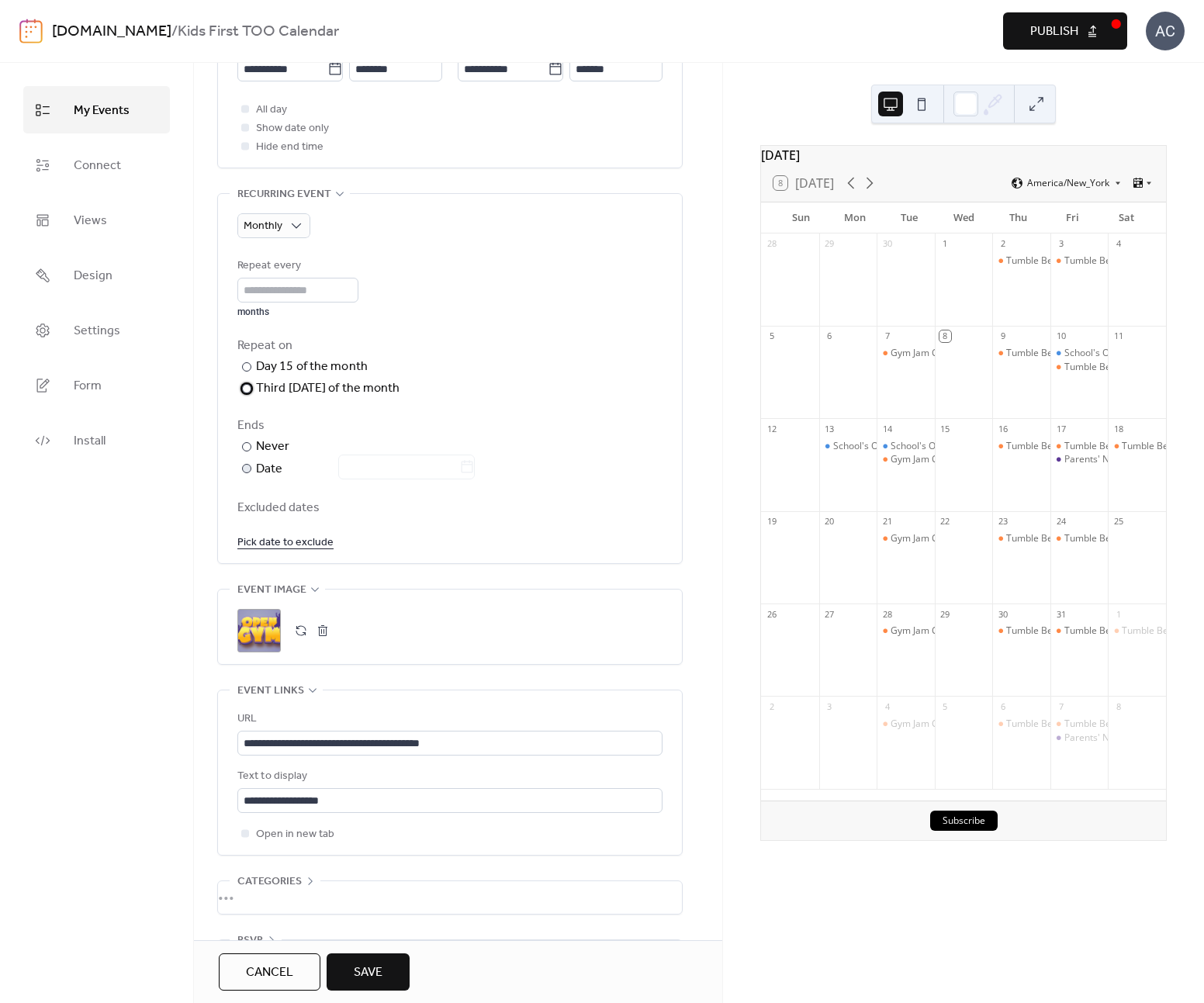
scroll to position [659, 0]
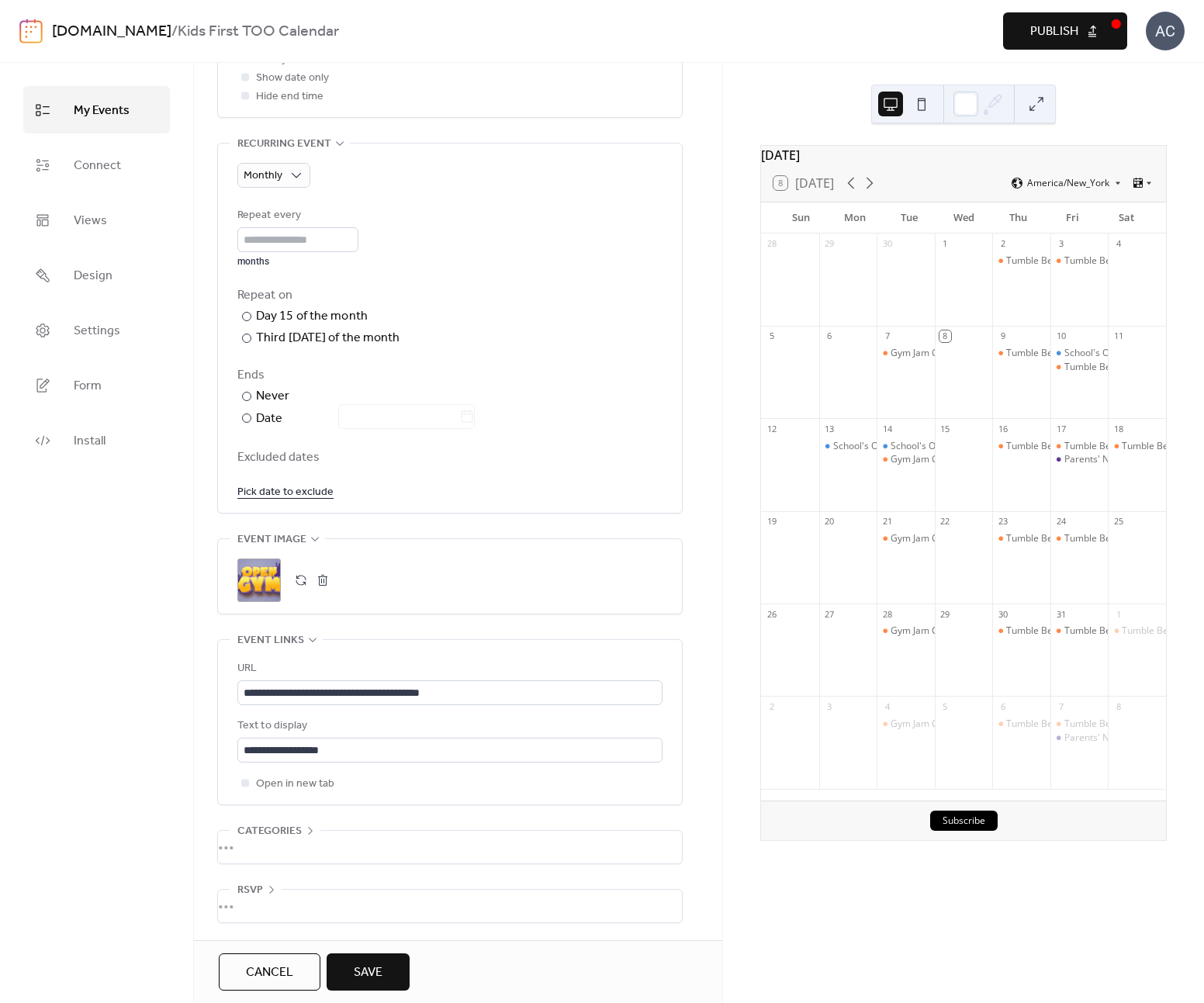
click at [389, 964] on button "Save" at bounding box center [368, 972] width 83 height 37
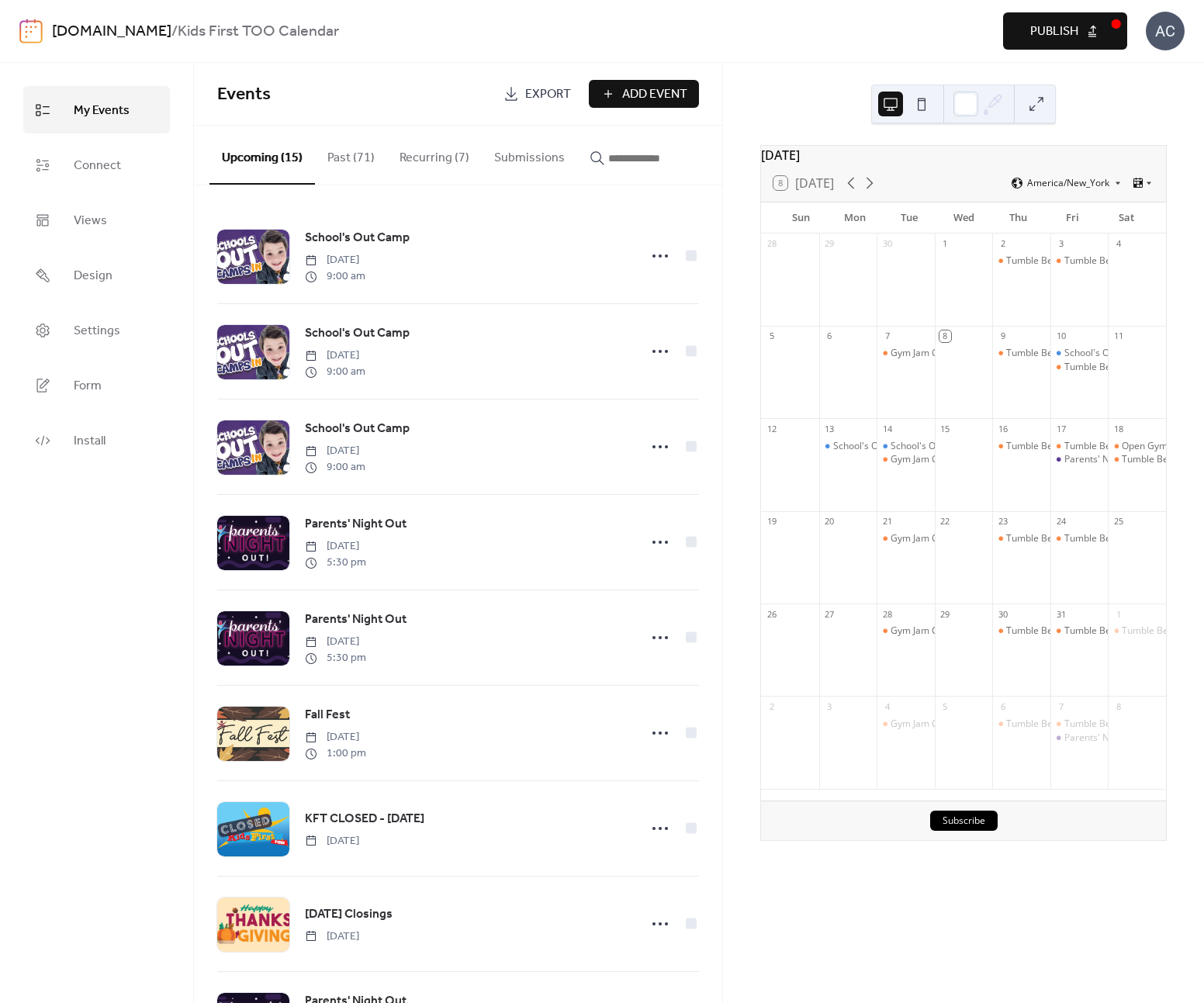
drag, startPoint x: 427, startPoint y: 159, endPoint x: 425, endPoint y: 175, distance: 16.1
click at [426, 159] on button "Recurring (7)" at bounding box center [434, 155] width 95 height 58
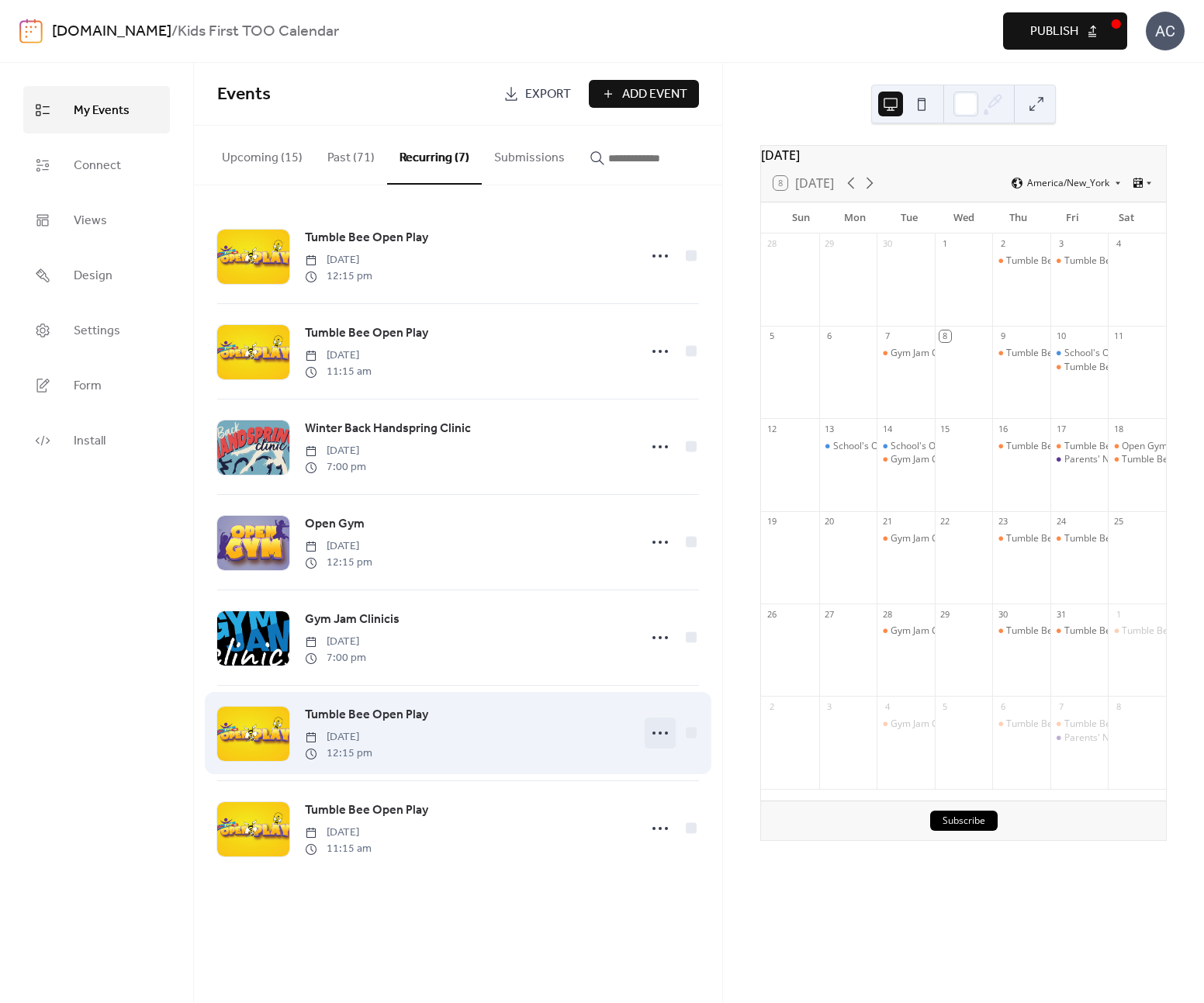
click at [663, 742] on icon at bounding box center [660, 733] width 25 height 25
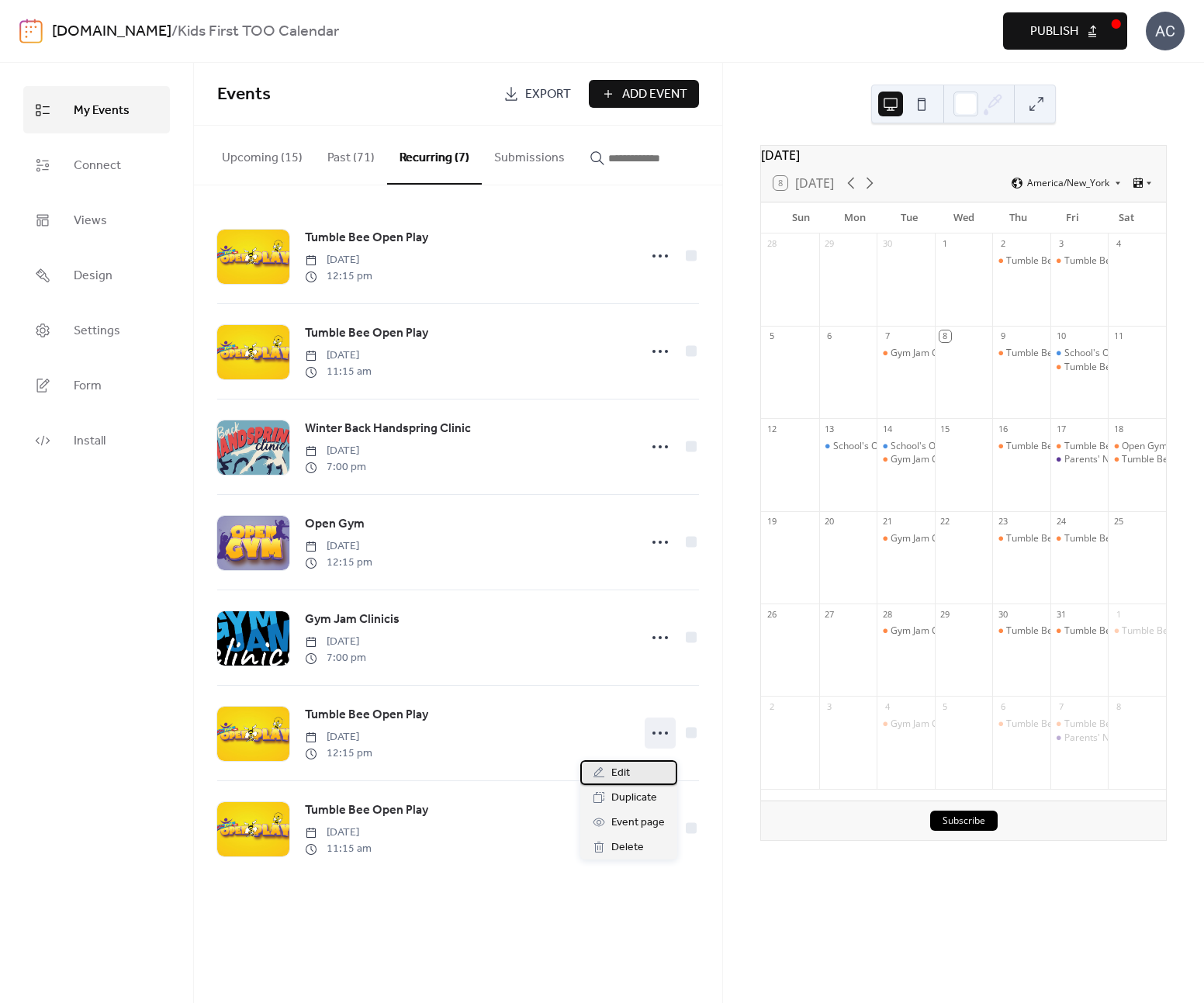
click at [646, 779] on div "Edit" at bounding box center [629, 772] width 97 height 25
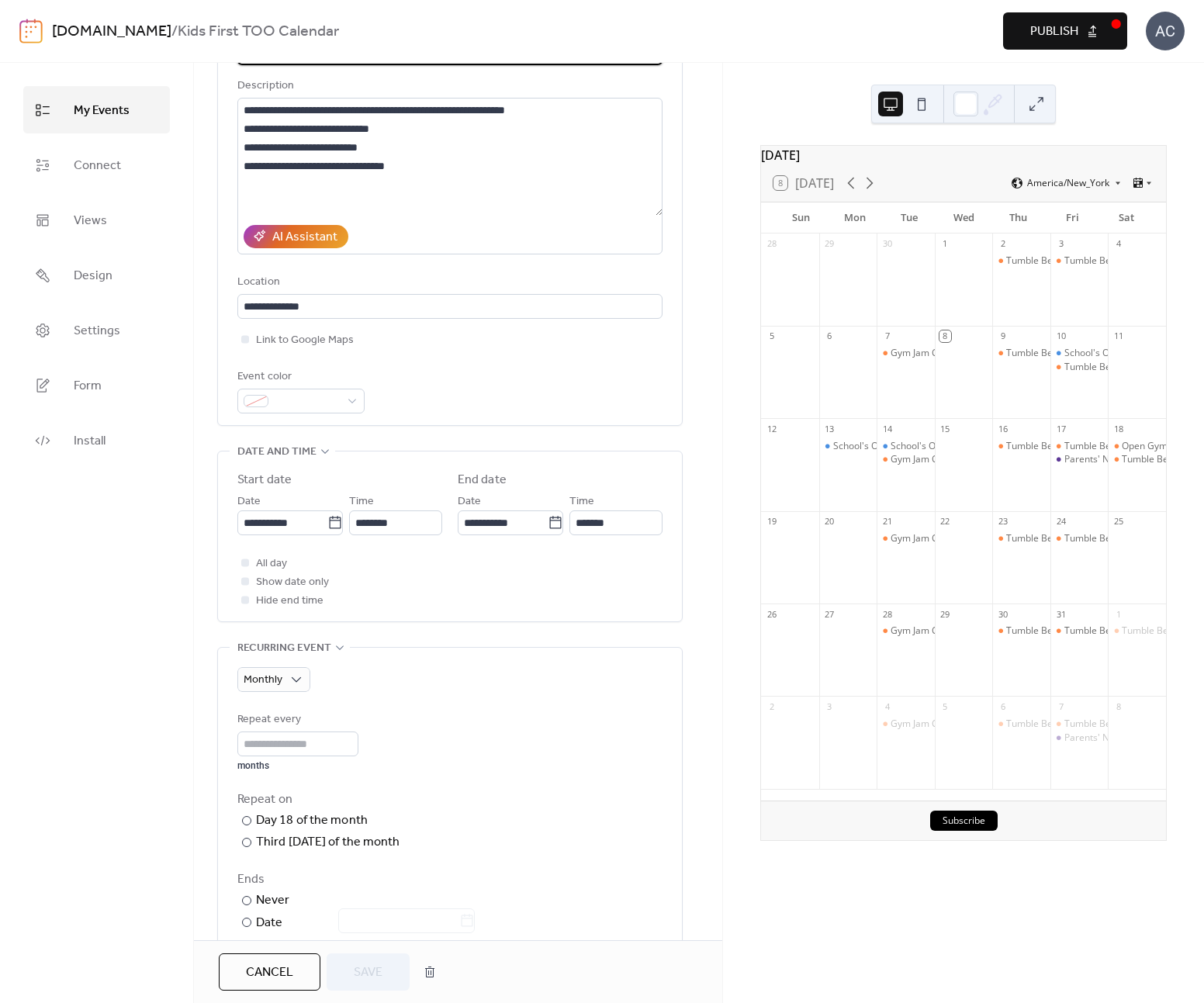
scroll to position [152, 0]
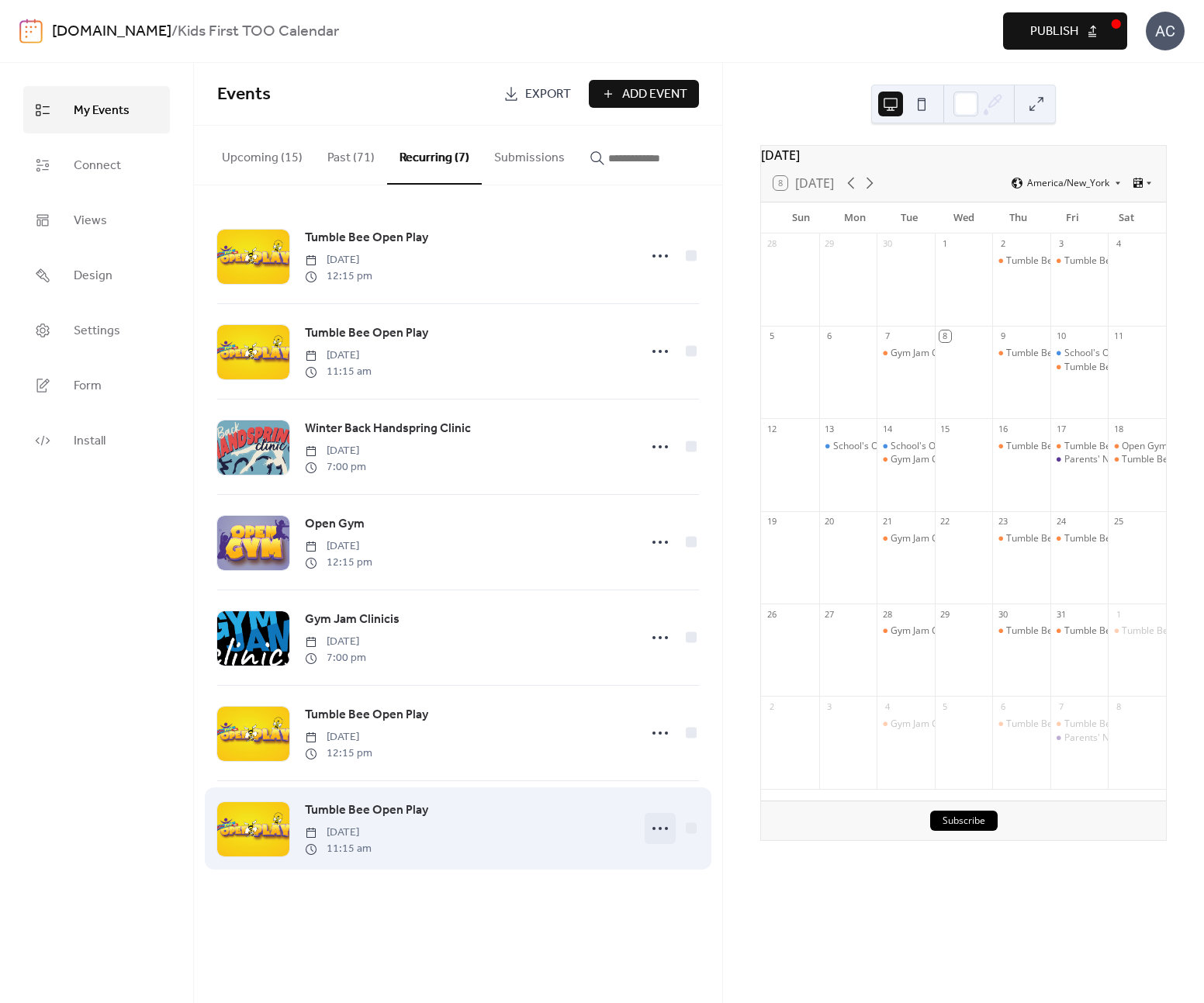
click at [660, 830] on circle at bounding box center [660, 829] width 3 height 3
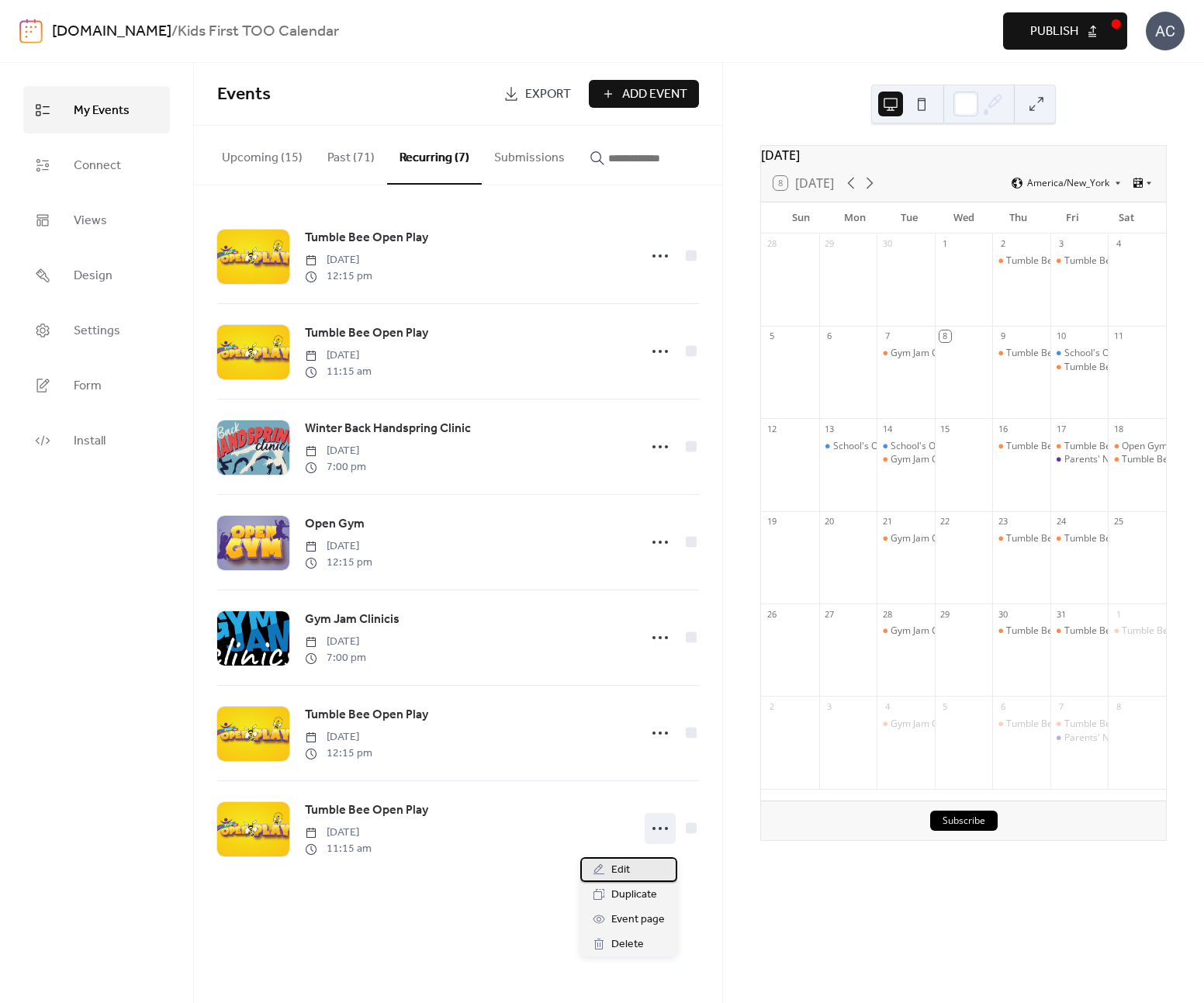
click at [645, 874] on div "Edit" at bounding box center [629, 869] width 97 height 25
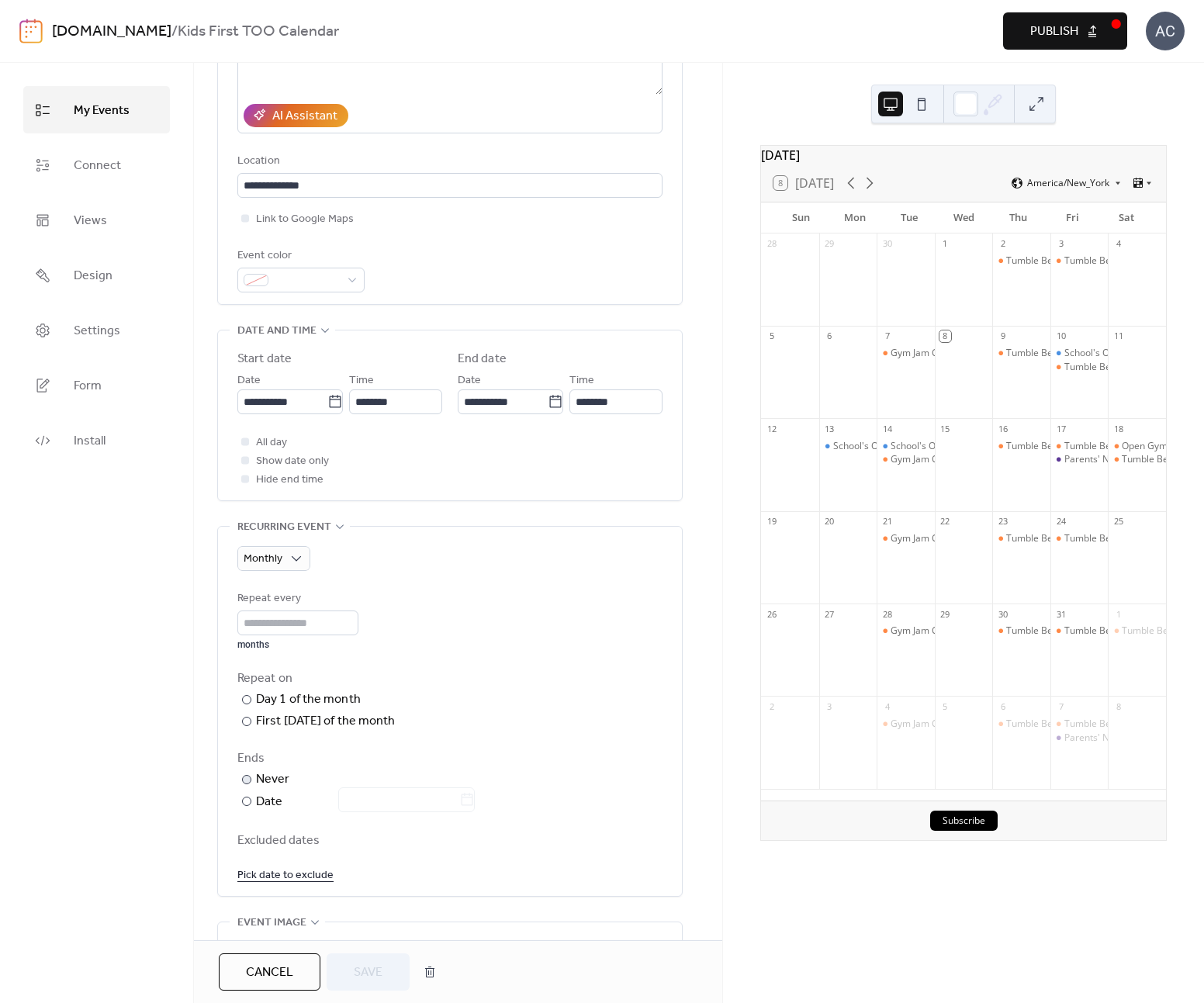
scroll to position [274, 0]
click at [318, 720] on div "First [DATE] of the month" at bounding box center [326, 718] width 139 height 18
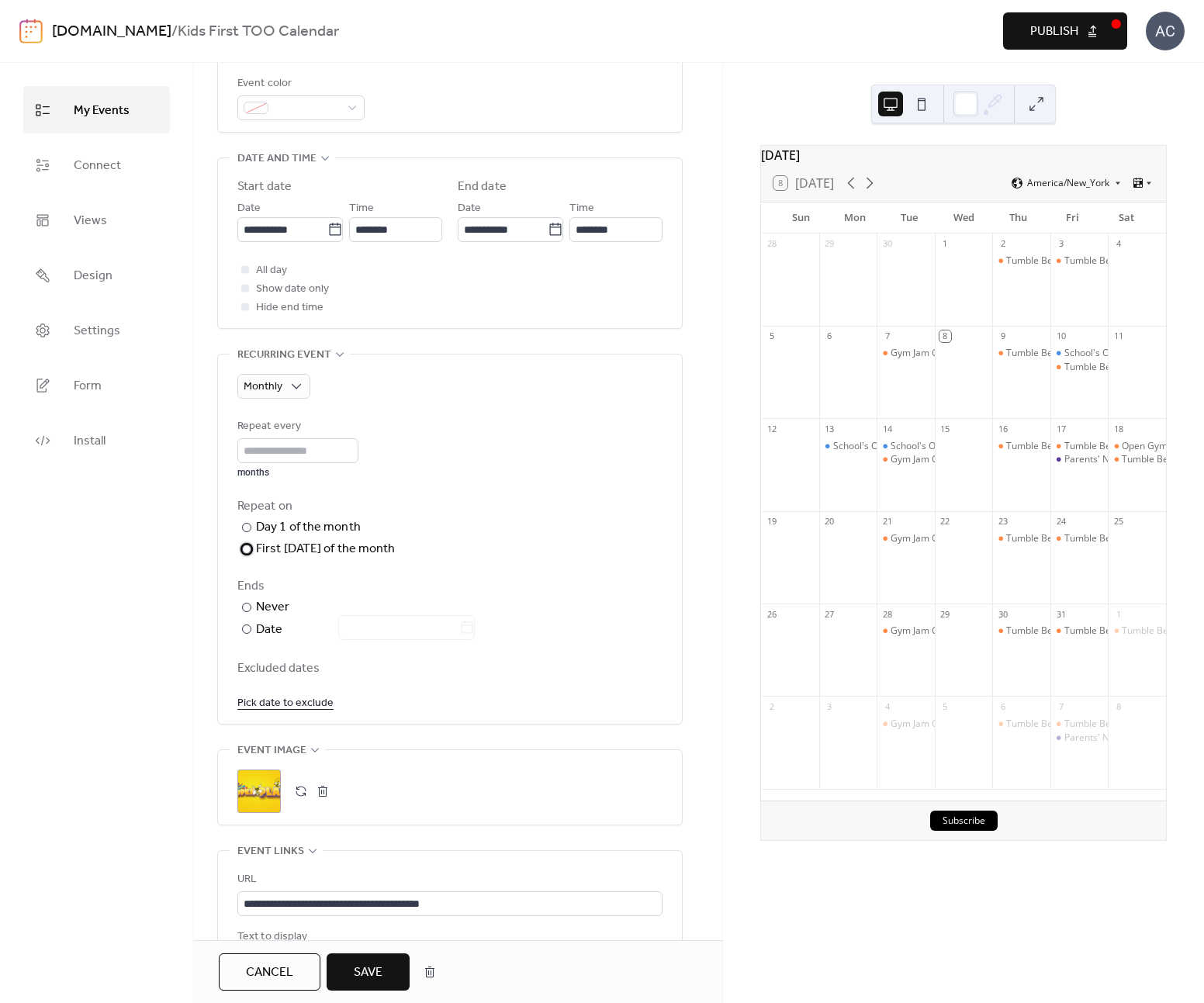
scroll to position [446, 0]
click at [381, 970] on span "Save" at bounding box center [368, 973] width 29 height 18
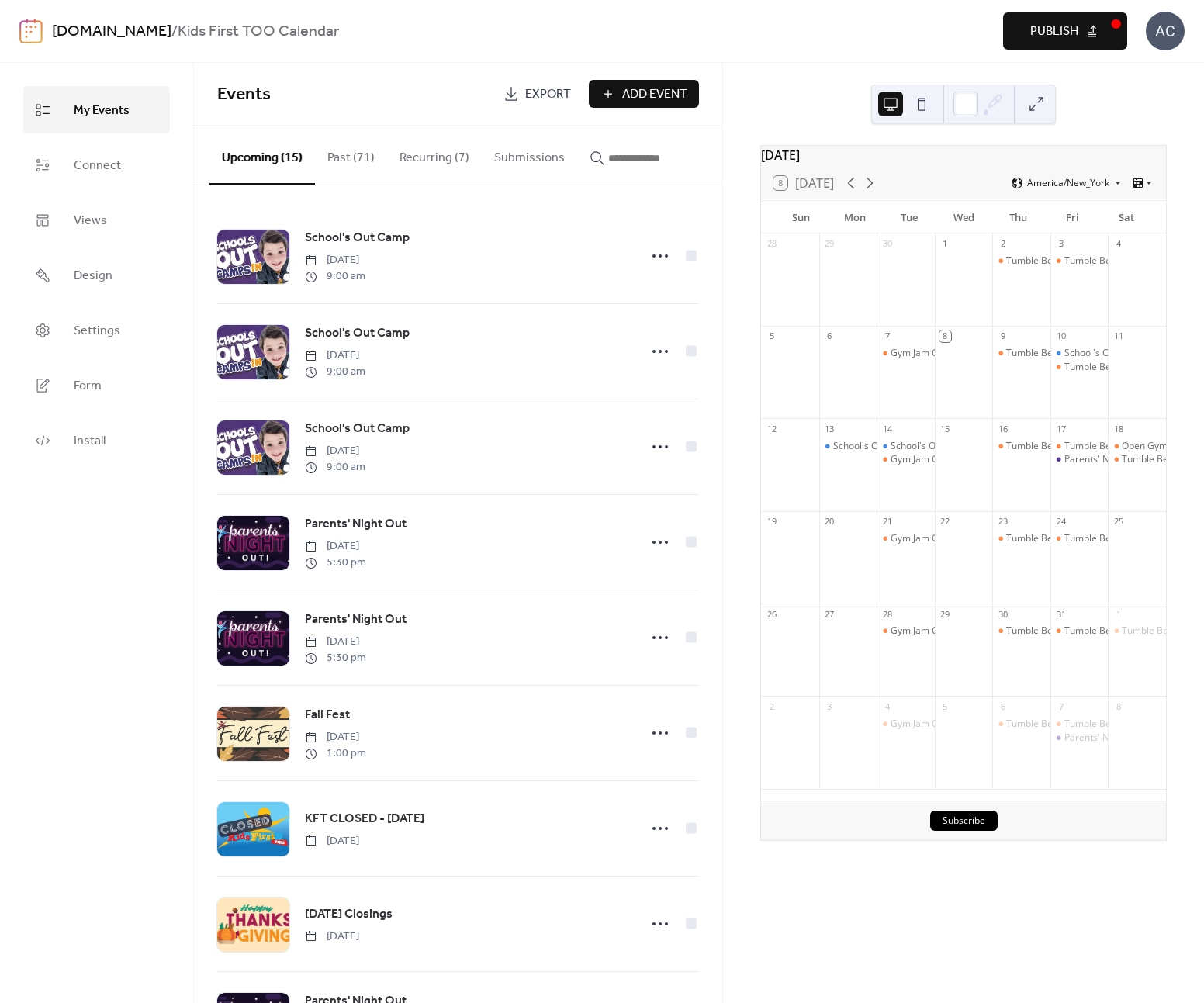
click at [426, 164] on button "Recurring (7)" at bounding box center [434, 155] width 95 height 58
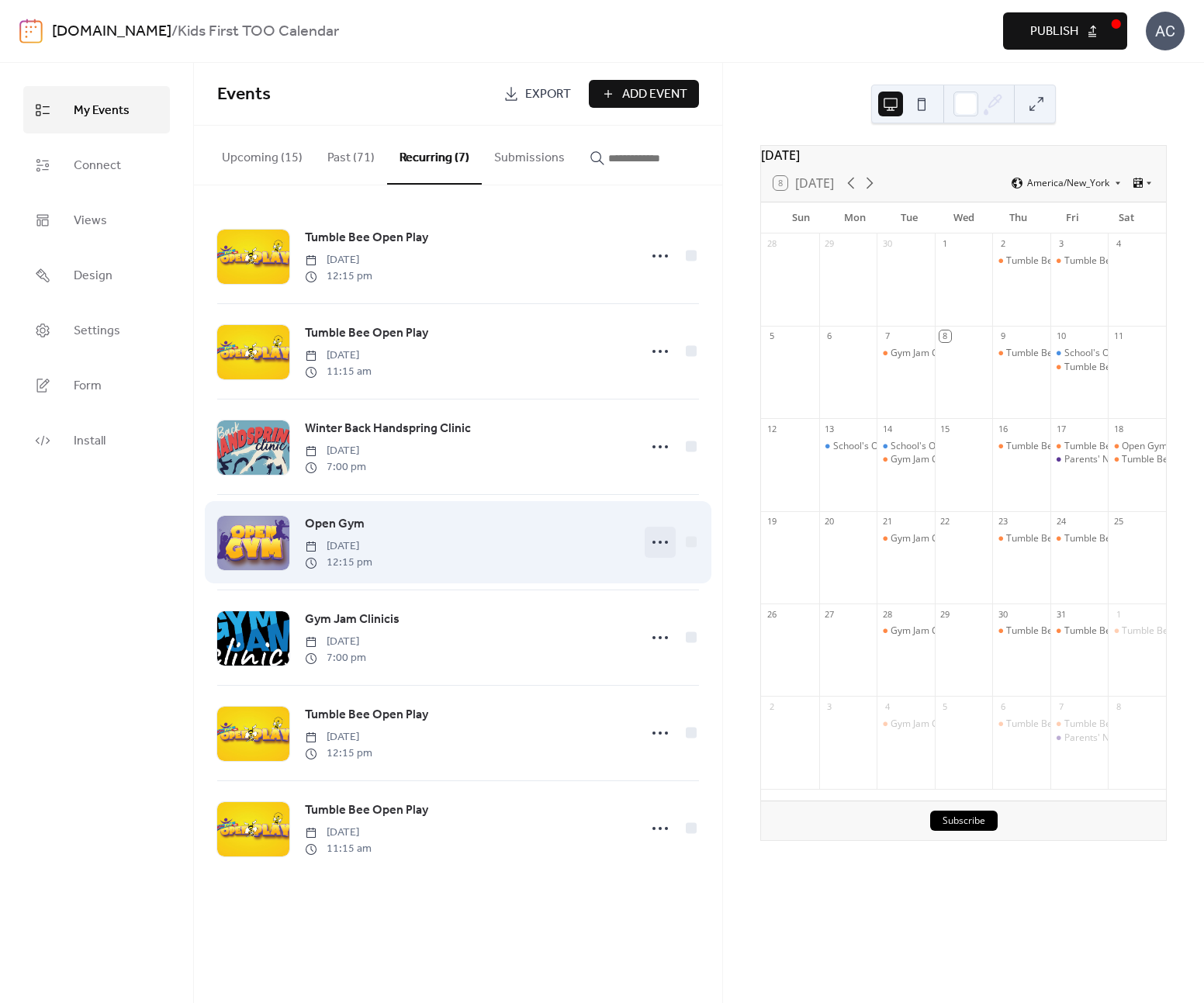
click at [655, 544] on circle at bounding box center [654, 542] width 3 height 3
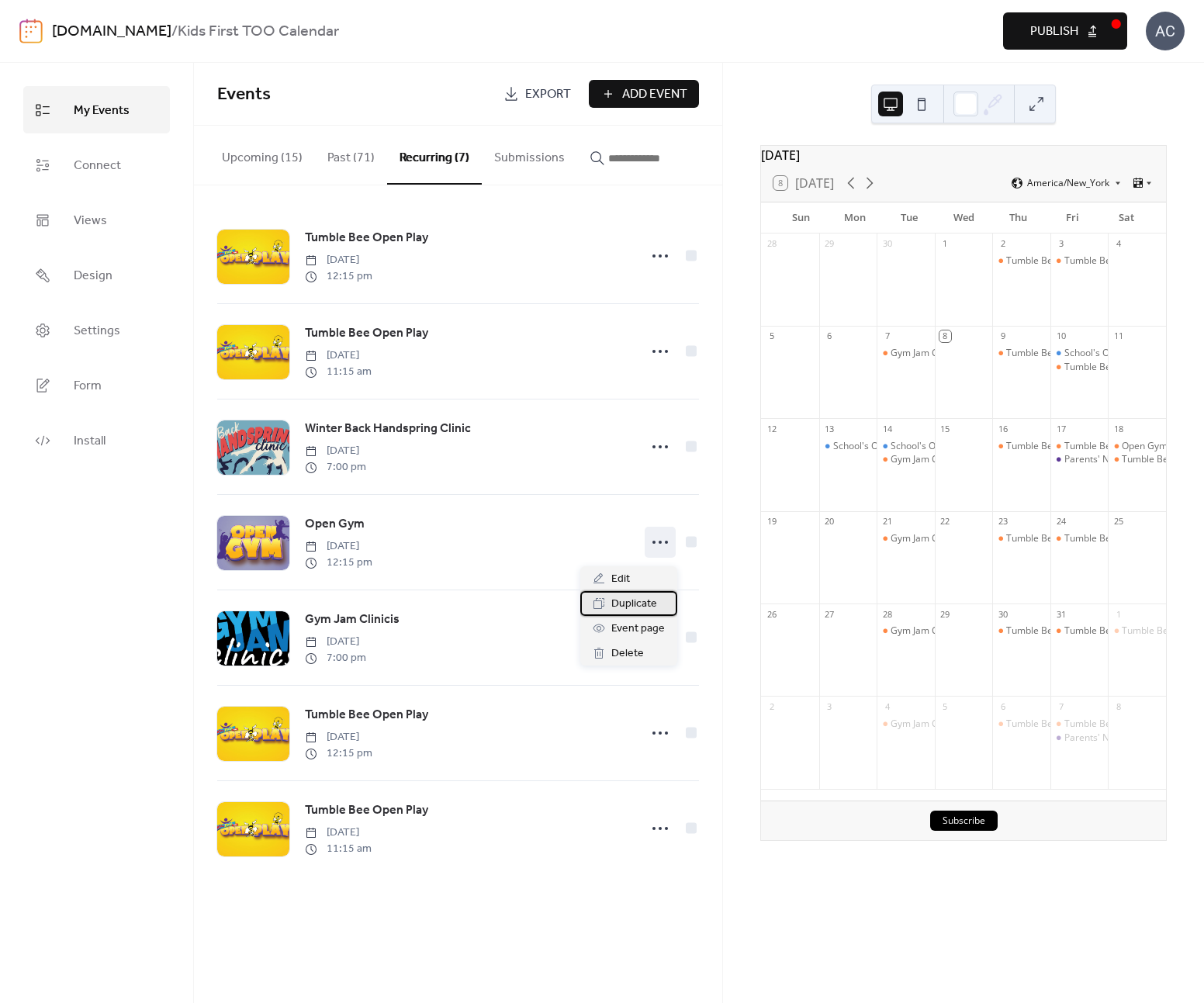
click at [648, 606] on span "Duplicate" at bounding box center [634, 604] width 46 height 18
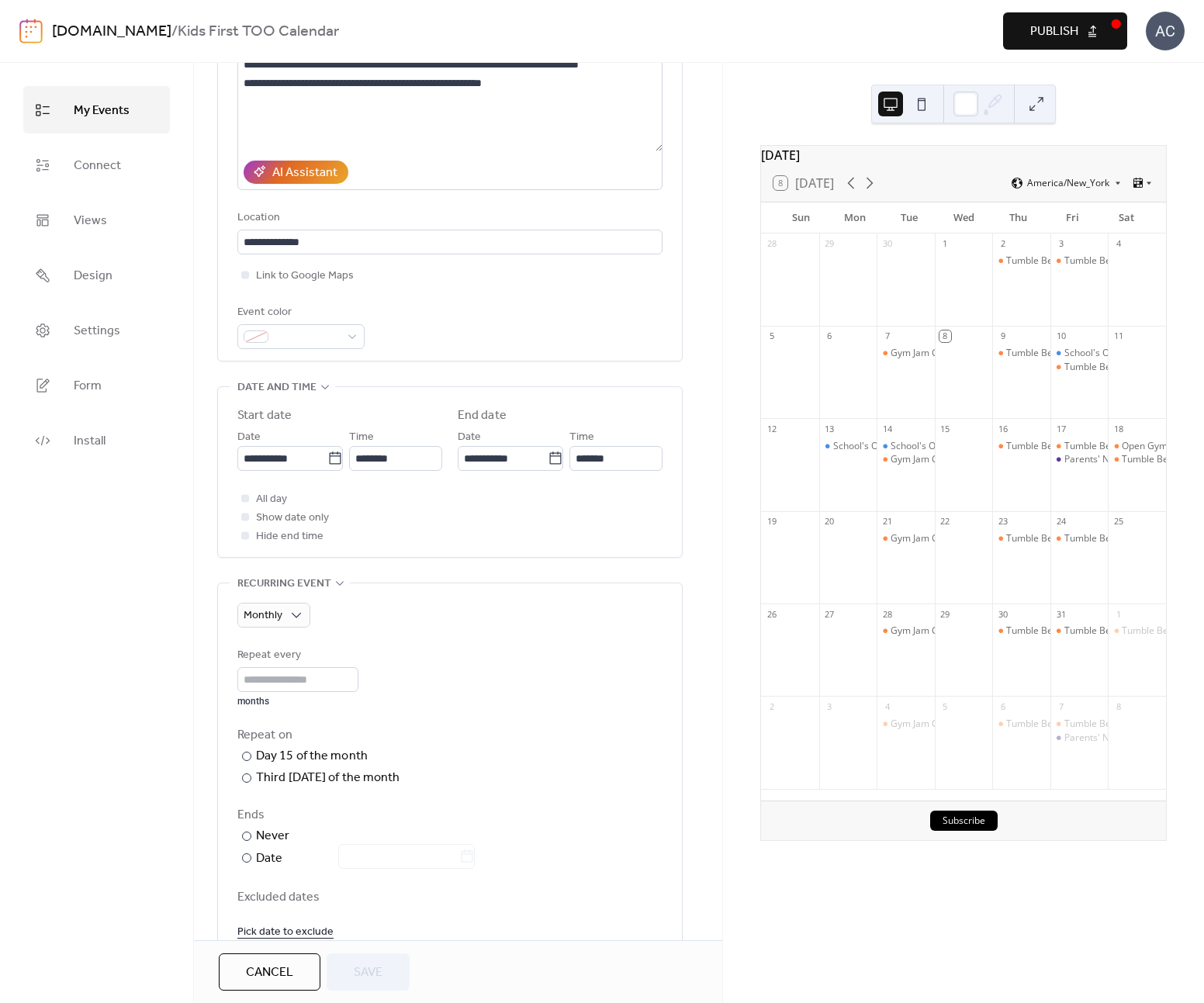
scroll to position [203, 0]
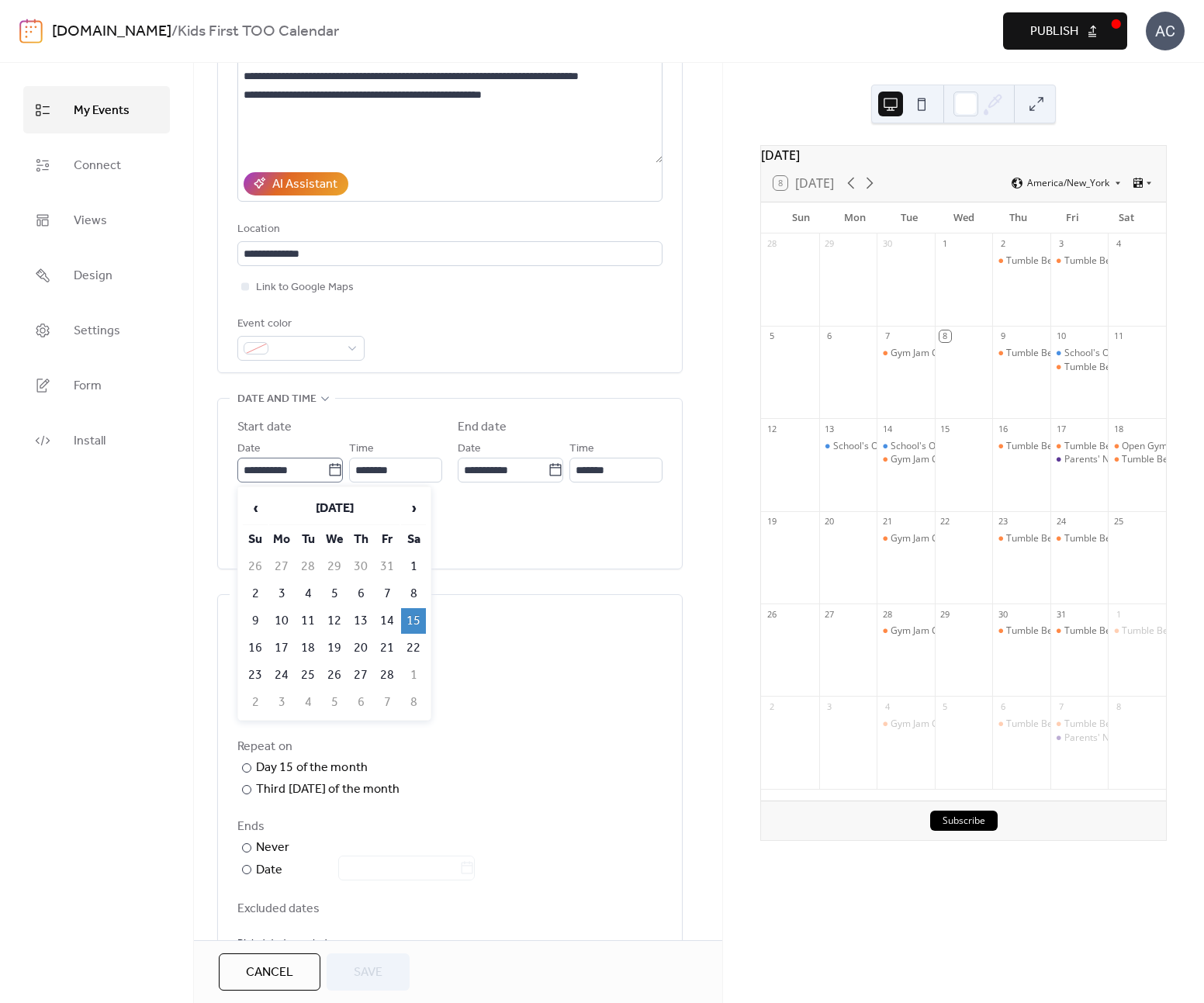
click at [332, 471] on icon at bounding box center [335, 469] width 15 height 15
click at [328, 471] on input "**********" at bounding box center [282, 469] width 90 height 25
click at [413, 555] on td "1" at bounding box center [413, 567] width 25 height 26
type input "**********"
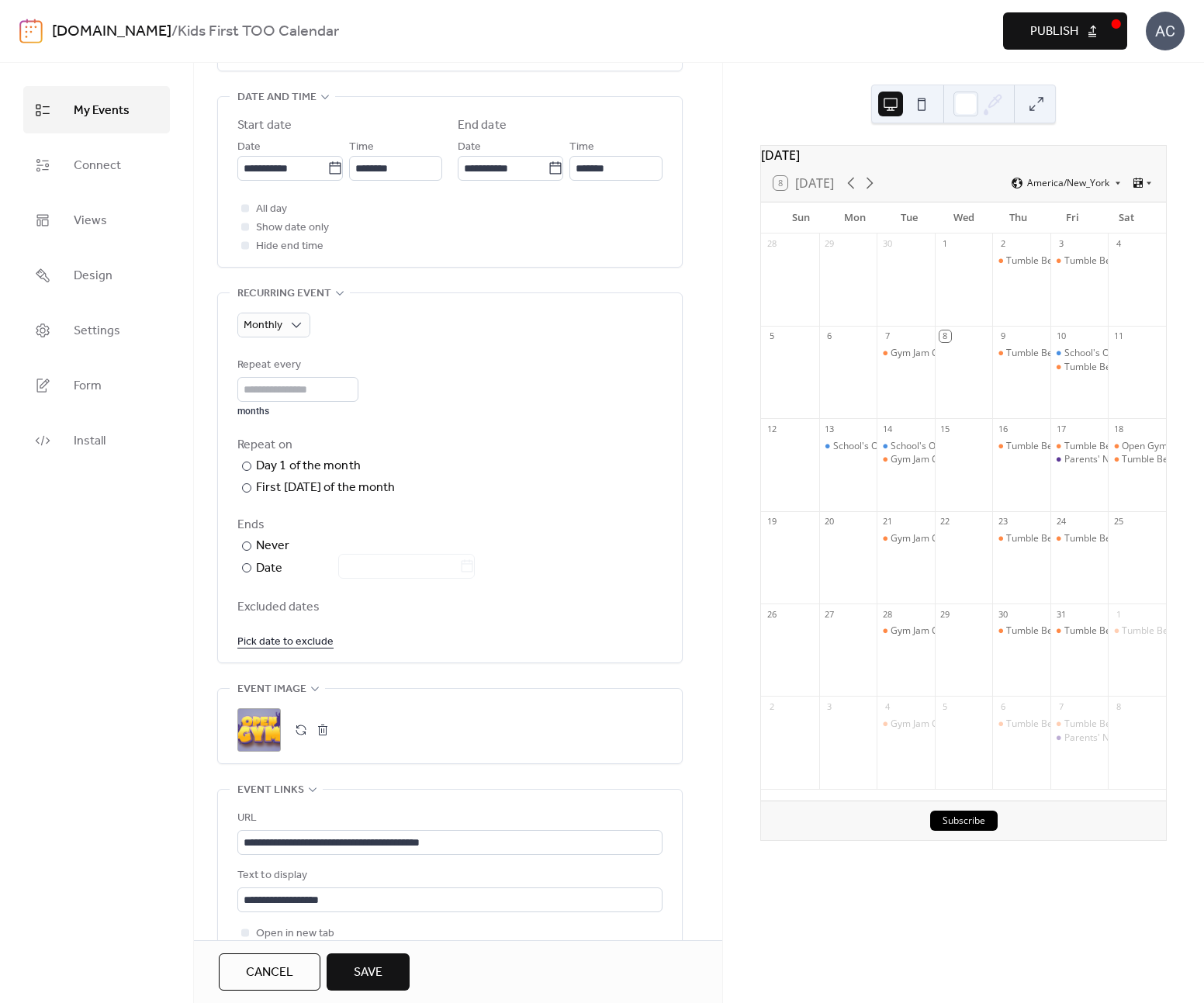
scroll to position [506, 0]
click at [367, 966] on span "Save" at bounding box center [368, 973] width 29 height 18
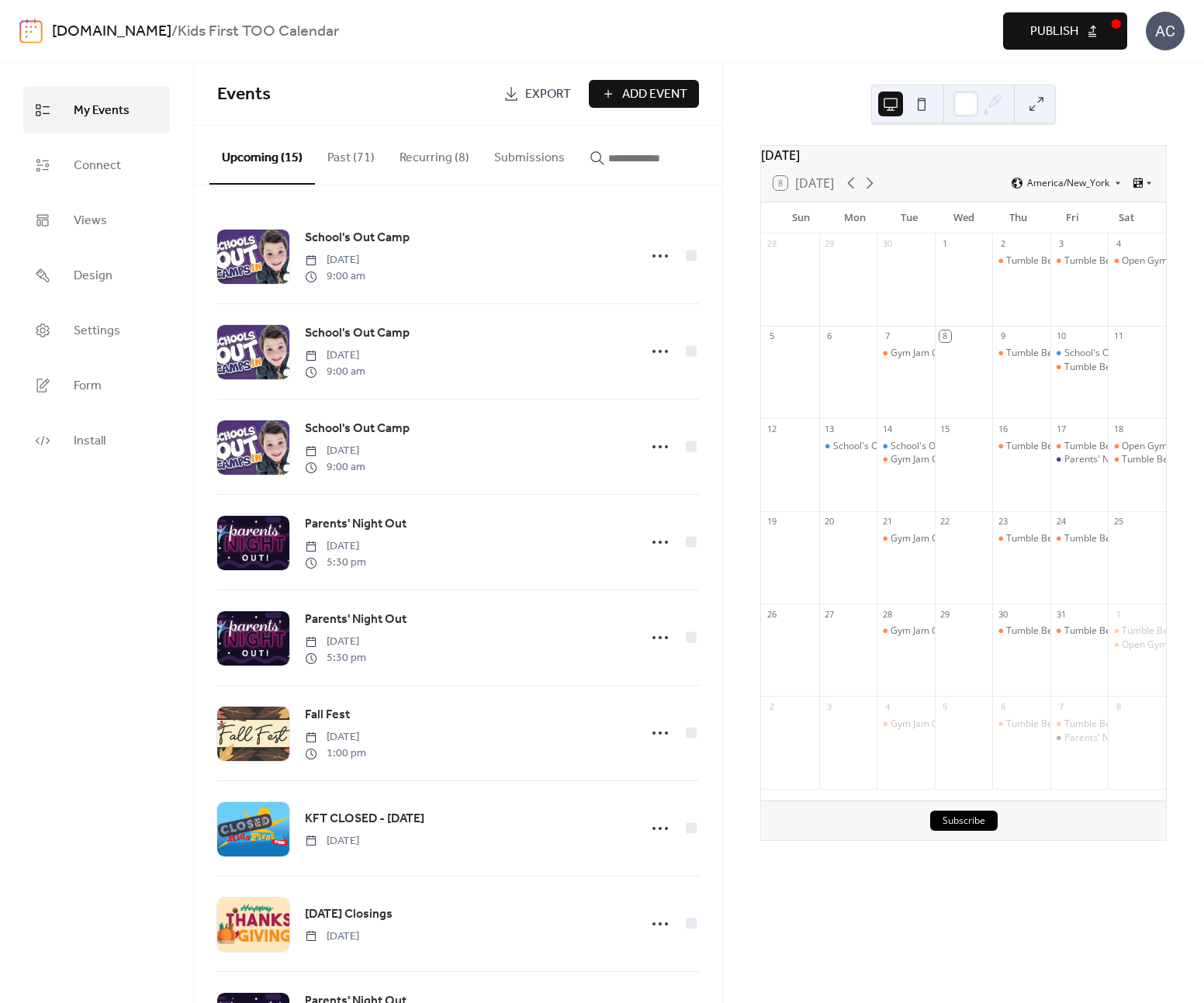
drag, startPoint x: 411, startPoint y: 148, endPoint x: 425, endPoint y: 153, distance: 14.9
click at [410, 148] on button "Recurring (8)" at bounding box center [434, 155] width 95 height 58
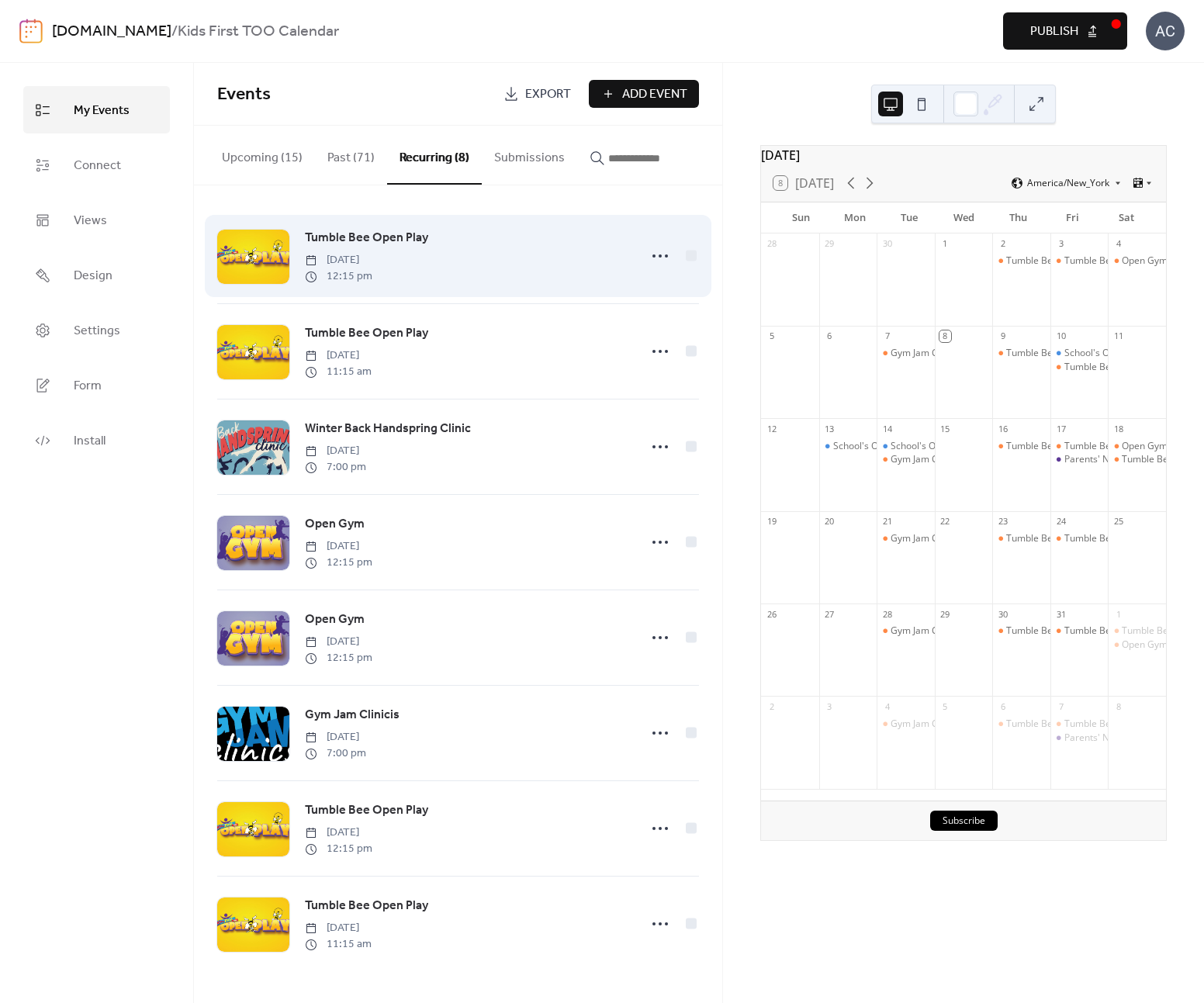
scroll to position [2, 0]
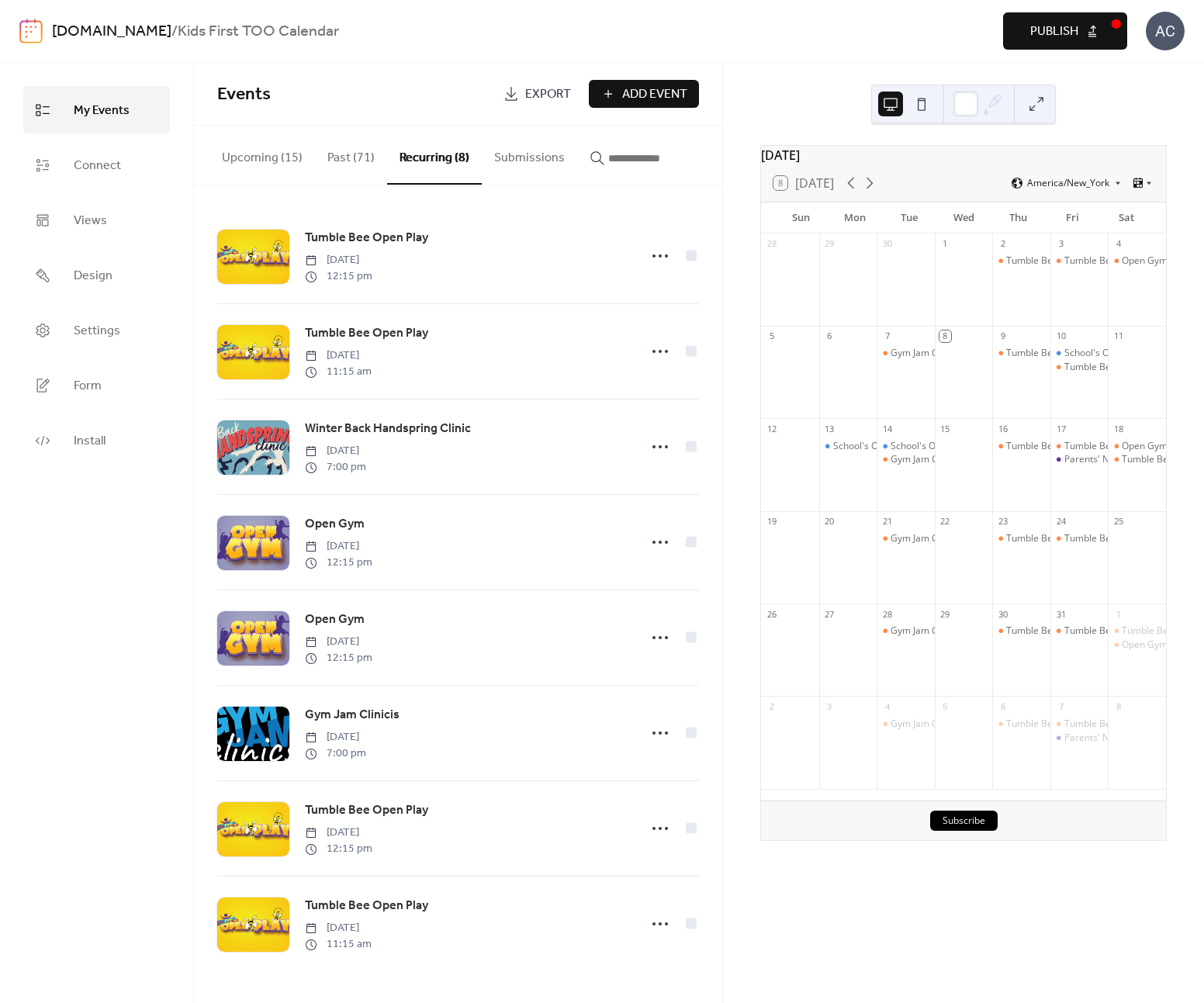
click at [1051, 33] on span "Publish" at bounding box center [1054, 31] width 48 height 18
drag, startPoint x: 290, startPoint y: 168, endPoint x: 296, endPoint y: 176, distance: 10.0
click at [290, 167] on button "Upcoming (15)" at bounding box center [263, 155] width 106 height 58
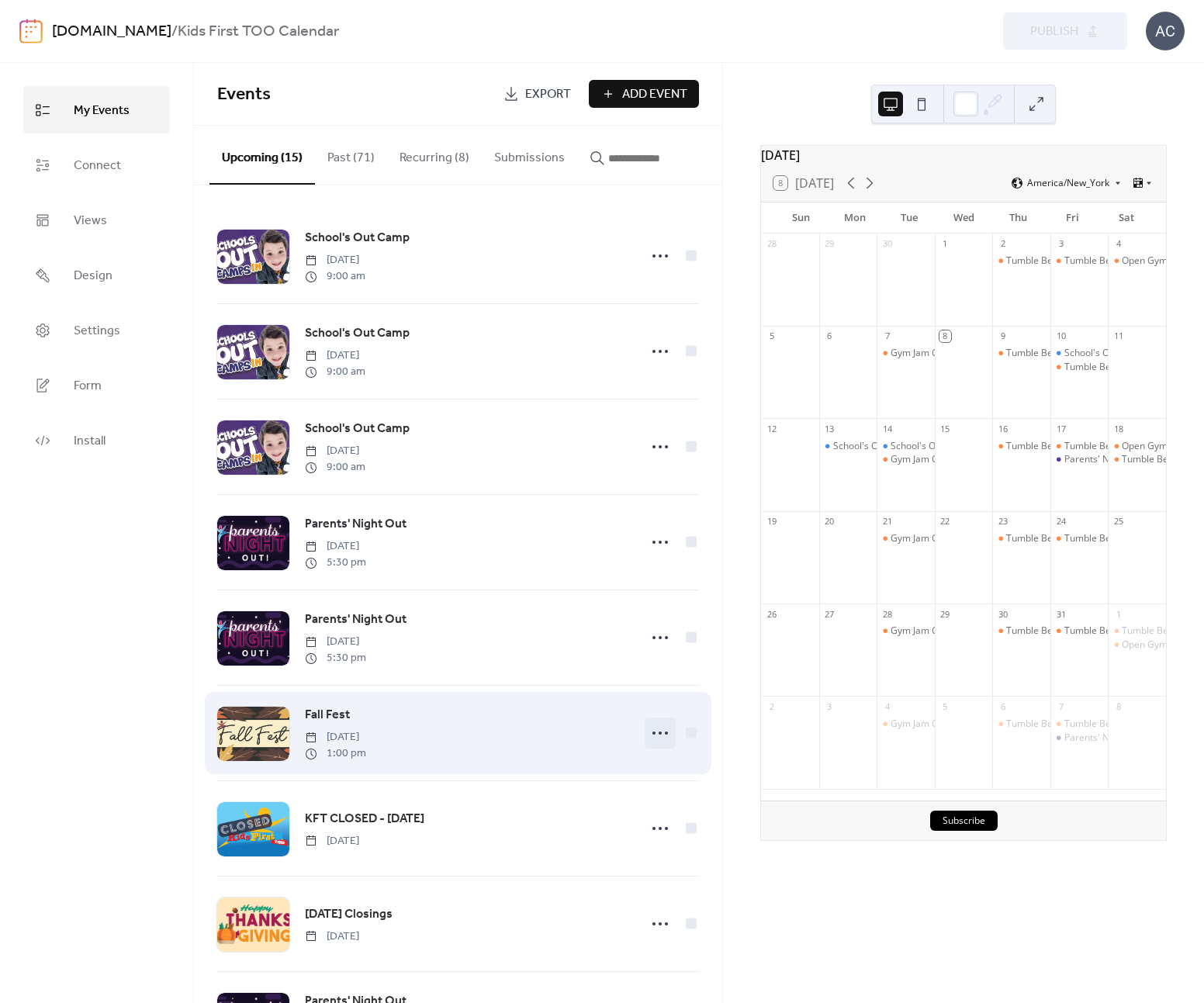
click at [658, 743] on icon at bounding box center [660, 733] width 25 height 25
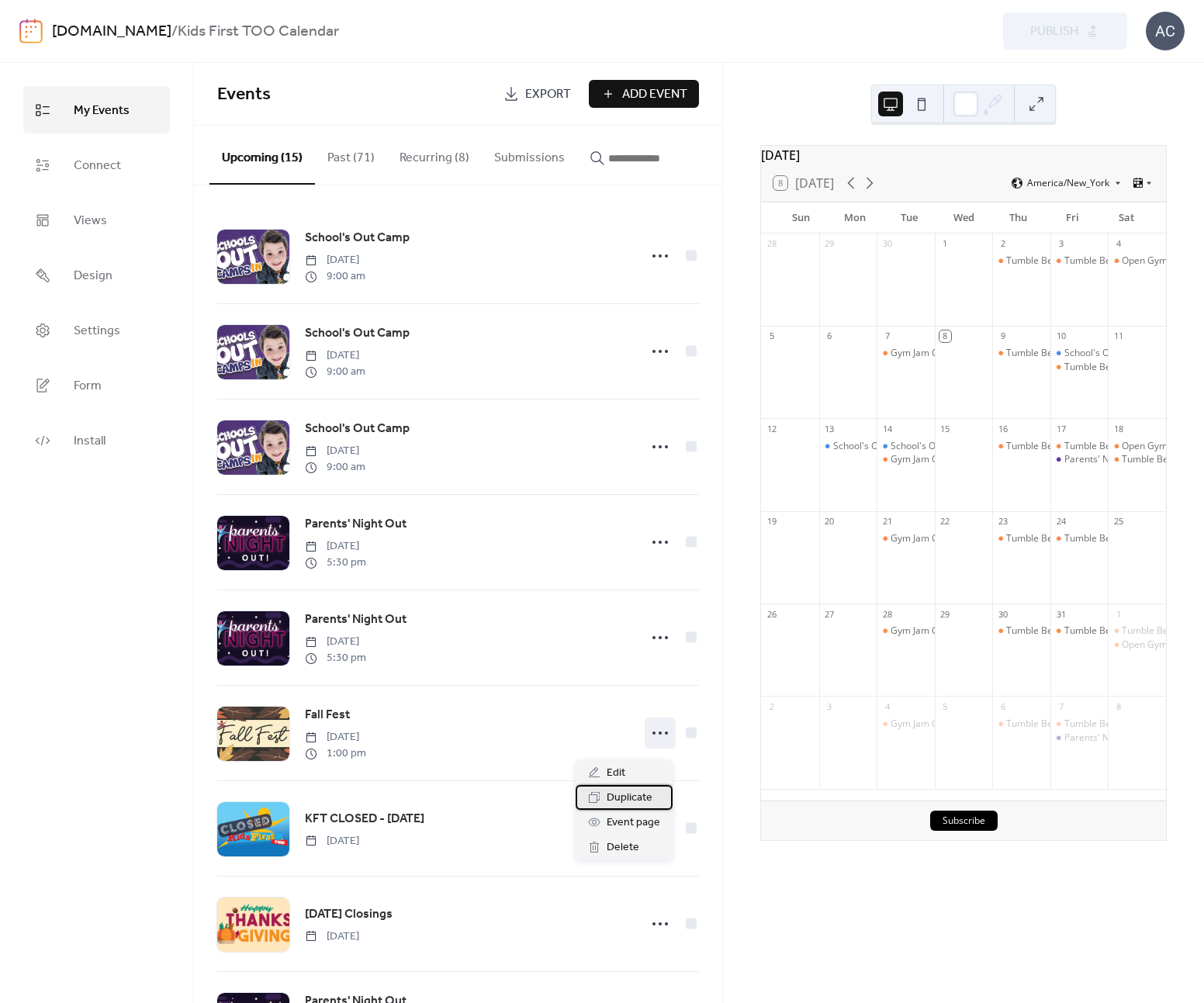
click at [639, 799] on span "Duplicate" at bounding box center [629, 798] width 46 height 18
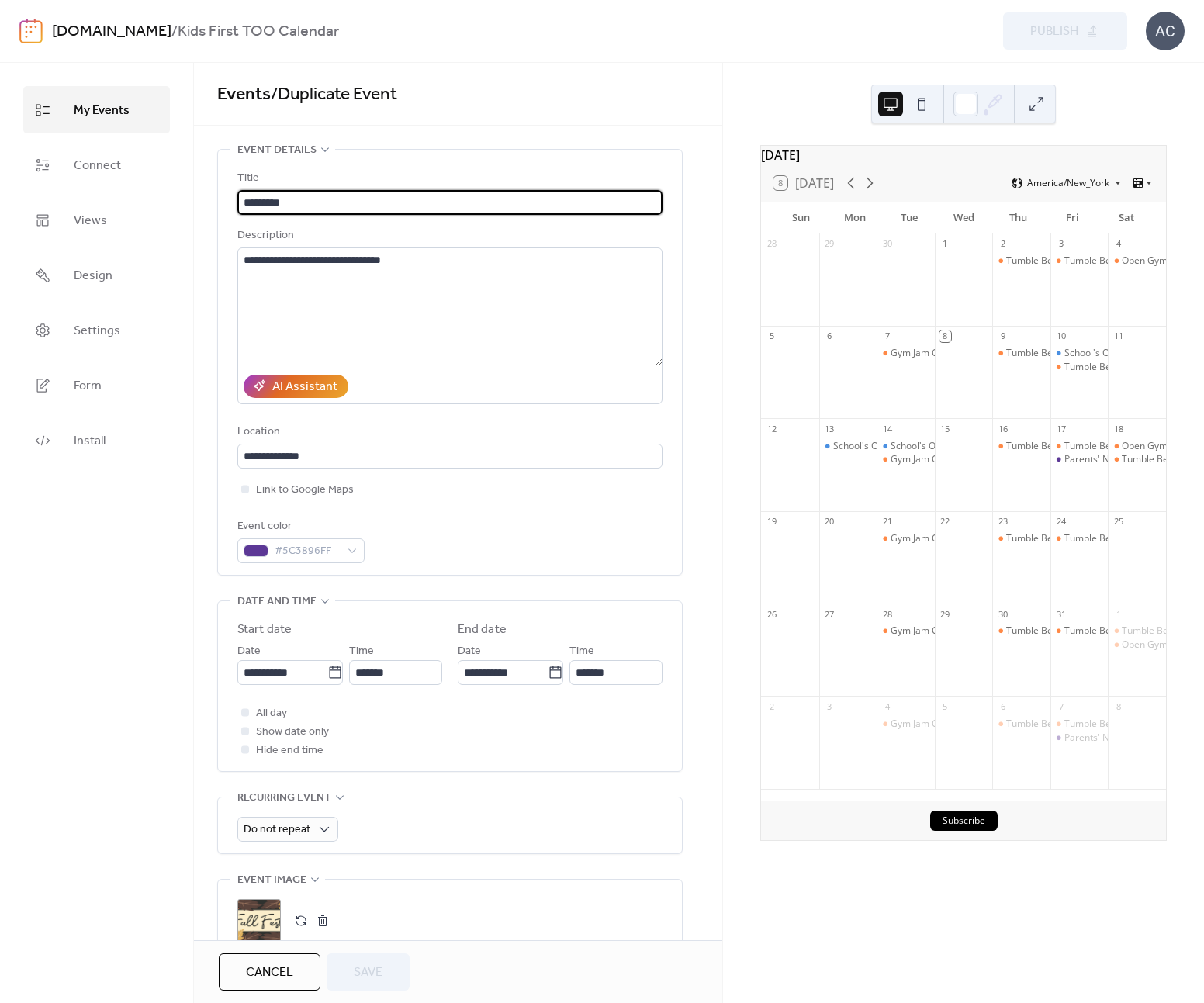
click at [306, 196] on input "*********" at bounding box center [449, 202] width 425 height 25
click at [306, 197] on input "*********" at bounding box center [449, 202] width 425 height 25
drag, startPoint x: 290, startPoint y: 969, endPoint x: 303, endPoint y: 959, distance: 16.4
click at [289, 969] on span "Cancel" at bounding box center [269, 973] width 47 height 18
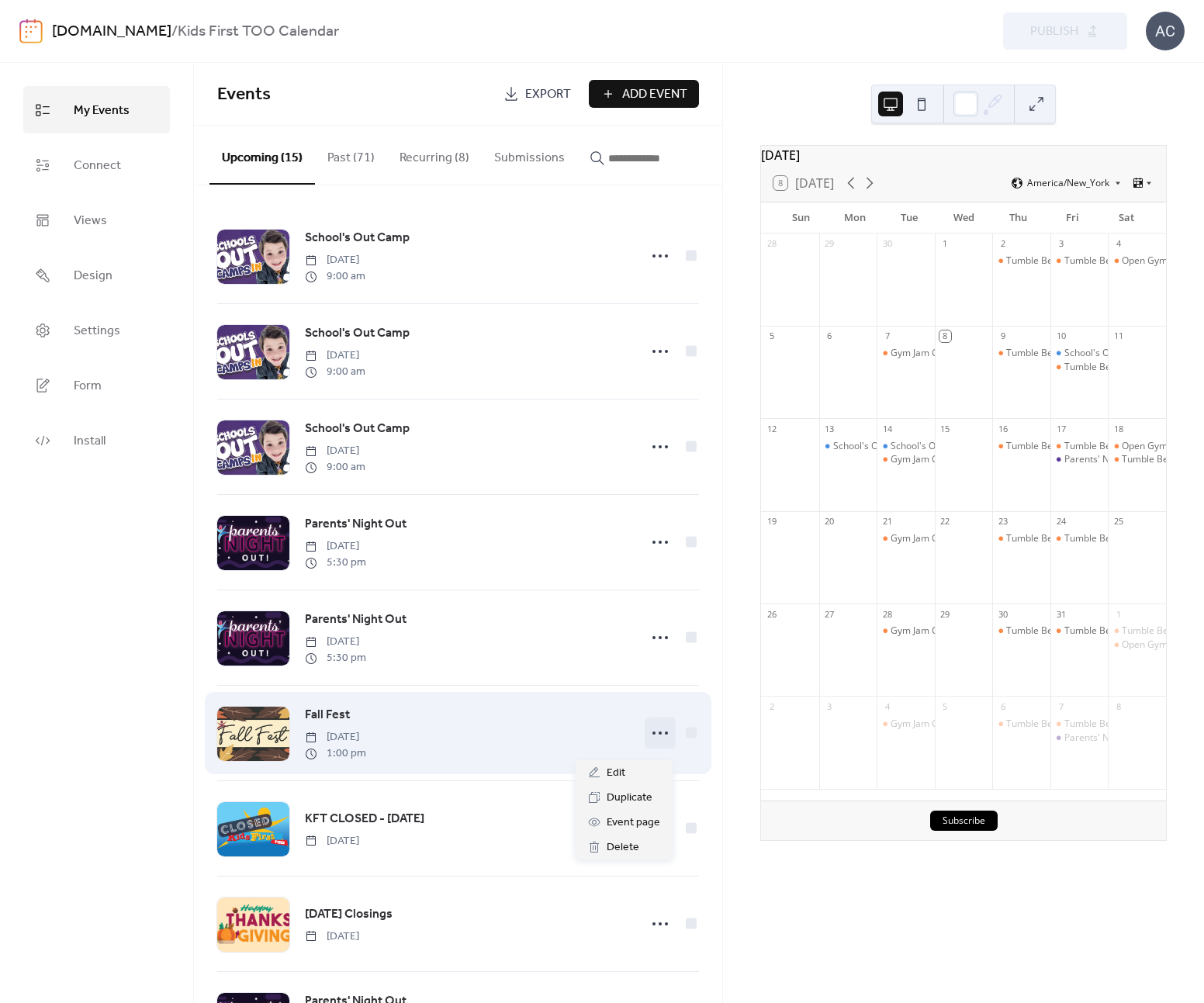
click at [658, 735] on circle at bounding box center [660, 733] width 3 height 3
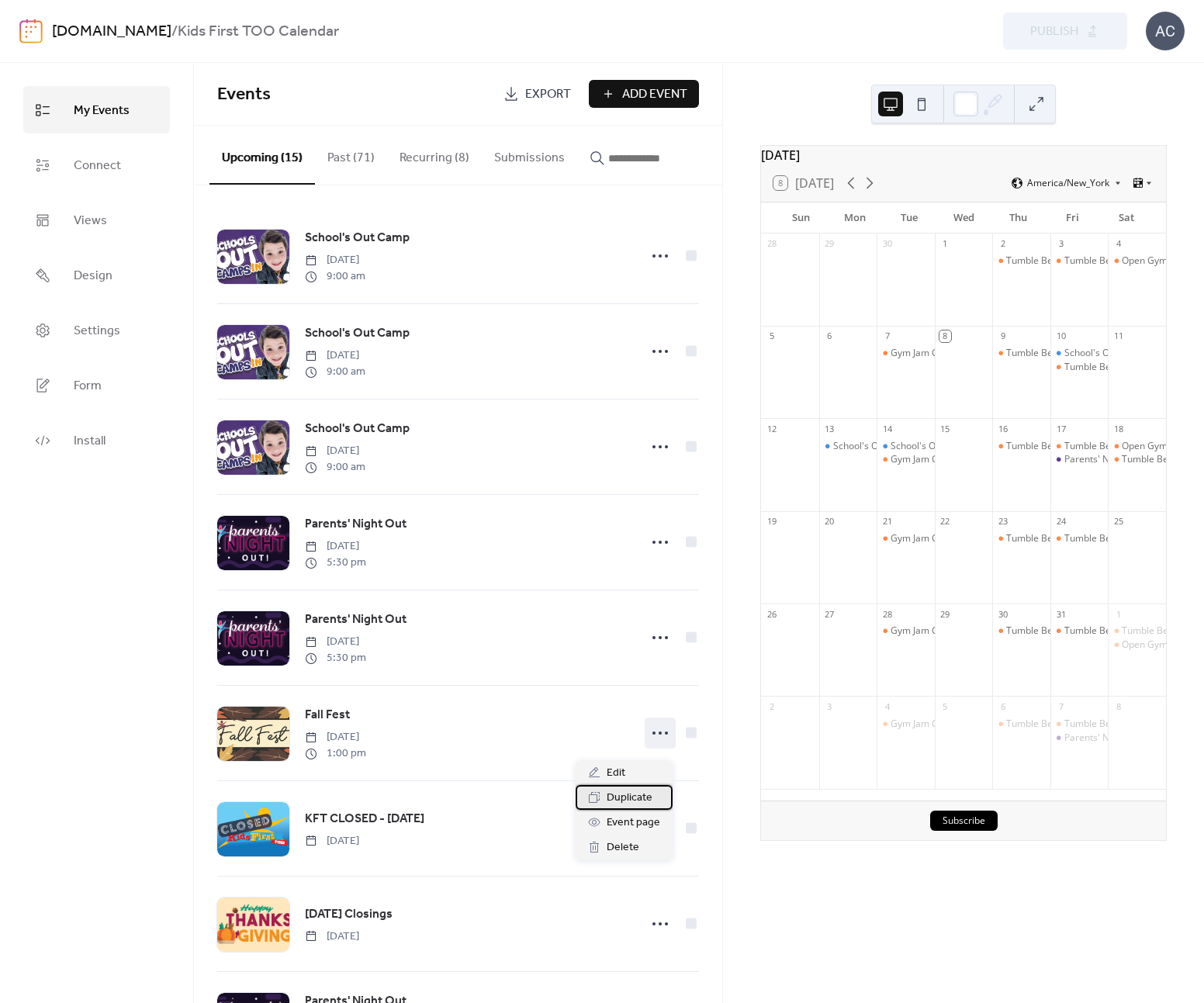
click at [647, 792] on span "Duplicate" at bounding box center [629, 798] width 46 height 18
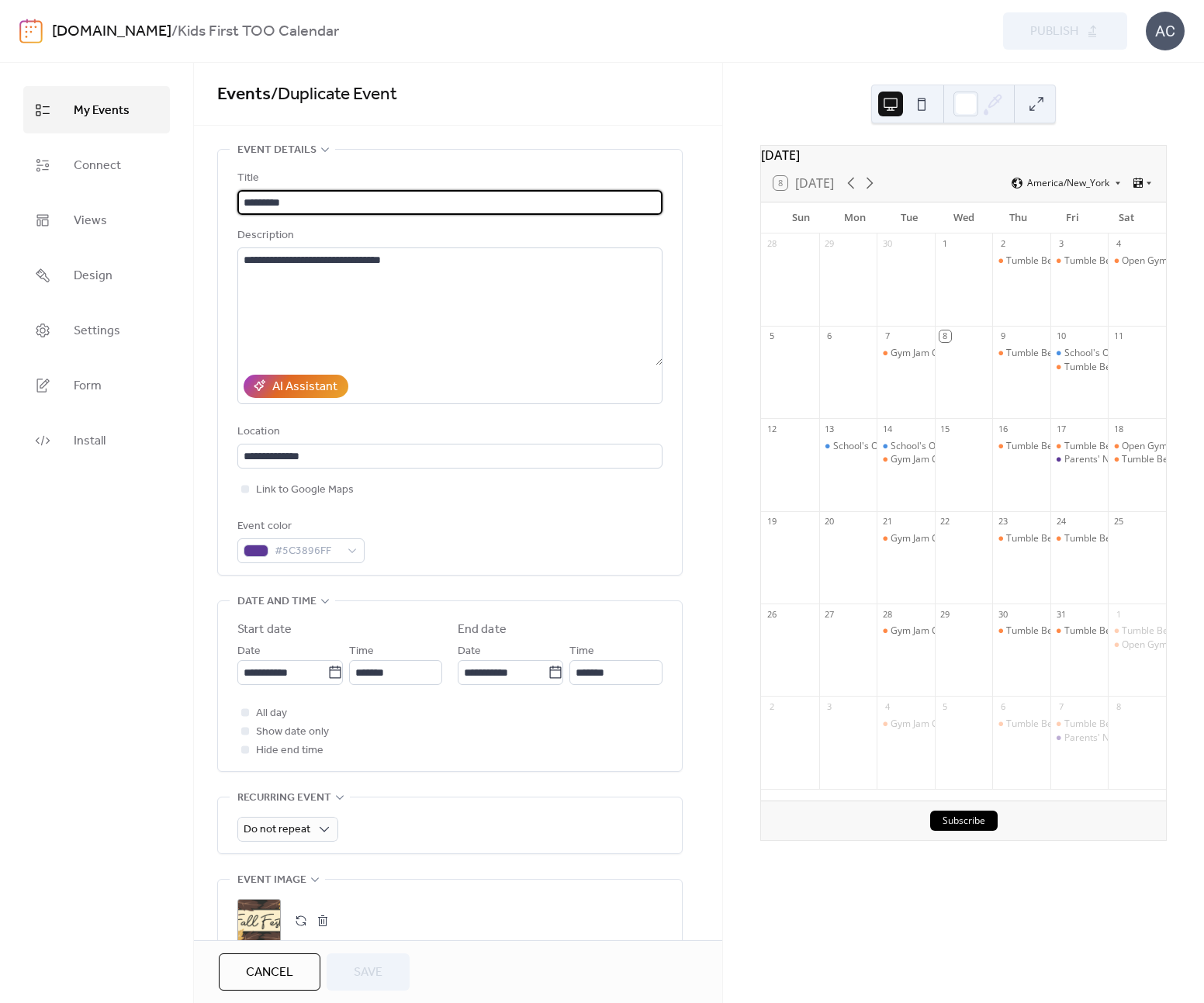
drag, startPoint x: 279, startPoint y: 204, endPoint x: 223, endPoint y: 203, distance: 56.0
click at [223, 203] on div "**********" at bounding box center [449, 362] width 464 height 425
type input "**********"
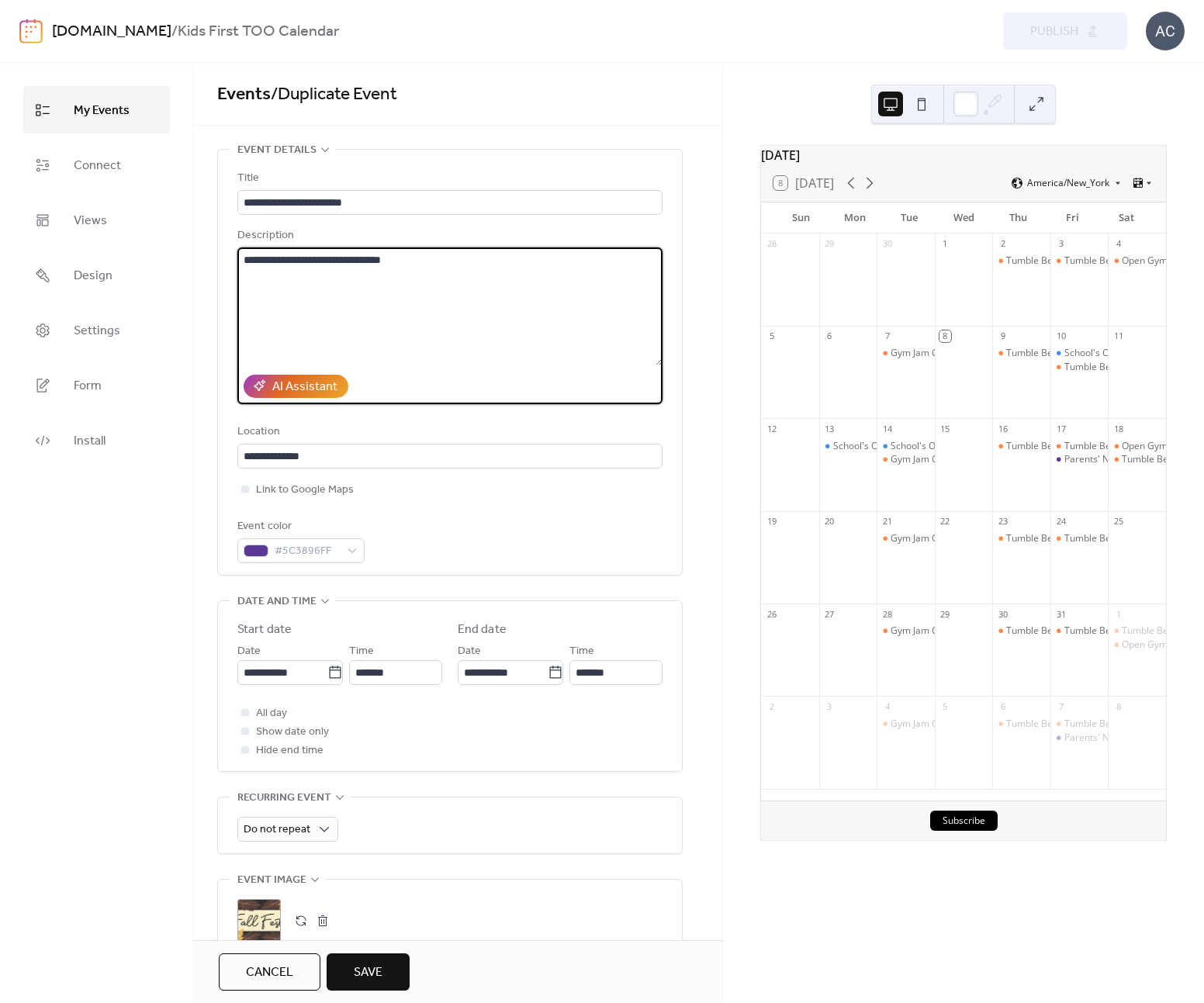
click at [296, 256] on textarea "**********" at bounding box center [449, 306] width 425 height 118
click at [296, 256] on textarea "**********" at bounding box center [449, 306] width 425 height 118
type textarea "**********"
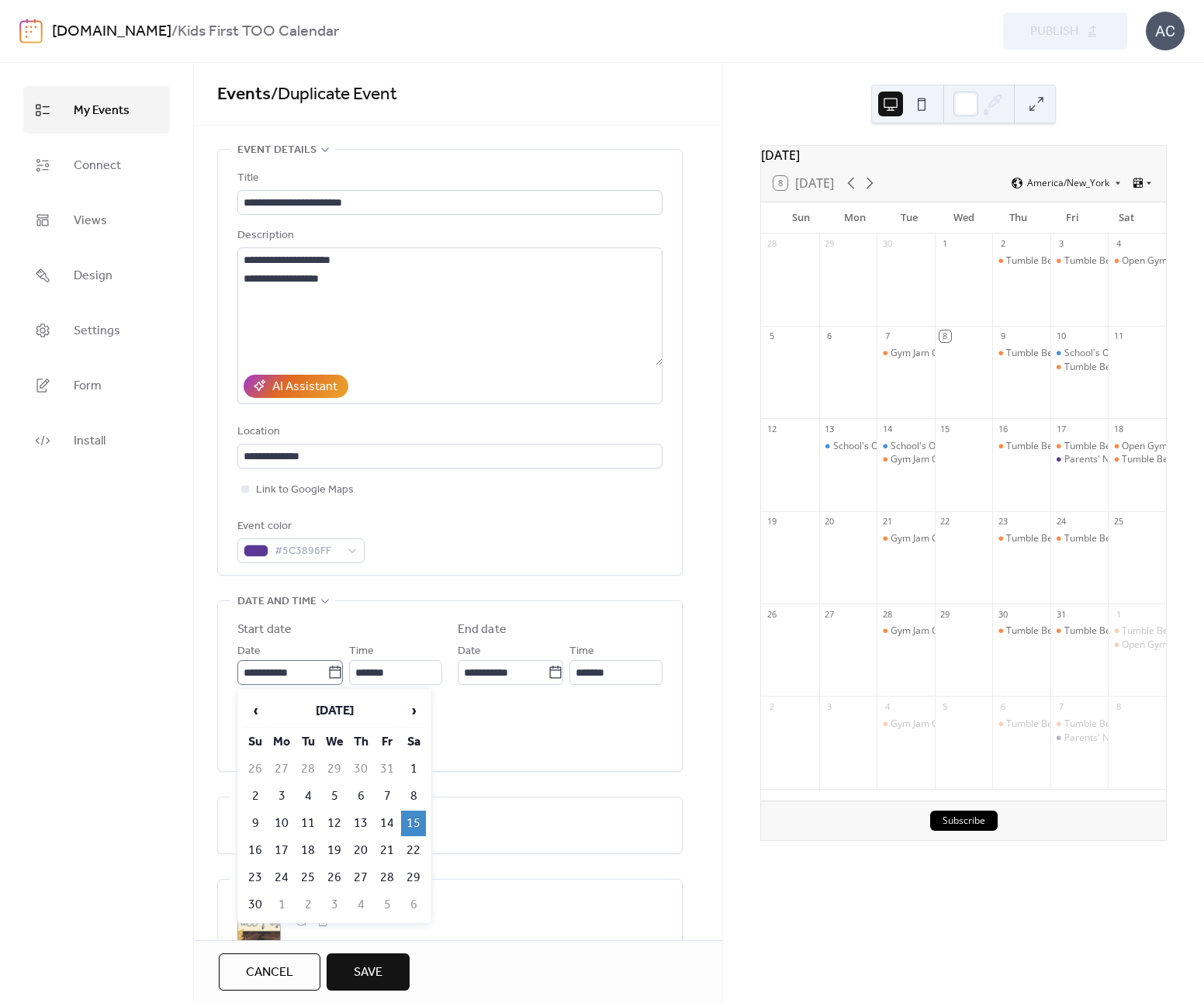
click at [327, 680] on label "**********" at bounding box center [290, 672] width 106 height 25
click at [327, 680] on input "**********" at bounding box center [282, 672] width 90 height 25
click at [414, 714] on span "›" at bounding box center [413, 711] width 23 height 31
click at [413, 783] on td "13" at bounding box center [413, 796] width 25 height 26
type input "**********"
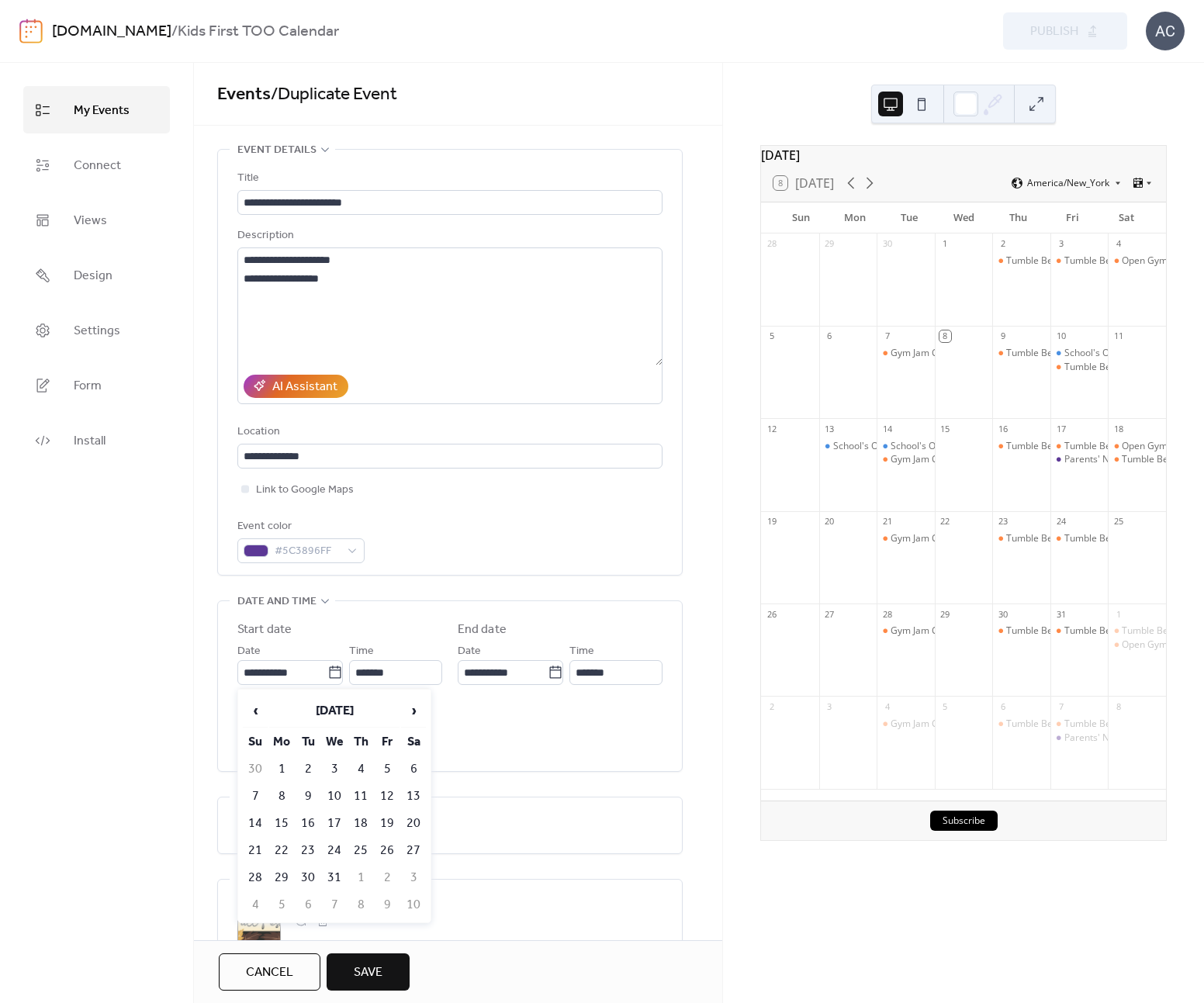
type input "**********"
click at [278, 732] on span "Show date only" at bounding box center [292, 732] width 73 height 18
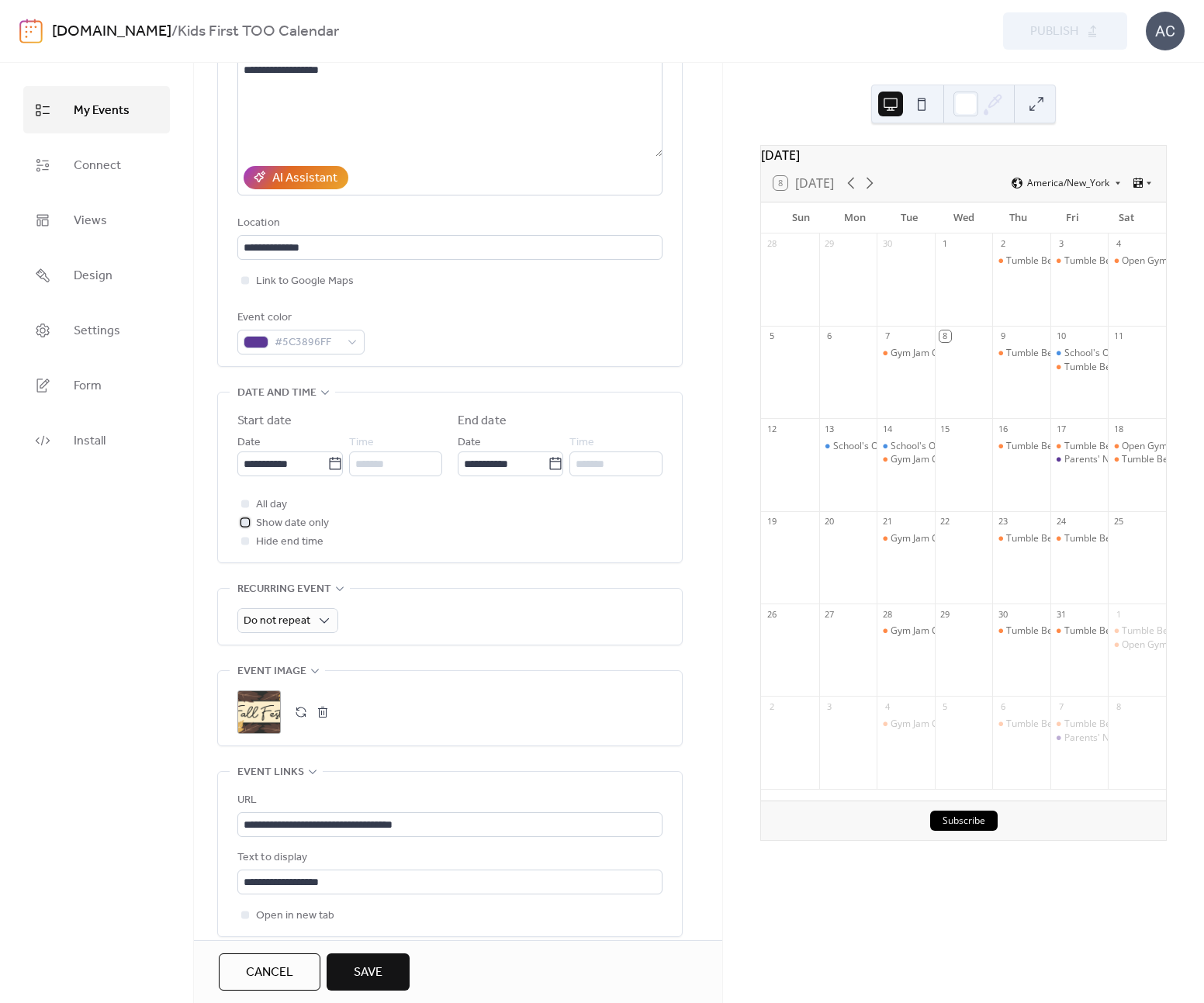
scroll to position [217, 0]
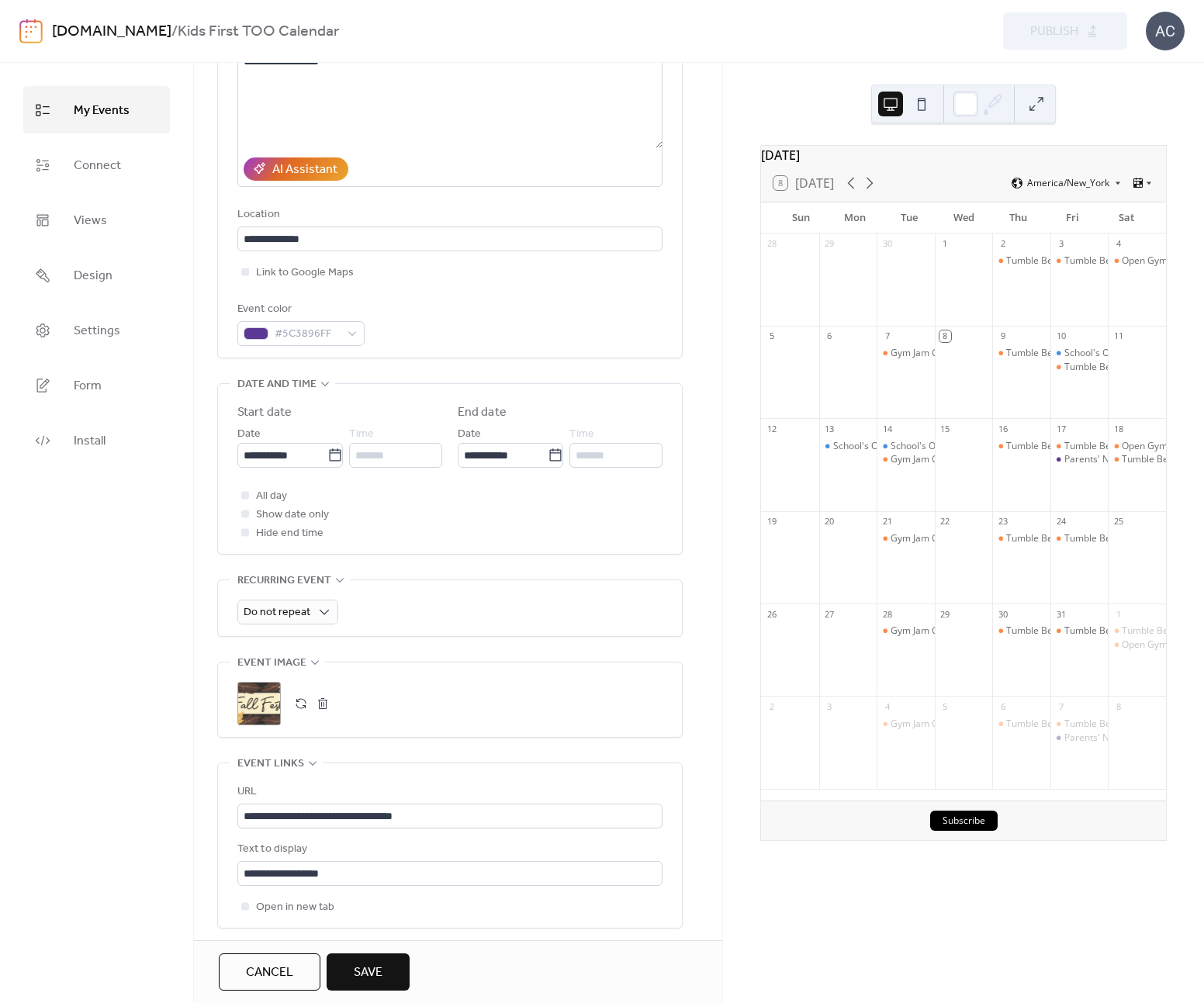
click at [323, 709] on button "button" at bounding box center [322, 703] width 22 height 22
click at [300, 705] on button "button" at bounding box center [300, 703] width 22 height 22
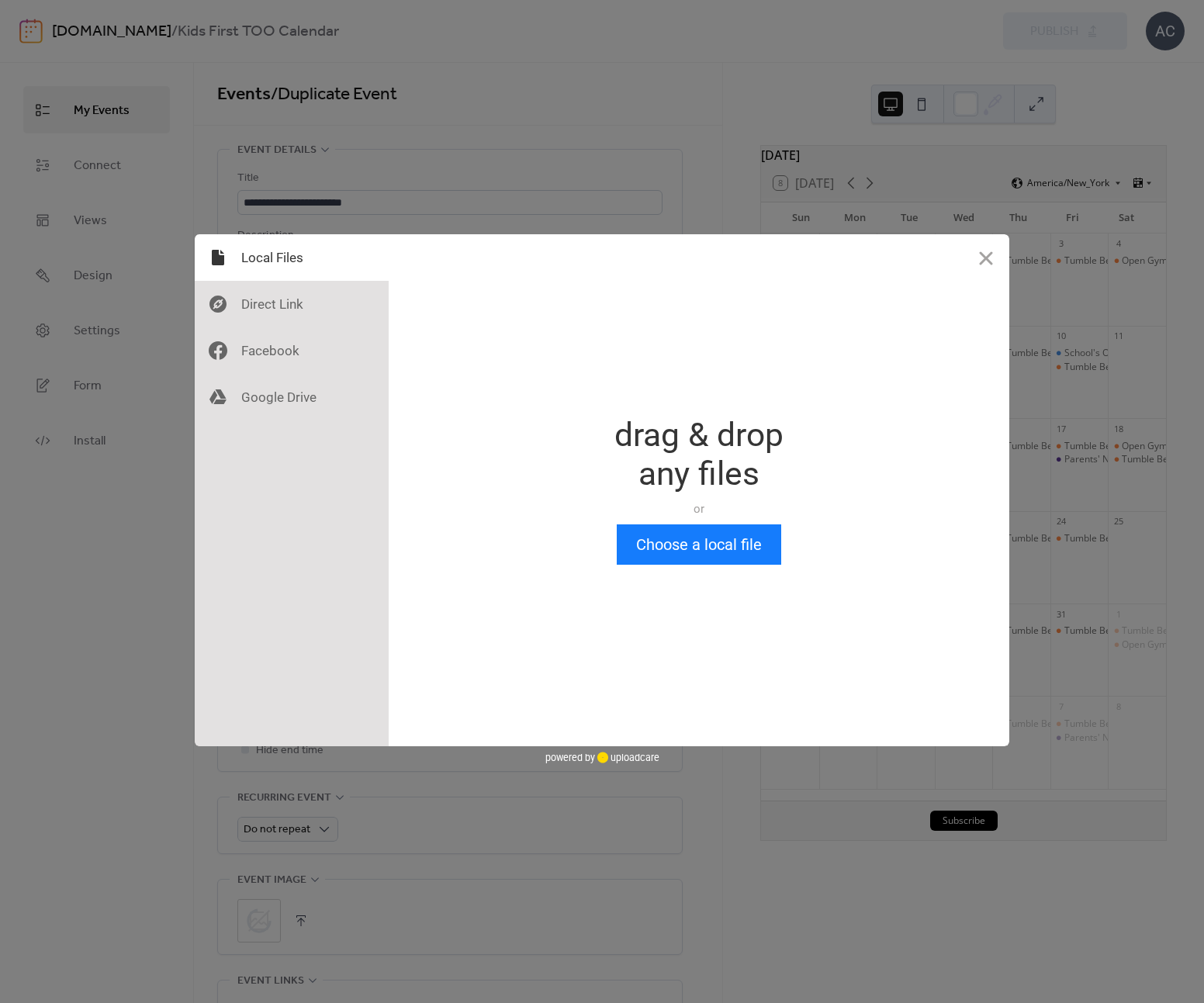
scroll to position [0, 0]
click at [701, 533] on button "Choose a local file" at bounding box center [699, 545] width 164 height 40
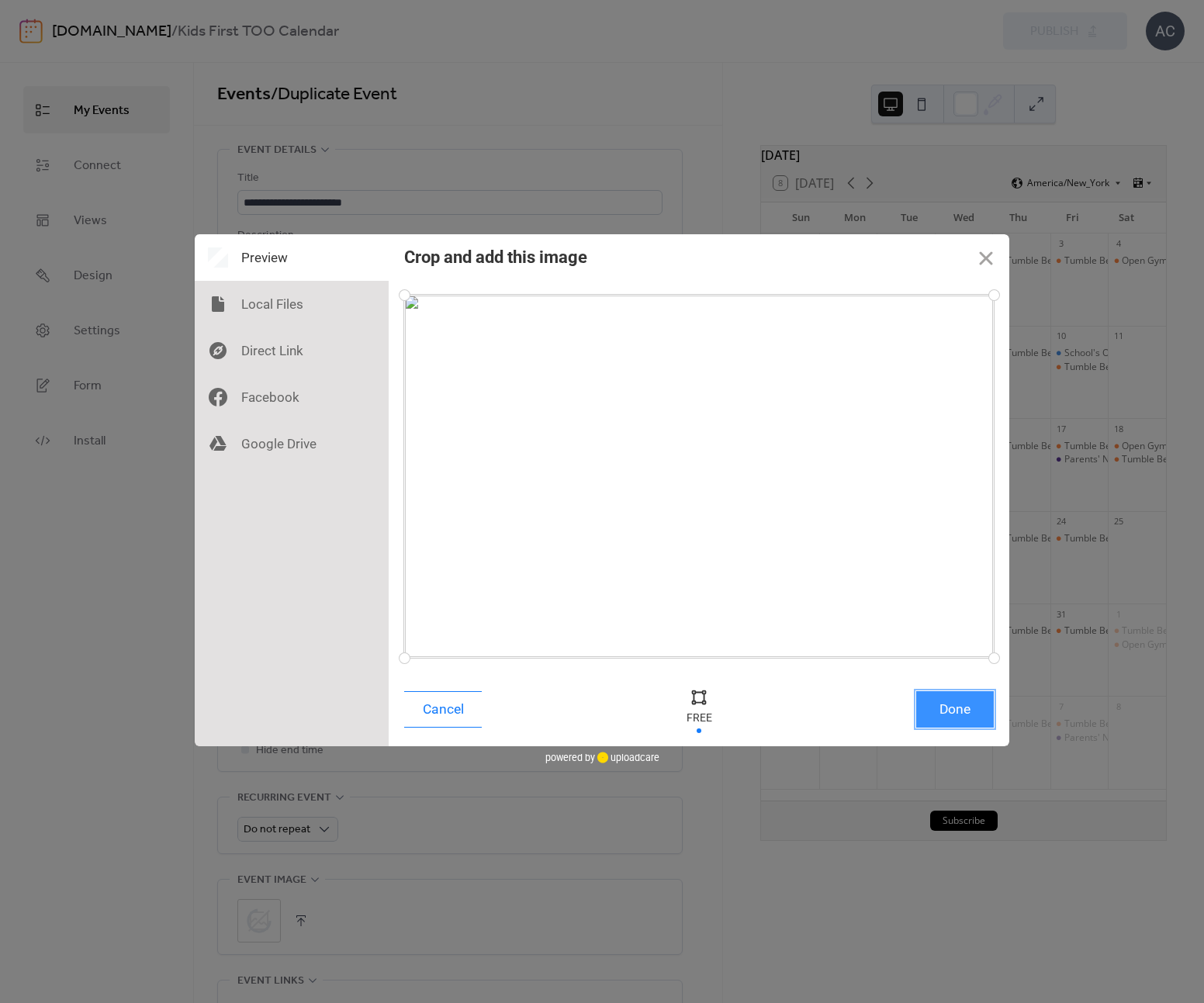
click at [978, 712] on button "Done" at bounding box center [955, 710] width 78 height 37
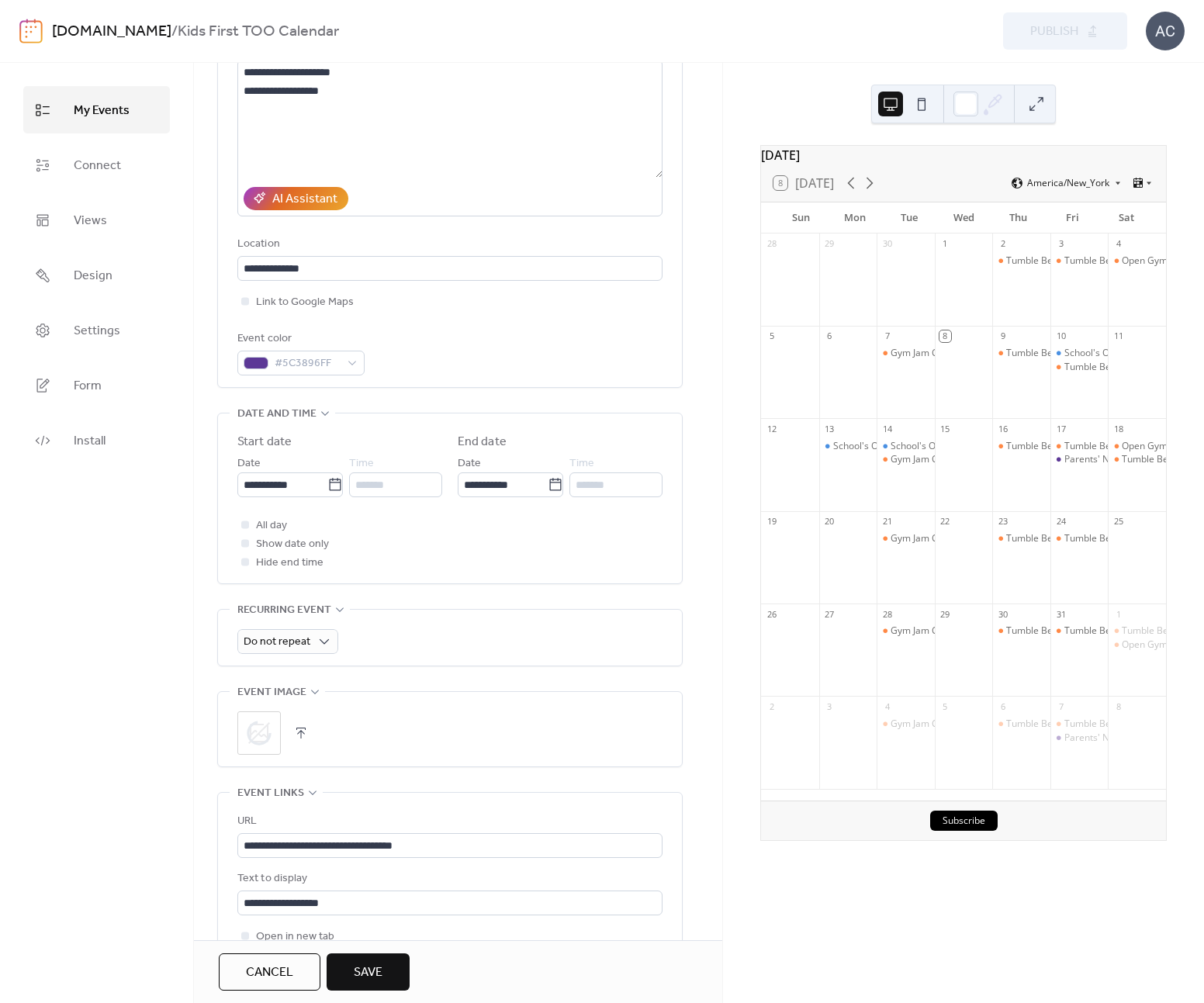
scroll to position [234, 0]
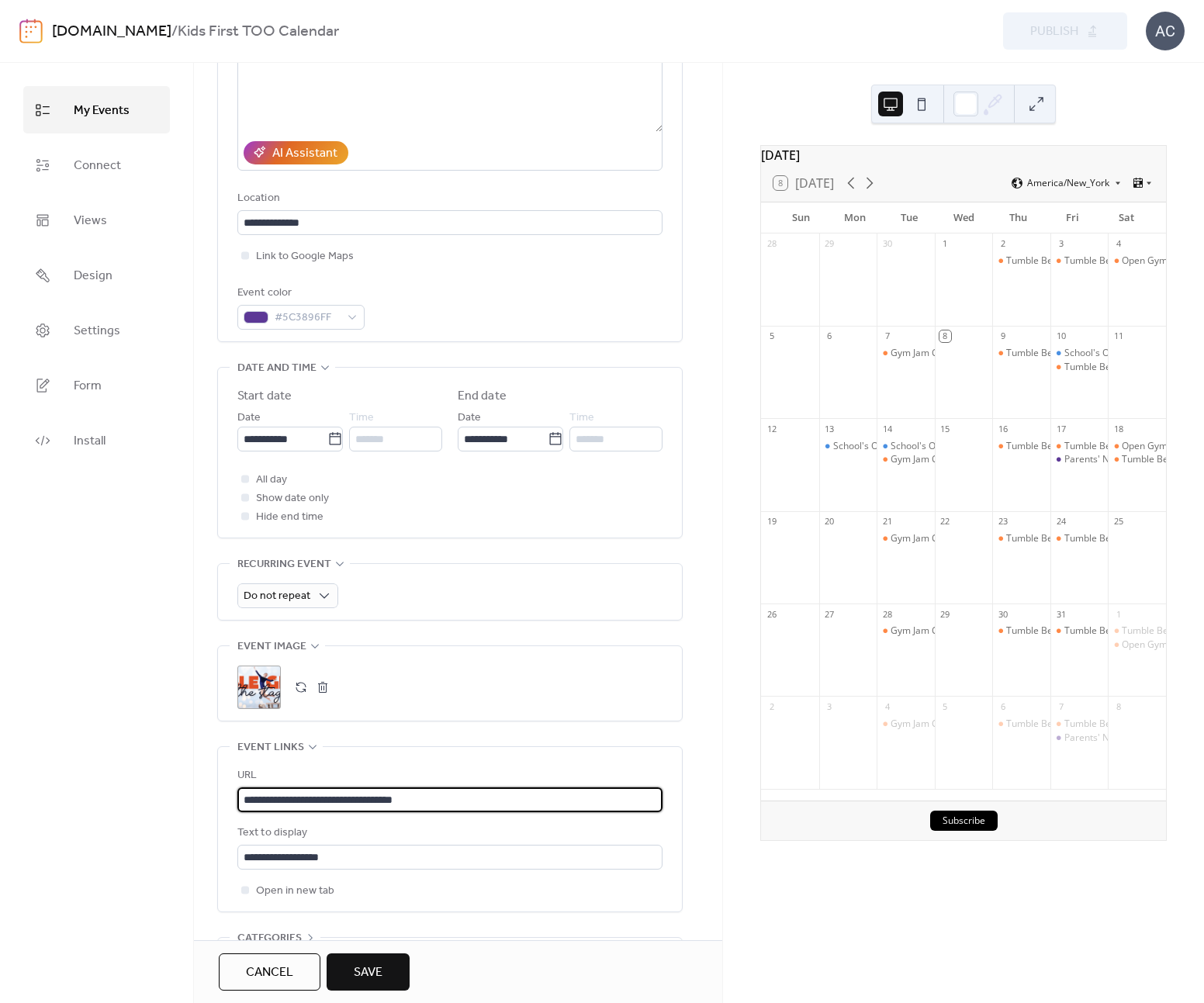
drag, startPoint x: 424, startPoint y: 798, endPoint x: 219, endPoint y: 796, distance: 205.0
click at [219, 796] on div "**********" at bounding box center [449, 829] width 464 height 164
click at [424, 797] on input "**********" at bounding box center [449, 800] width 425 height 25
click at [425, 797] on input "**********" at bounding box center [449, 800] width 425 height 25
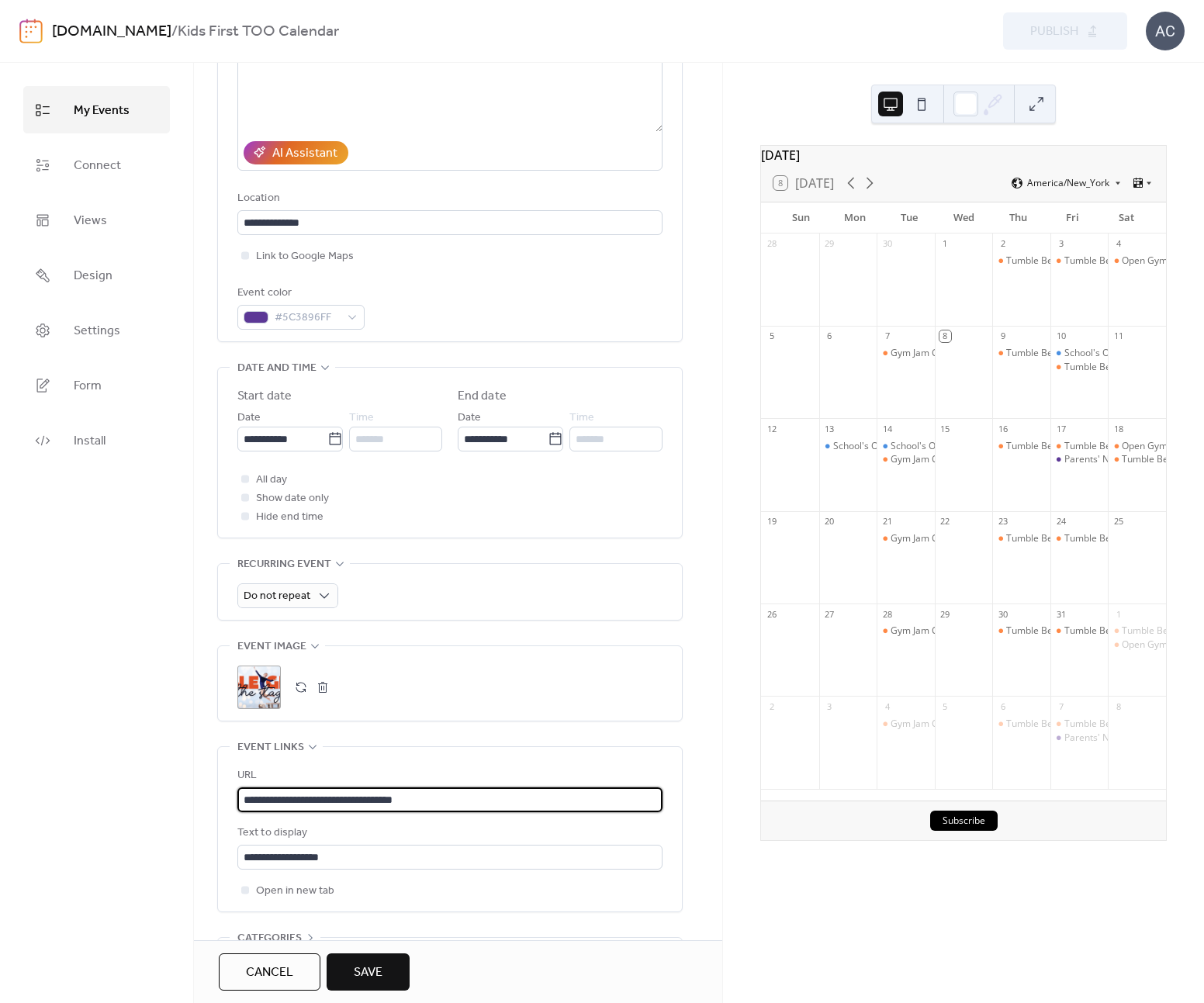
paste input "**********"
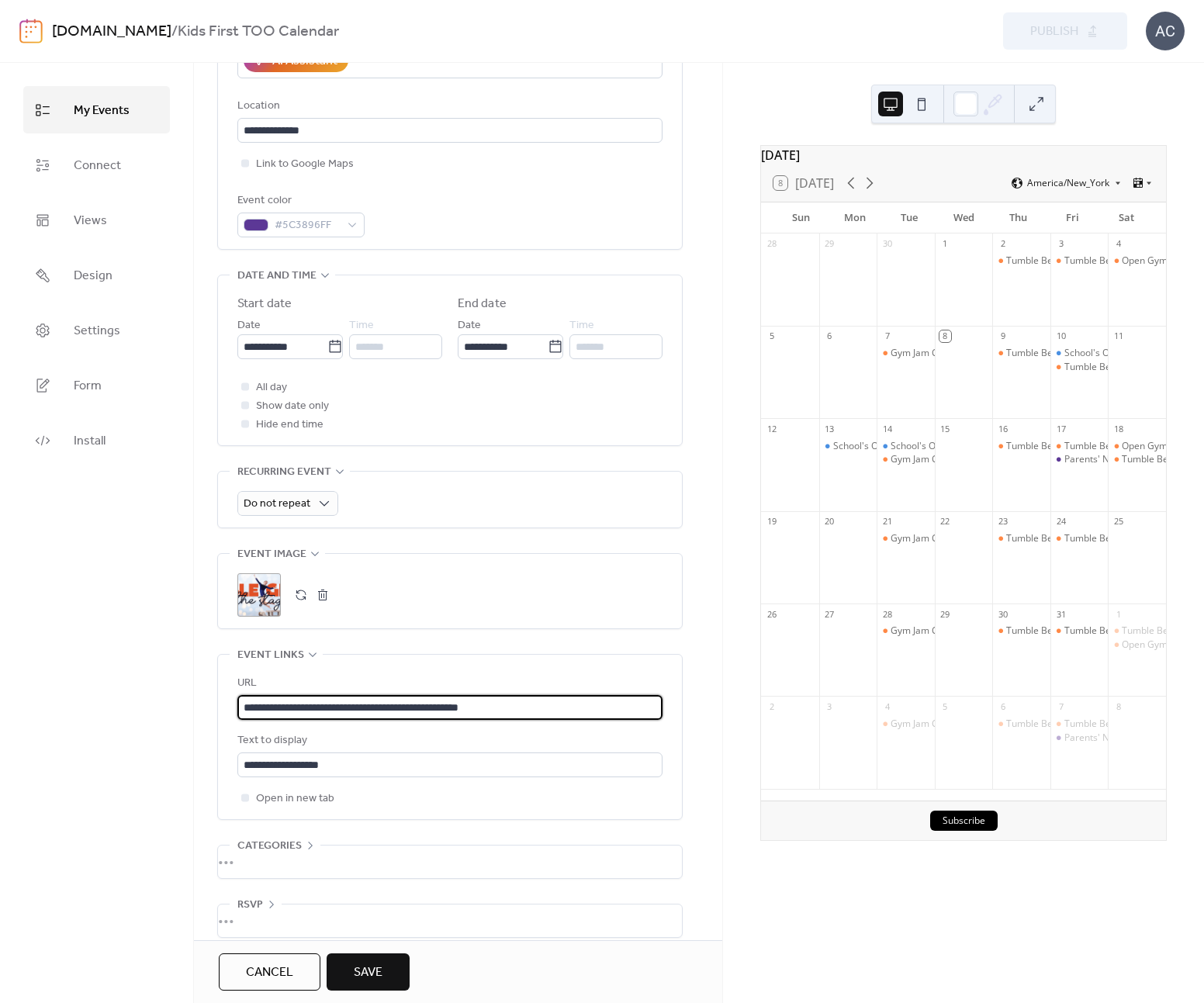
scroll to position [347, 0]
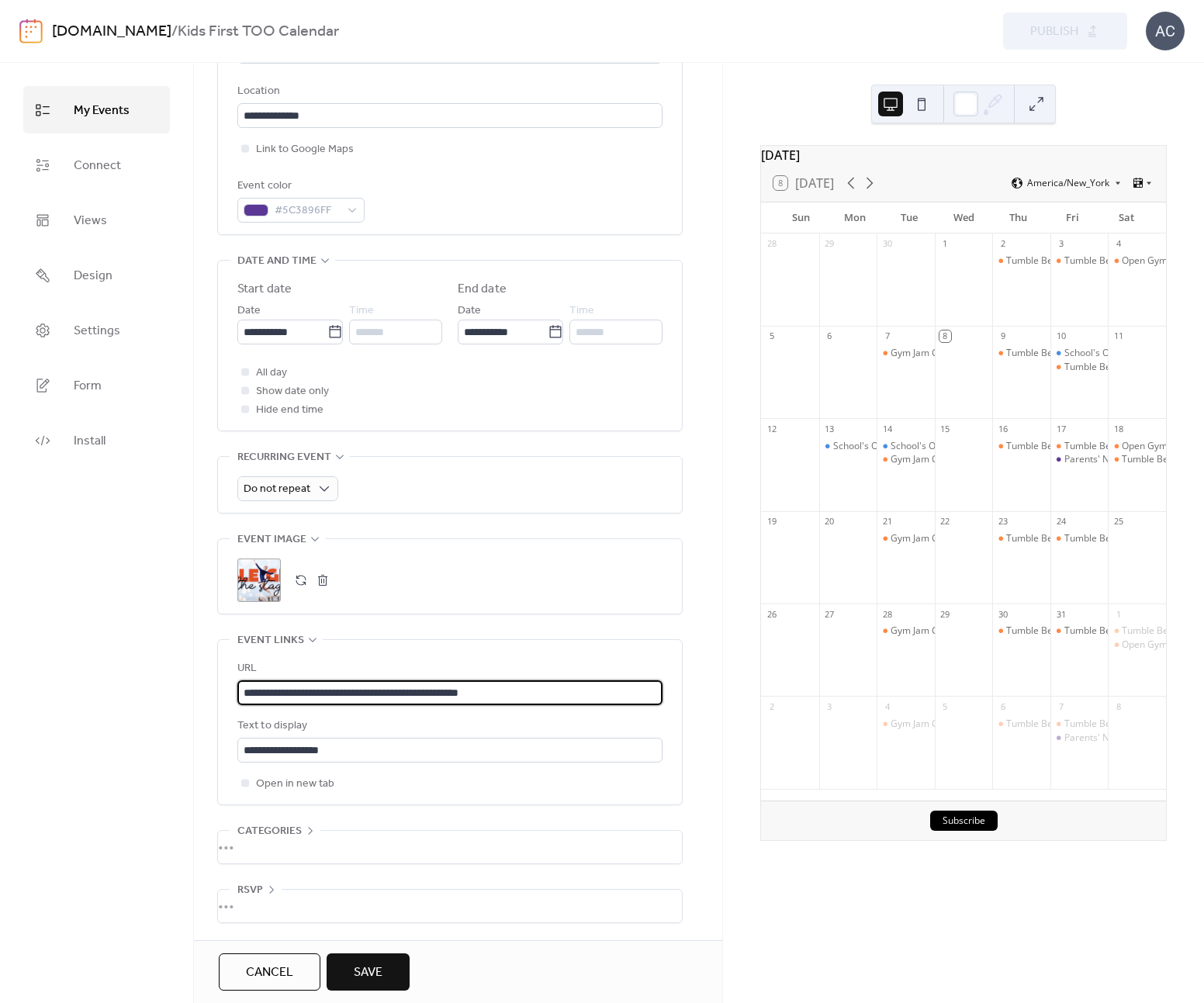
type input "**********"
click at [383, 965] on button "Save" at bounding box center [368, 972] width 83 height 37
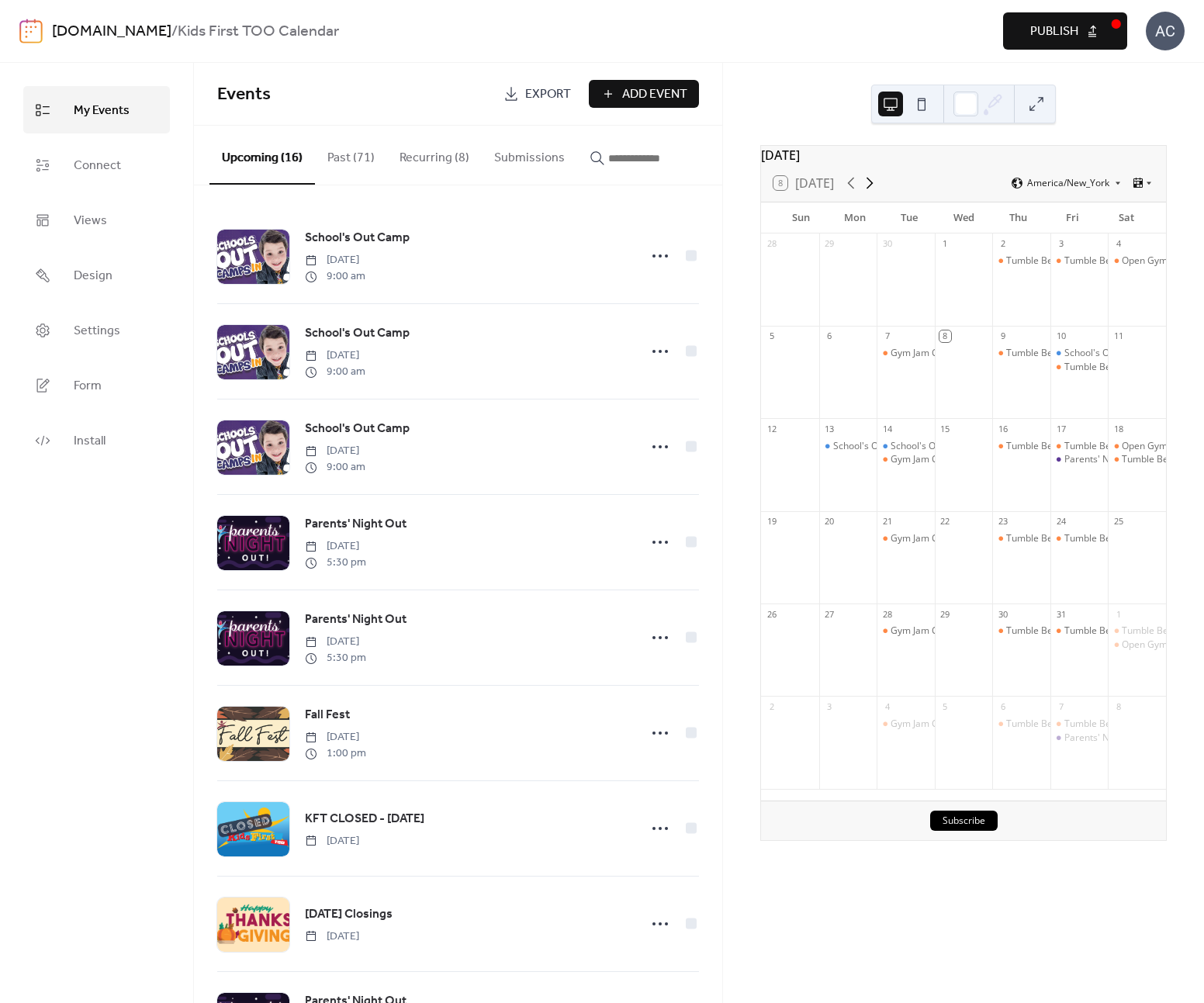
click at [873, 192] on icon at bounding box center [869, 183] width 18 height 18
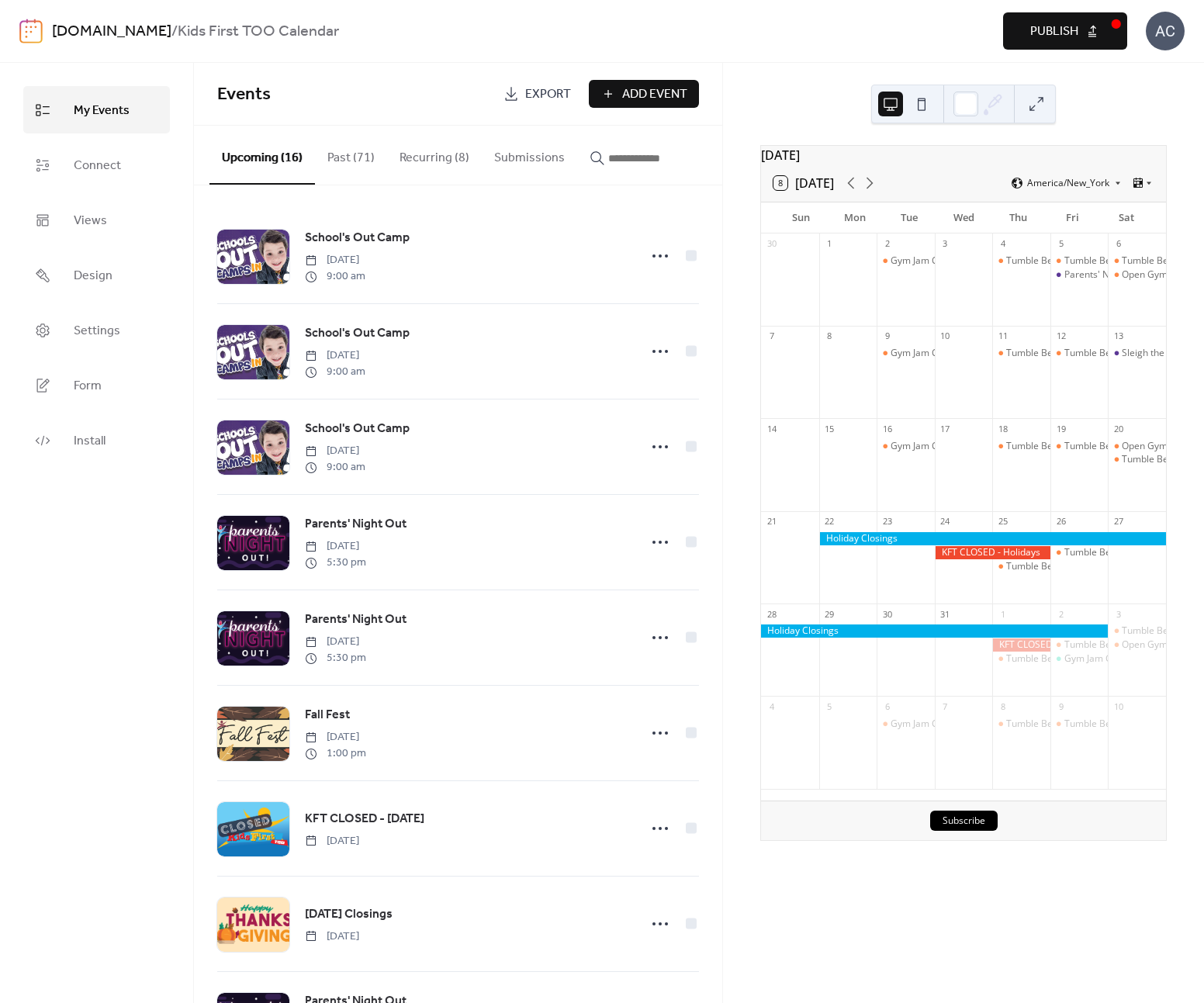
click at [1046, 48] on button "Publish" at bounding box center [1065, 30] width 124 height 37
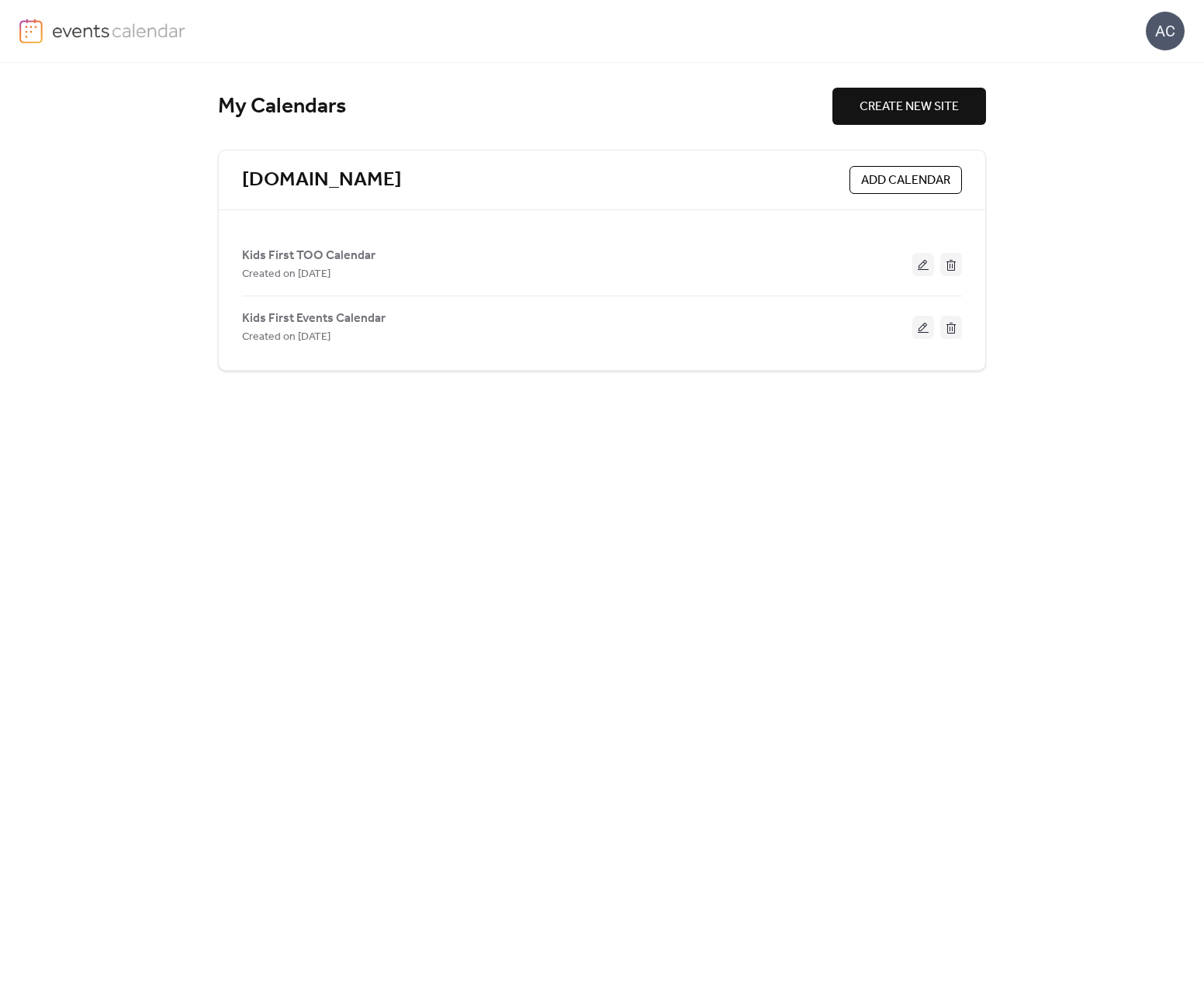
scroll to position [29800, 0]
click at [919, 269] on button at bounding box center [923, 264] width 22 height 23
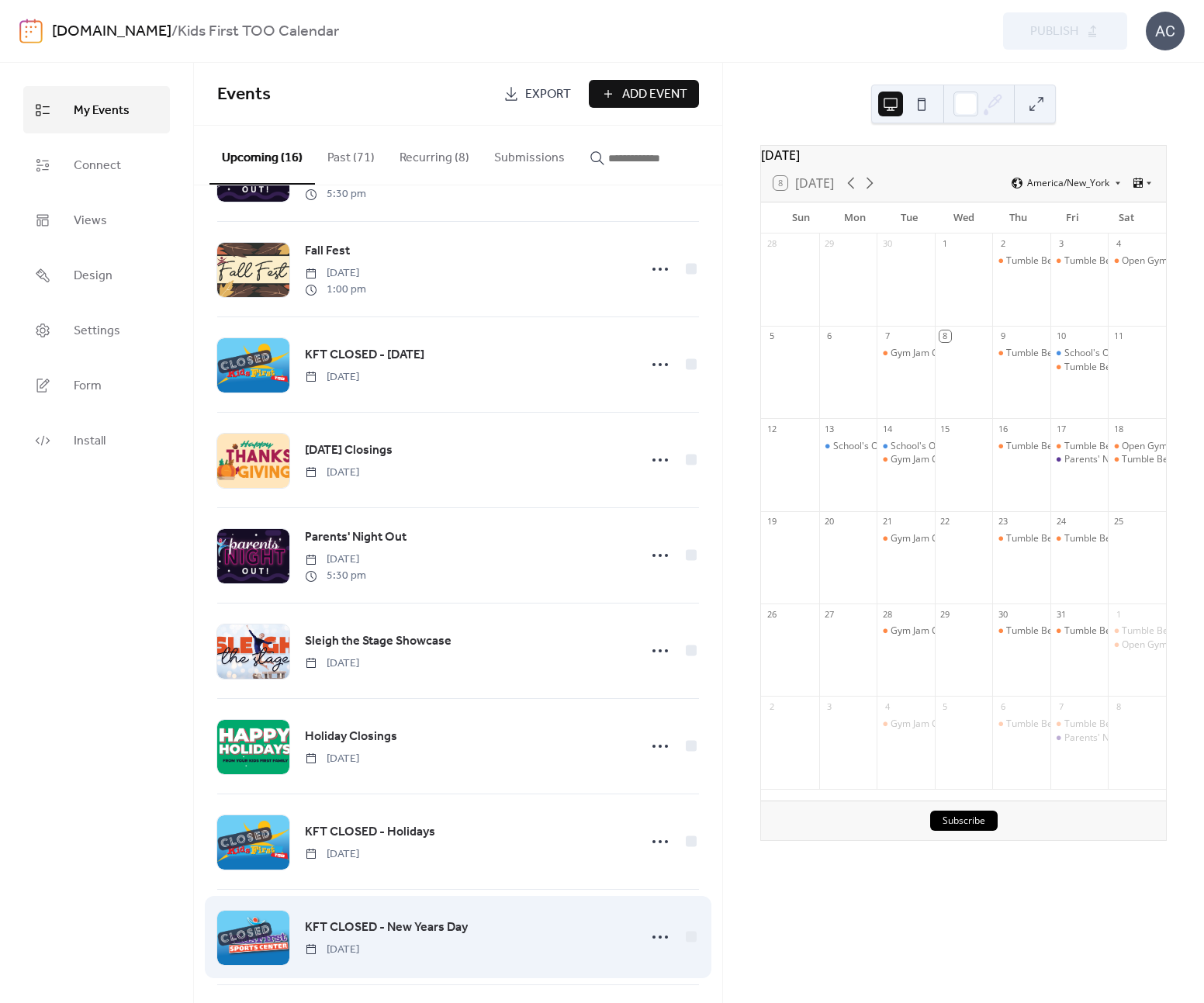
scroll to position [771, 0]
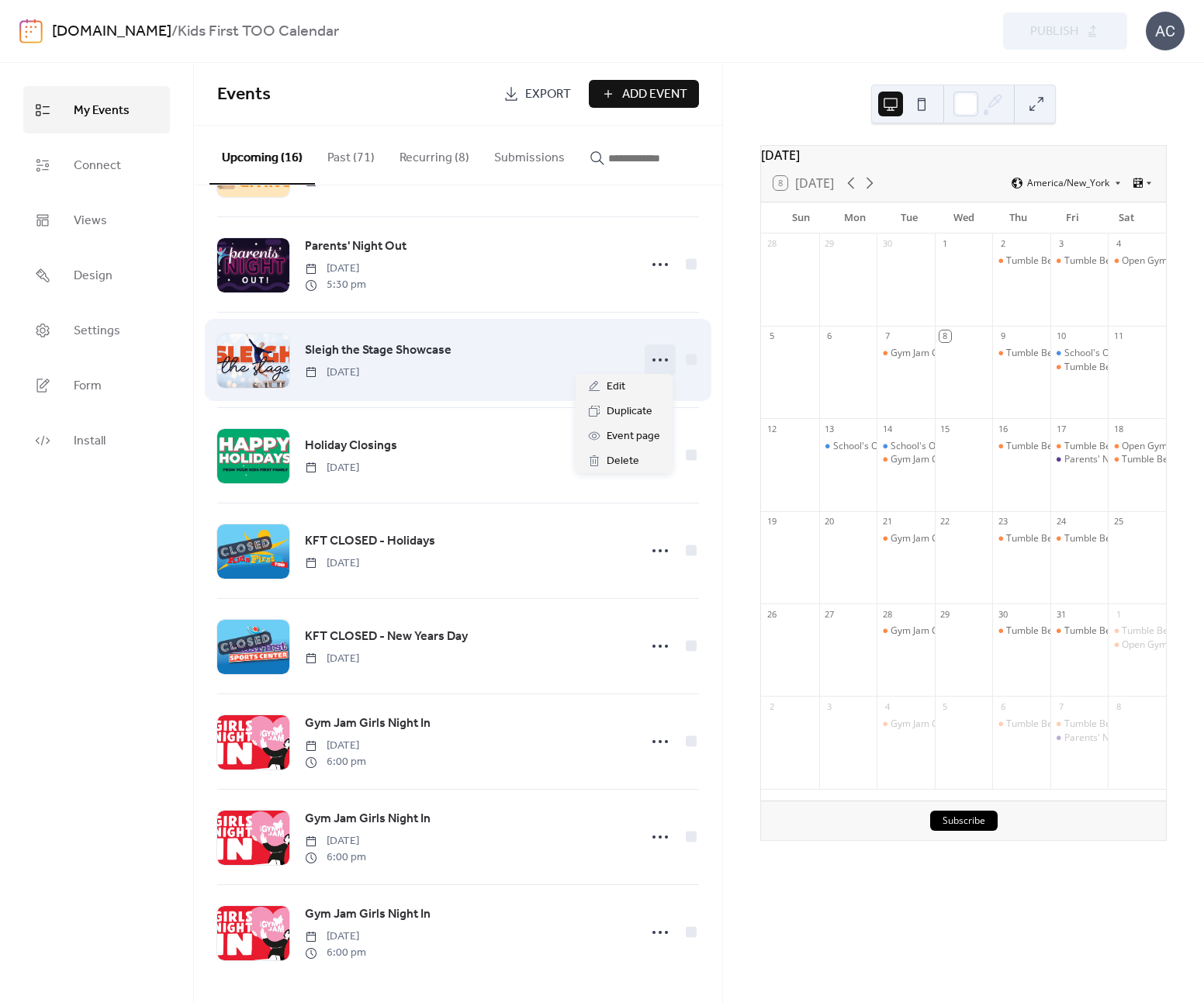
drag, startPoint x: 649, startPoint y: 354, endPoint x: 651, endPoint y: 376, distance: 22.1
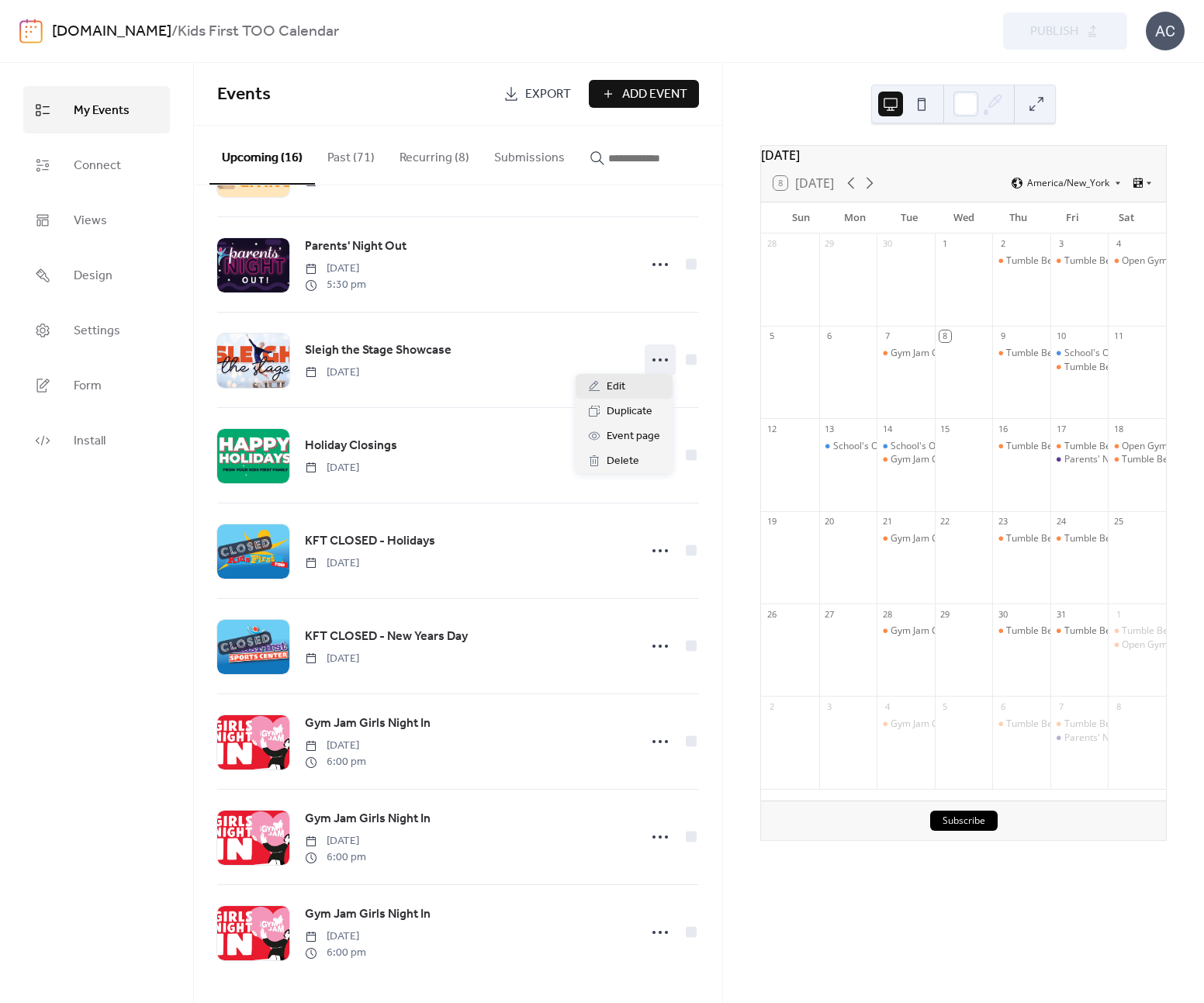
click at [653, 359] on circle at bounding box center [654, 361] width 3 height 3
click at [639, 387] on div "Edit" at bounding box center [624, 386] width 97 height 25
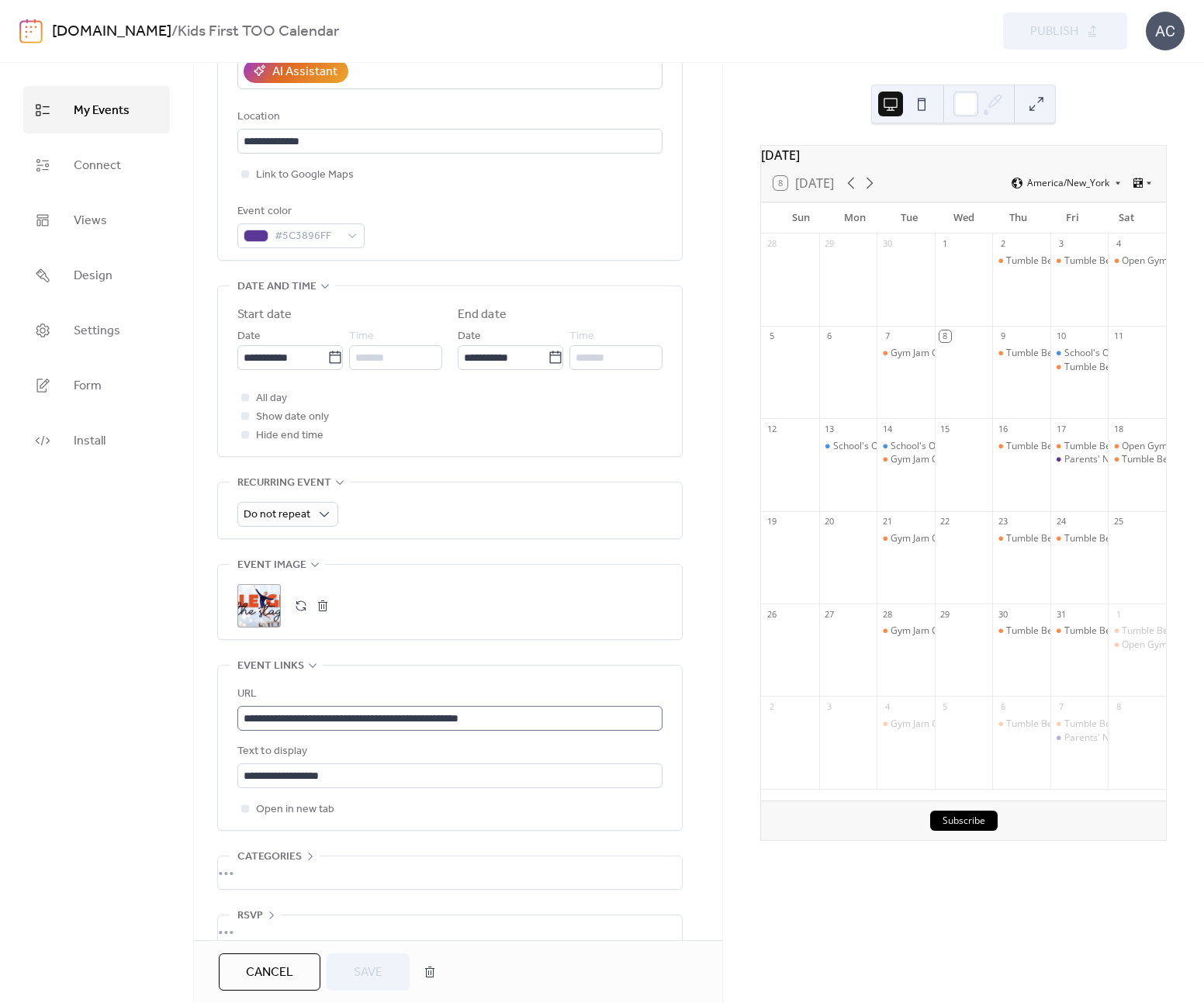
scroll to position [347, 0]
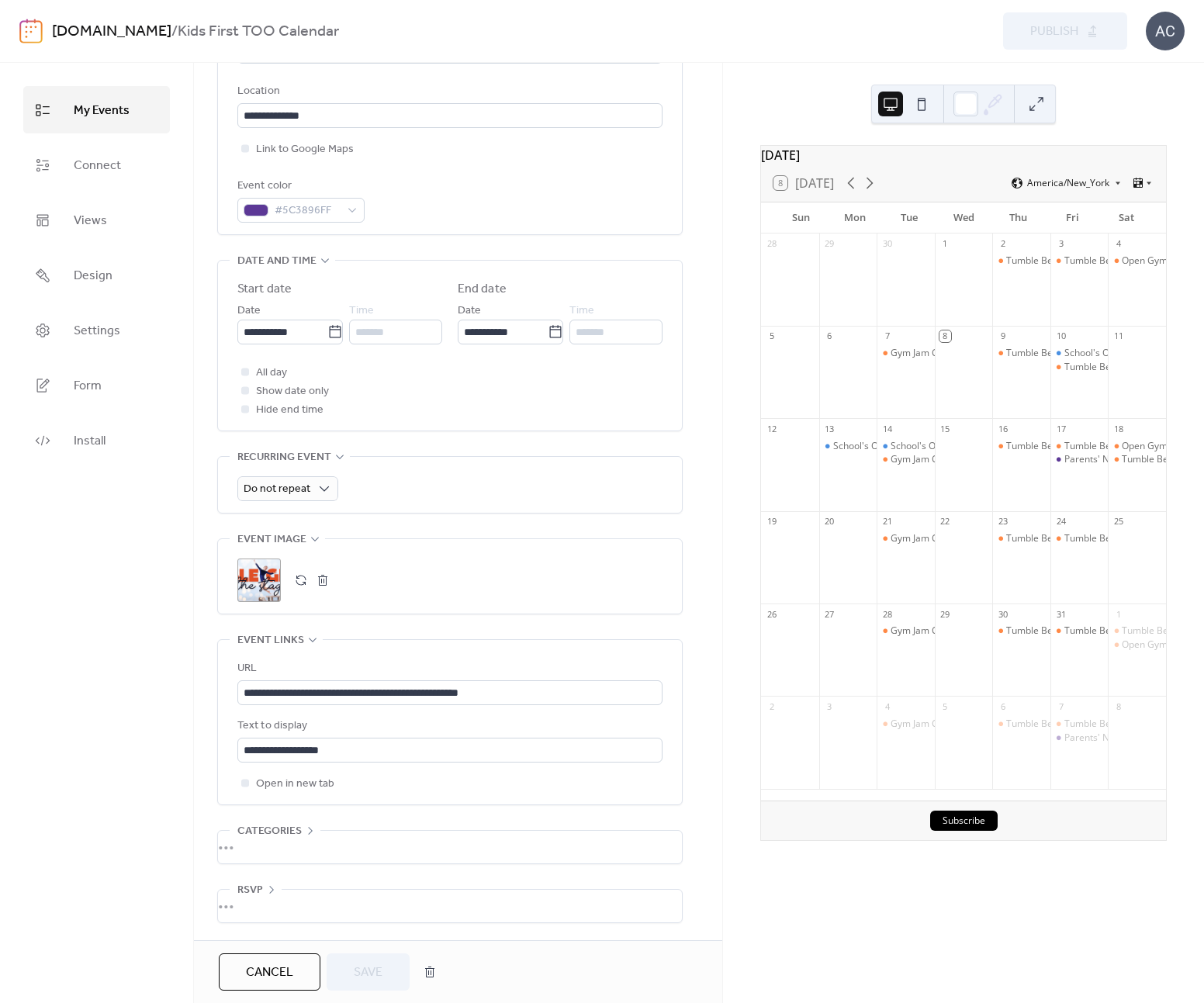
click at [321, 576] on button "button" at bounding box center [322, 580] width 22 height 22
click at [304, 578] on button "button" at bounding box center [300, 580] width 22 height 22
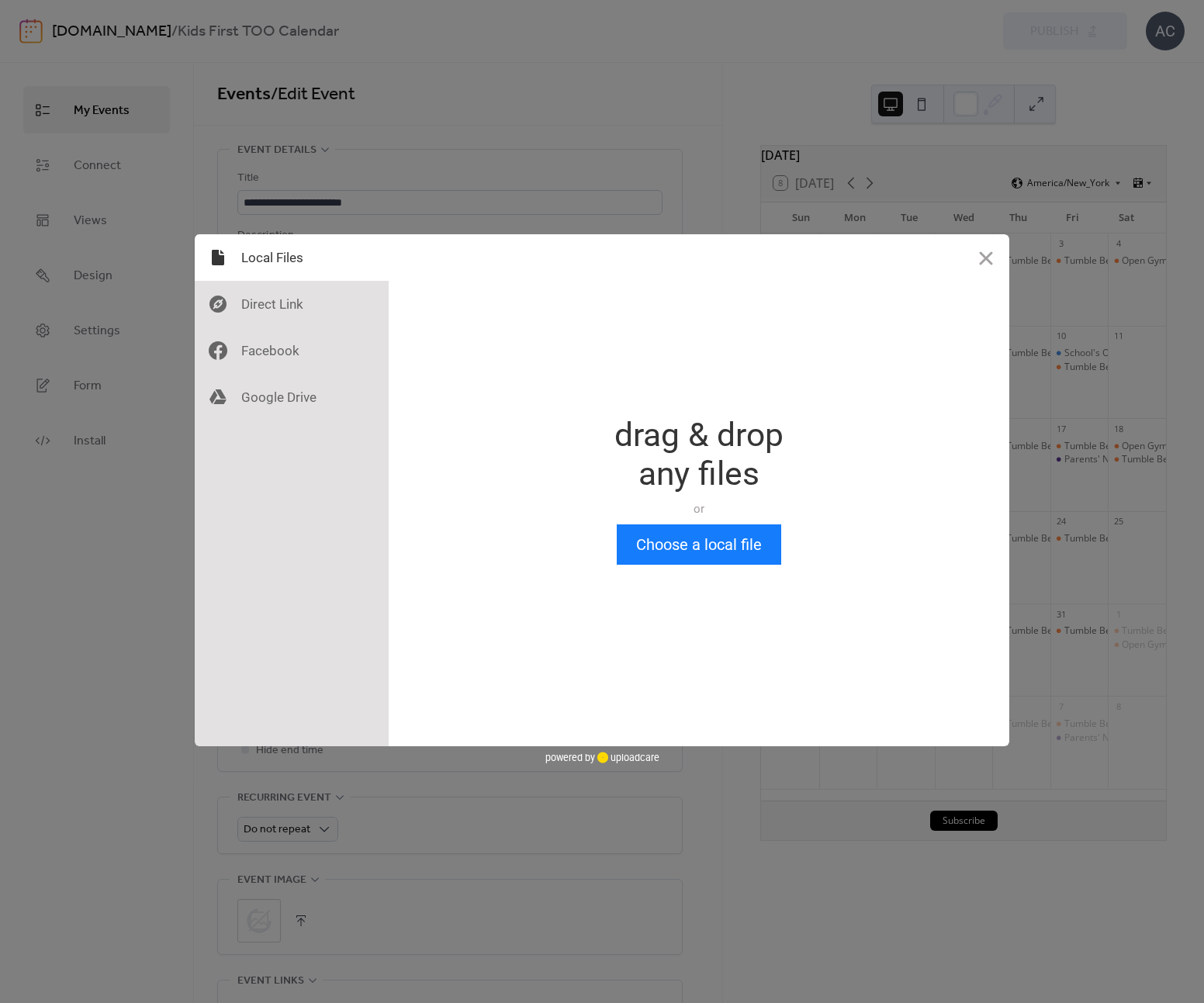
scroll to position [0, 0]
click at [668, 542] on button "Choose a local file" at bounding box center [699, 545] width 164 height 40
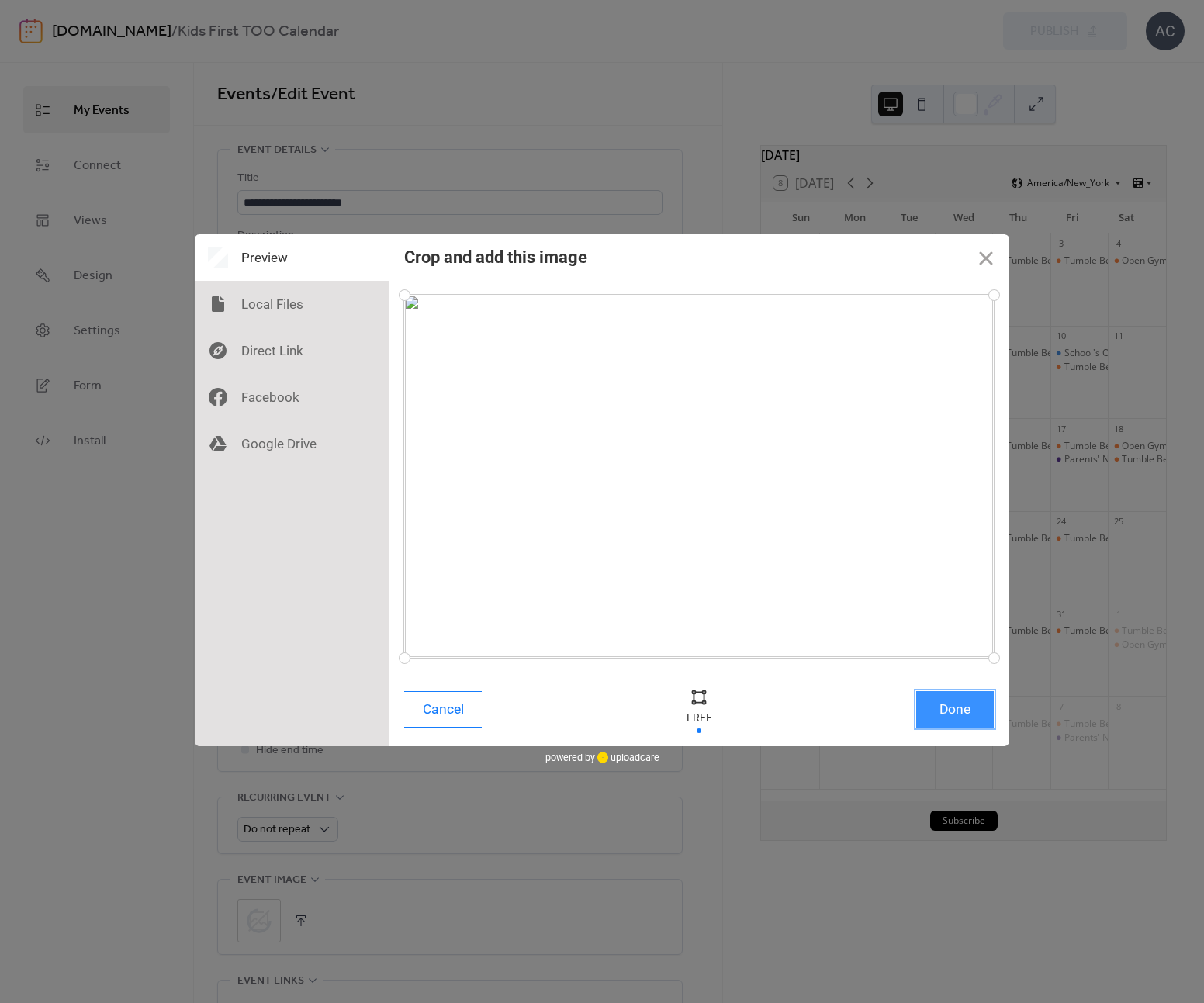
click at [976, 711] on button "Done" at bounding box center [955, 710] width 78 height 37
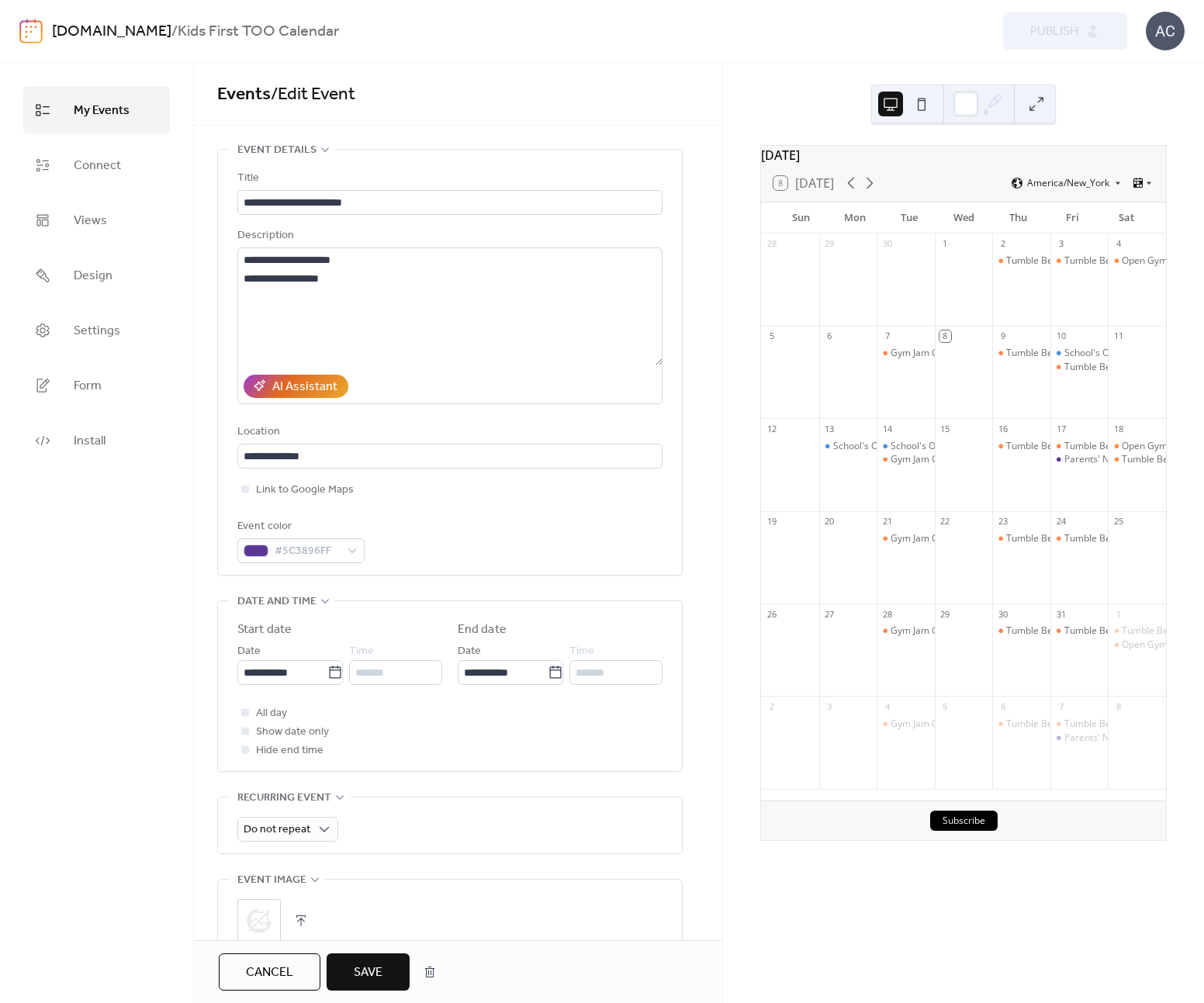
drag, startPoint x: 378, startPoint y: 962, endPoint x: 397, endPoint y: 949, distance: 23.0
click at [377, 964] on span "Save" at bounding box center [368, 973] width 29 height 18
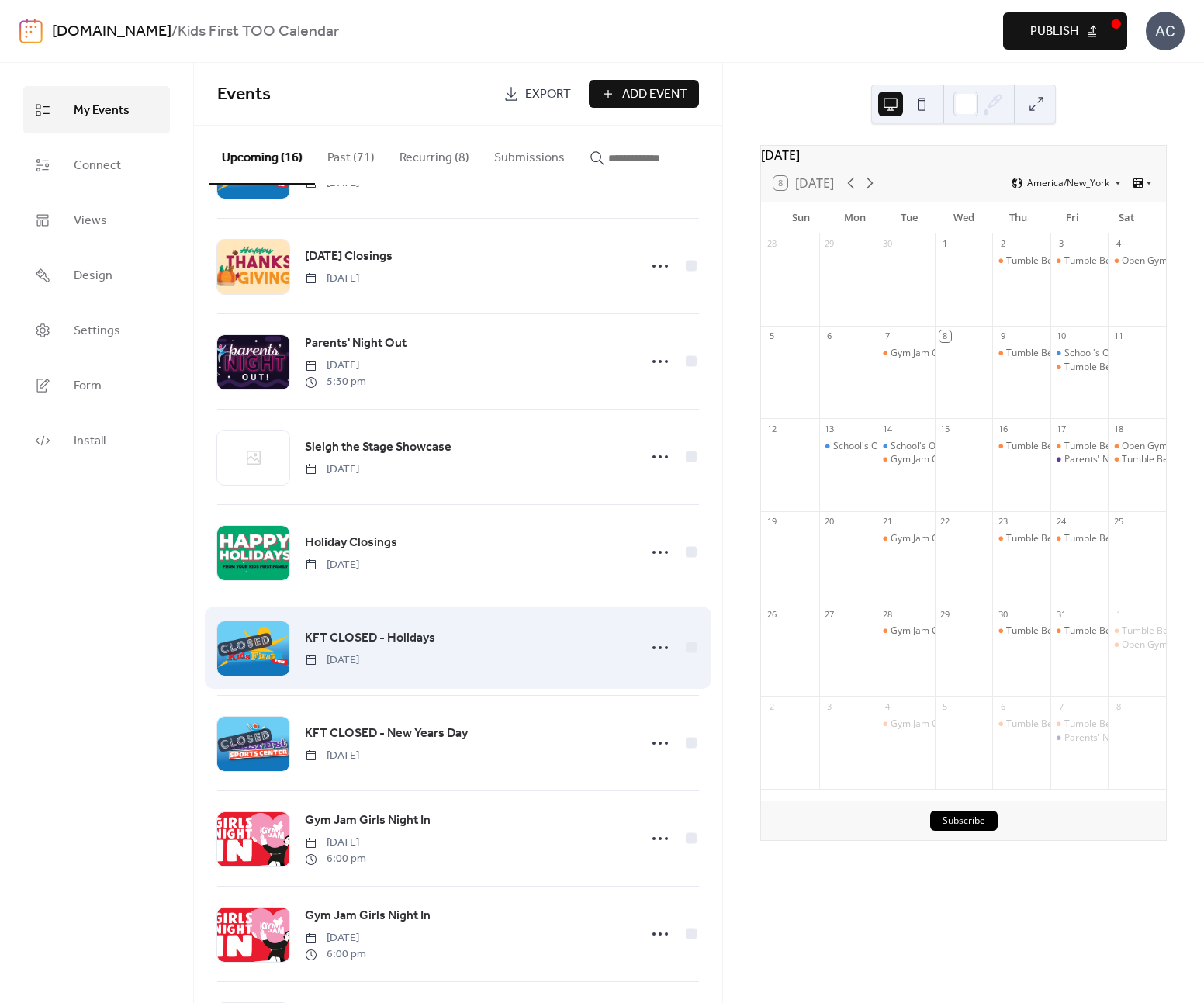
scroll to position [771, 0]
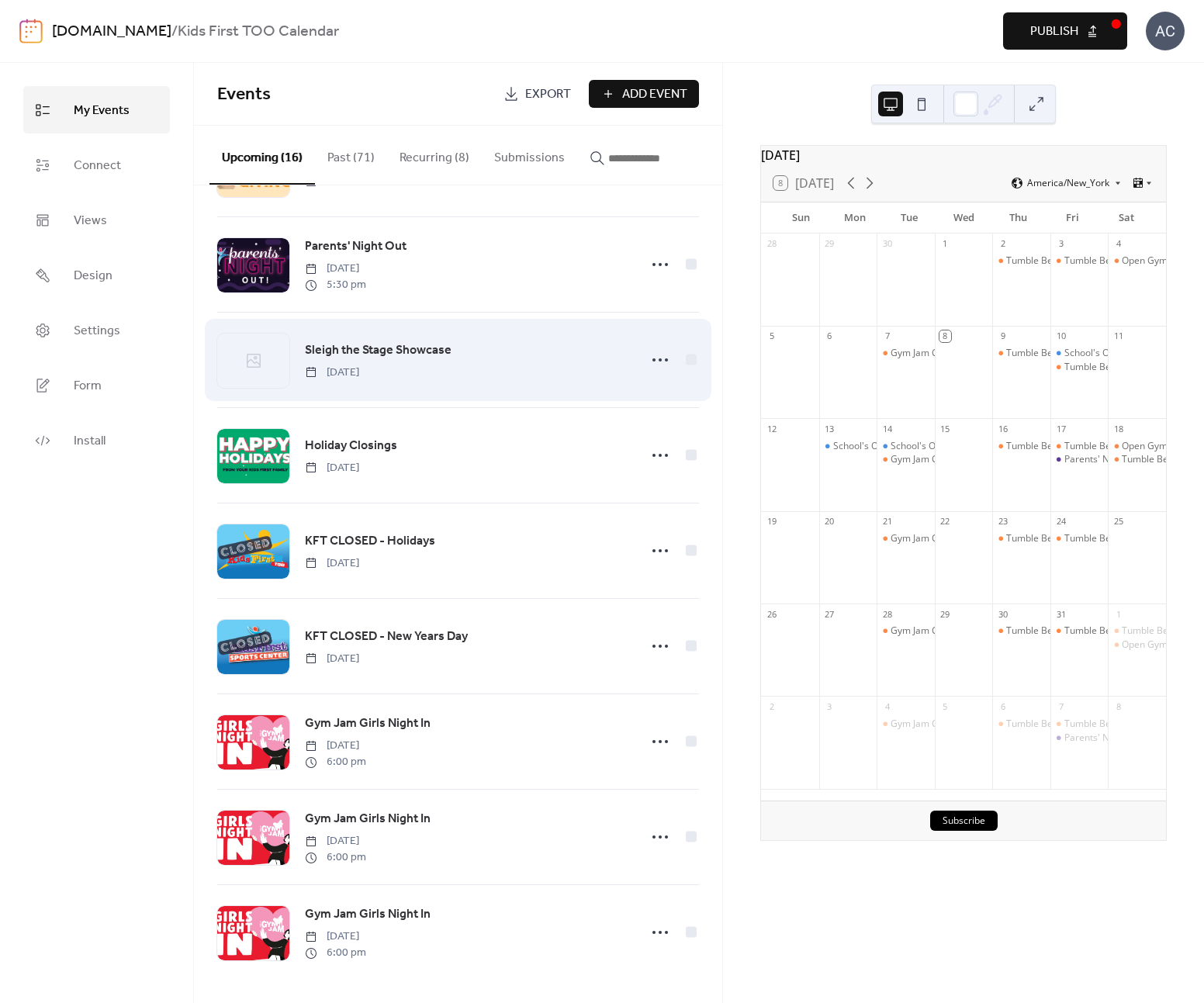
click at [327, 353] on span "Sleigh the Stage Showcase" at bounding box center [378, 350] width 147 height 18
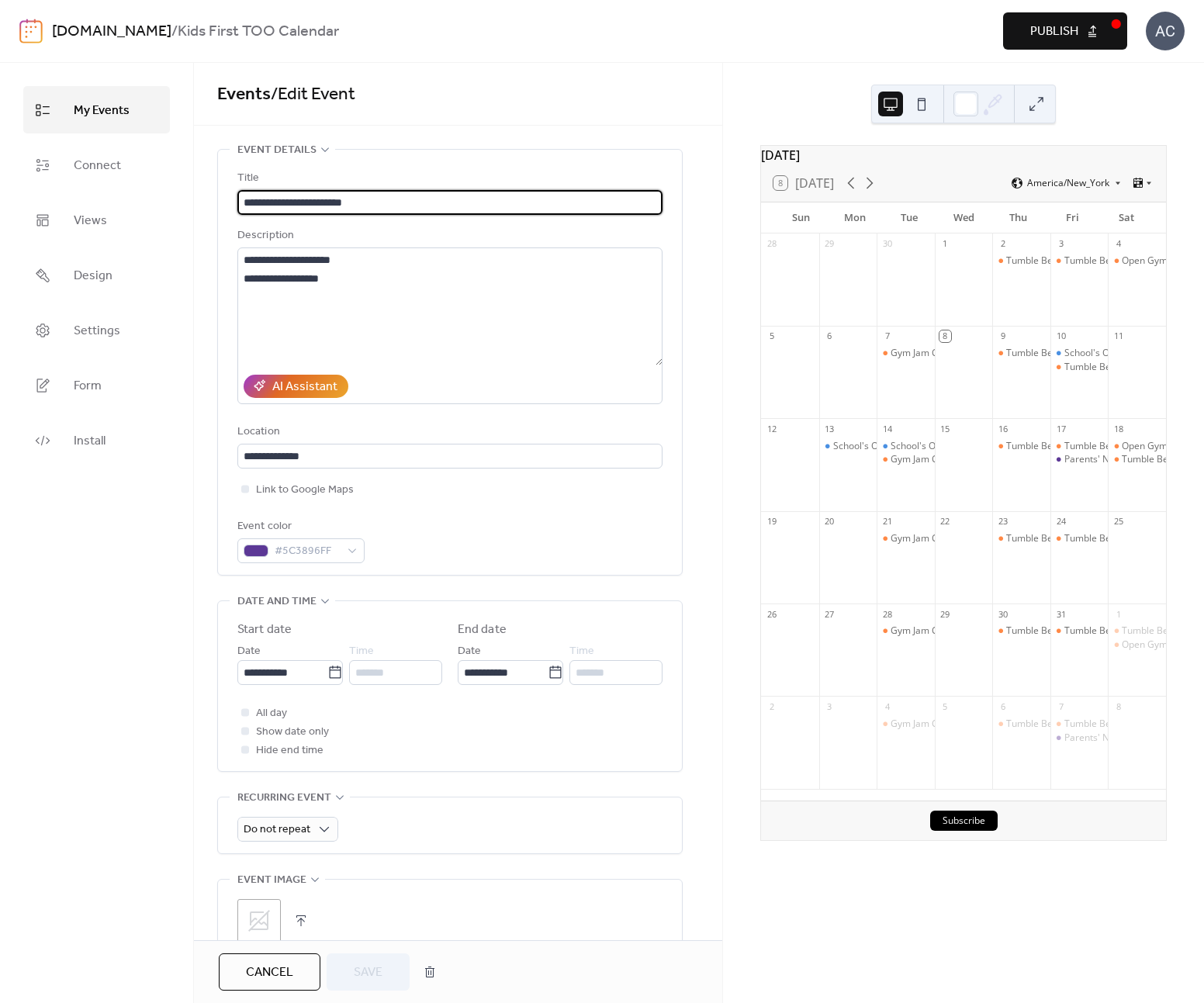
click at [290, 917] on button "button" at bounding box center [300, 920] width 22 height 22
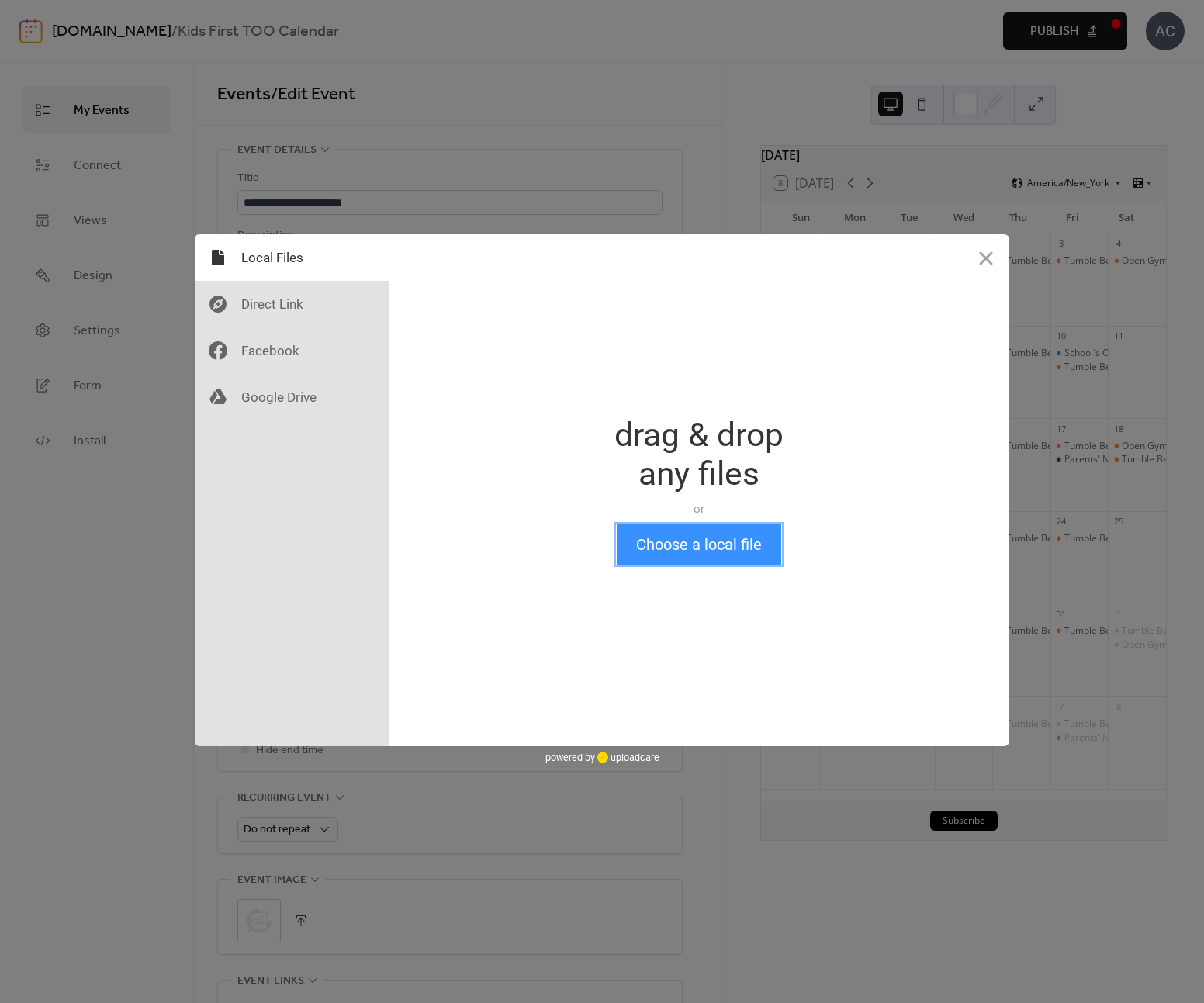
click at [646, 536] on button "Choose a local file" at bounding box center [699, 545] width 164 height 40
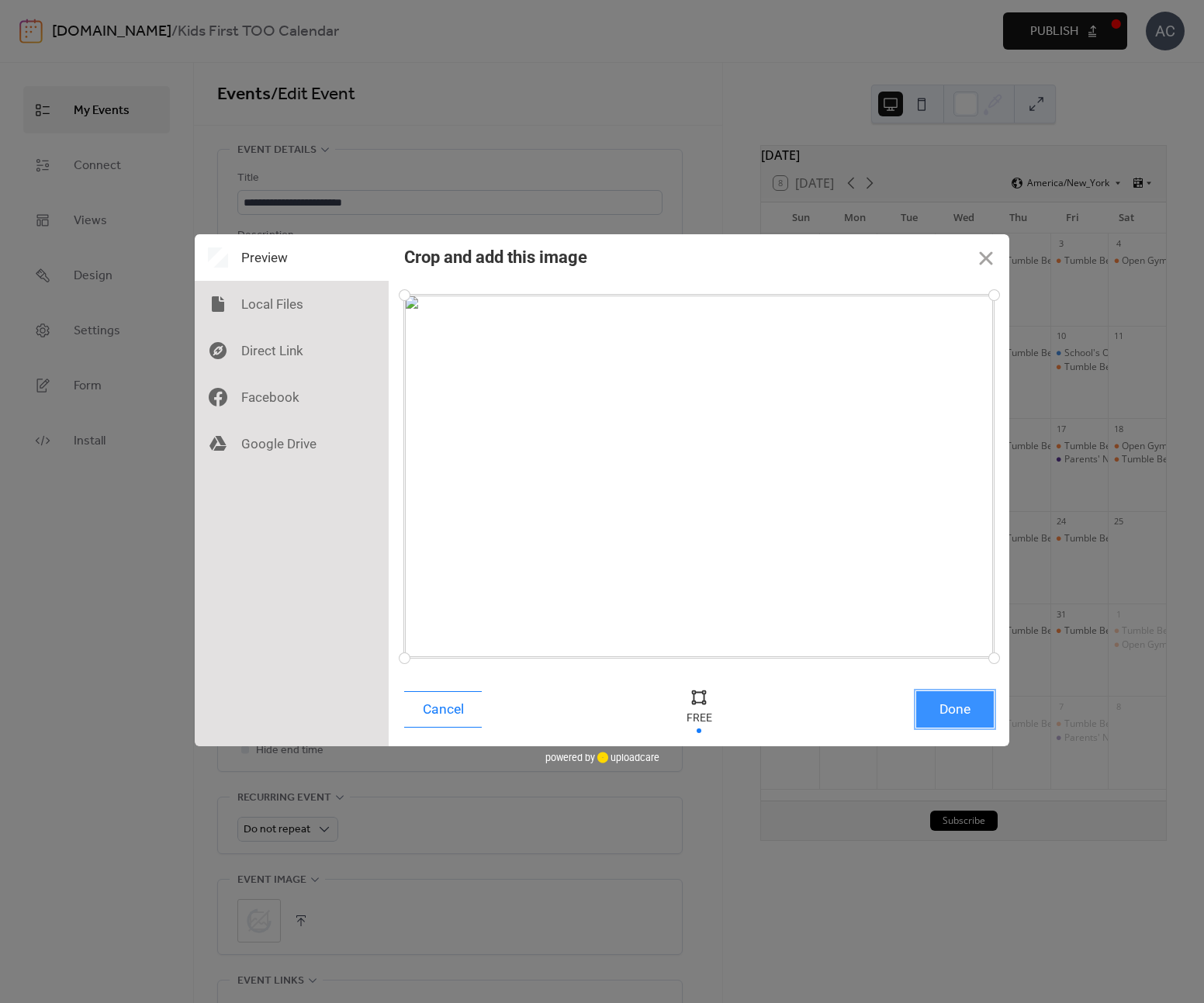
click at [933, 703] on button "Done" at bounding box center [955, 710] width 78 height 37
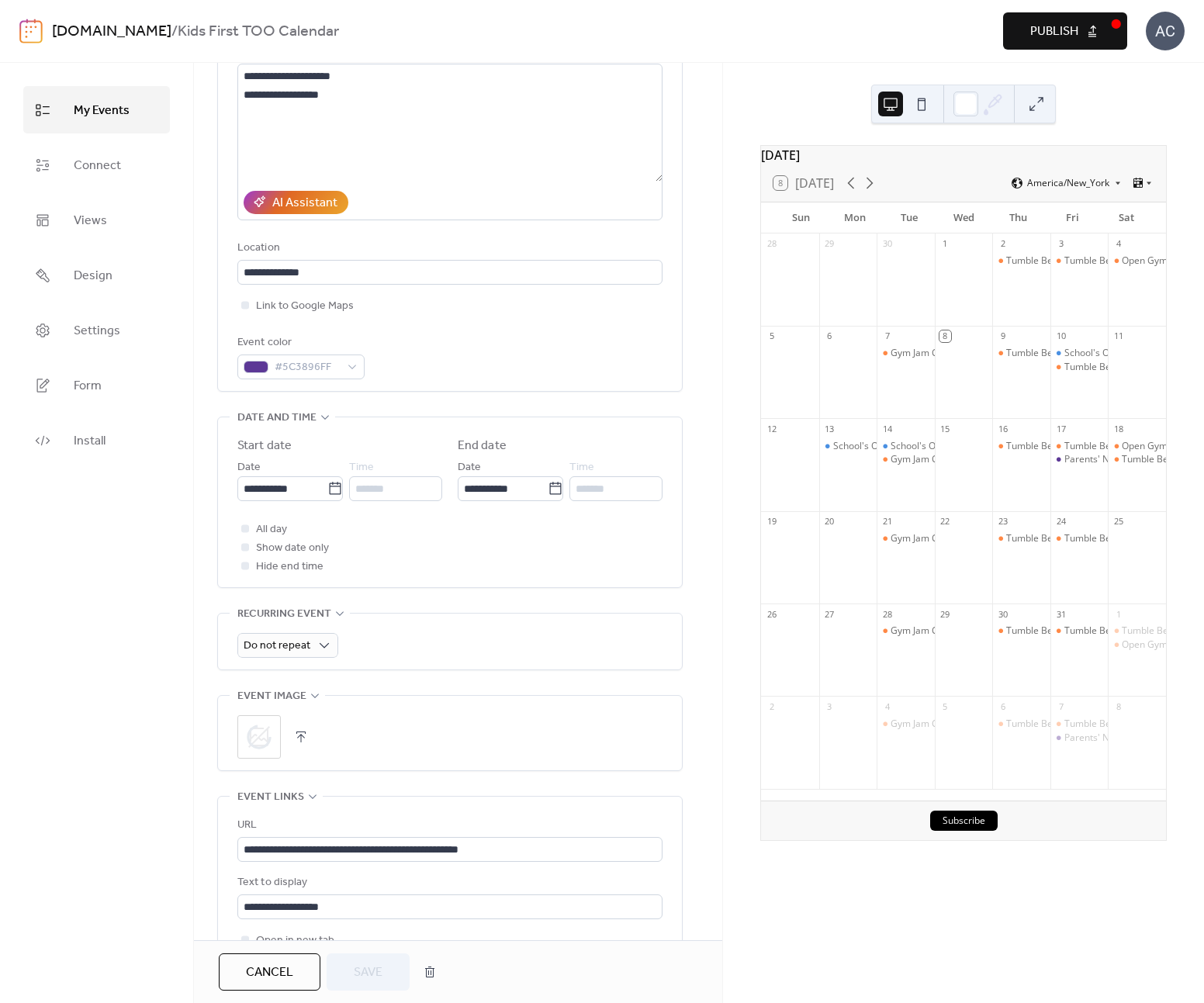
scroll to position [347, 0]
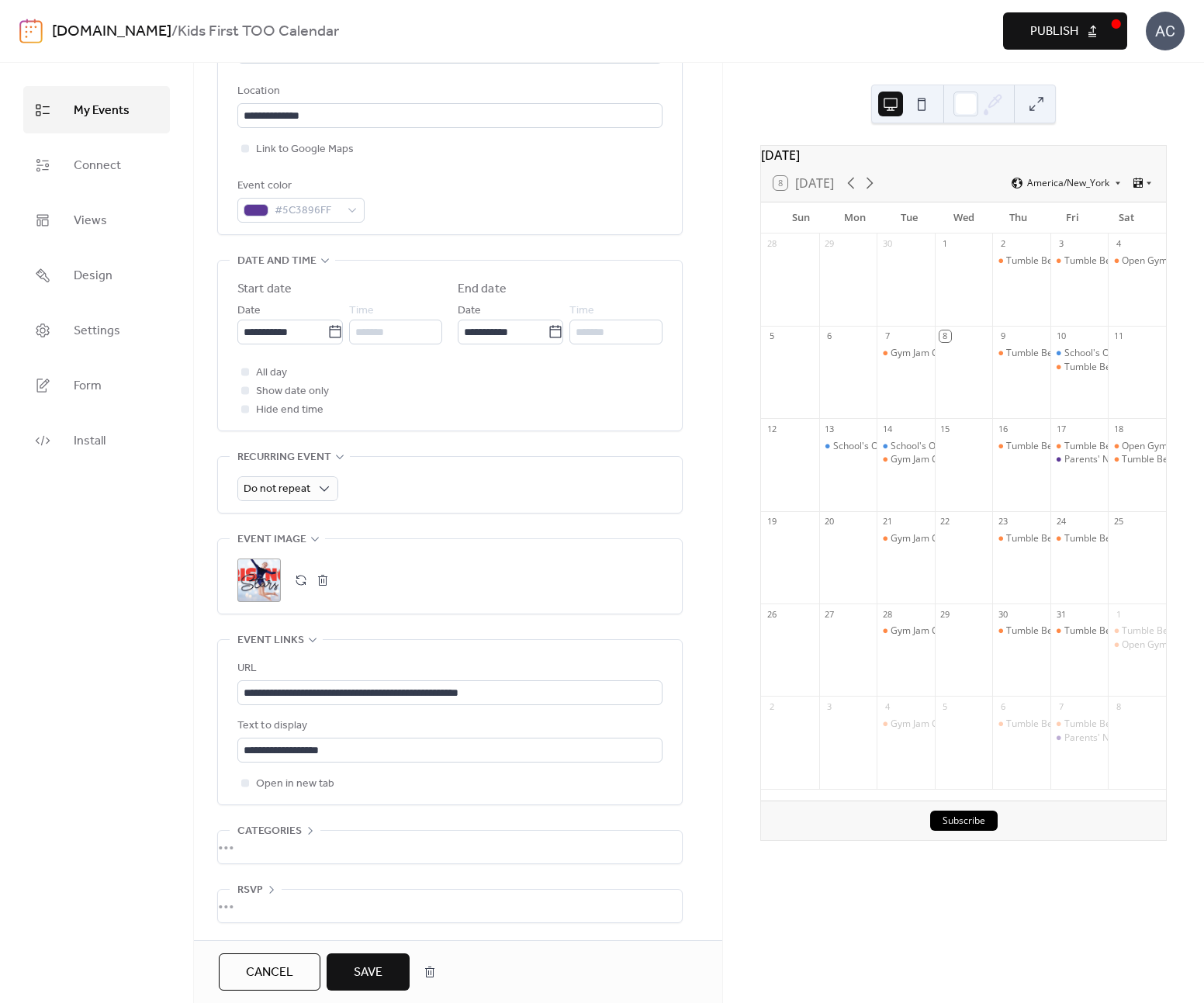
click at [381, 969] on span "Save" at bounding box center [368, 973] width 29 height 18
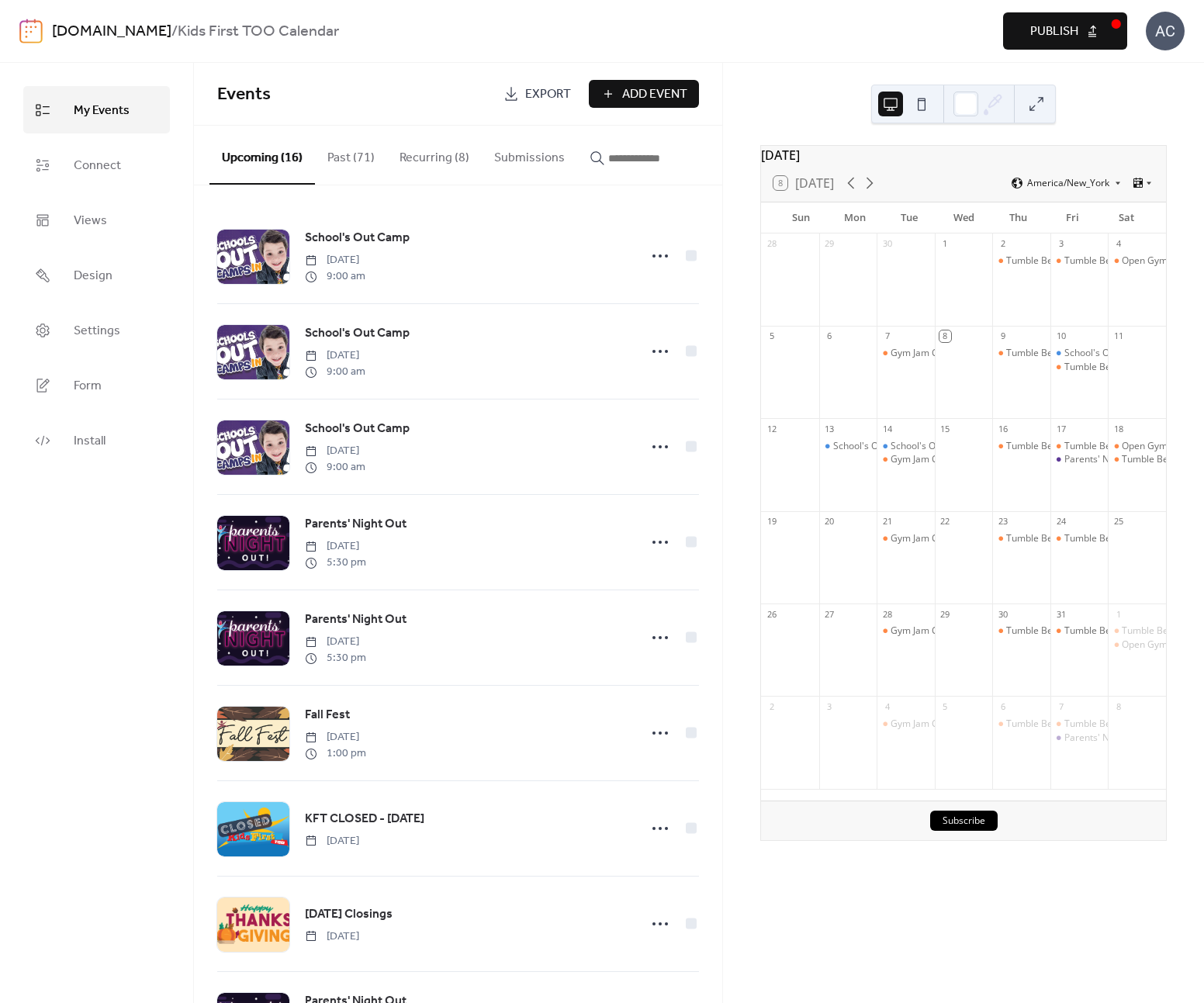
click at [1073, 36] on span "Publish" at bounding box center [1054, 31] width 48 height 18
